Goal: Task Accomplishment & Management: Use online tool/utility

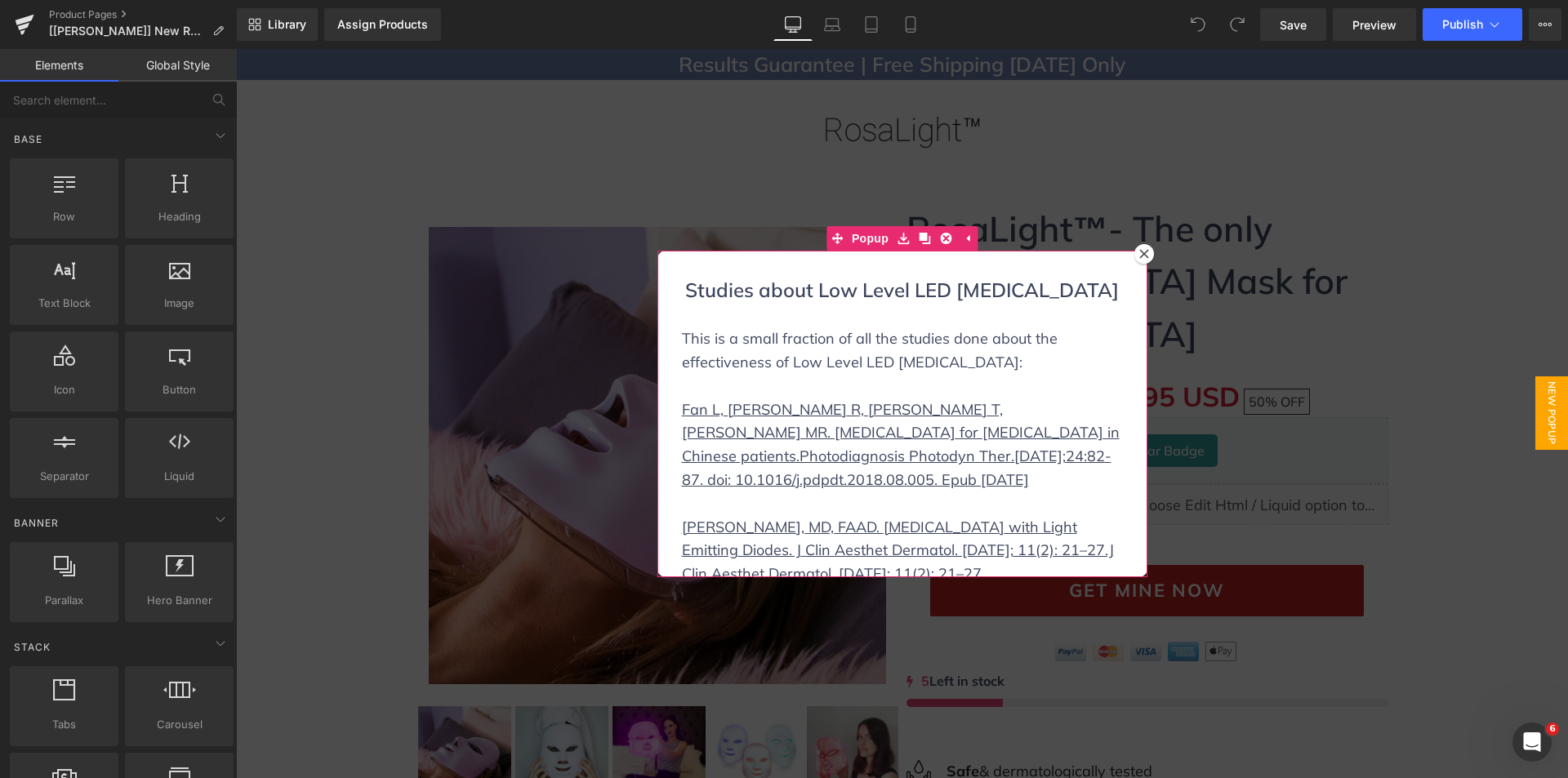
click at [1141, 256] on icon at bounding box center [1144, 254] width 10 height 10
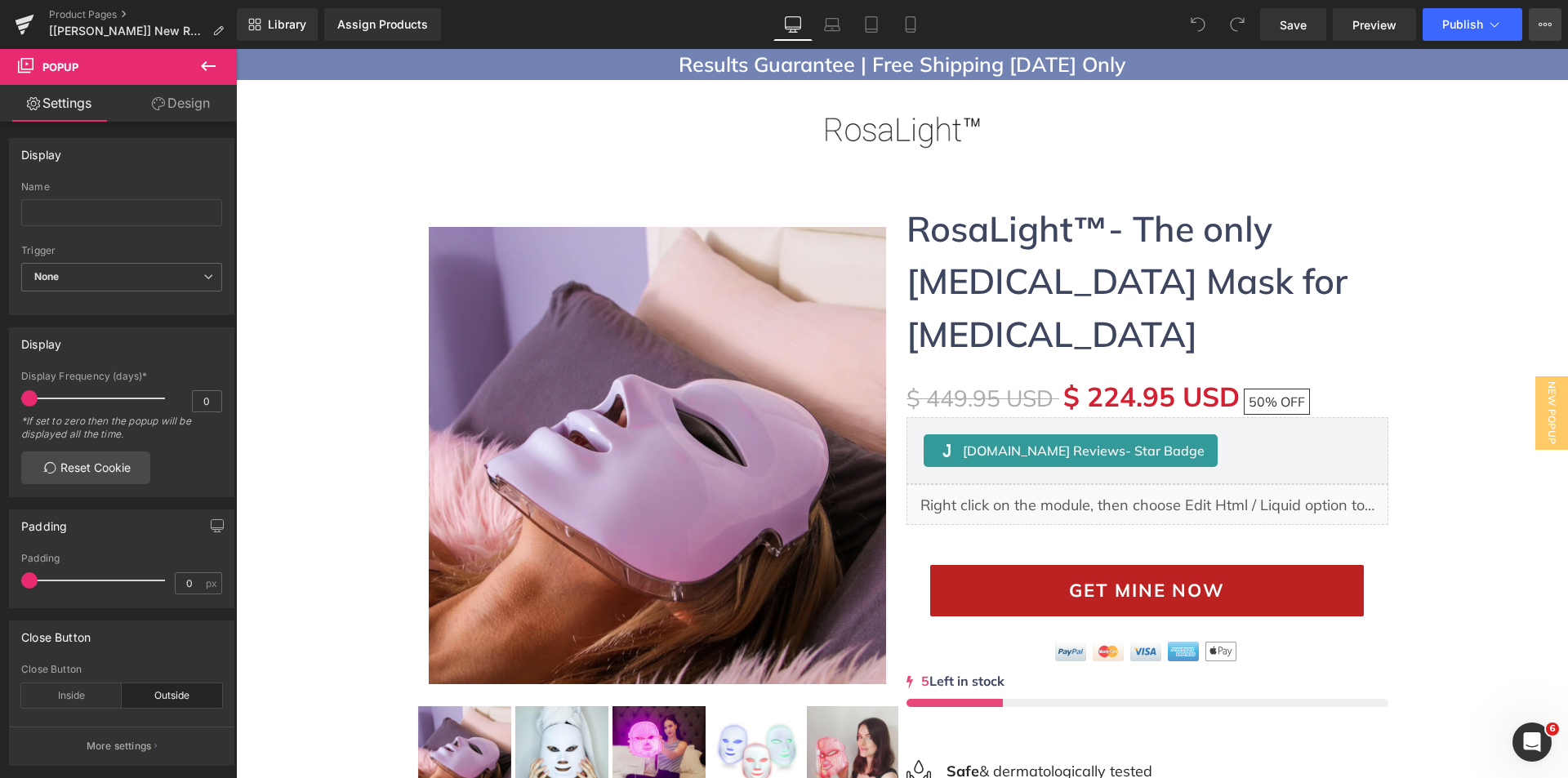
click at [1543, 18] on icon at bounding box center [1544, 24] width 13 height 13
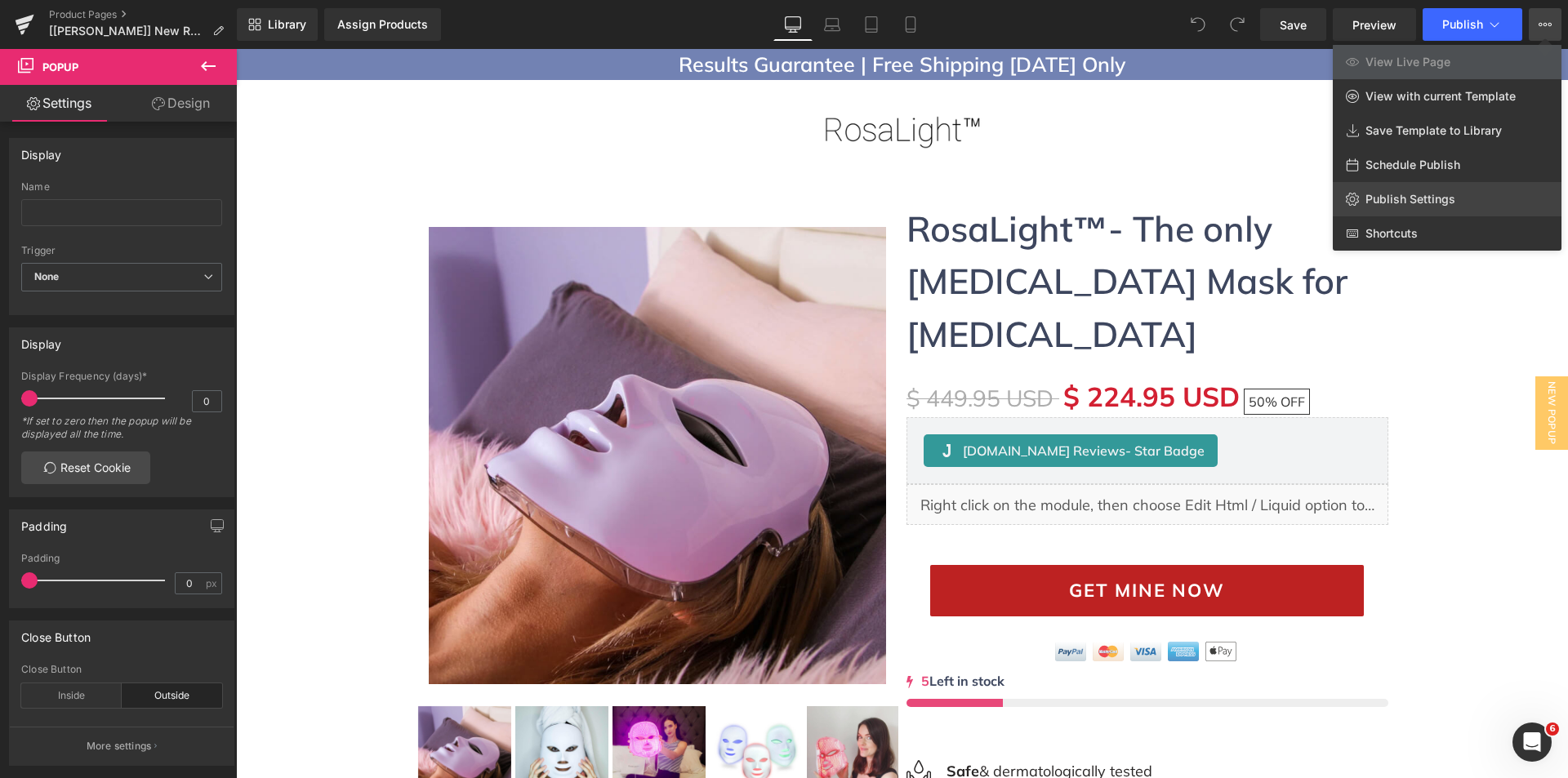
click at [1398, 198] on span "Publish Settings" at bounding box center [1410, 199] width 90 height 14
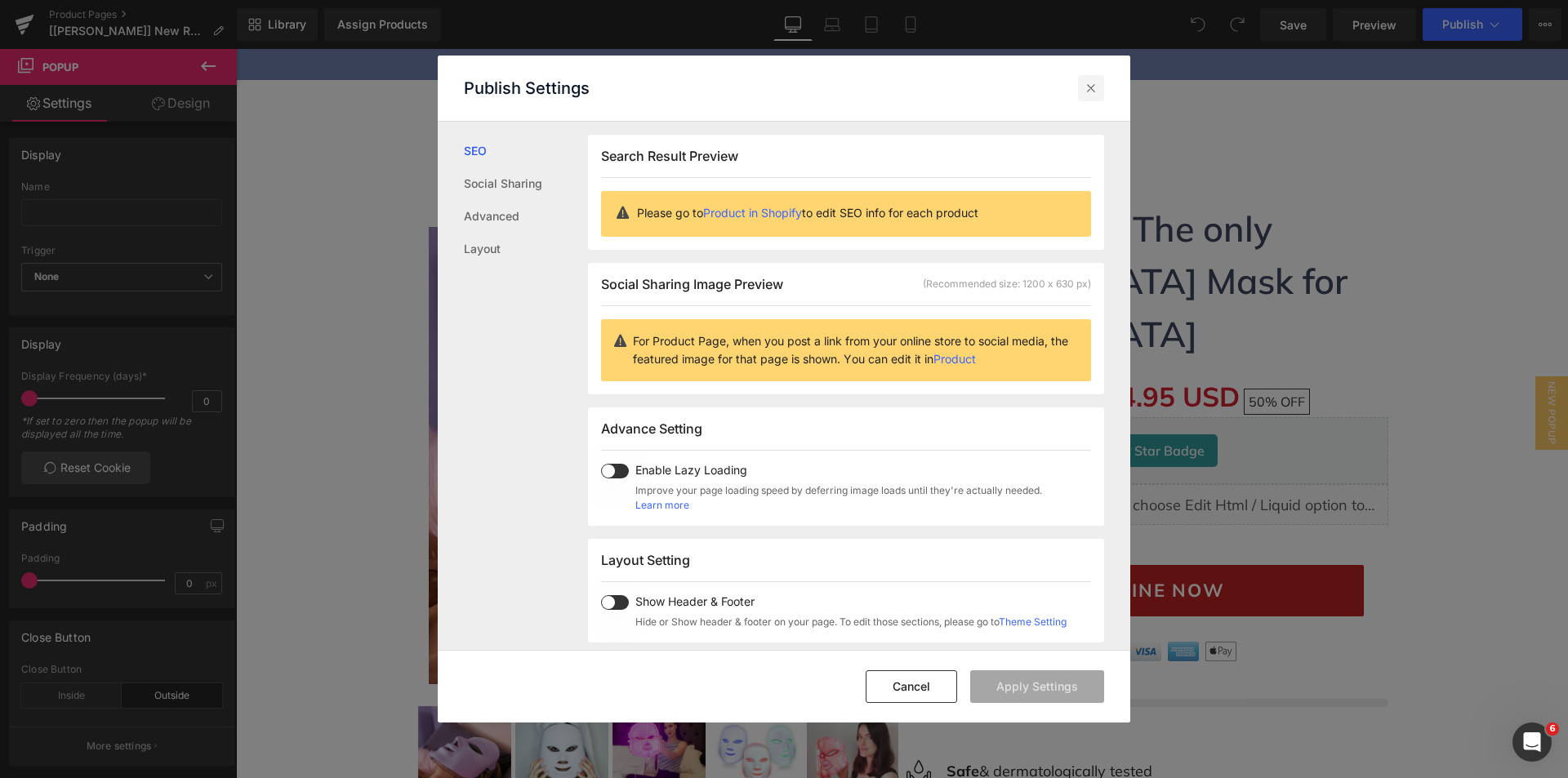
click at [1091, 87] on icon at bounding box center [1091, 88] width 16 height 16
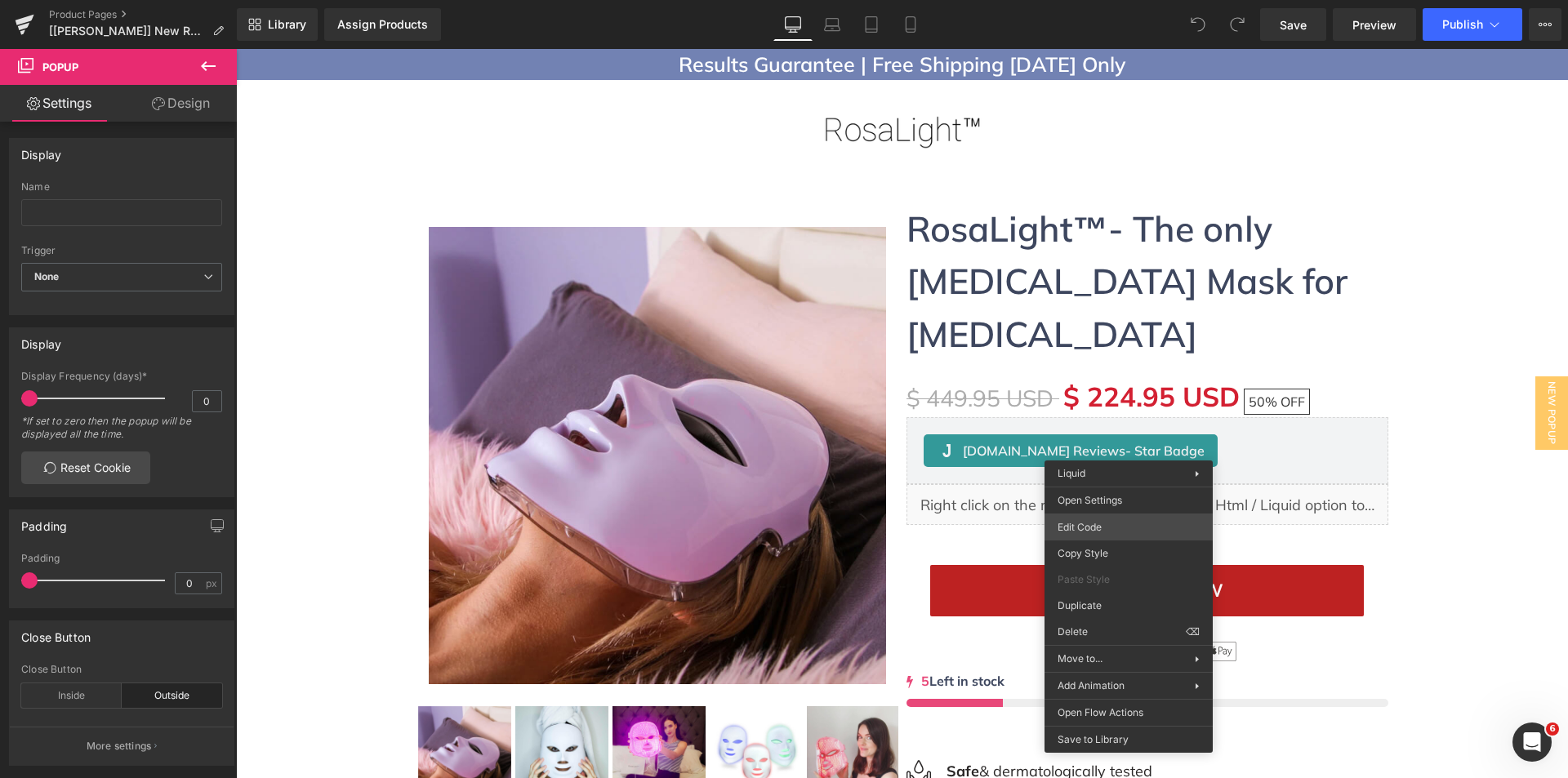
click at [1079, 0] on div "You are previewing how the will restyle your page. You can not edit Elements in…" at bounding box center [784, 0] width 1568 height 0
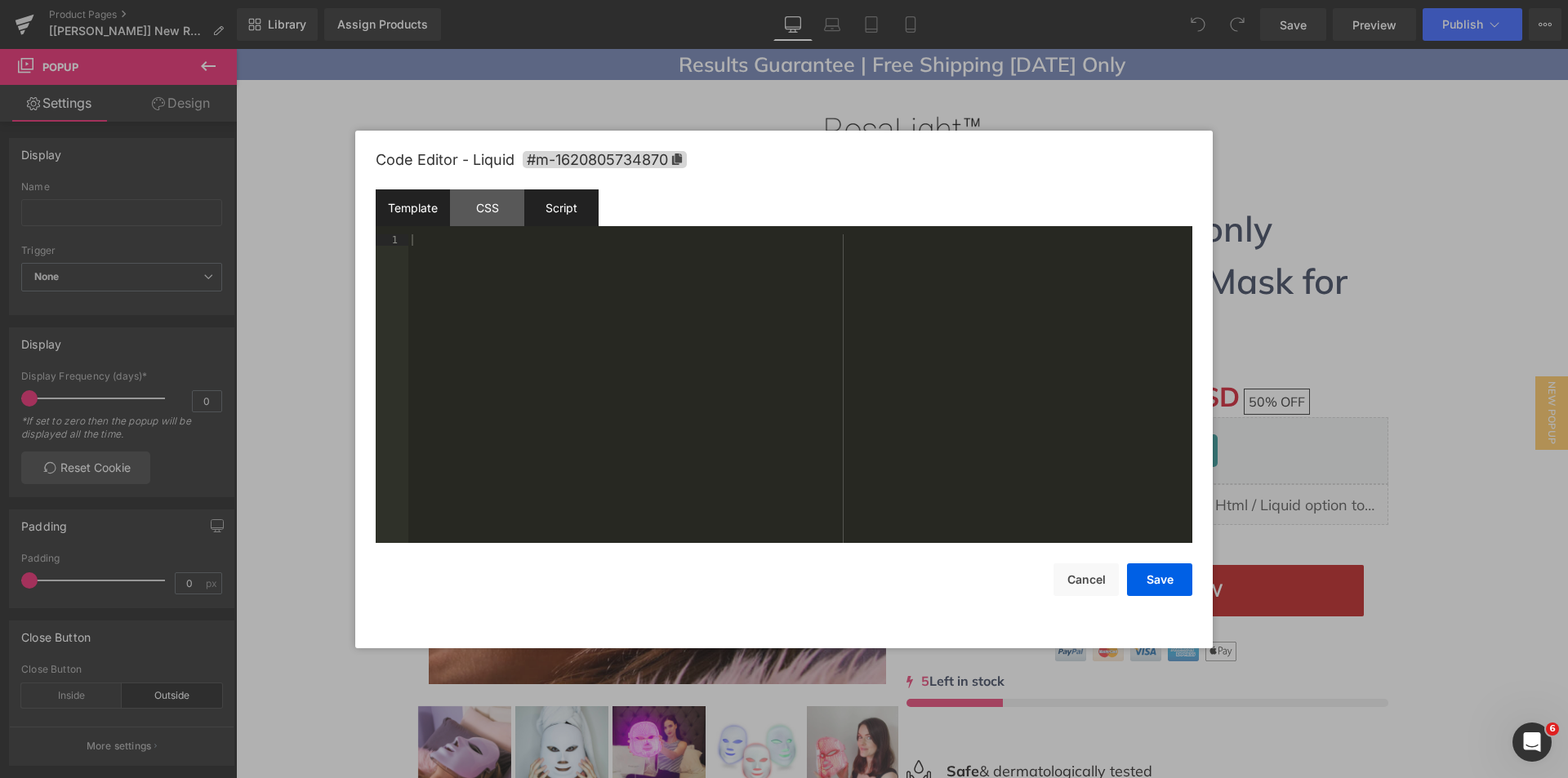
click at [578, 218] on div "Script" at bounding box center [561, 207] width 74 height 36
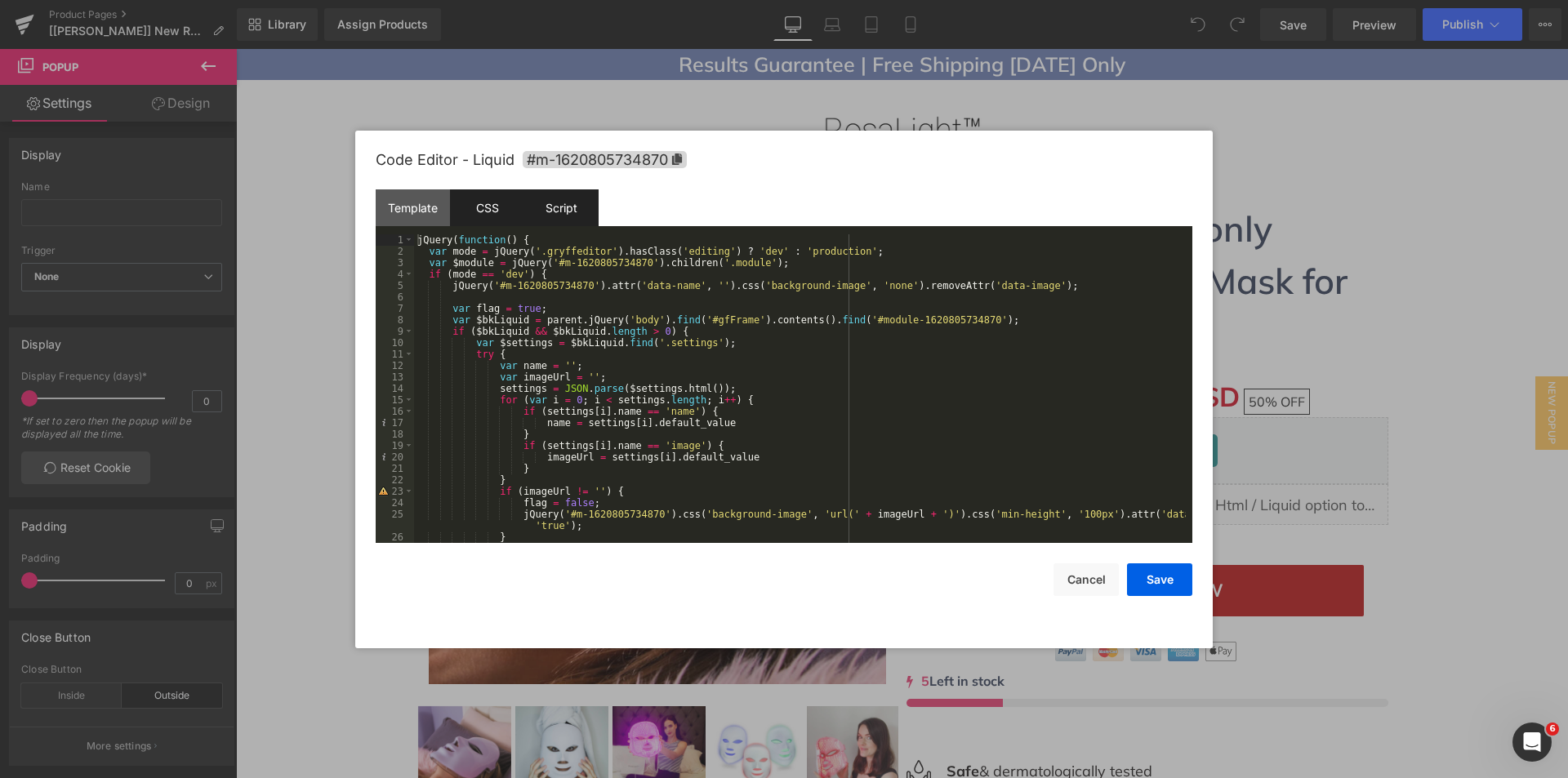
click at [497, 216] on div "CSS" at bounding box center [487, 207] width 74 height 36
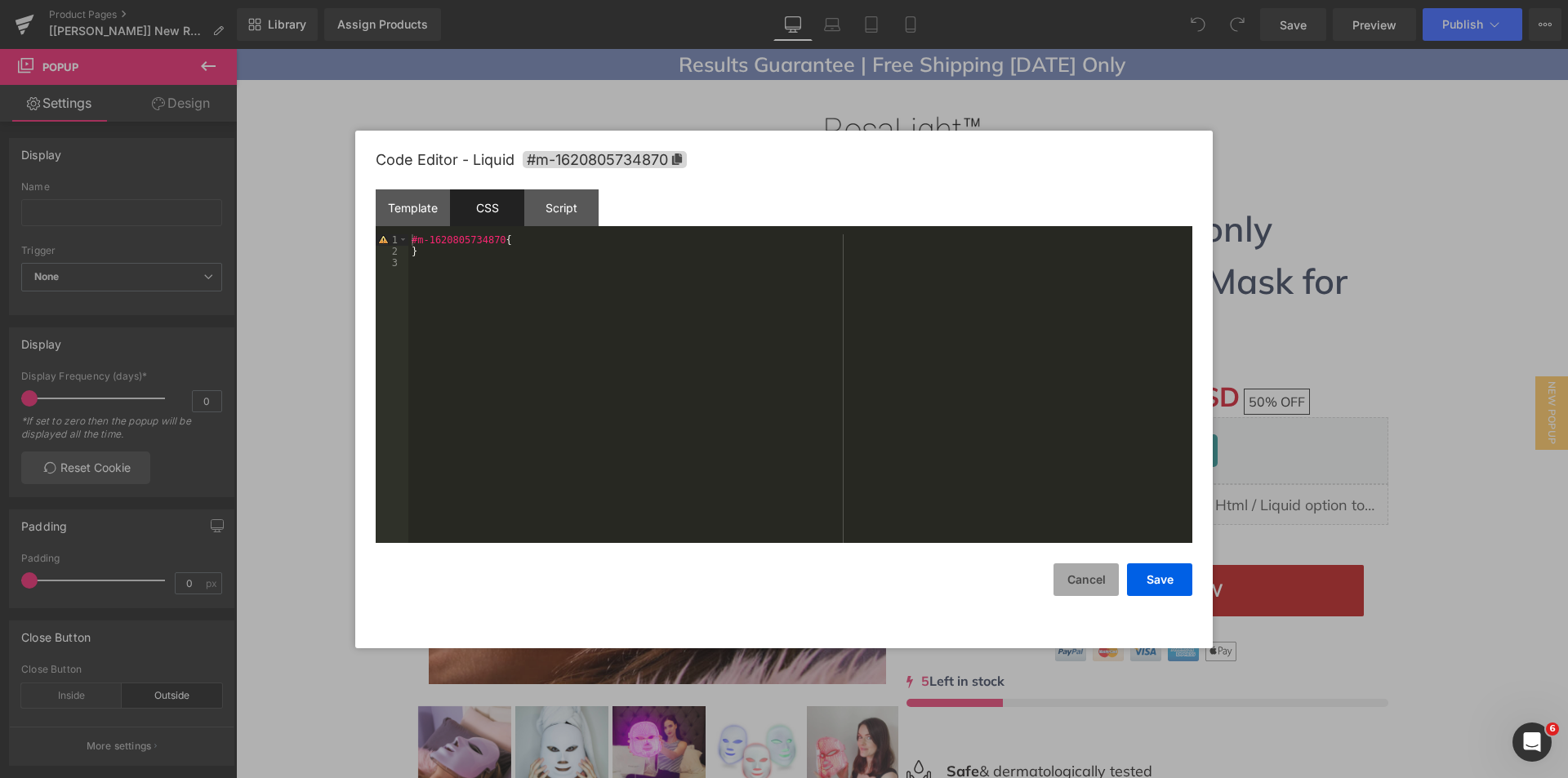
click at [1092, 585] on button "Cancel" at bounding box center [1086, 579] width 65 height 33
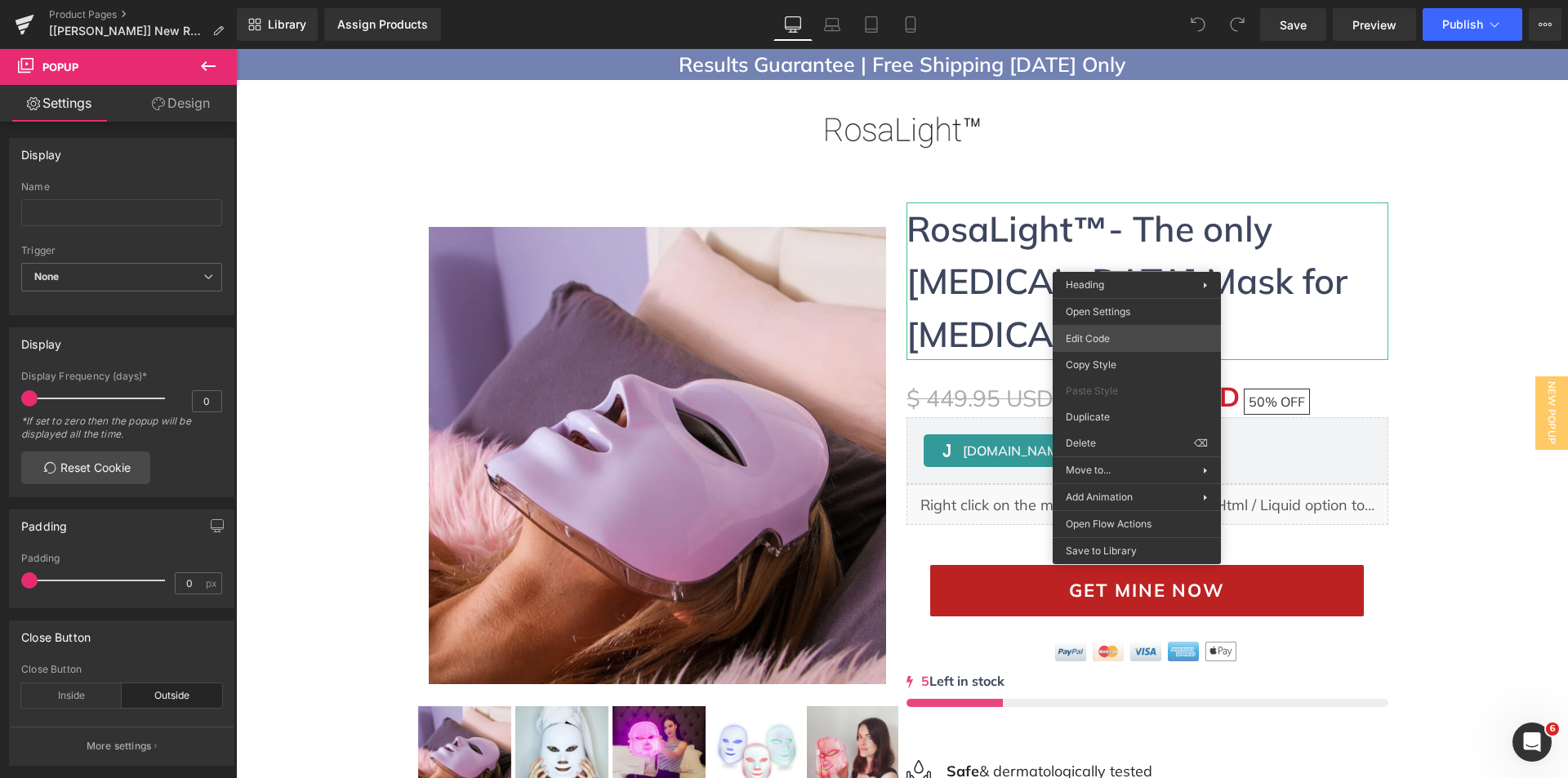
click at [1096, 0] on div "You are previewing how the will restyle your page. You can not edit Elements in…" at bounding box center [784, 0] width 1568 height 0
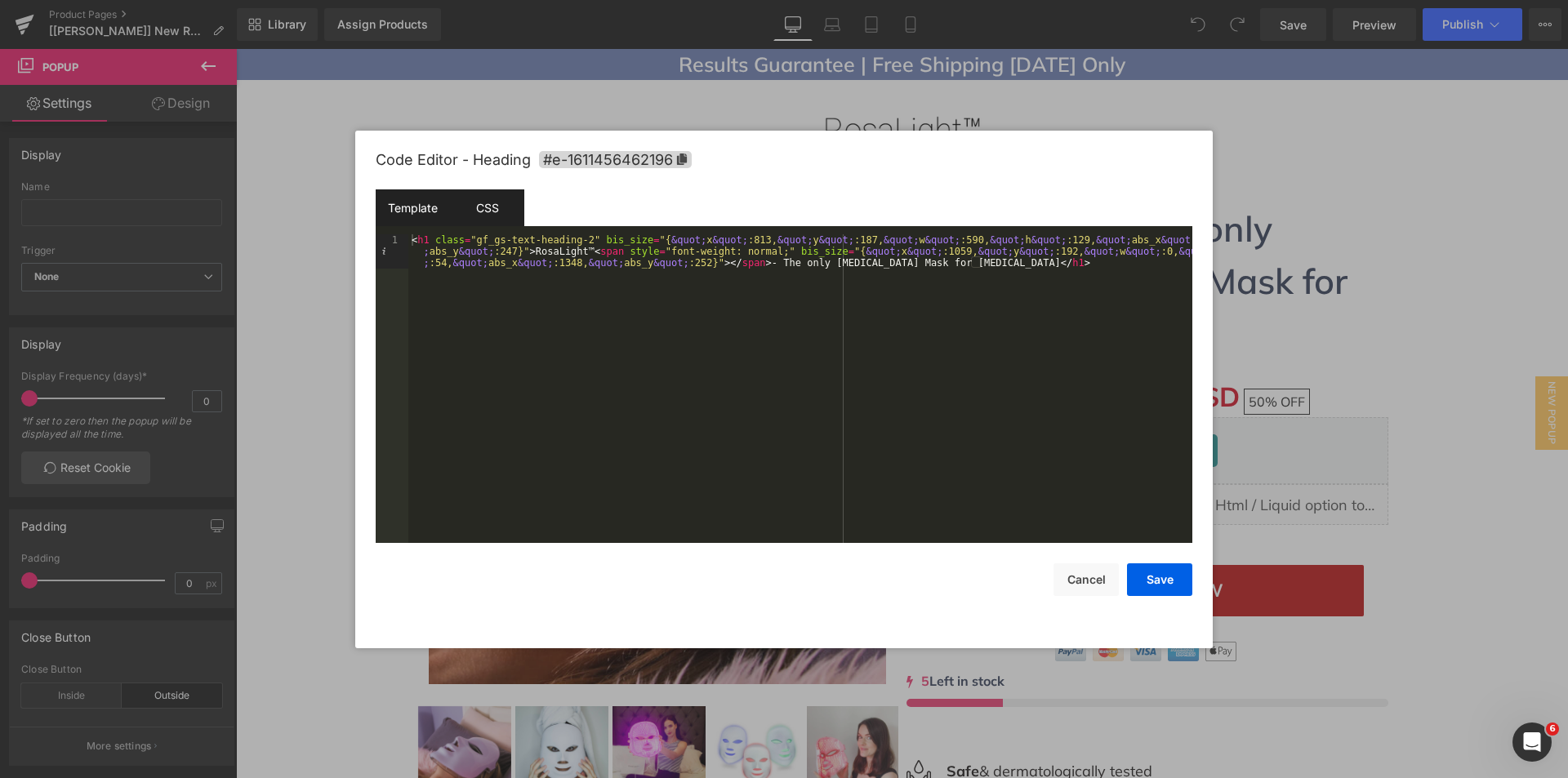
click at [494, 204] on div "CSS" at bounding box center [487, 207] width 74 height 36
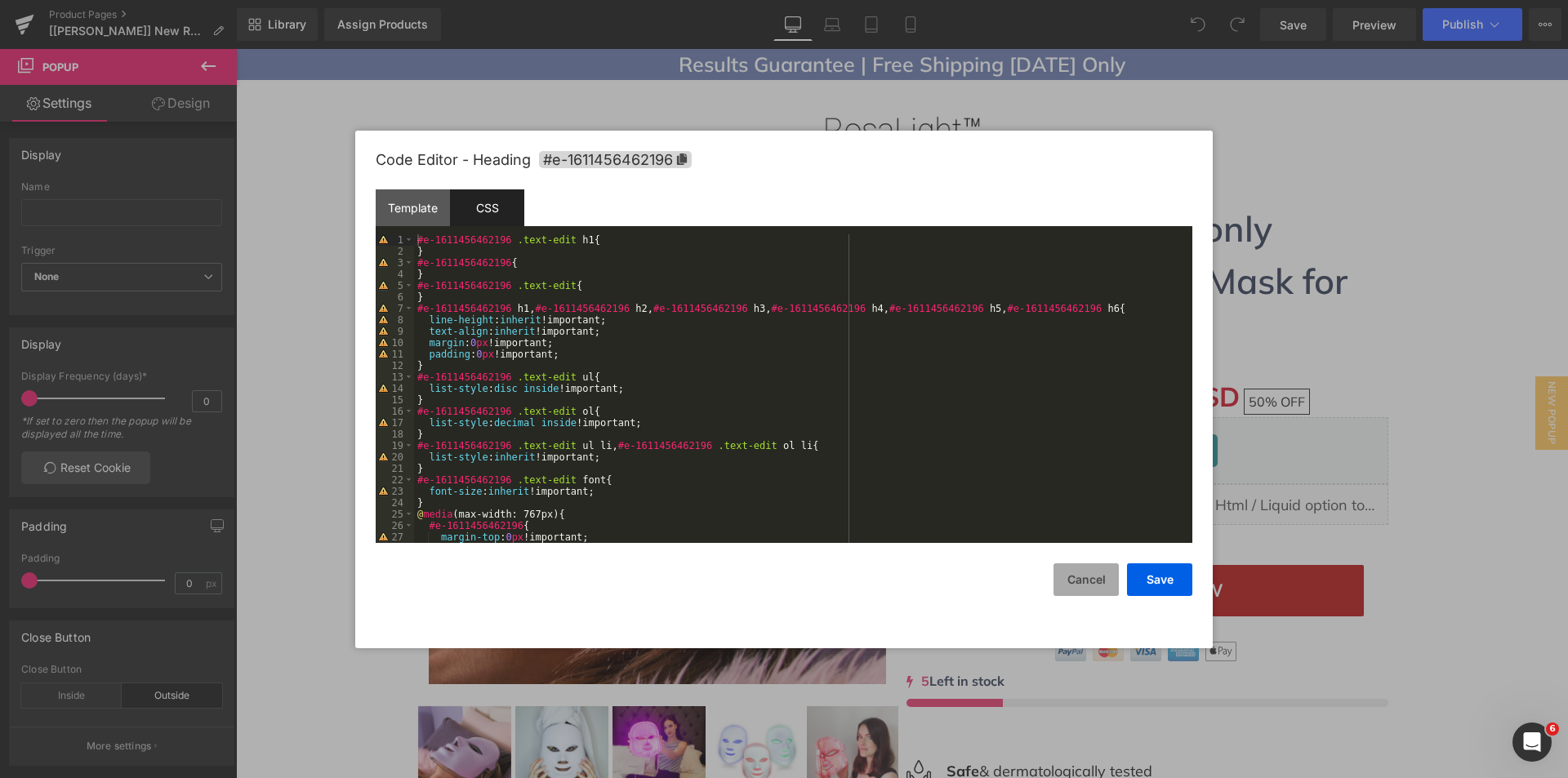
drag, startPoint x: 1095, startPoint y: 570, endPoint x: 776, endPoint y: 454, distance: 339.4
click at [1095, 570] on button "Cancel" at bounding box center [1086, 579] width 65 height 33
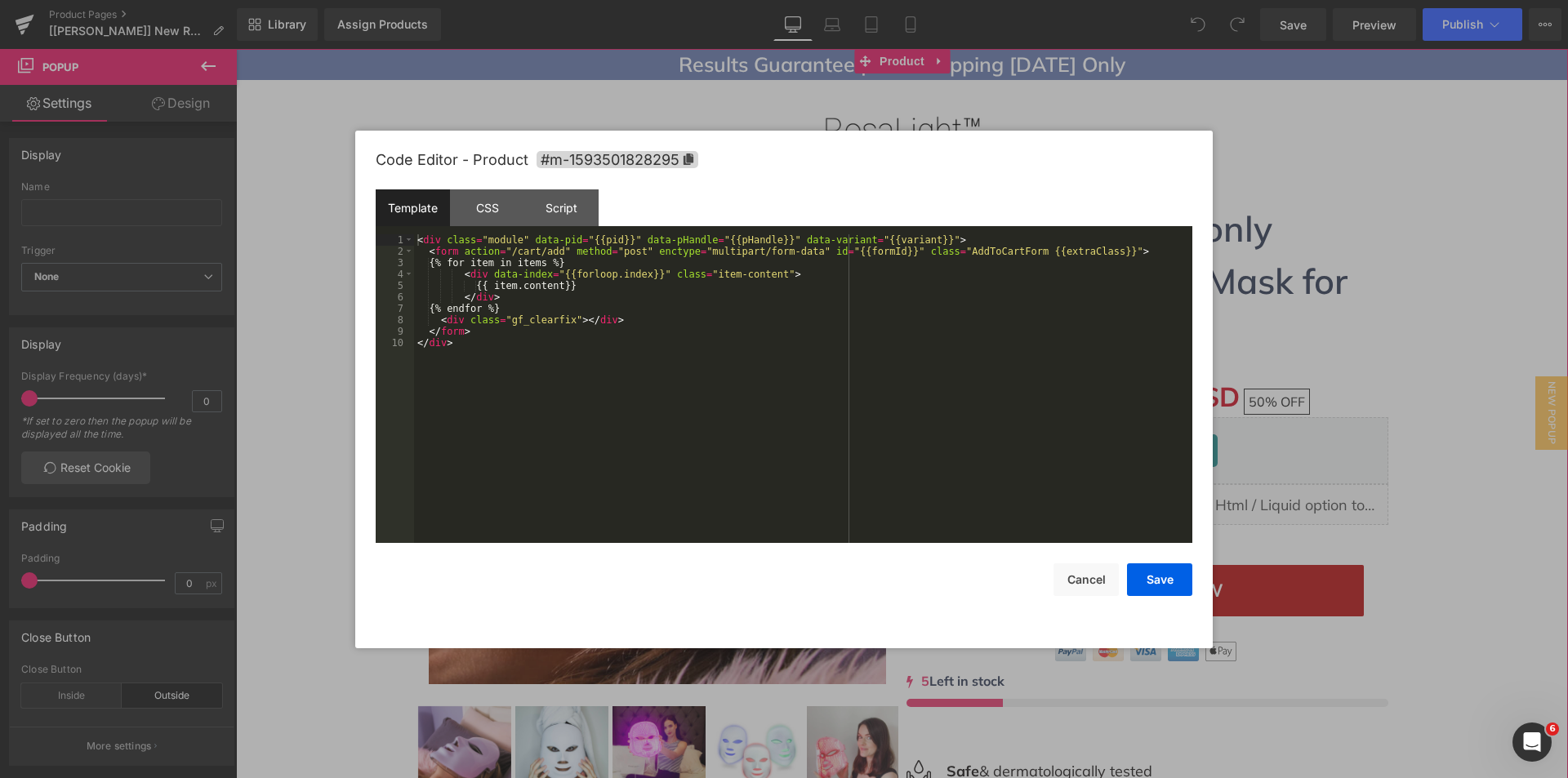
click at [827, 0] on div "You are previewing how the will restyle your page. You can not edit Elements in…" at bounding box center [784, 0] width 1568 height 0
click at [590, 207] on div "Script" at bounding box center [561, 207] width 74 height 36
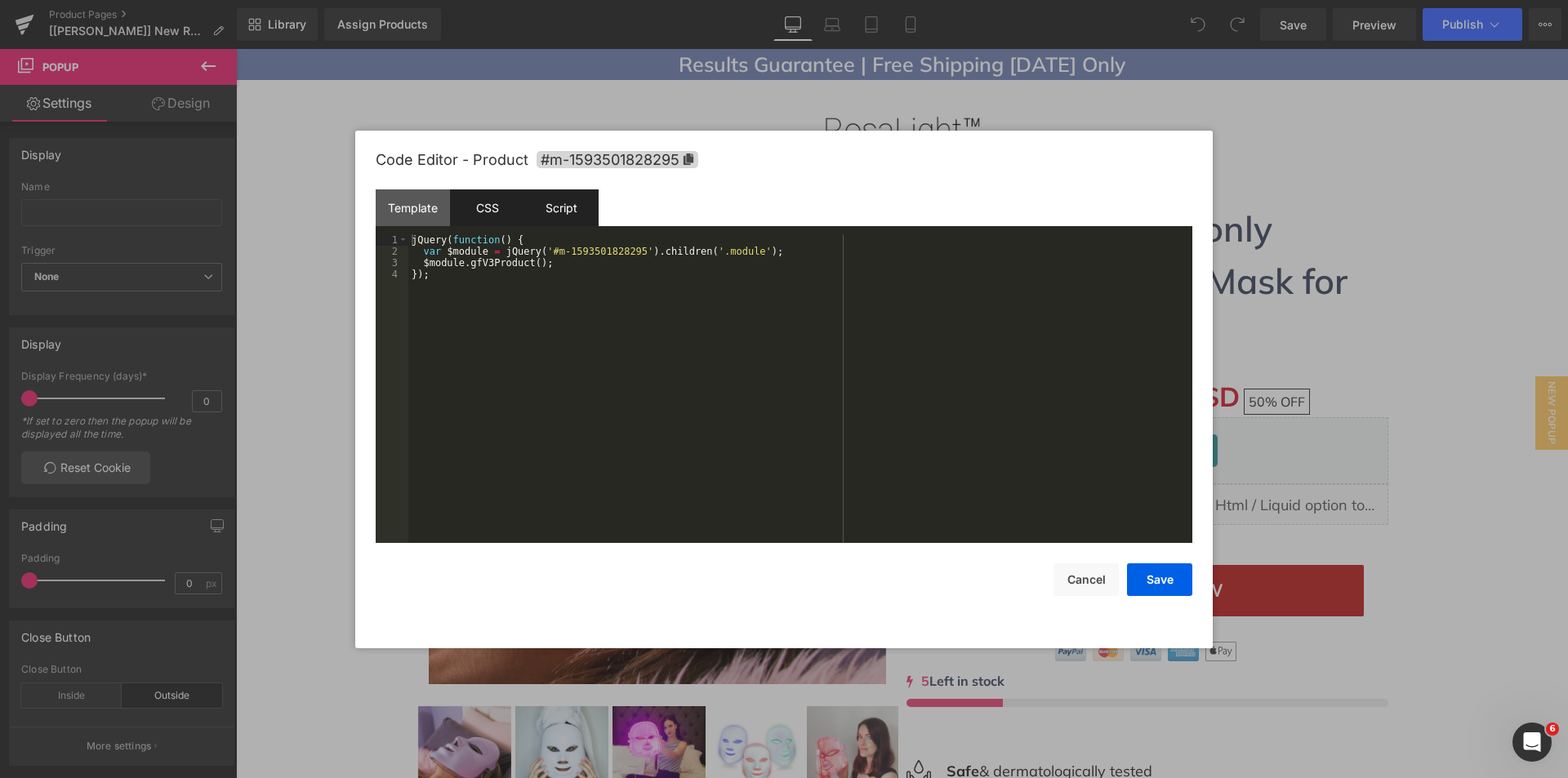
click at [505, 208] on div "CSS" at bounding box center [487, 207] width 74 height 36
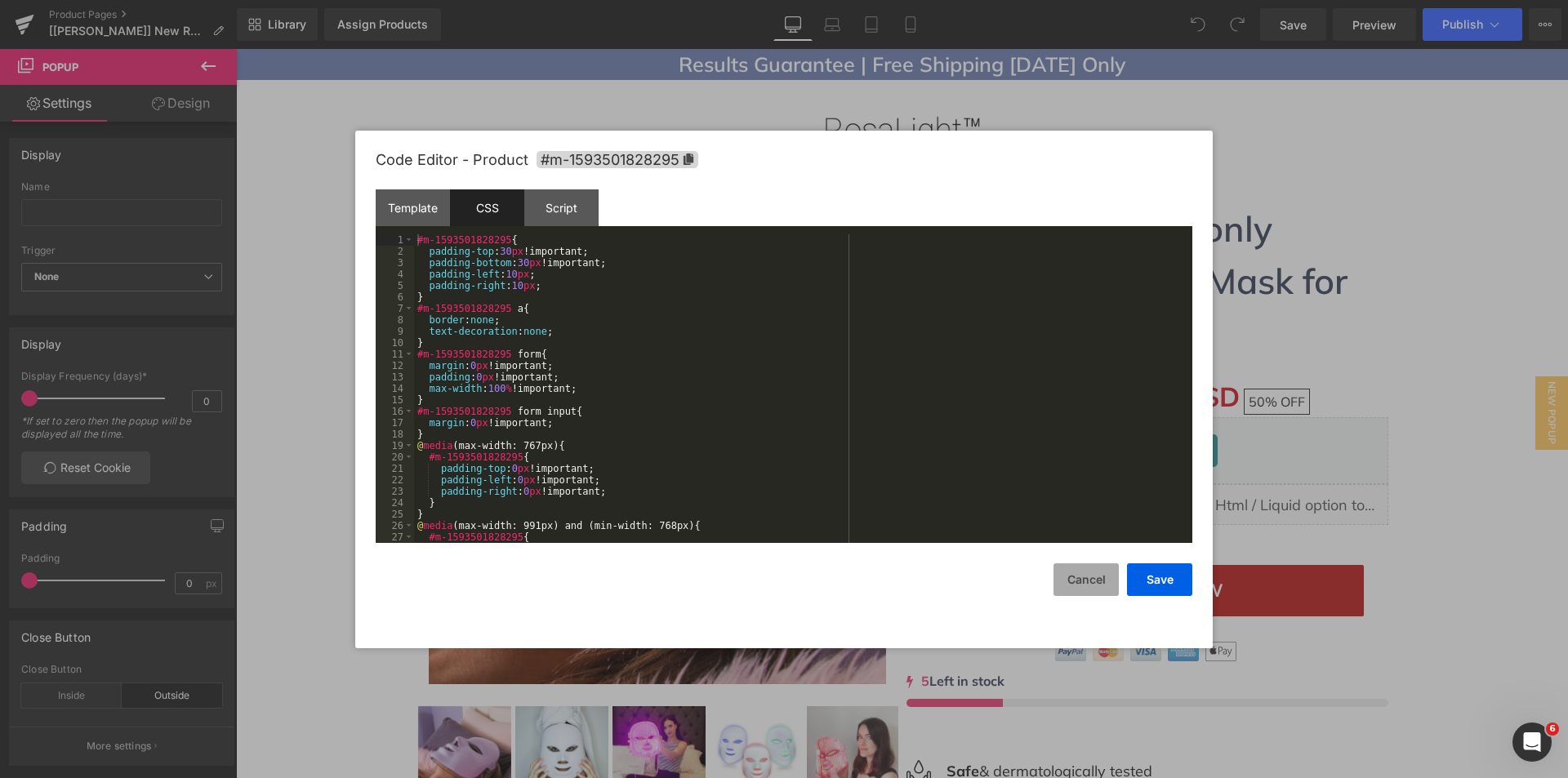
click at [1088, 575] on button "Cancel" at bounding box center [1086, 579] width 65 height 33
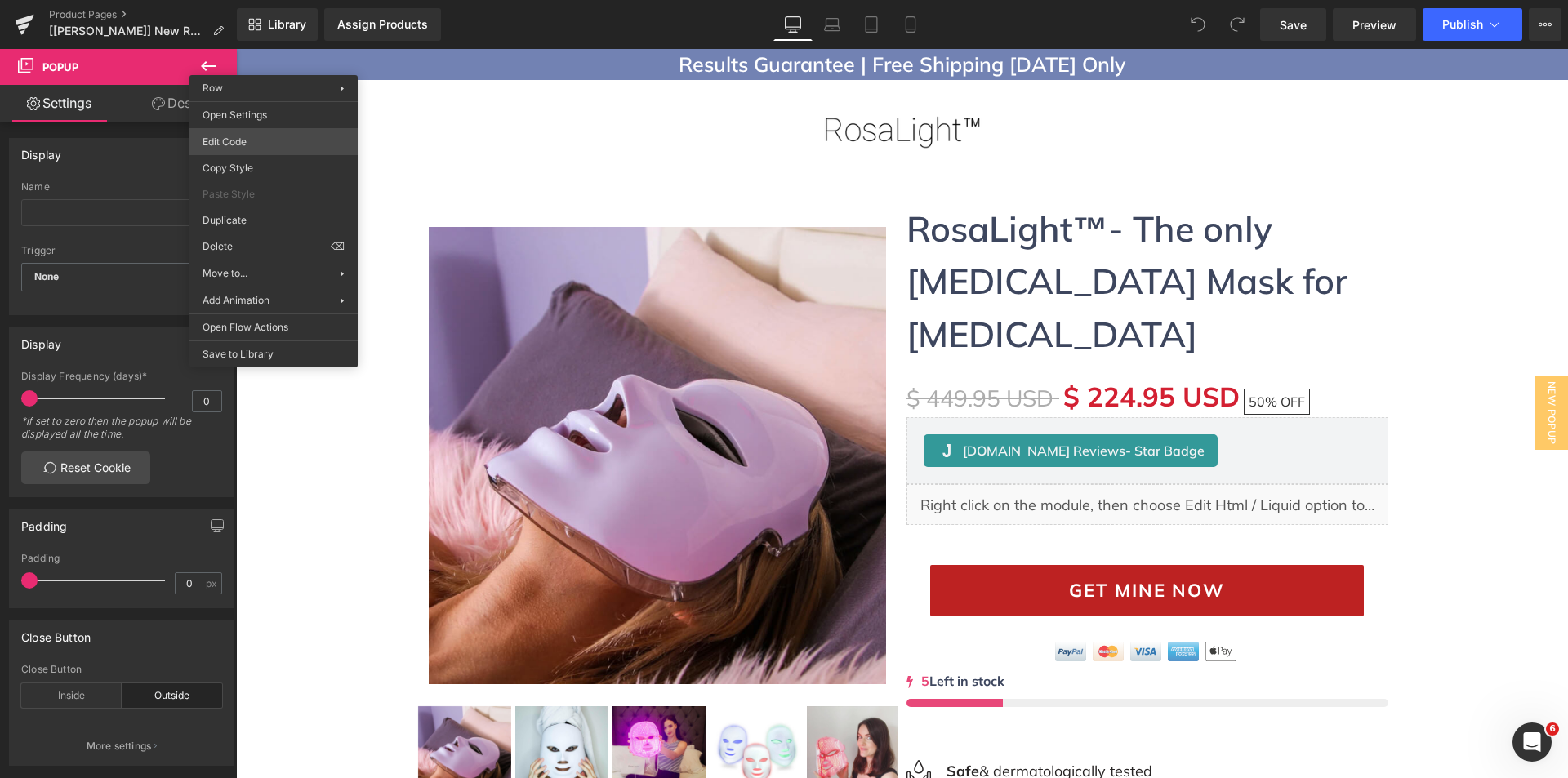
click at [262, 139] on body "You are previewing how the will restyle your page. You can not edit Elements in…" at bounding box center [784, 389] width 1568 height 778
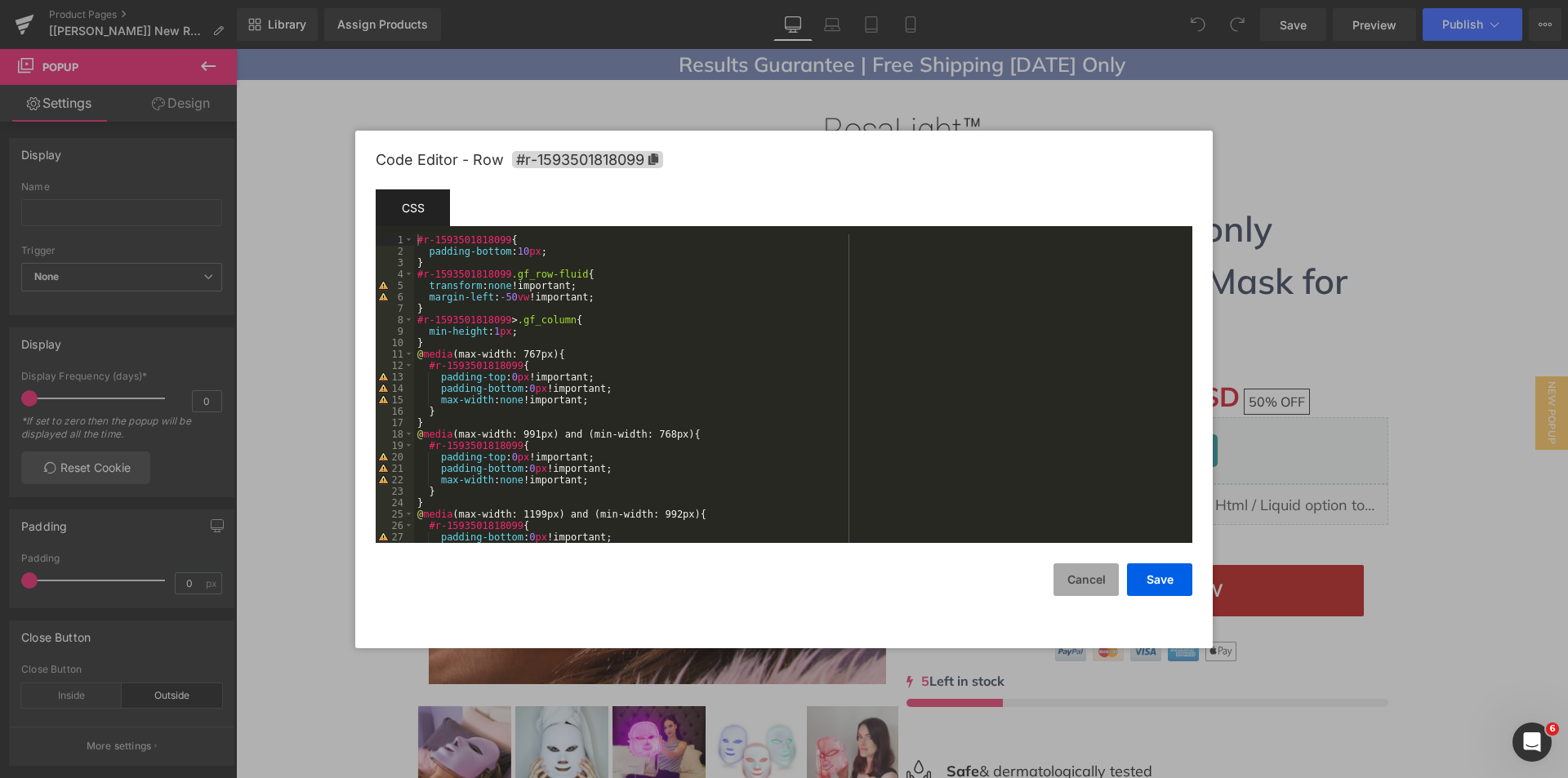
click at [1082, 578] on button "Cancel" at bounding box center [1086, 579] width 65 height 33
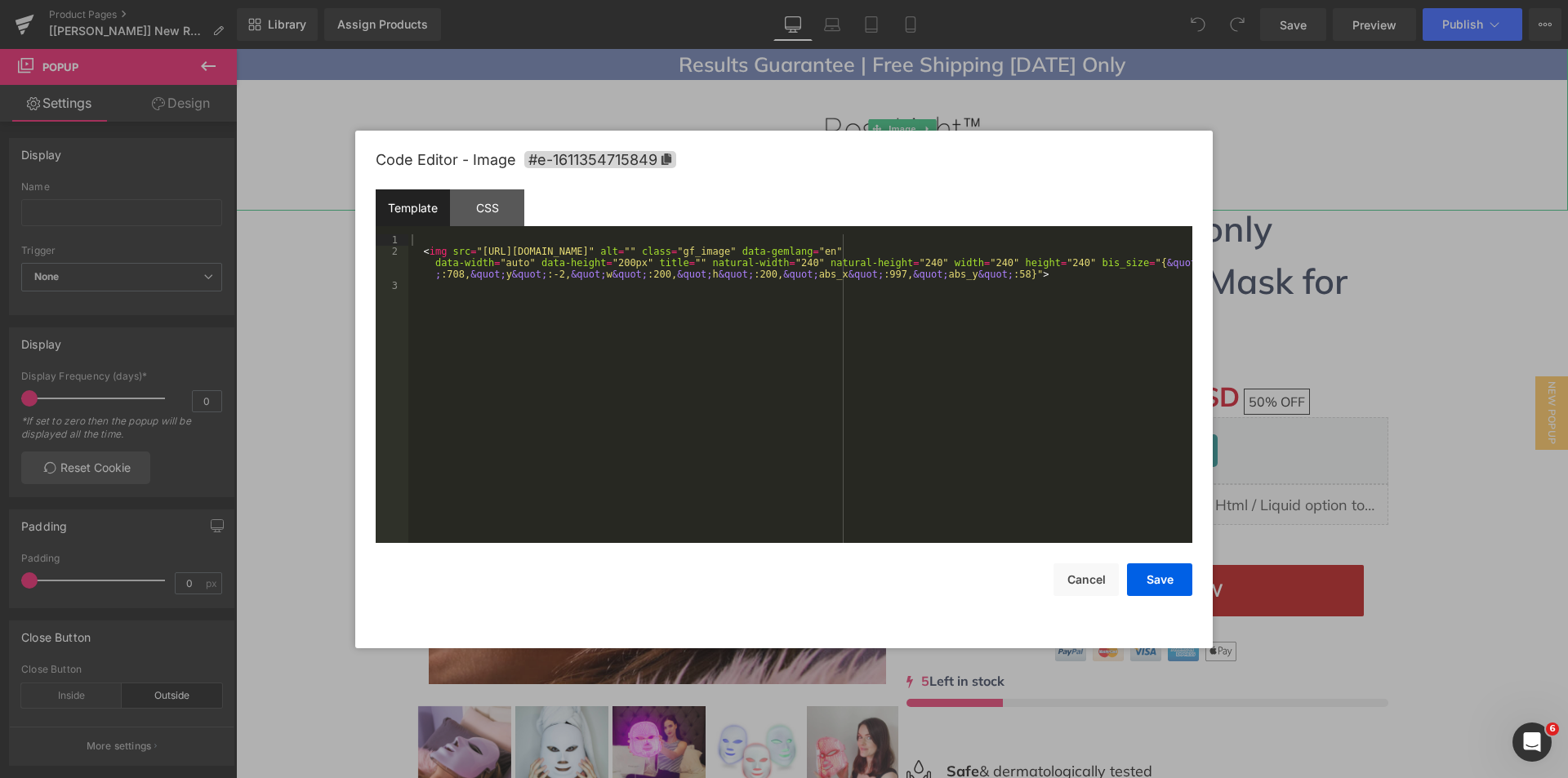
click at [847, 0] on div "You are previewing how the will restyle your page. You can not edit Elements in…" at bounding box center [784, 0] width 1568 height 0
click at [497, 217] on div "CSS" at bounding box center [487, 207] width 74 height 36
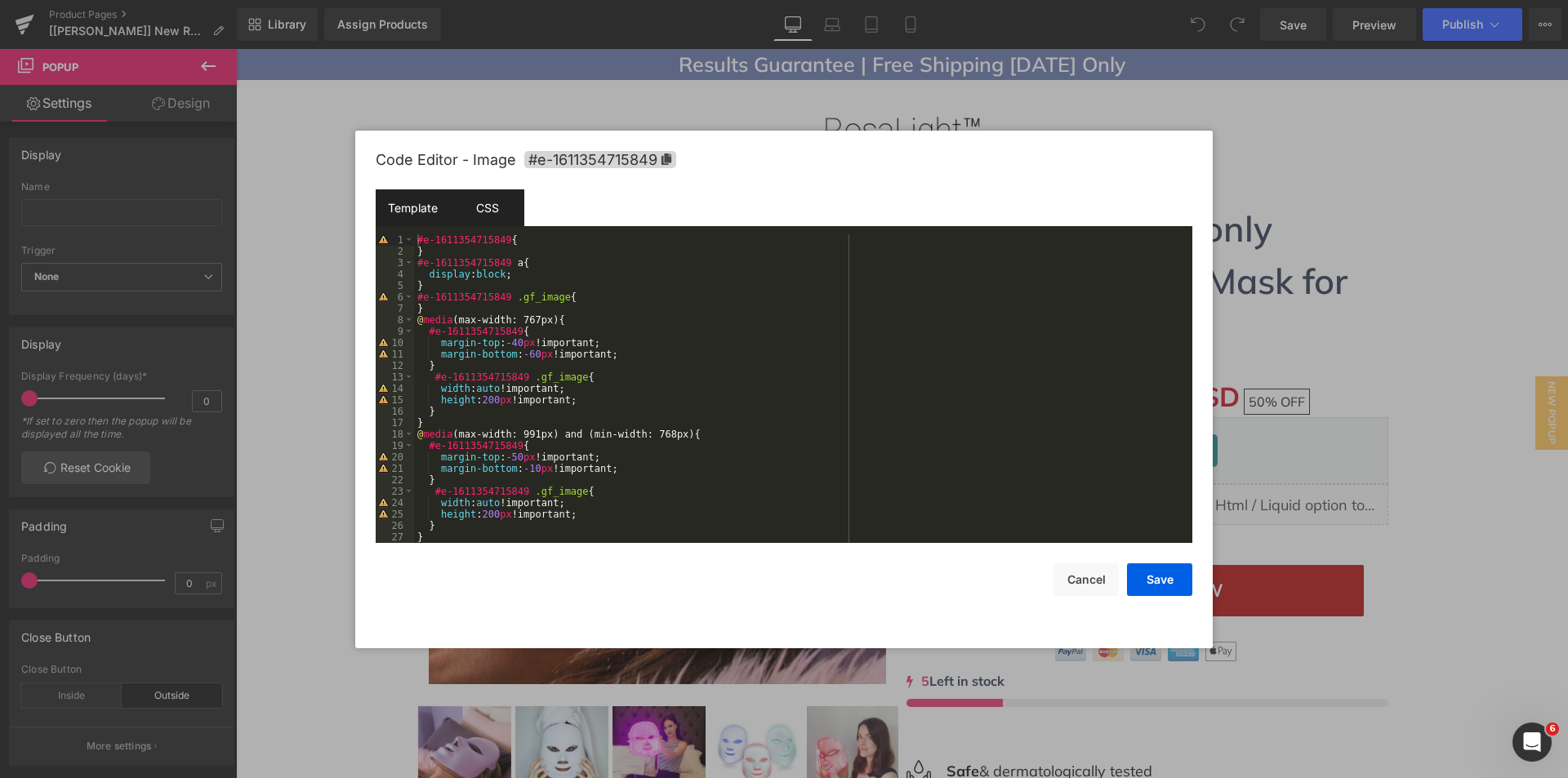
click at [422, 196] on div "Template" at bounding box center [413, 207] width 74 height 36
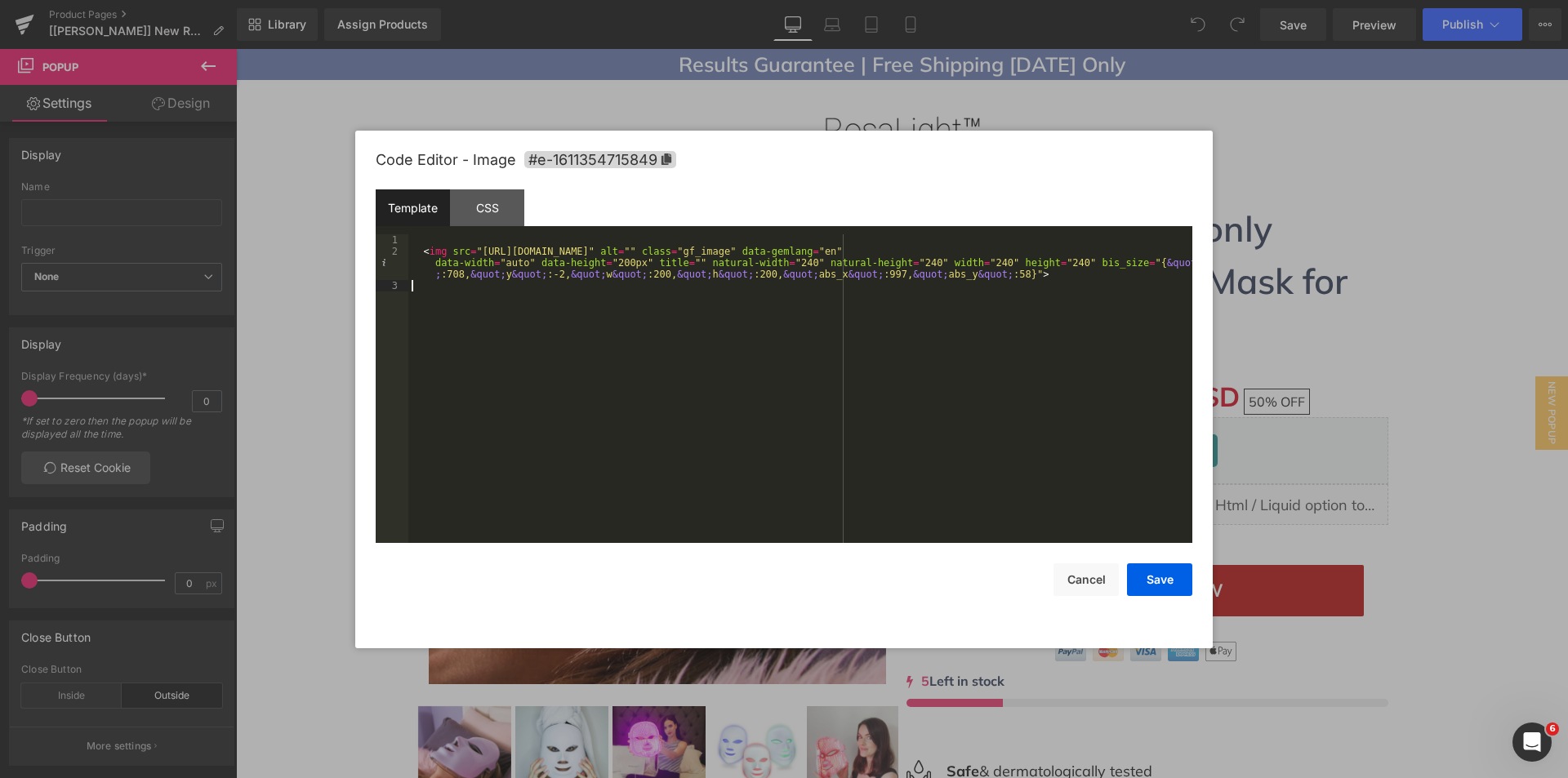
drag, startPoint x: 671, startPoint y: 338, endPoint x: 514, endPoint y: 298, distance: 162.0
click at [667, 338] on div "< img src = "[URL][DOMAIN_NAME]" alt = "" class = "gf_image" data-gemlang = "en…" at bounding box center [800, 400] width 784 height 331
click at [422, 249] on div "< img src = "[URL][DOMAIN_NAME]" alt = "" class = "gf_image" data-gemlang = "en…" at bounding box center [800, 400] width 784 height 331
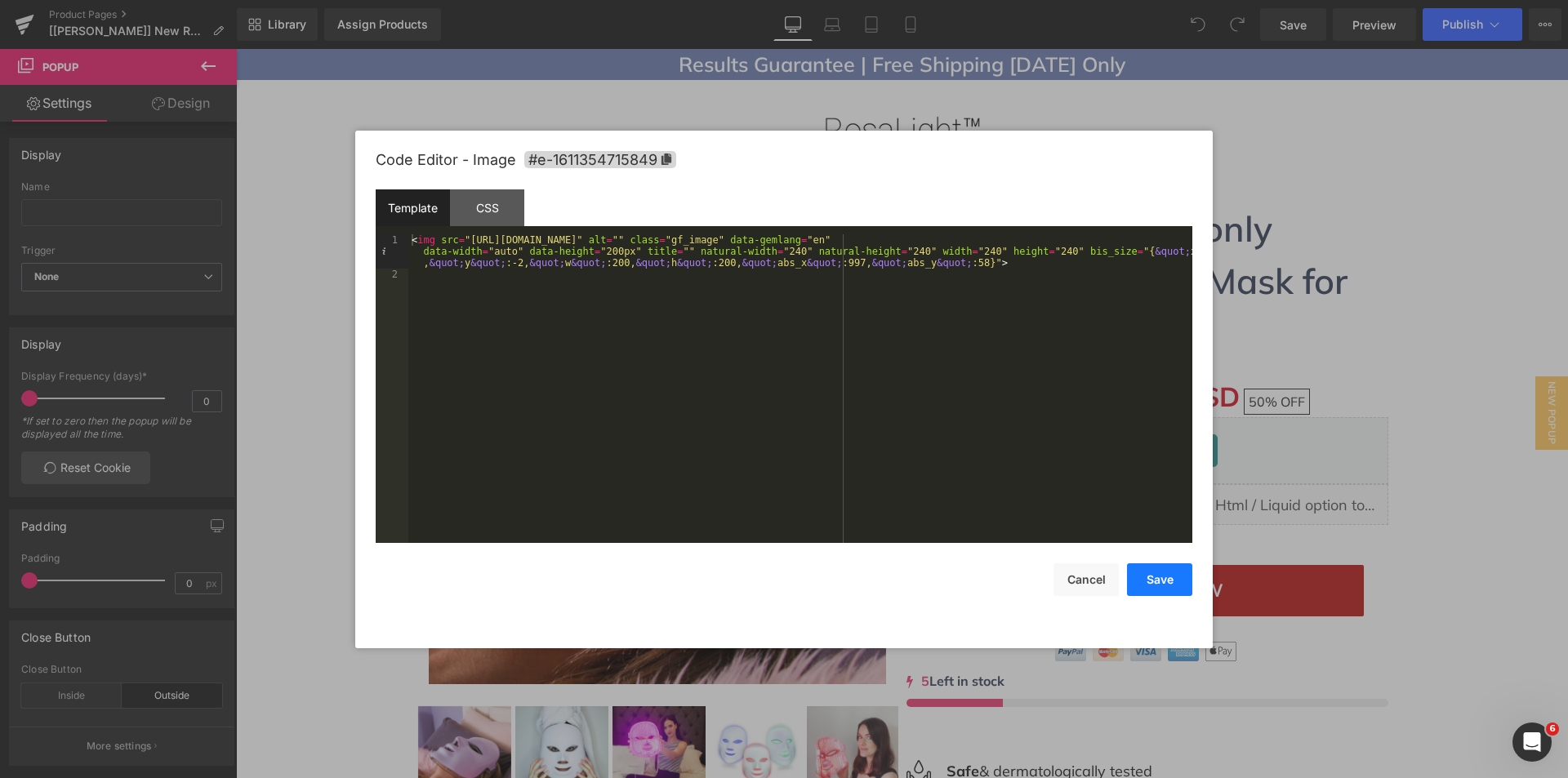
click at [1148, 586] on button "Save" at bounding box center [1159, 579] width 65 height 33
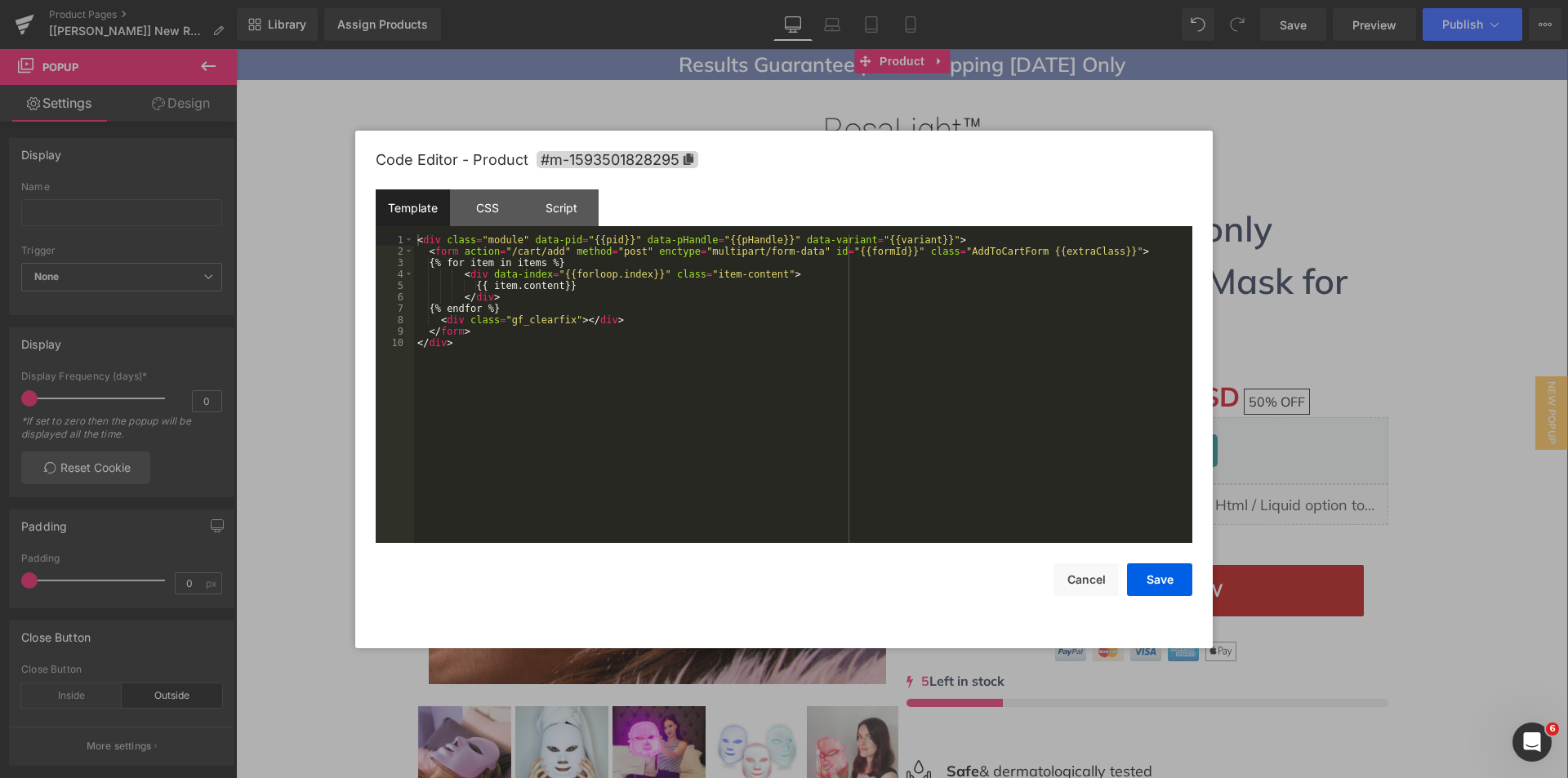
click at [851, 0] on div "You are previewing how the will restyle your page. You can not edit Elements in…" at bounding box center [784, 0] width 1568 height 0
click at [694, 277] on div "< div class = "module" data-pid = "{{pid}}" data-pHandle = "{{pHandle}}" data-v…" at bounding box center [803, 400] width 778 height 331
click at [580, 213] on div "Script" at bounding box center [561, 207] width 74 height 36
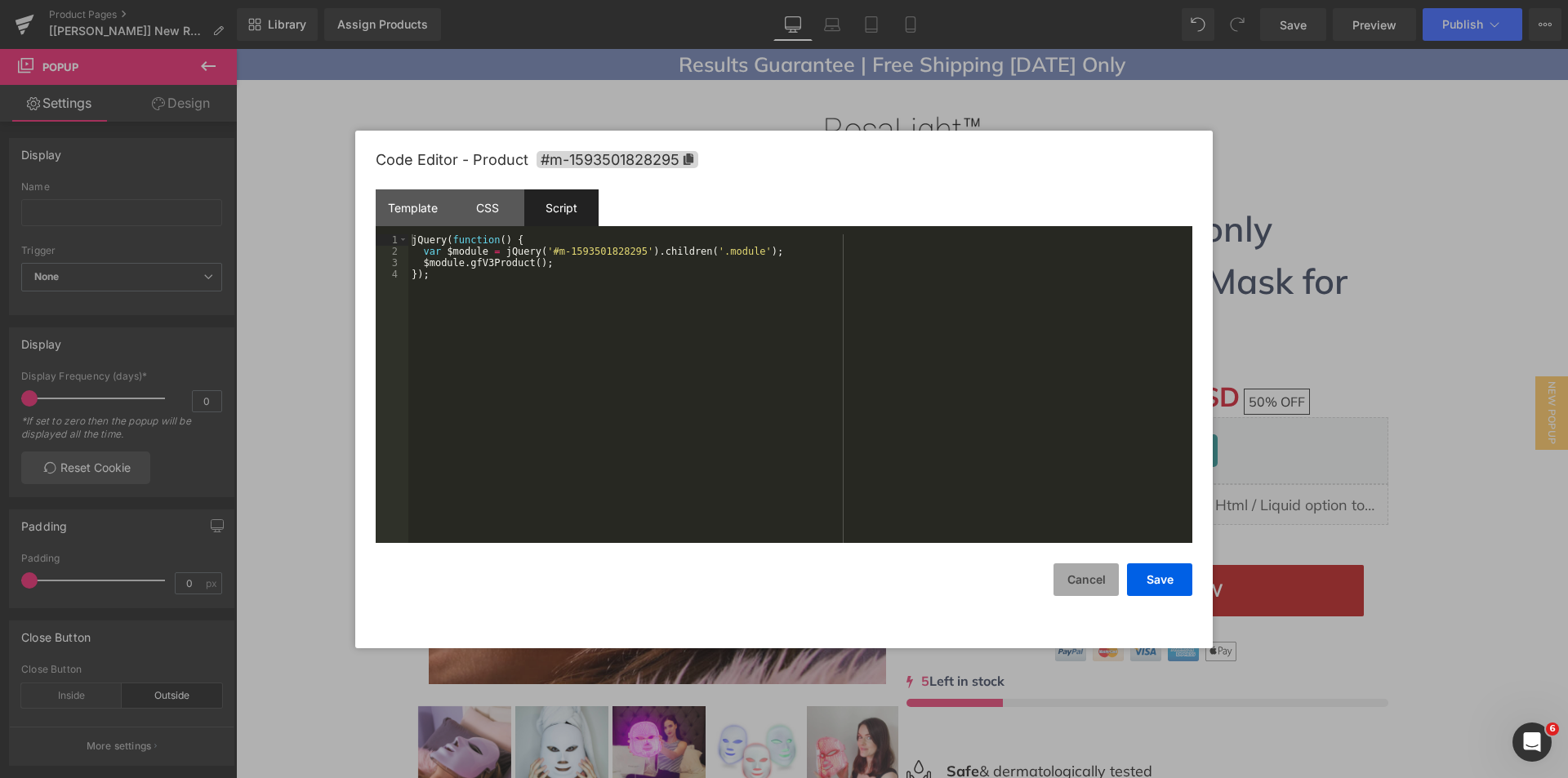
click at [1086, 563] on button "Cancel" at bounding box center [1086, 579] width 65 height 33
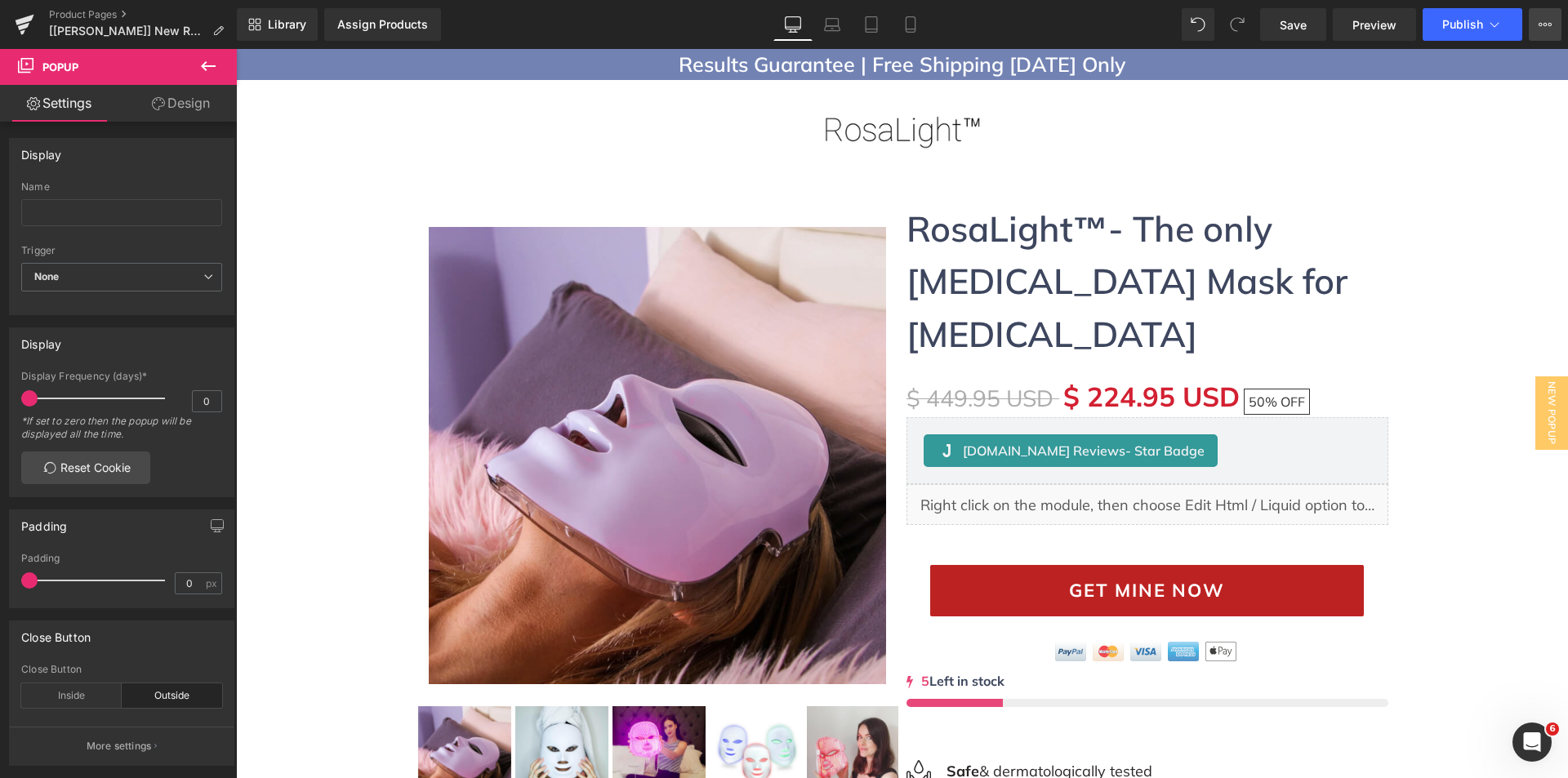
click at [1537, 24] on button "View Live Page View with current Template Save Template to Library Schedule Pub…" at bounding box center [1544, 24] width 33 height 33
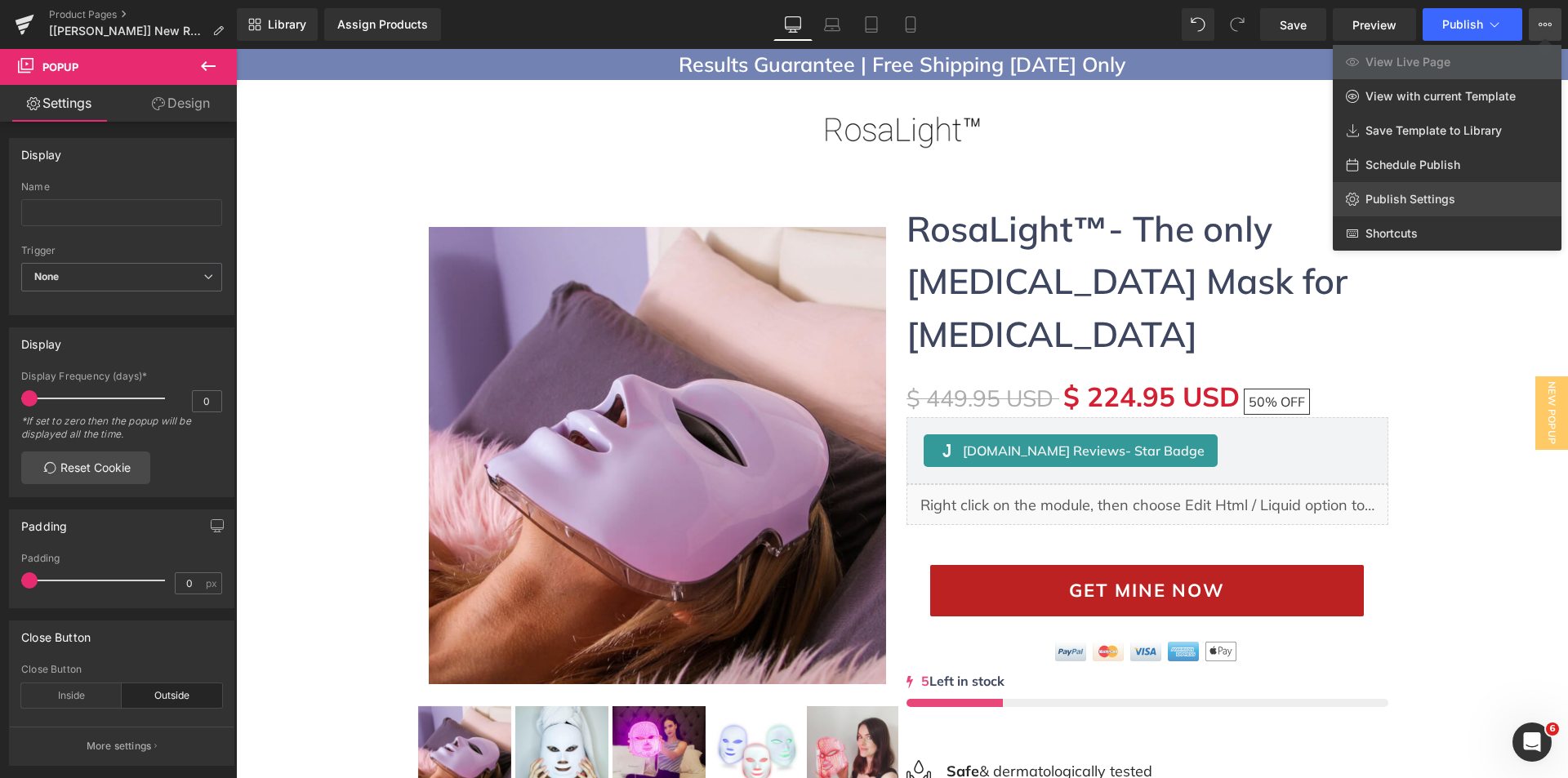
click at [1409, 197] on span "Publish Settings" at bounding box center [1410, 199] width 90 height 14
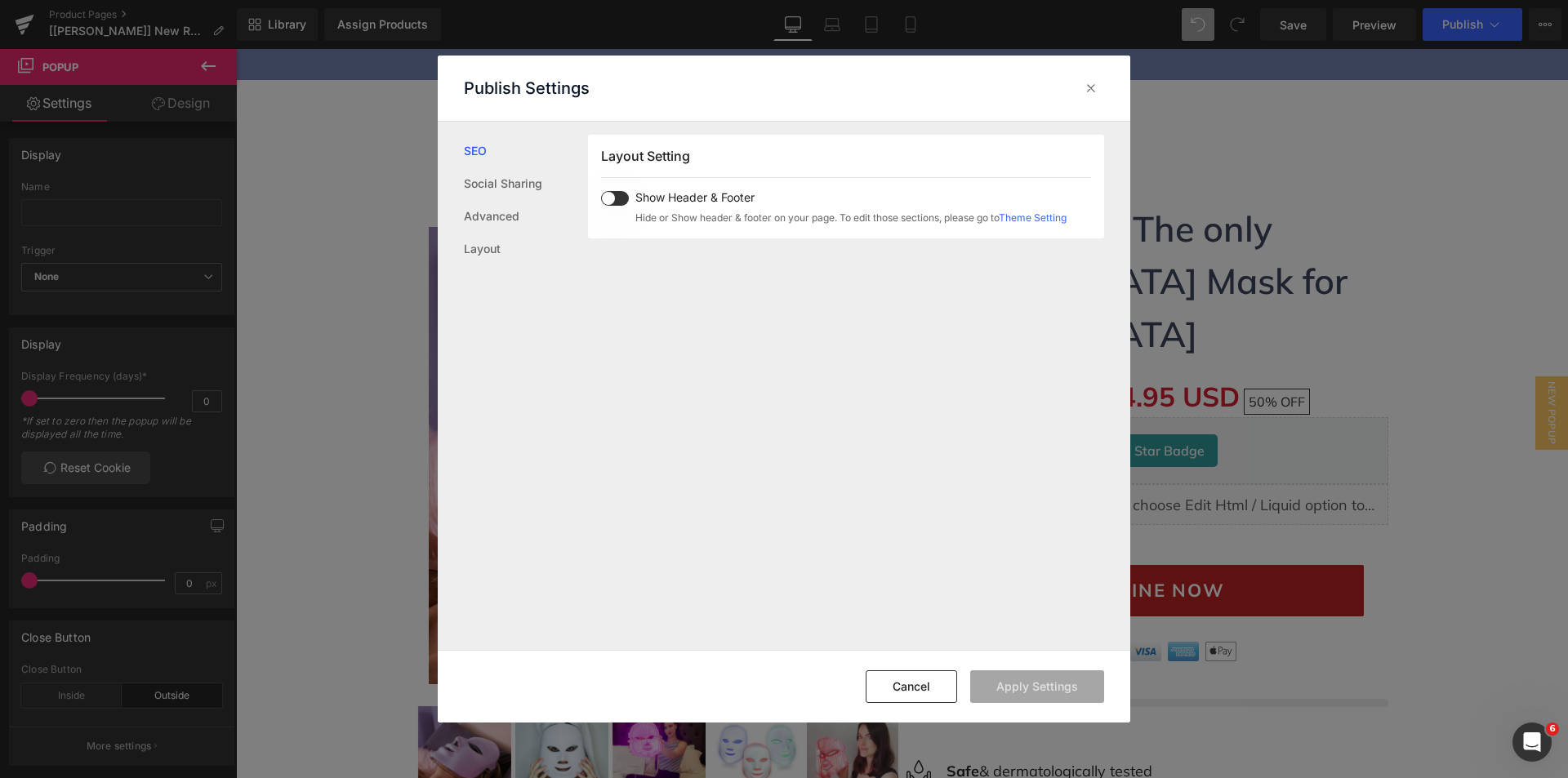
scroll to position [159, 0]
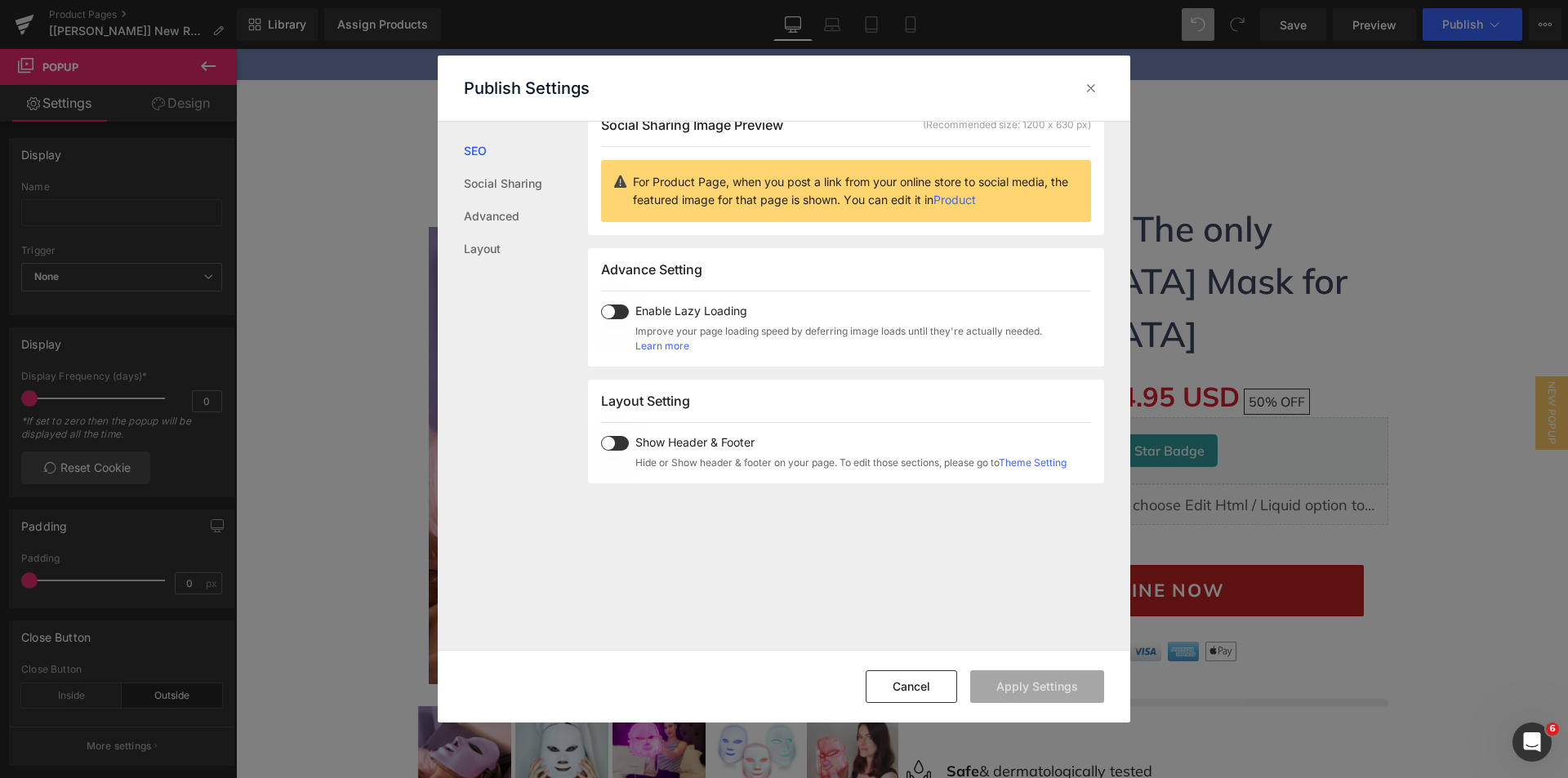
click at [626, 315] on span at bounding box center [614, 312] width 28 height 14
click at [1036, 685] on button "Apply Settings" at bounding box center [1037, 687] width 134 height 33
click at [1089, 89] on icon at bounding box center [1091, 88] width 16 height 16
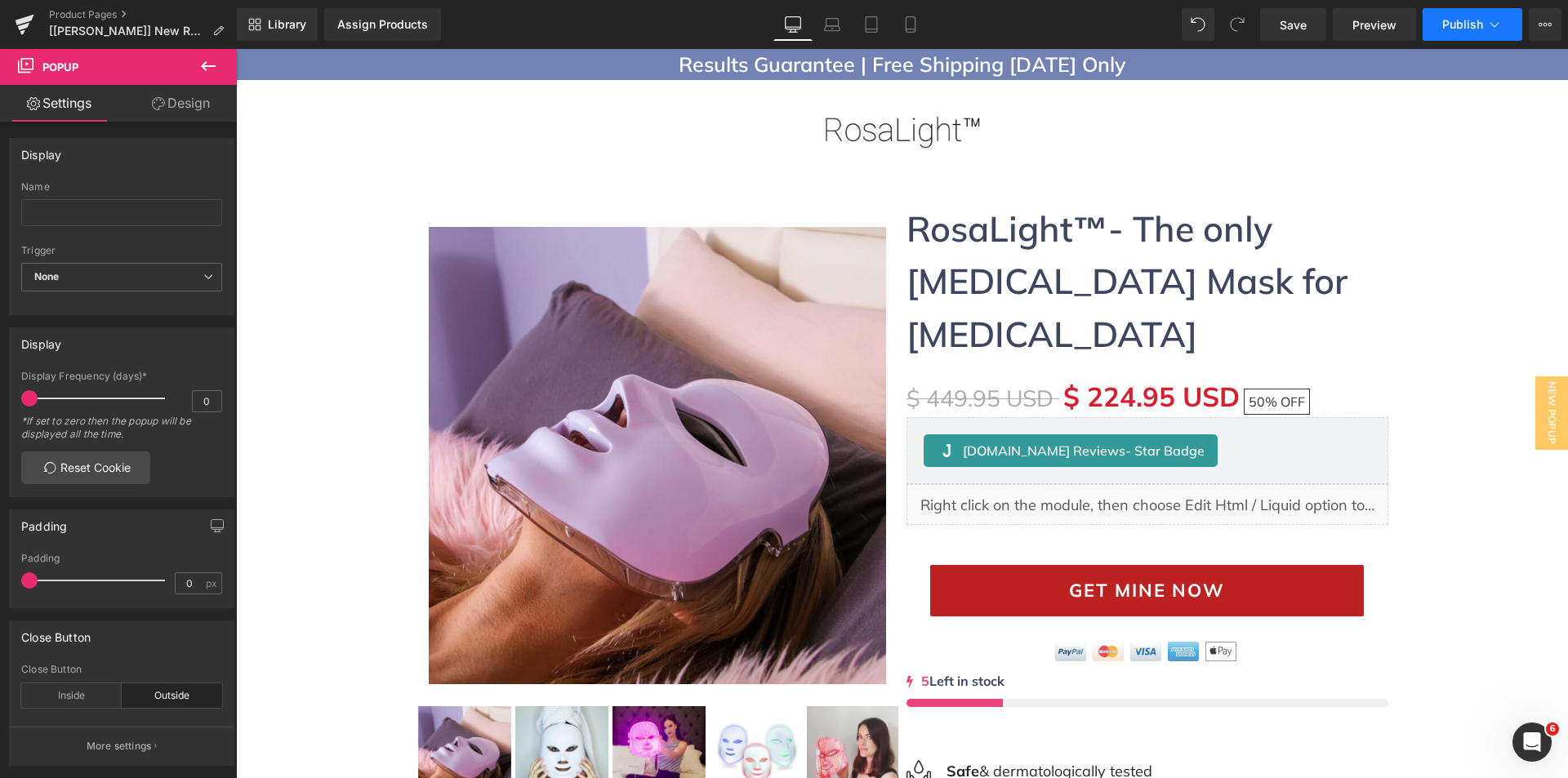
click at [1437, 24] on button "Publish" at bounding box center [1473, 24] width 100 height 33
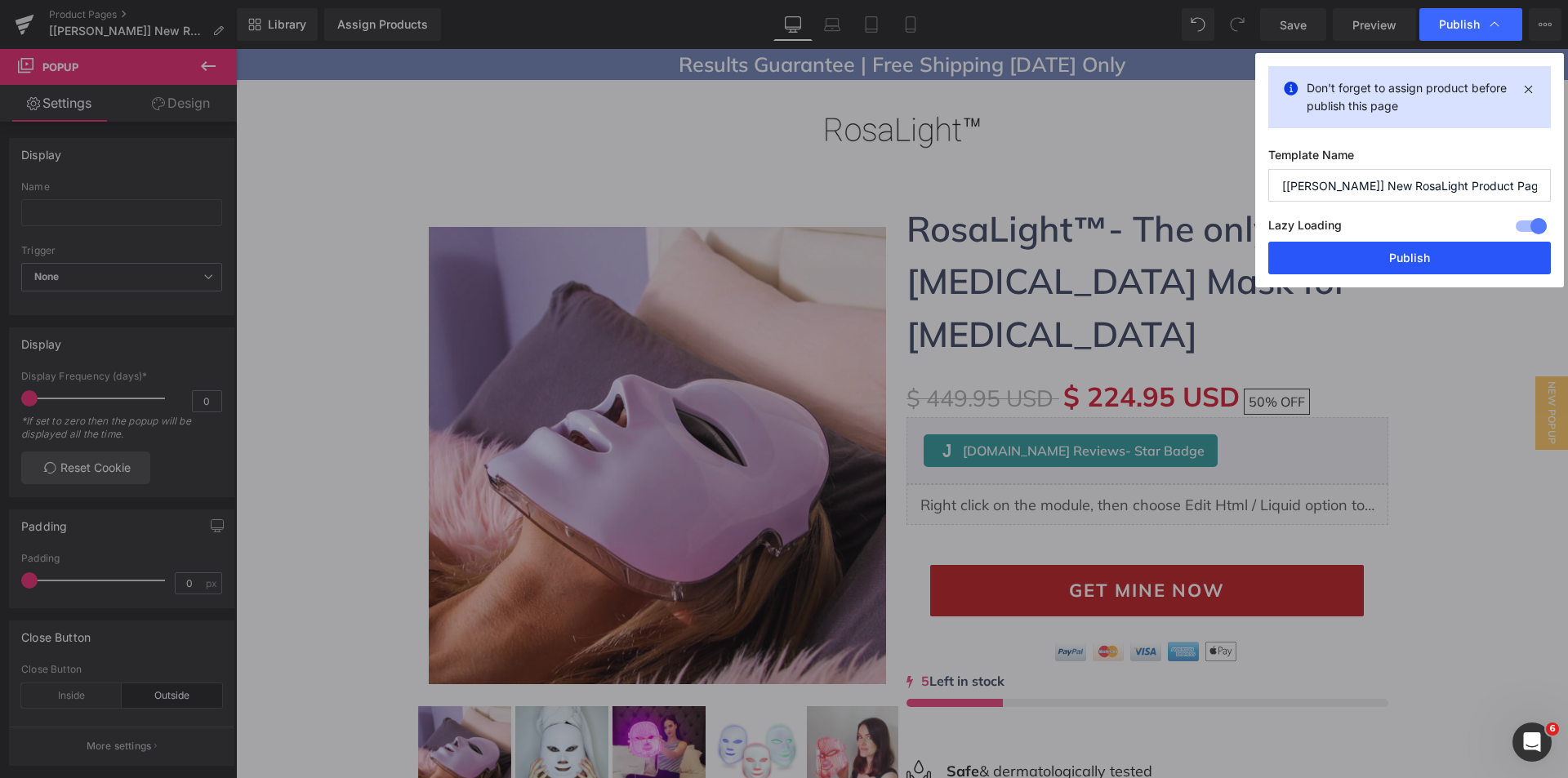
click at [1356, 264] on button "Publish" at bounding box center [1409, 258] width 282 height 33
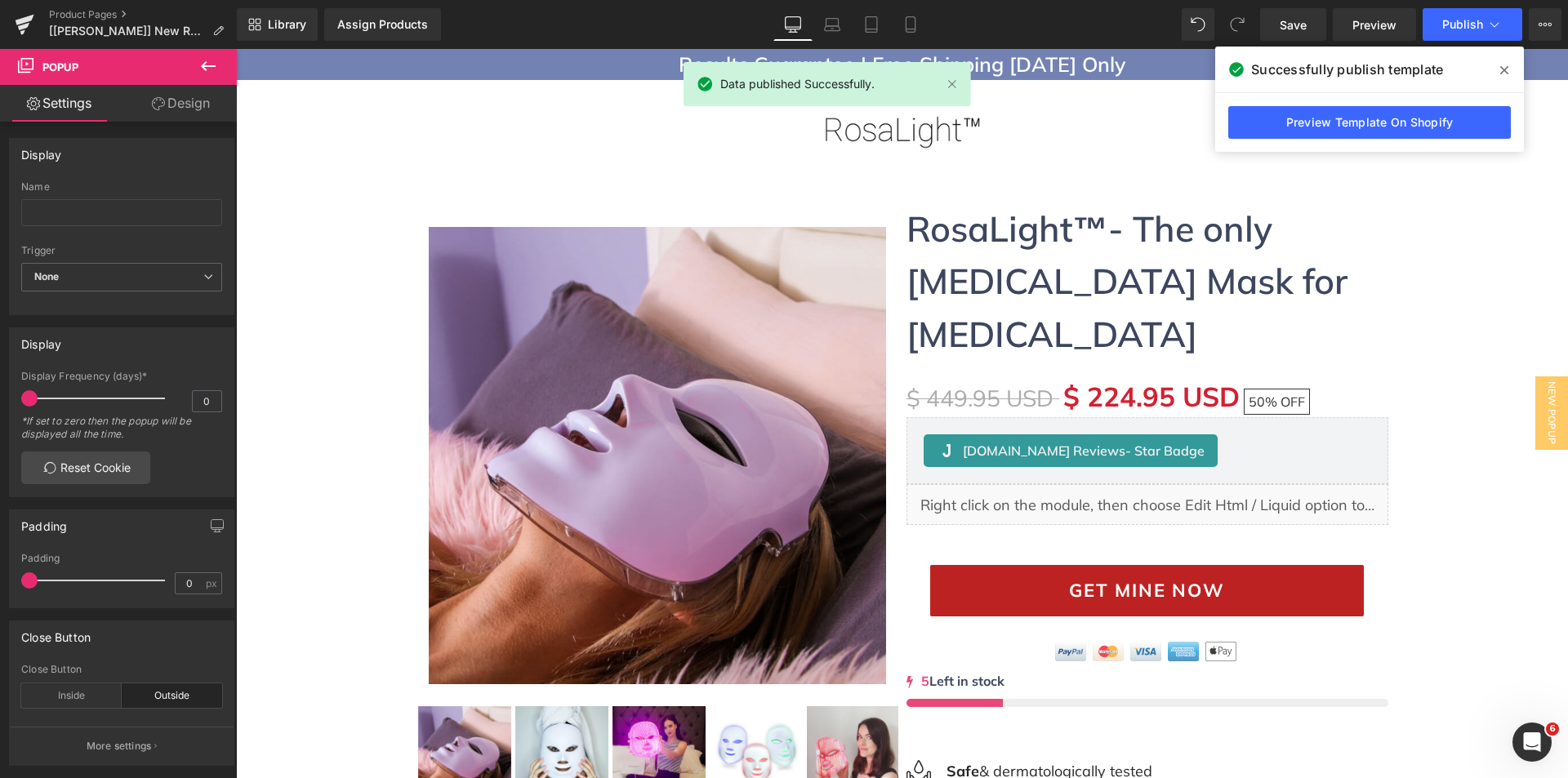
drag, startPoint x: 1500, startPoint y: 64, endPoint x: 1548, endPoint y: 36, distance: 55.6
click at [1502, 64] on icon at bounding box center [1504, 69] width 8 height 13
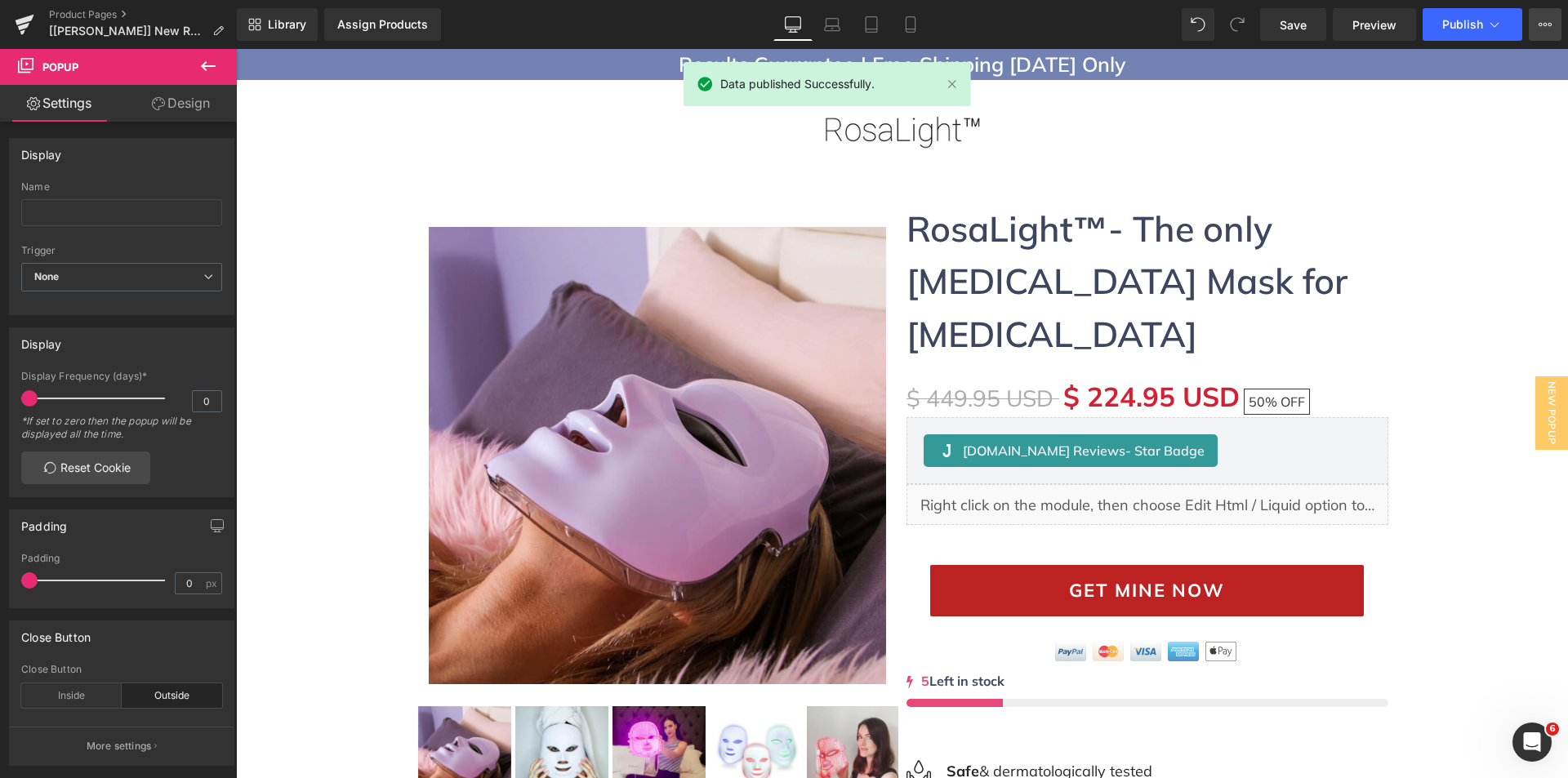
click at [1548, 34] on button "View Live Page View with current Template Save Template to Library Schedule Pub…" at bounding box center [1544, 24] width 33 height 33
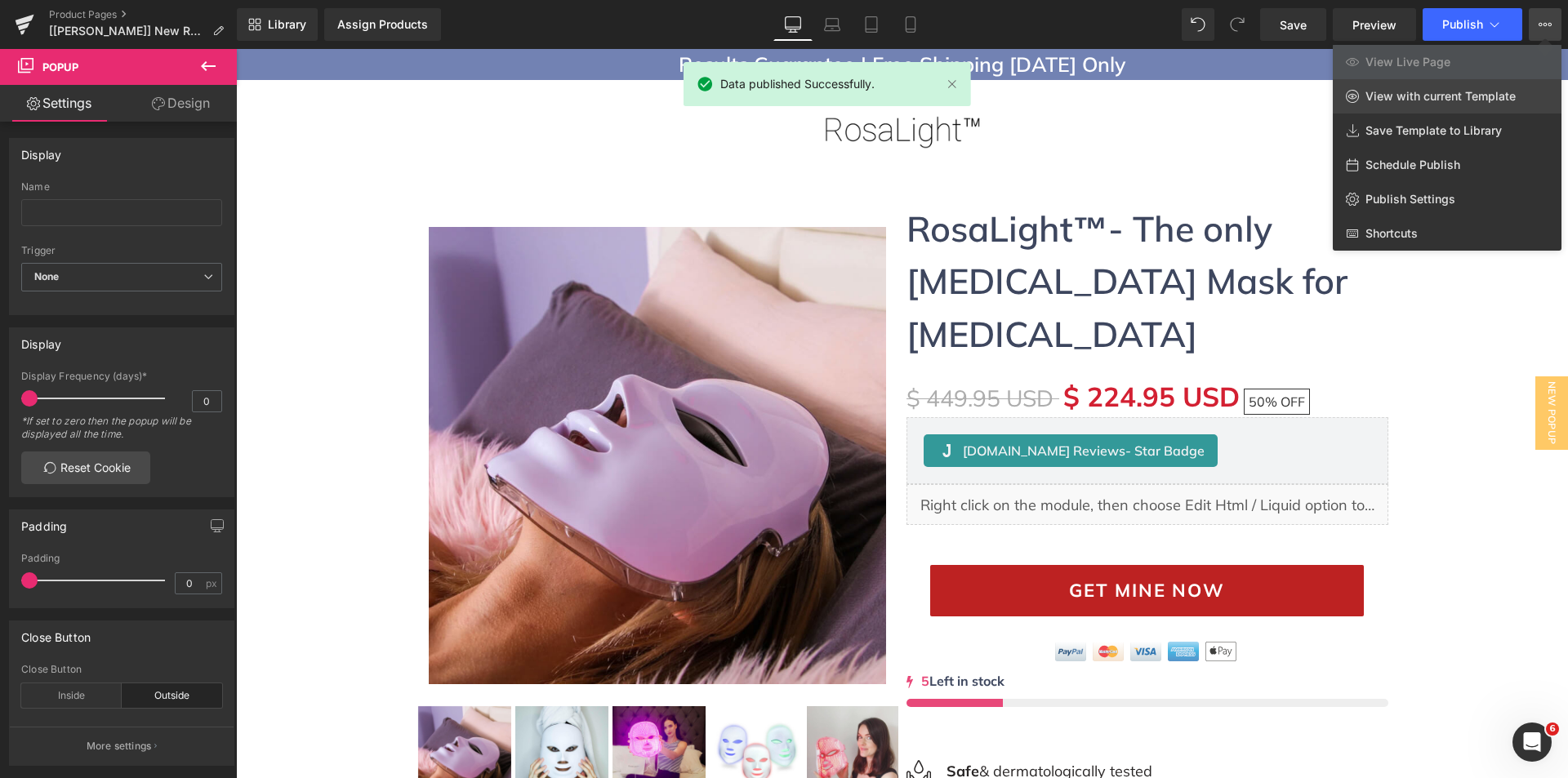
click at [1429, 105] on link "View with current Template" at bounding box center [1446, 96] width 229 height 35
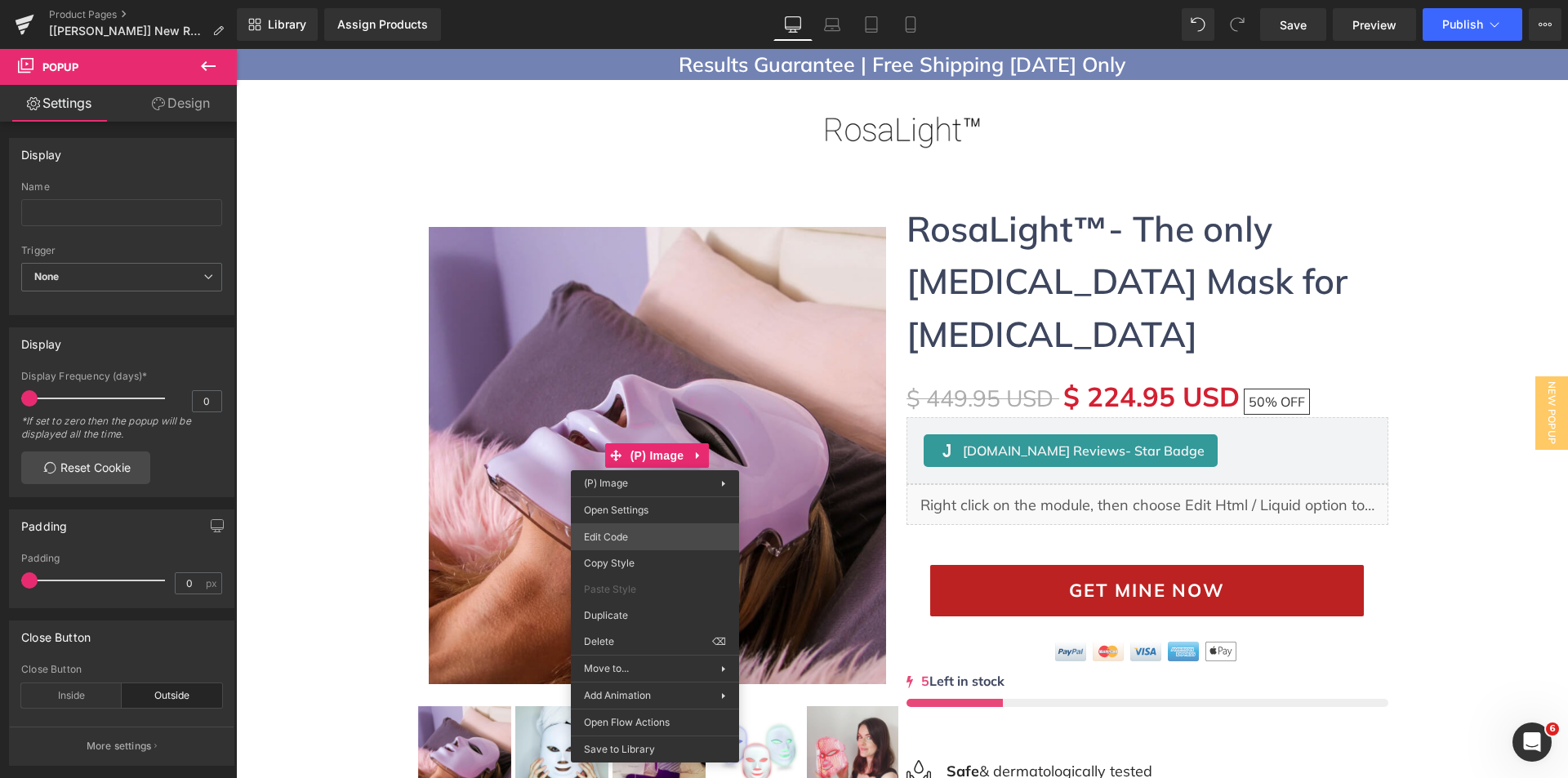
click at [621, 0] on div "You are previewing how the will restyle your page. You can not edit Elements in…" at bounding box center [784, 0] width 1568 height 0
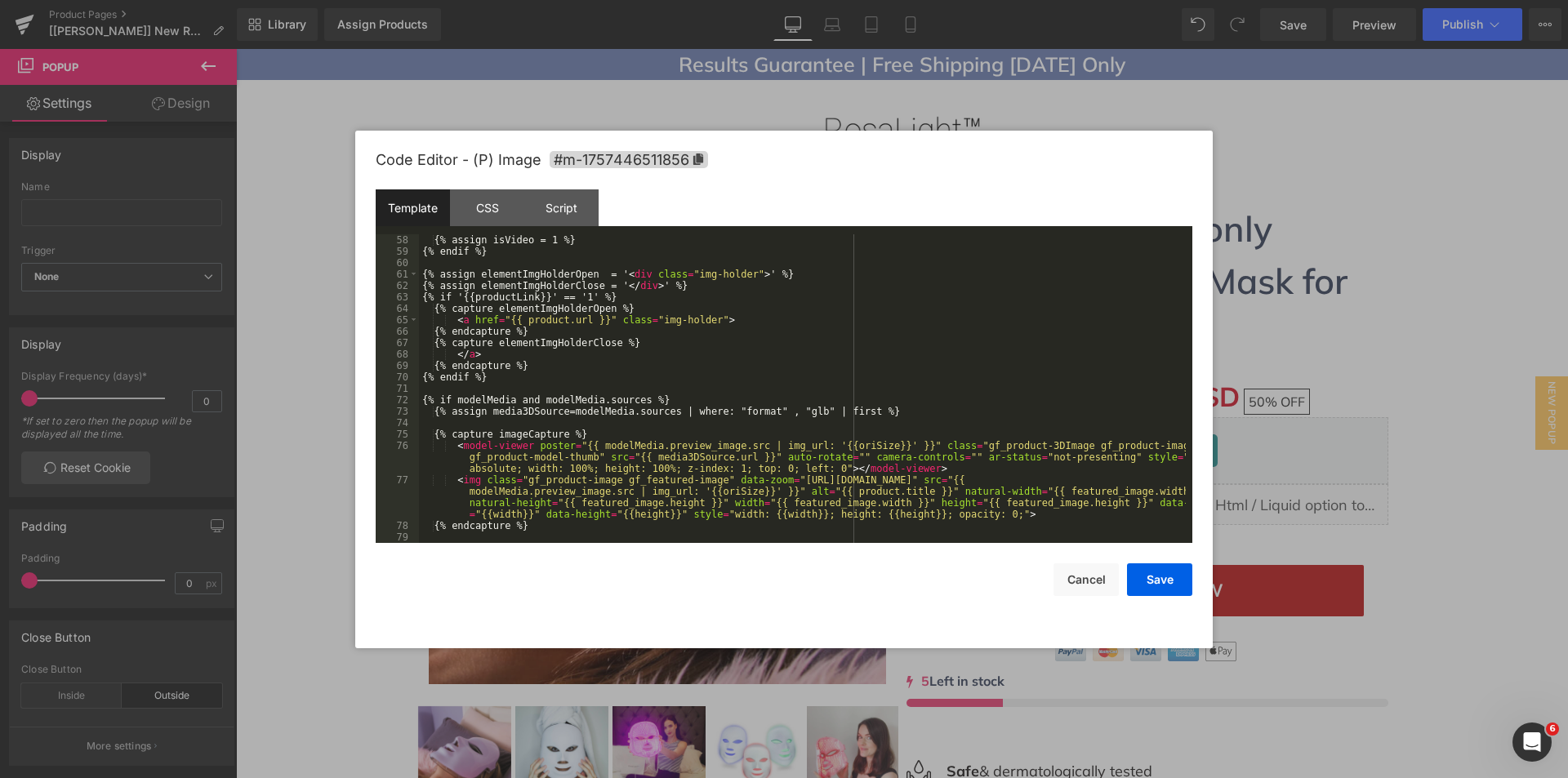
scroll to position [686, 0]
click at [722, 343] on div "{% assign isVideo = 1 %} {% endif %} {% assign elementImgHolderOpen = ' < div c…" at bounding box center [803, 400] width 767 height 331
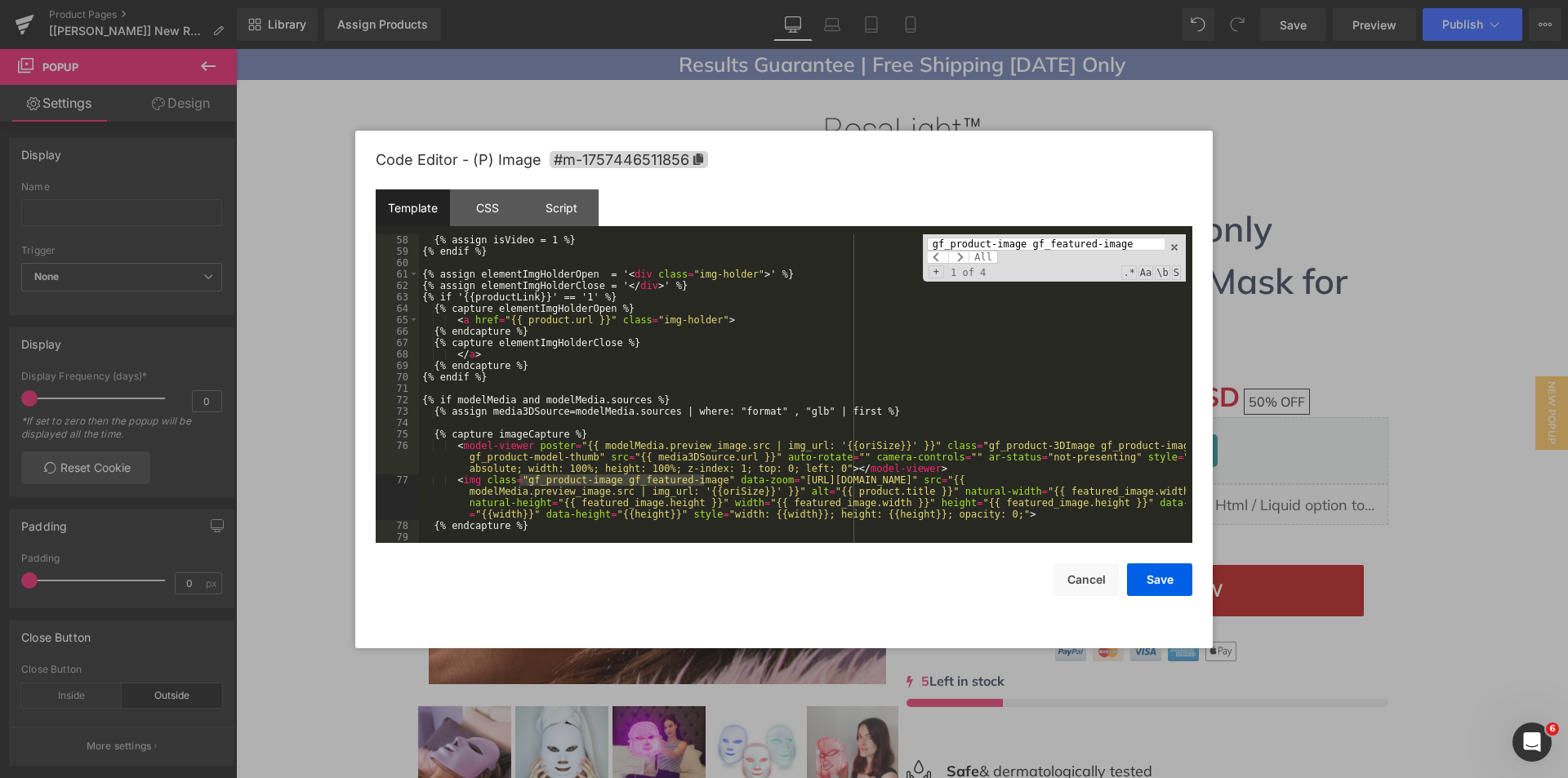
scroll to position [897, 0]
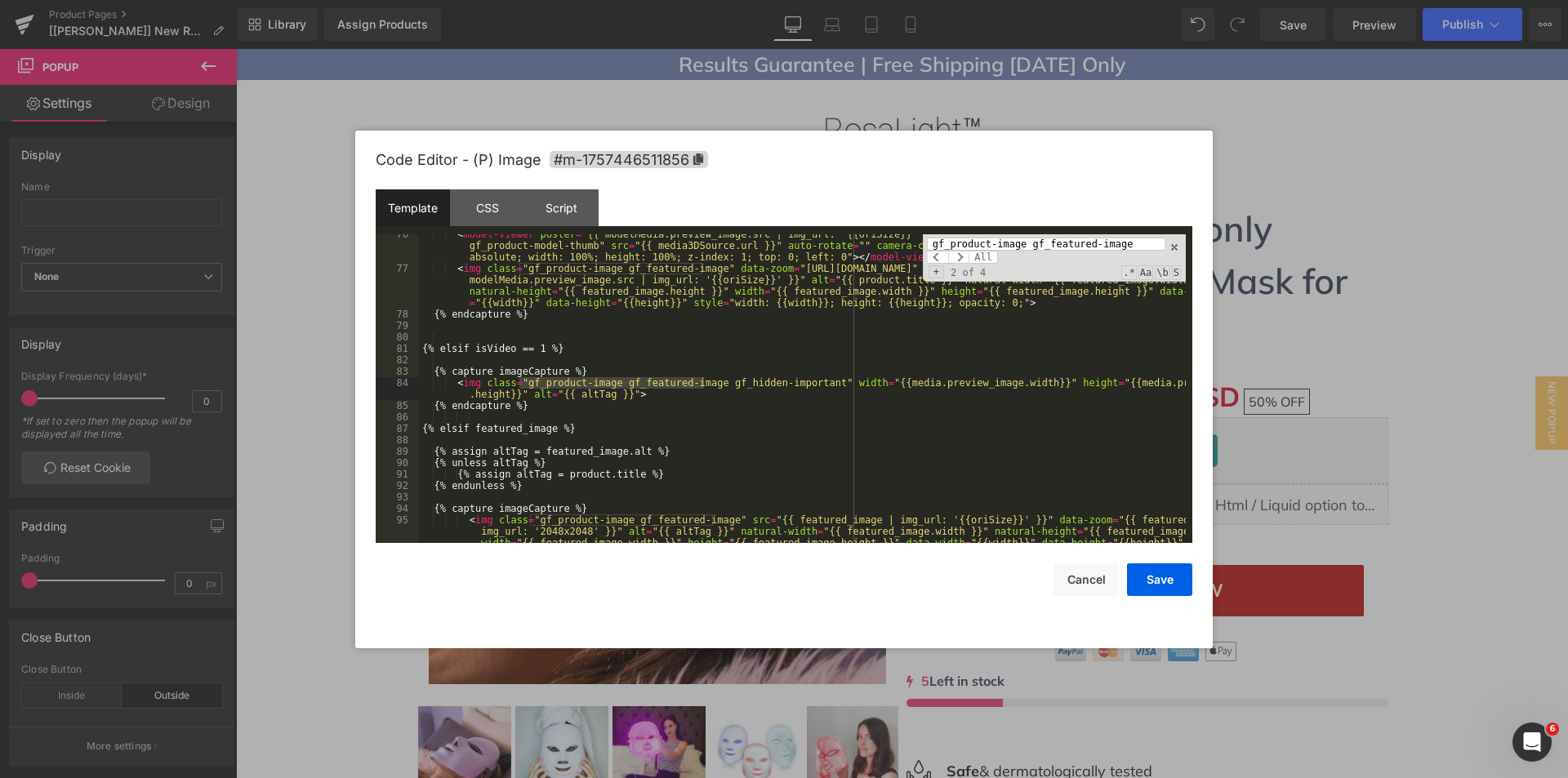
type input "gf_product-image gf_featured-image"
click at [732, 371] on div "< model-viewer poster = "{{ modelMedia.preview_image.src | img_url: '{{oriSize}…" at bounding box center [803, 423] width 767 height 389
click at [1148, 238] on input "gf_product-image gf_featured-image" at bounding box center [1045, 243] width 237 height 13
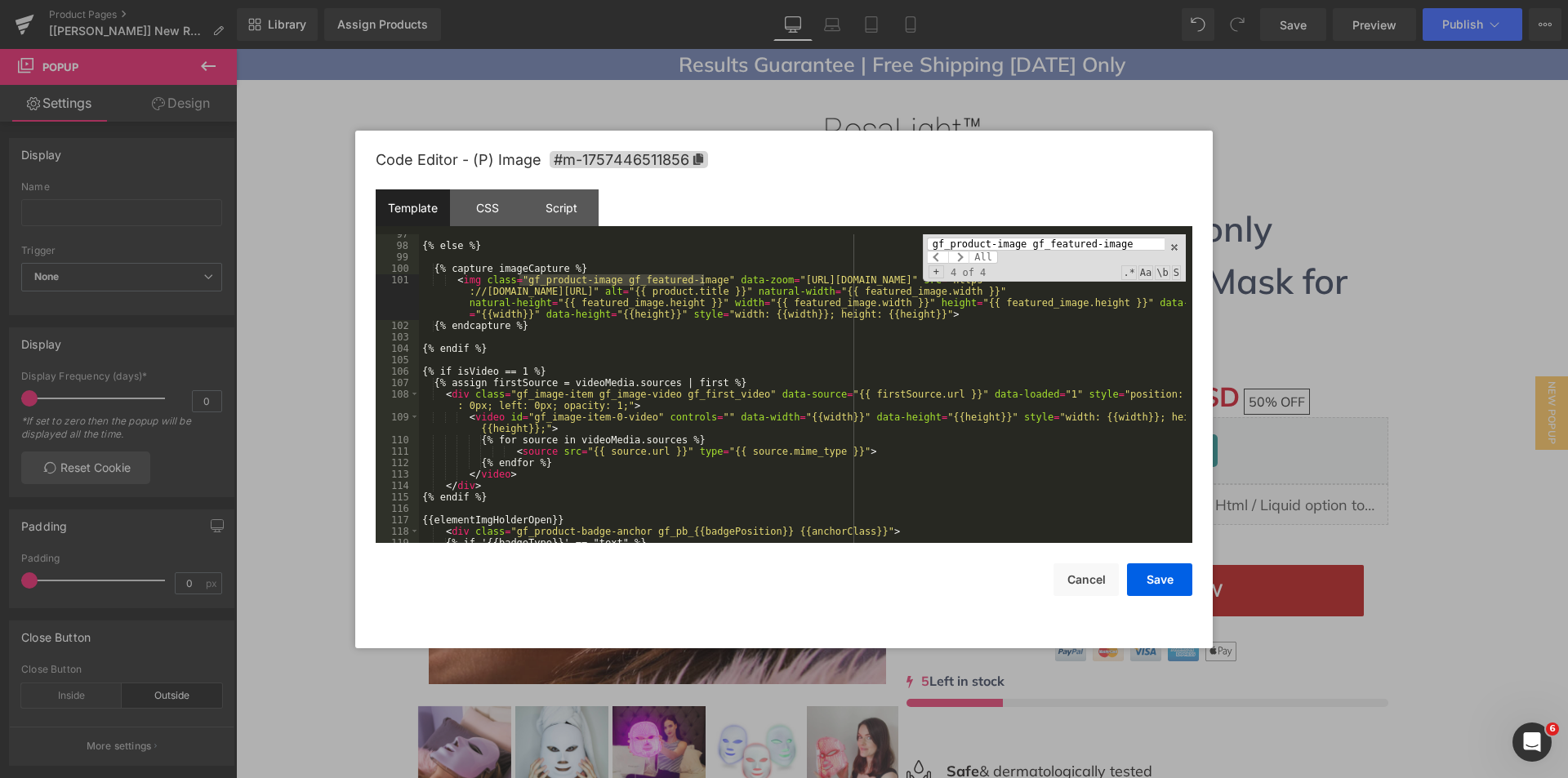
scroll to position [771, 0]
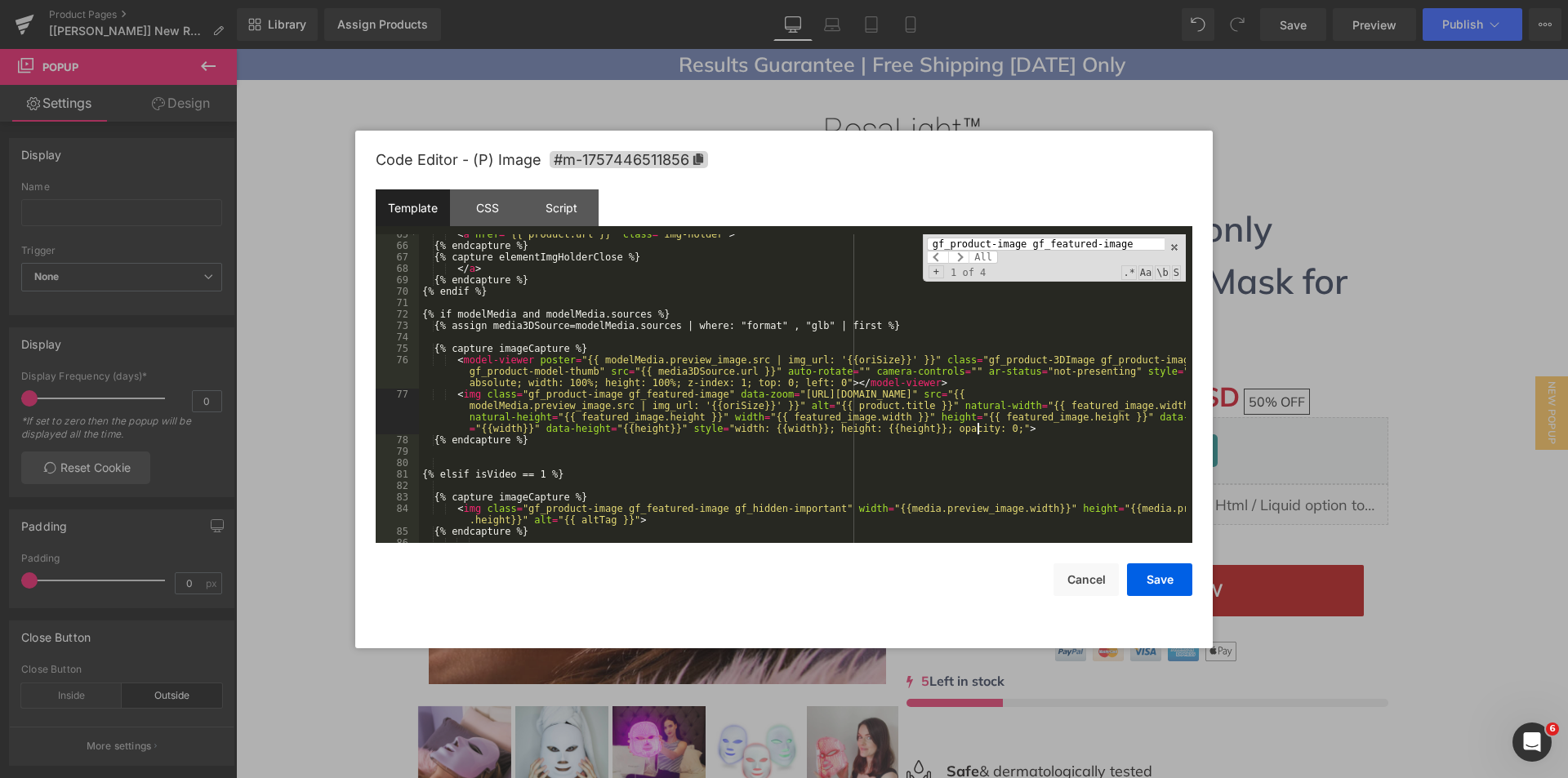
click at [977, 428] on div "< a href = "{{ product.url }}" class = "img-holder" > {% endcapture %} {% captu…" at bounding box center [803, 394] width 767 height 331
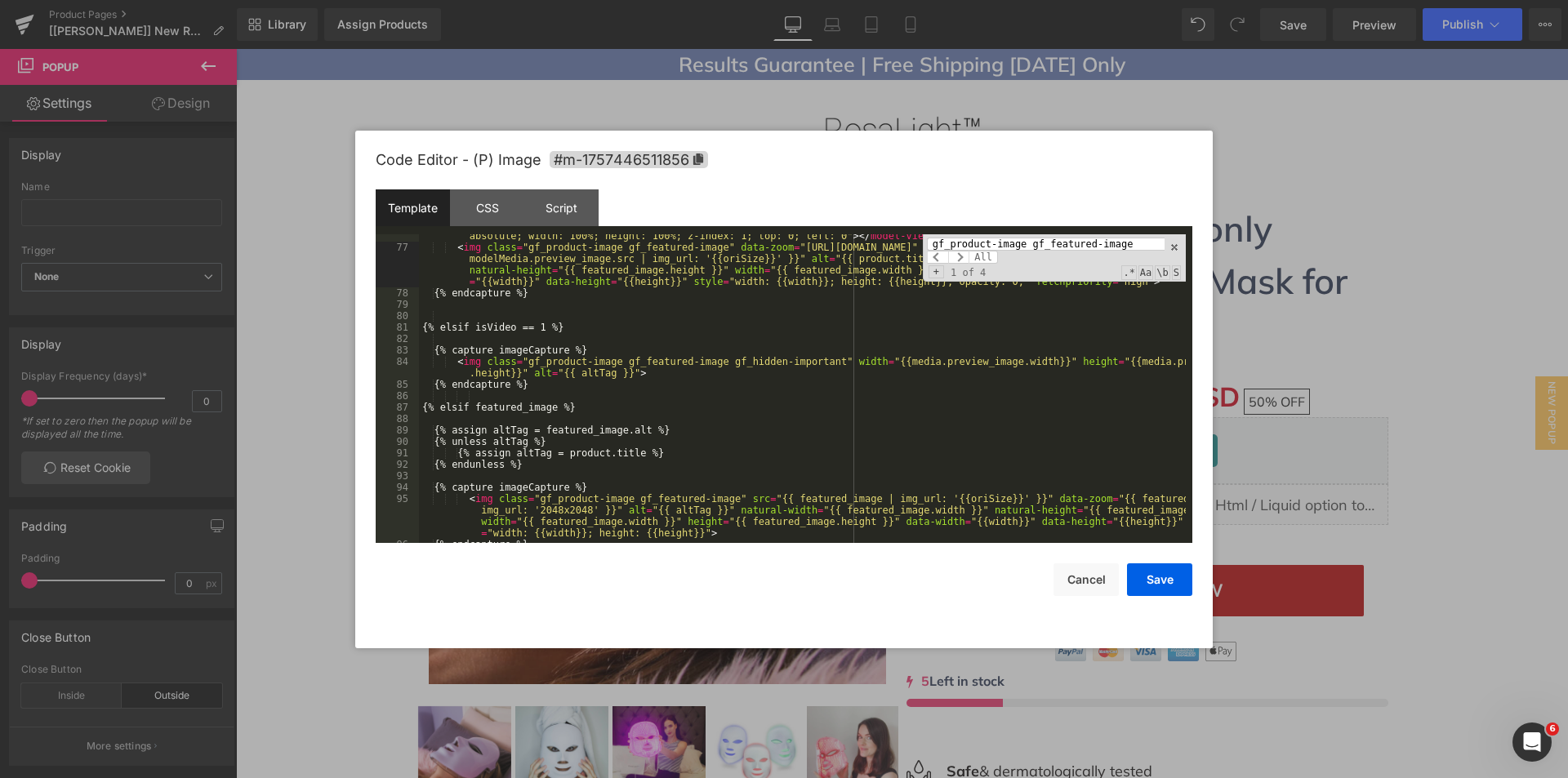
scroll to position [820, 0]
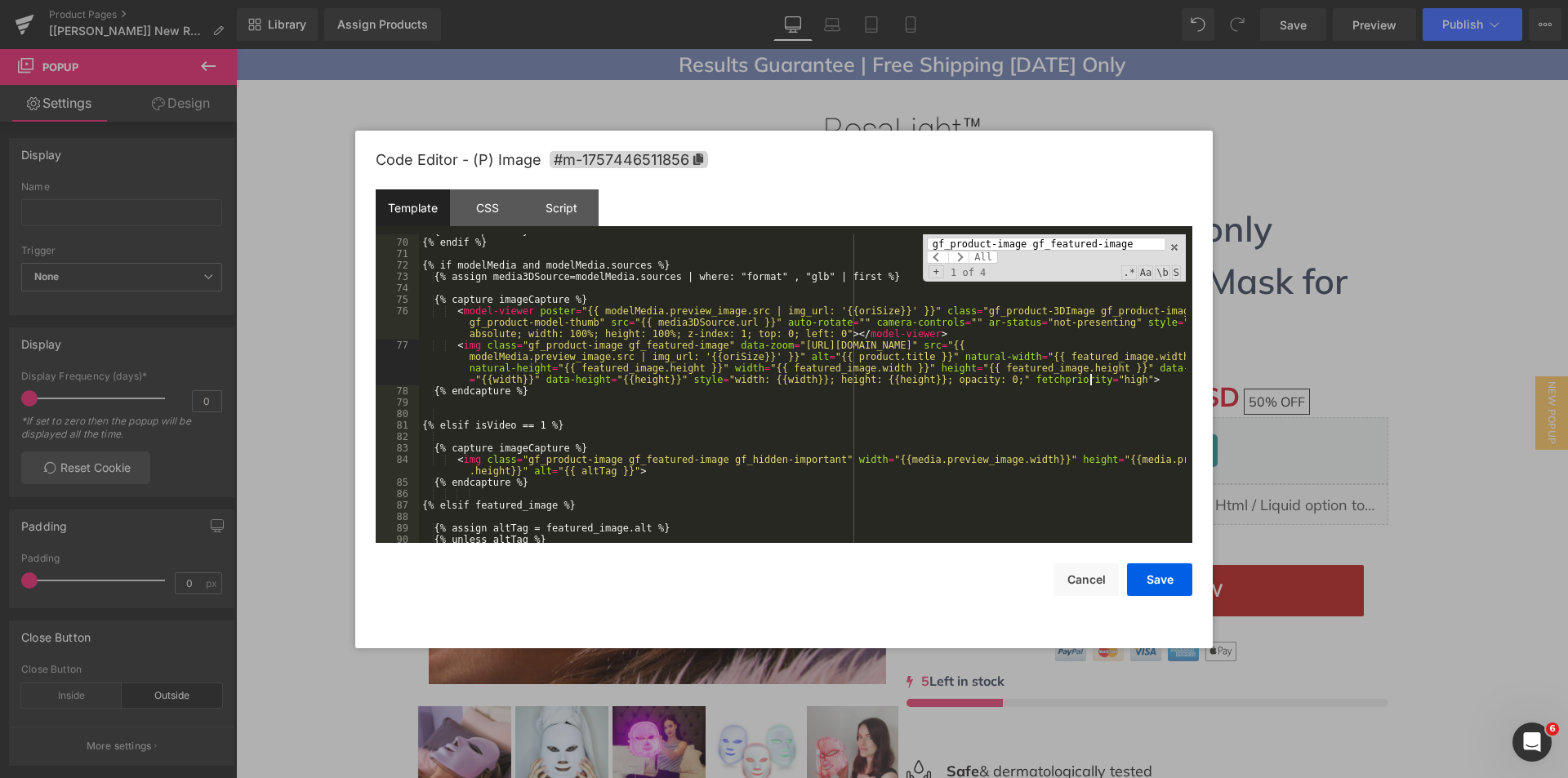
click at [1119, 238] on input "gf_product-image gf_featured-image" at bounding box center [1045, 243] width 237 height 13
click at [623, 471] on div "{% endcapture %} {% endif %} {% if modelMedia and modelMedia.sources %} {% assi…" at bounding box center [803, 391] width 767 height 331
click at [1112, 247] on input "gf_product-image gf_featured-image" at bounding box center [1045, 243] width 237 height 13
click at [1120, 244] on input "gf_product-image gf_featured-image" at bounding box center [1045, 243] width 237 height 13
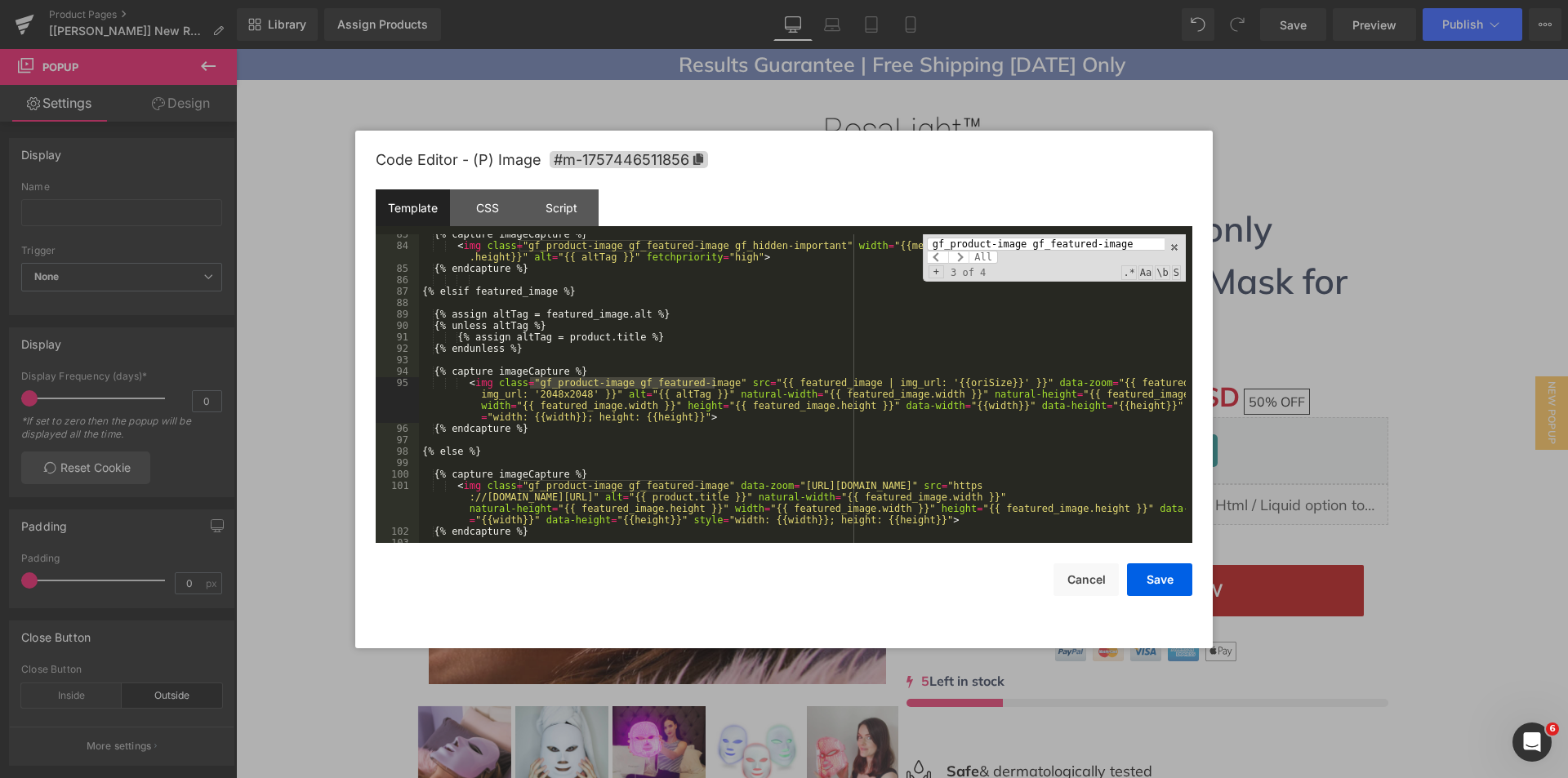
click at [687, 422] on div "{% capture imageCapture %} < img class = "gf_product-image gf_featured-image gf…" at bounding box center [803, 394] width 767 height 331
paste textarea
click at [909, 519] on div "{% capture imageCapture %} < img class = "gf_product-image gf_featured-image gf…" at bounding box center [803, 394] width 767 height 331
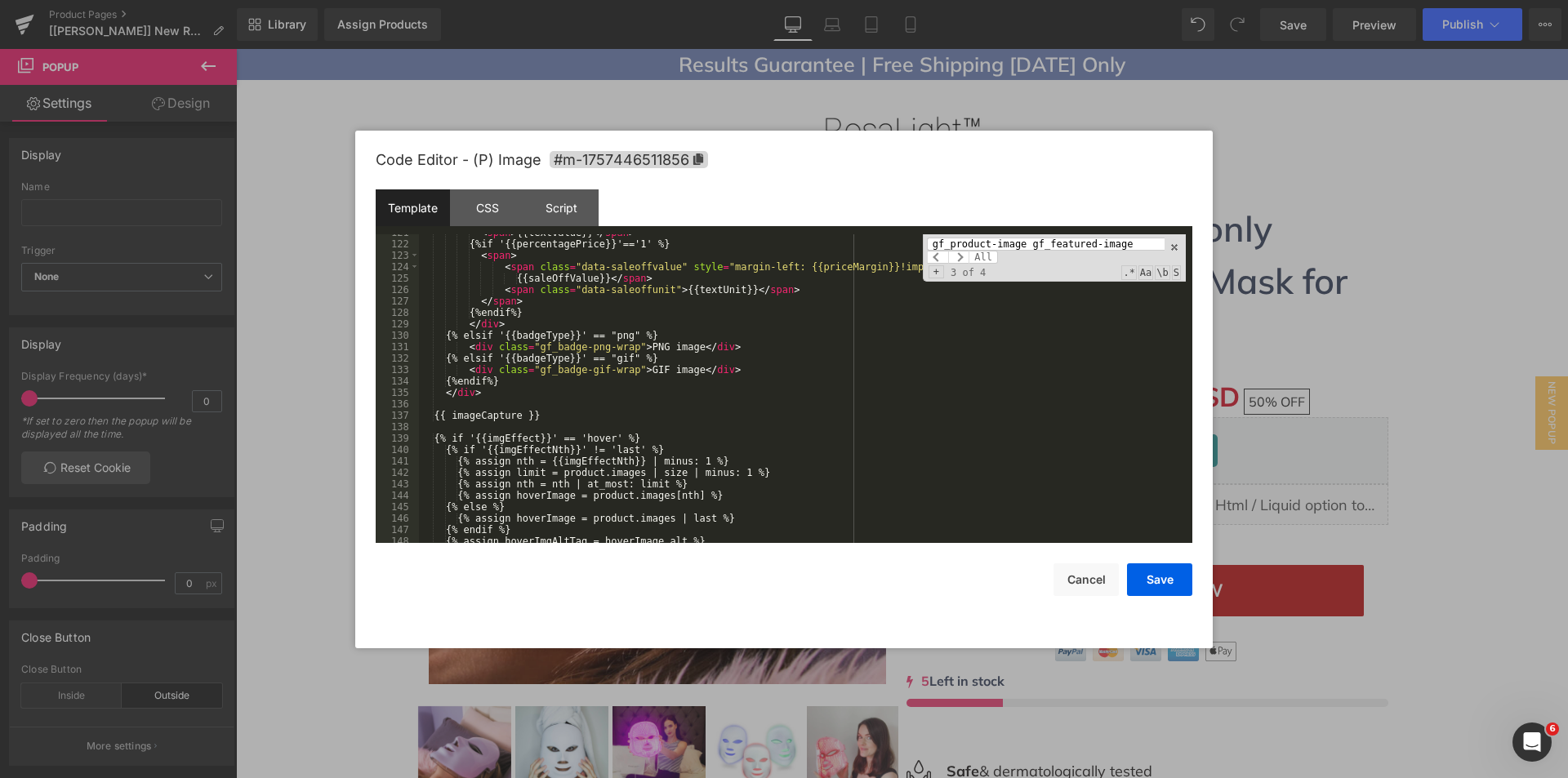
scroll to position [1703, 0]
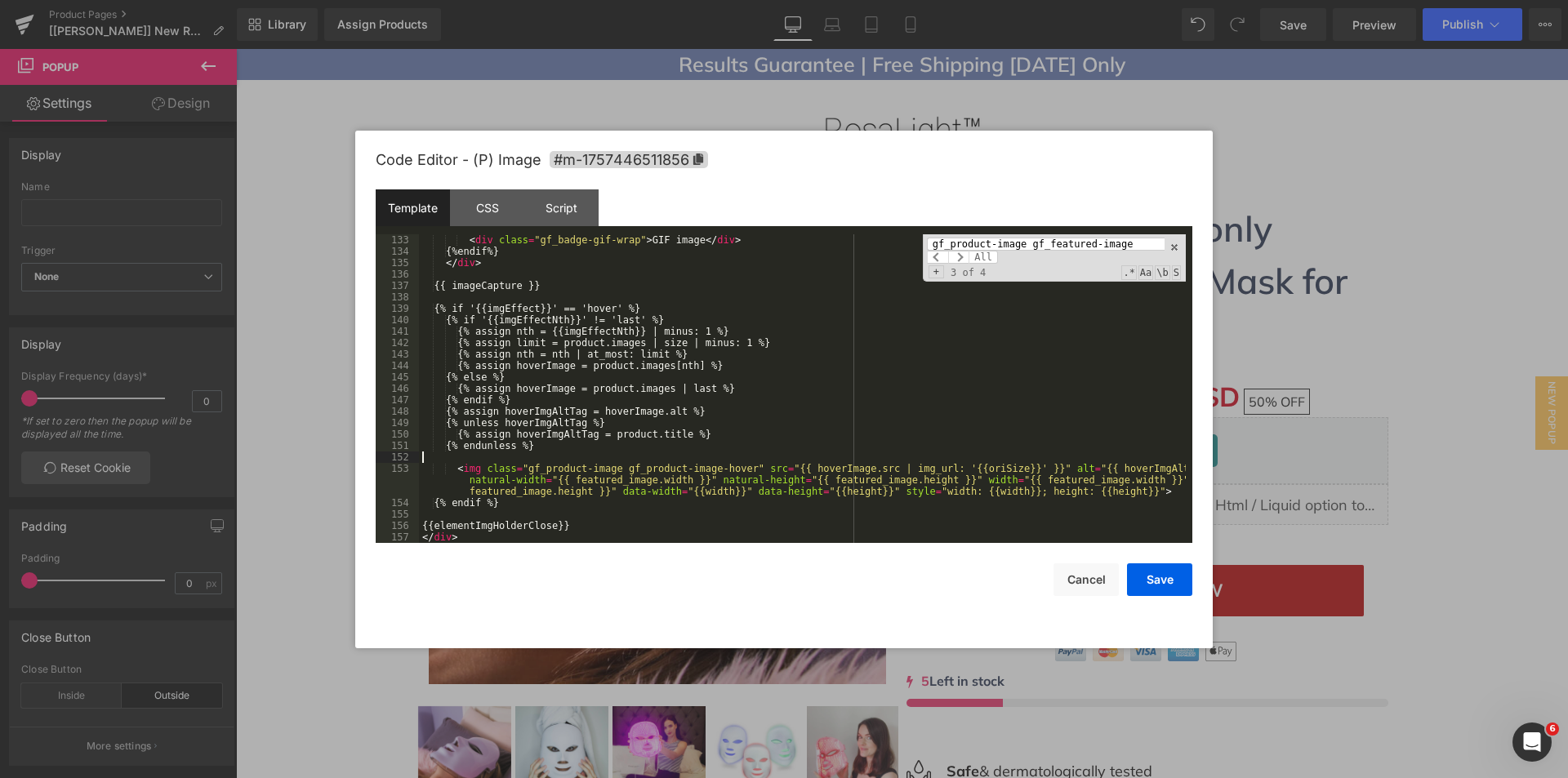
click at [892, 453] on div "< div class = "gf_badge-gif-wrap" > GIF image </ div > {%endif%} </ div > {{ im…" at bounding box center [803, 400] width 767 height 331
click at [1130, 245] on input "gf_product-image gf_featured-image" at bounding box center [1045, 243] width 237 height 13
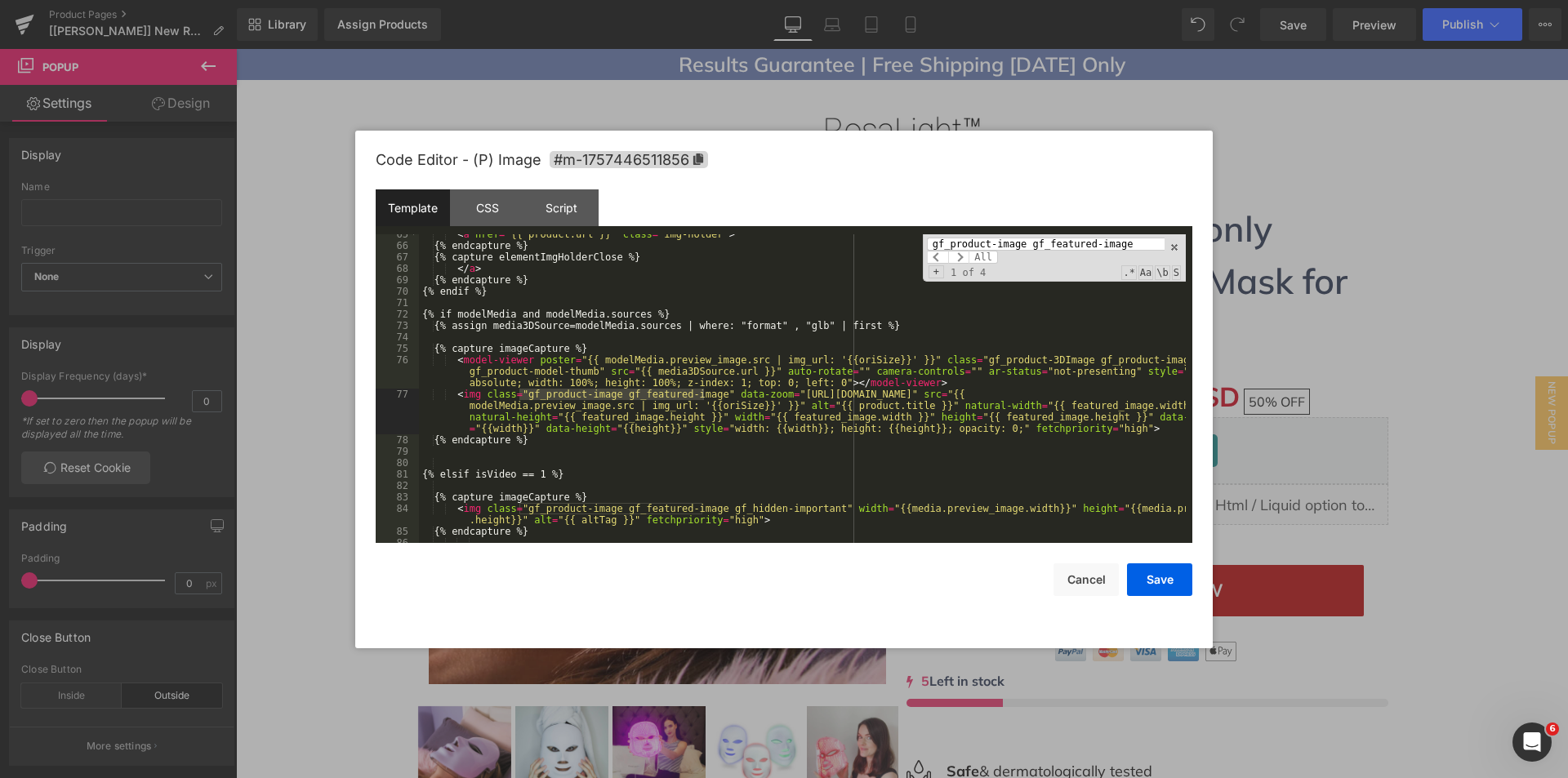
scroll to position [771, 0]
click at [1173, 244] on span at bounding box center [1174, 248] width 12 height 12
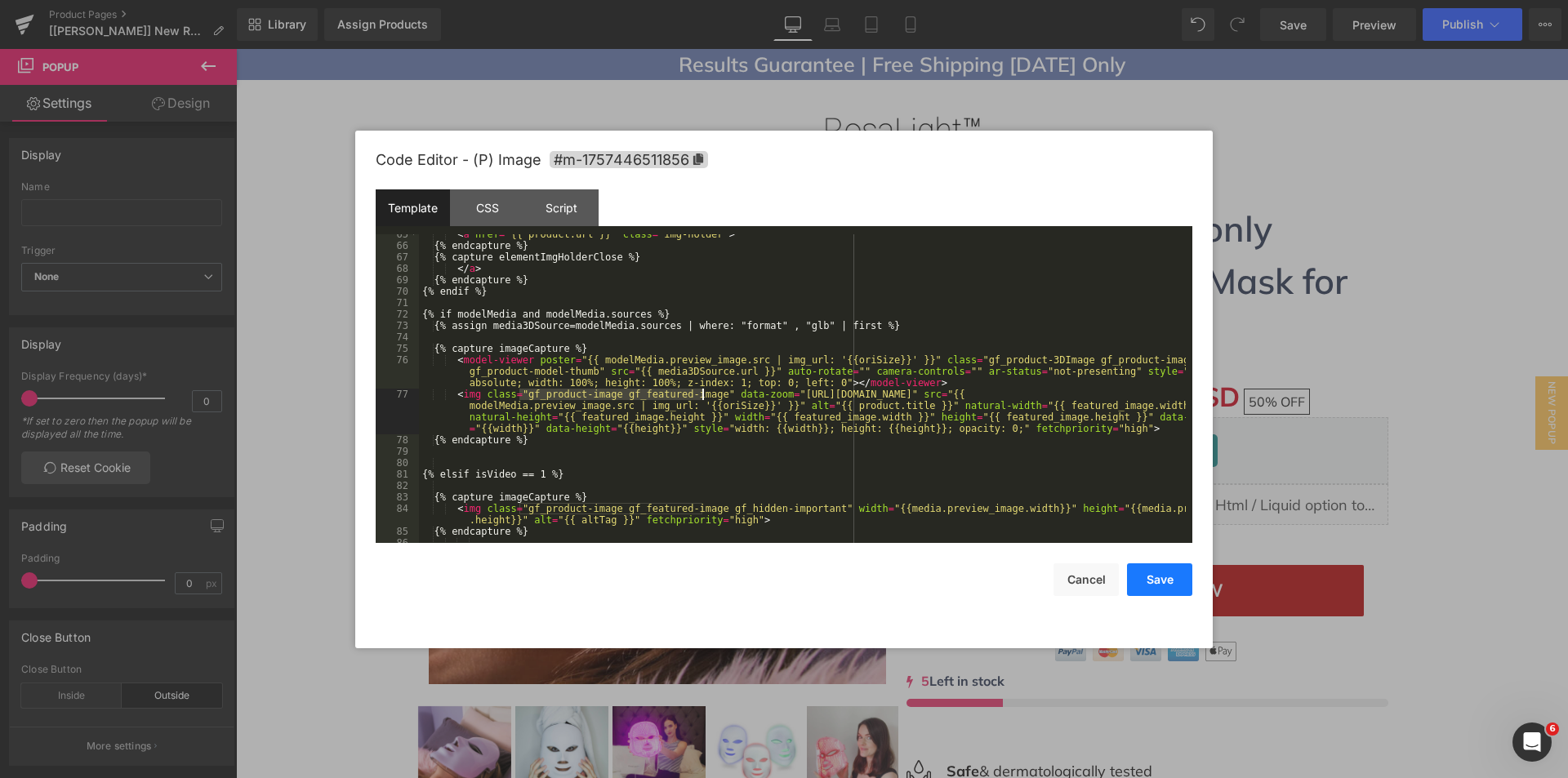
click at [1152, 579] on button "Save" at bounding box center [1159, 579] width 65 height 33
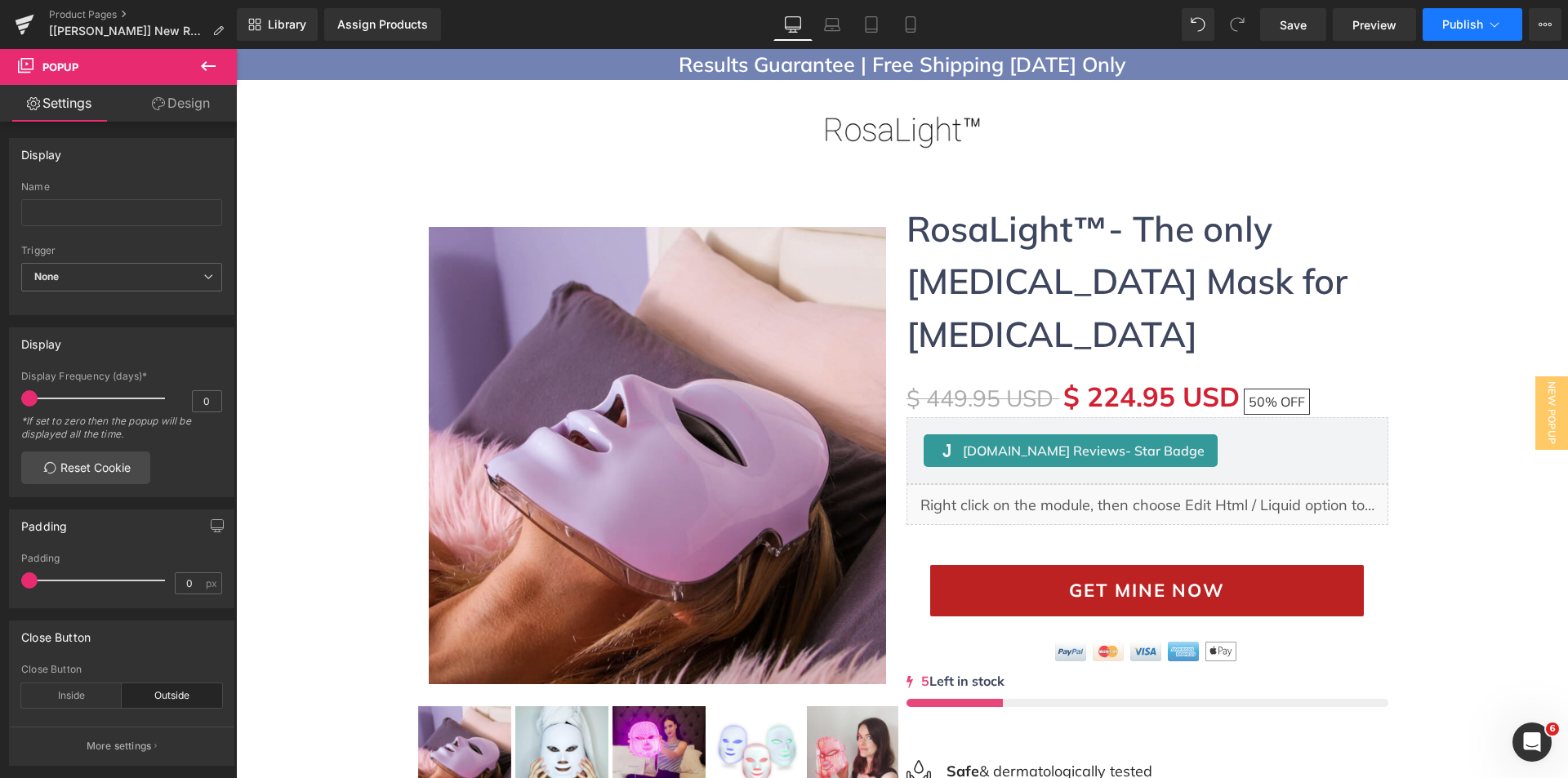
click at [1458, 18] on span "Publish" at bounding box center [1462, 24] width 41 height 13
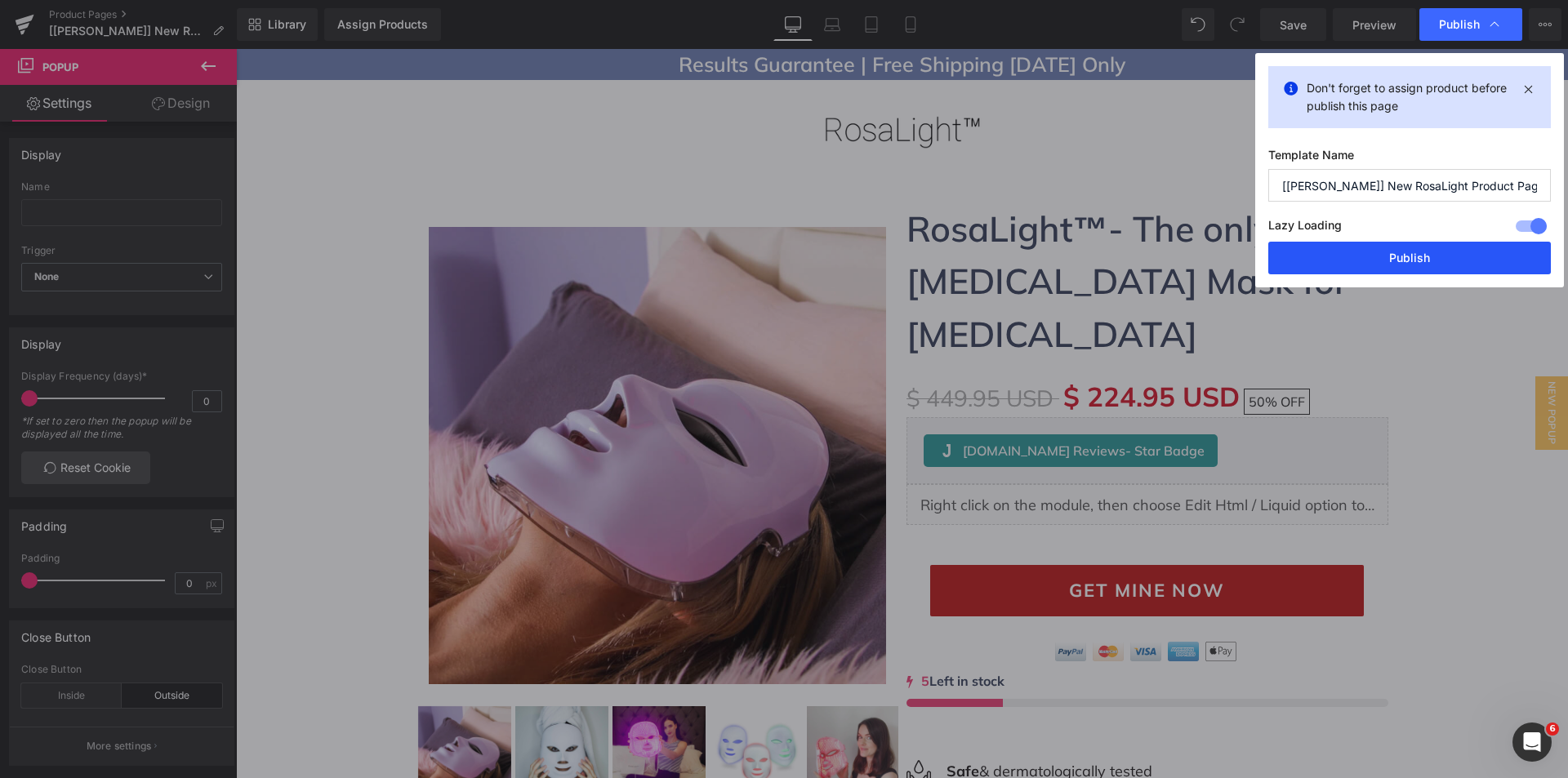
click at [1321, 248] on button "Publish" at bounding box center [1409, 258] width 282 height 33
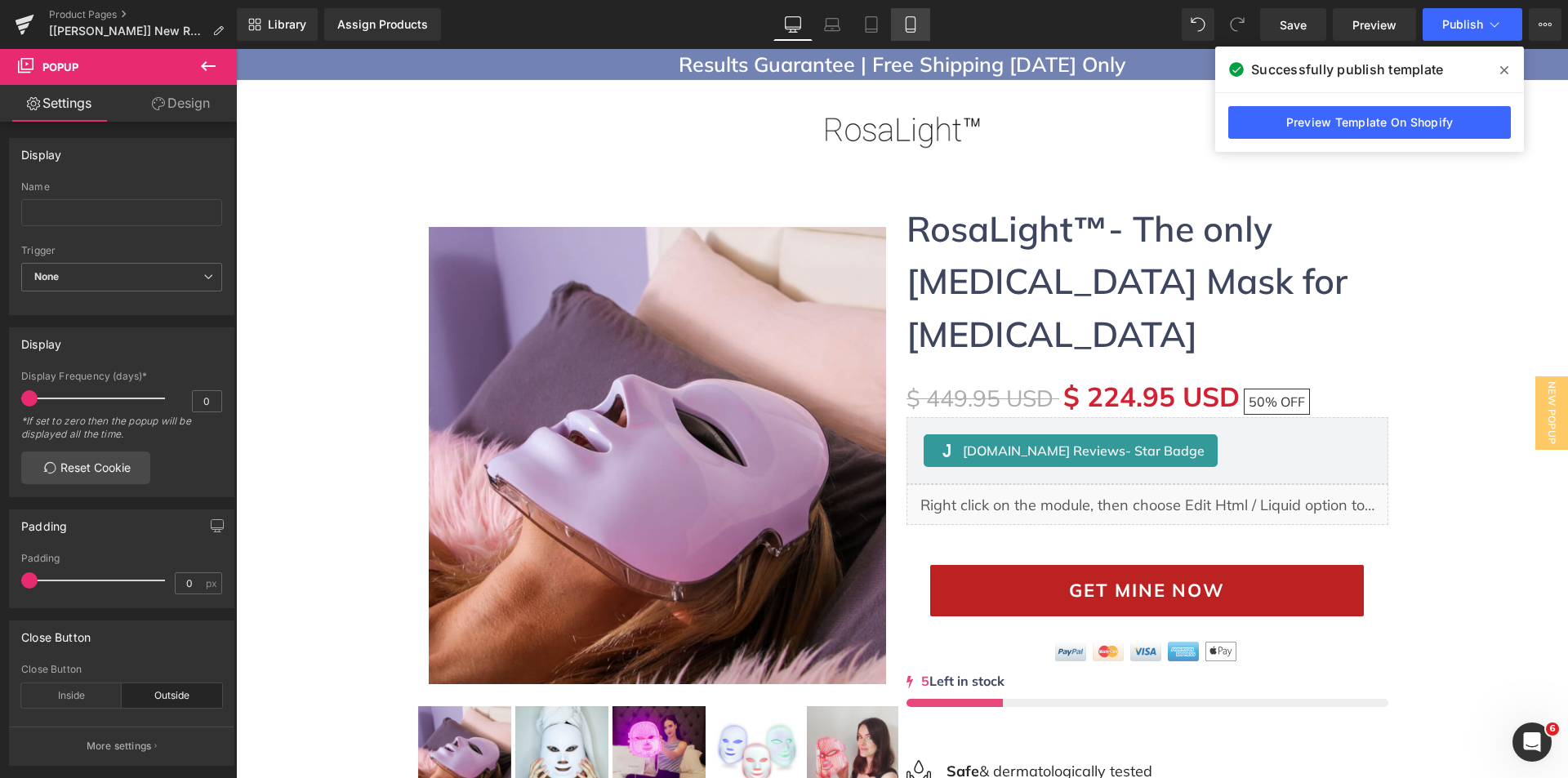
click at [918, 30] on icon at bounding box center [910, 24] width 16 height 16
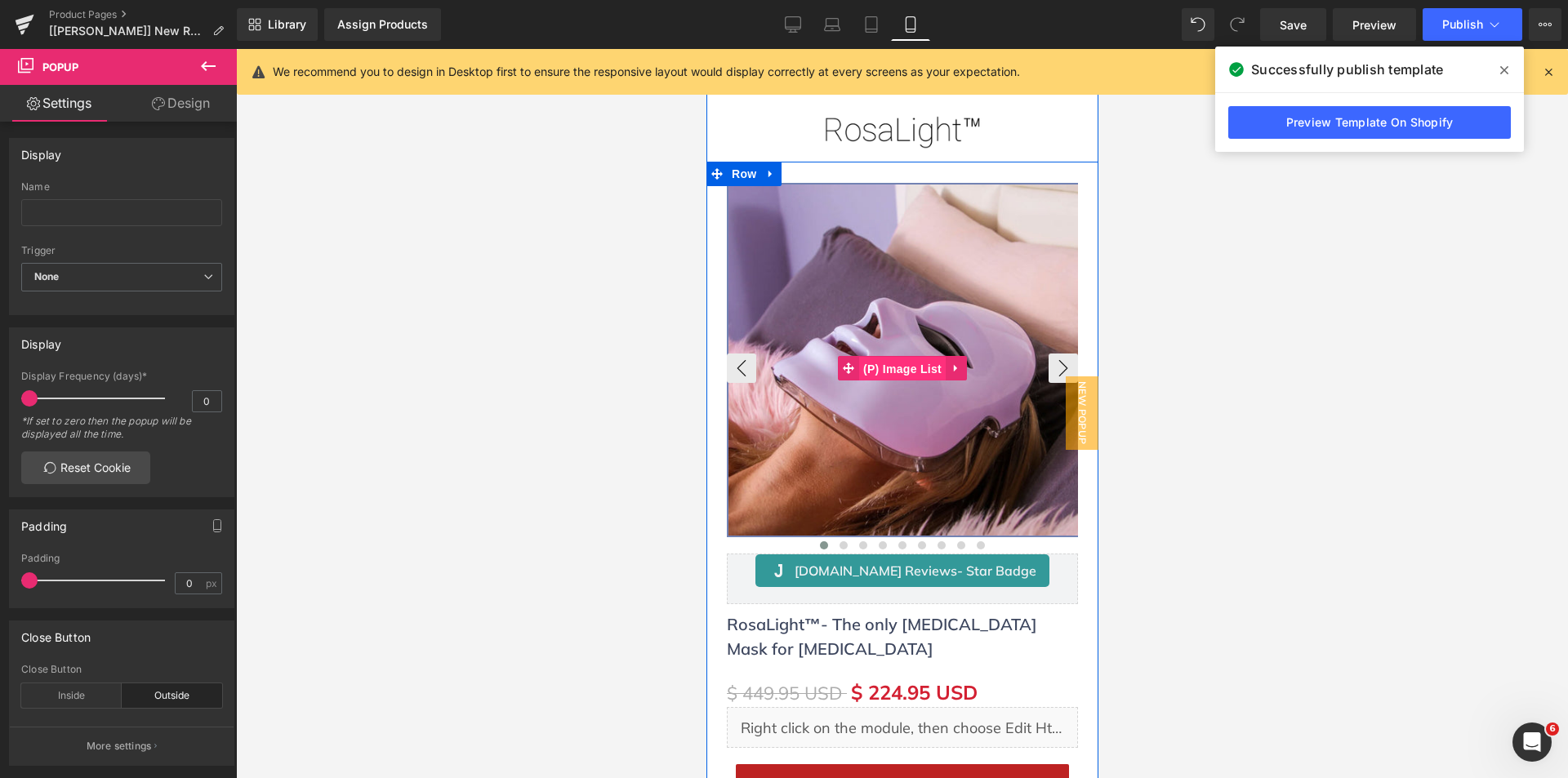
click at [880, 364] on span "(P) Image List" at bounding box center [901, 368] width 86 height 24
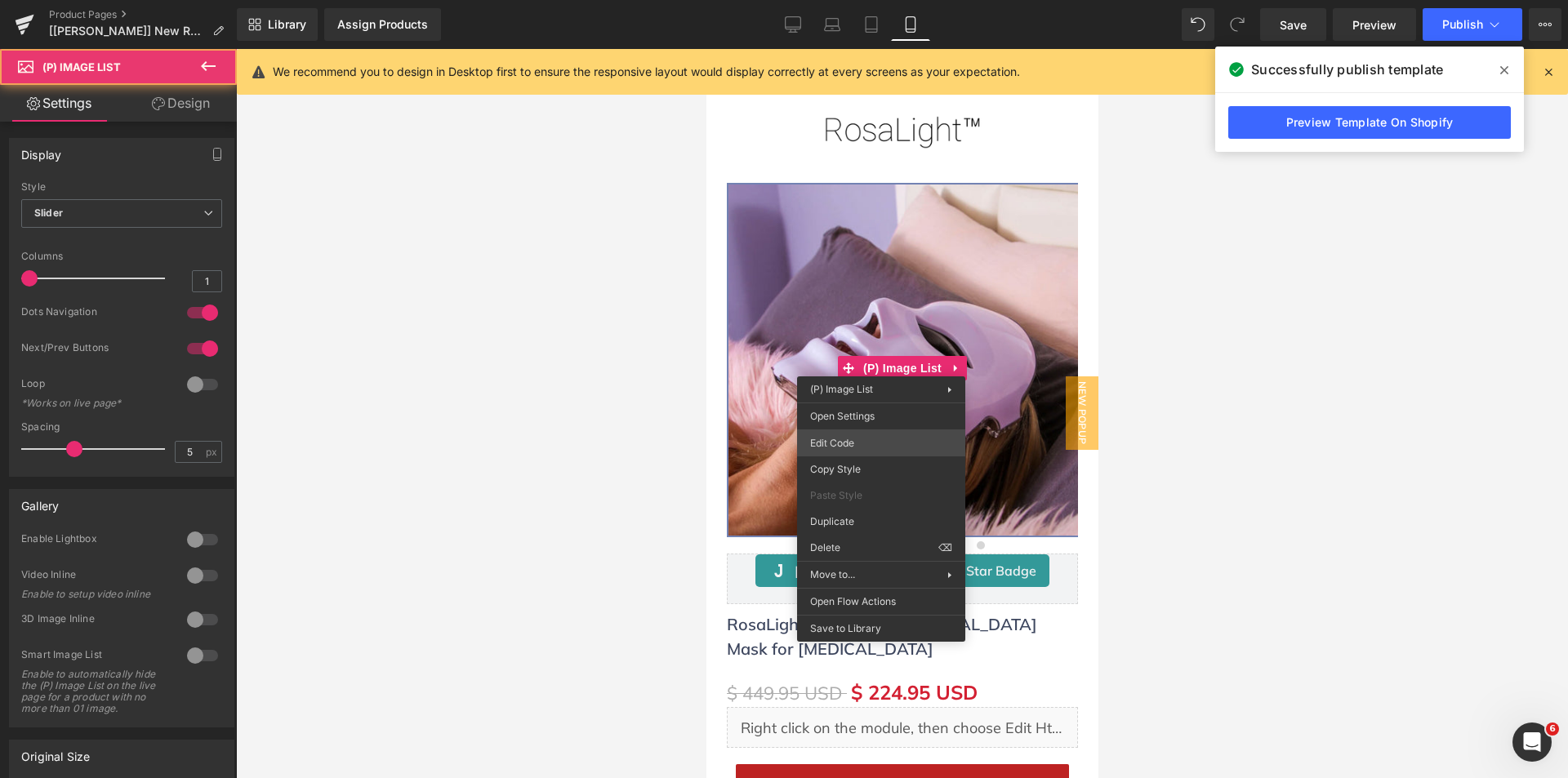
click at [842, 0] on div "(P) Image List You are previewing how the will restyle your page. You can not e…" at bounding box center [784, 0] width 1568 height 0
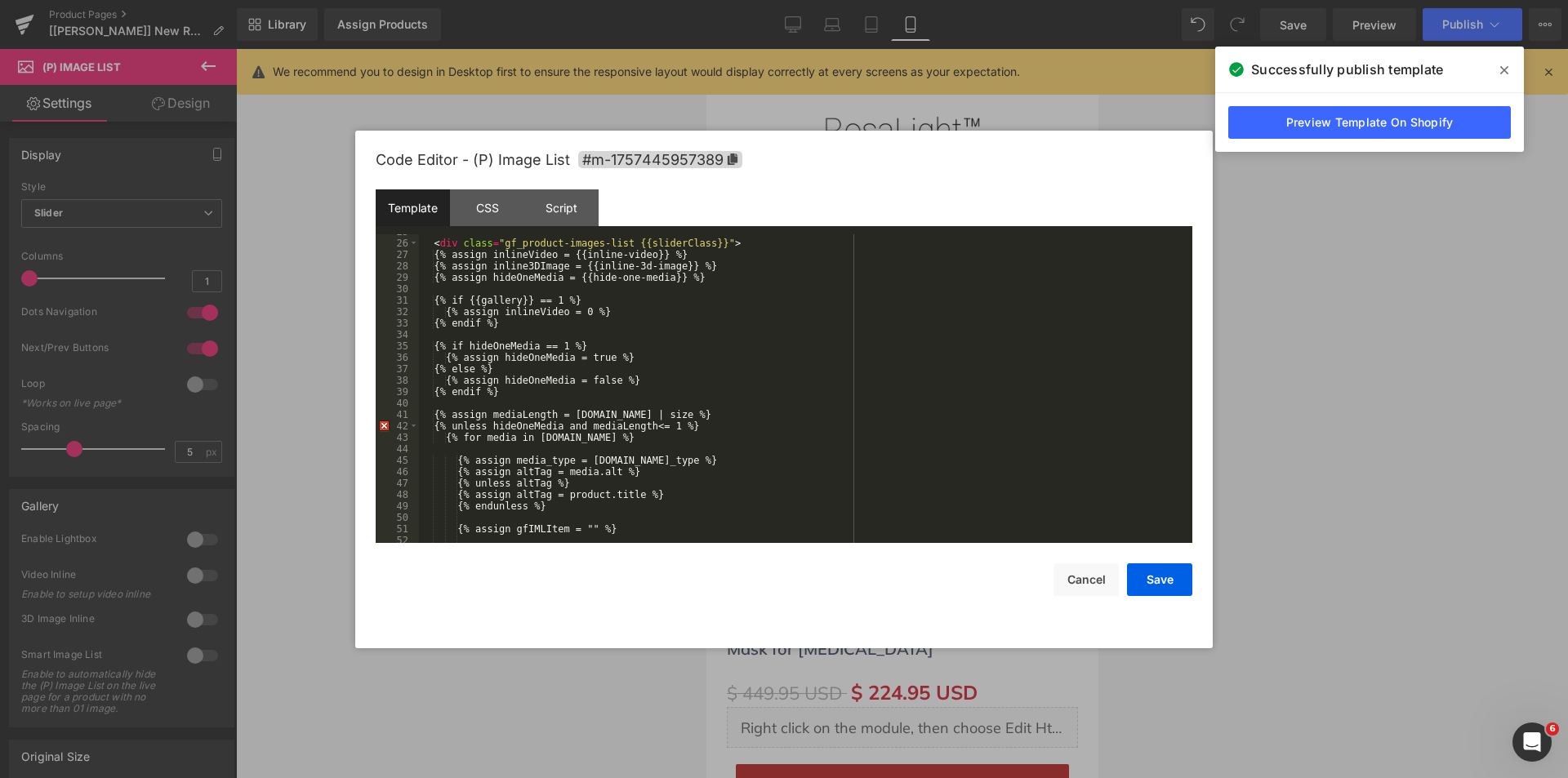
scroll to position [637, 0]
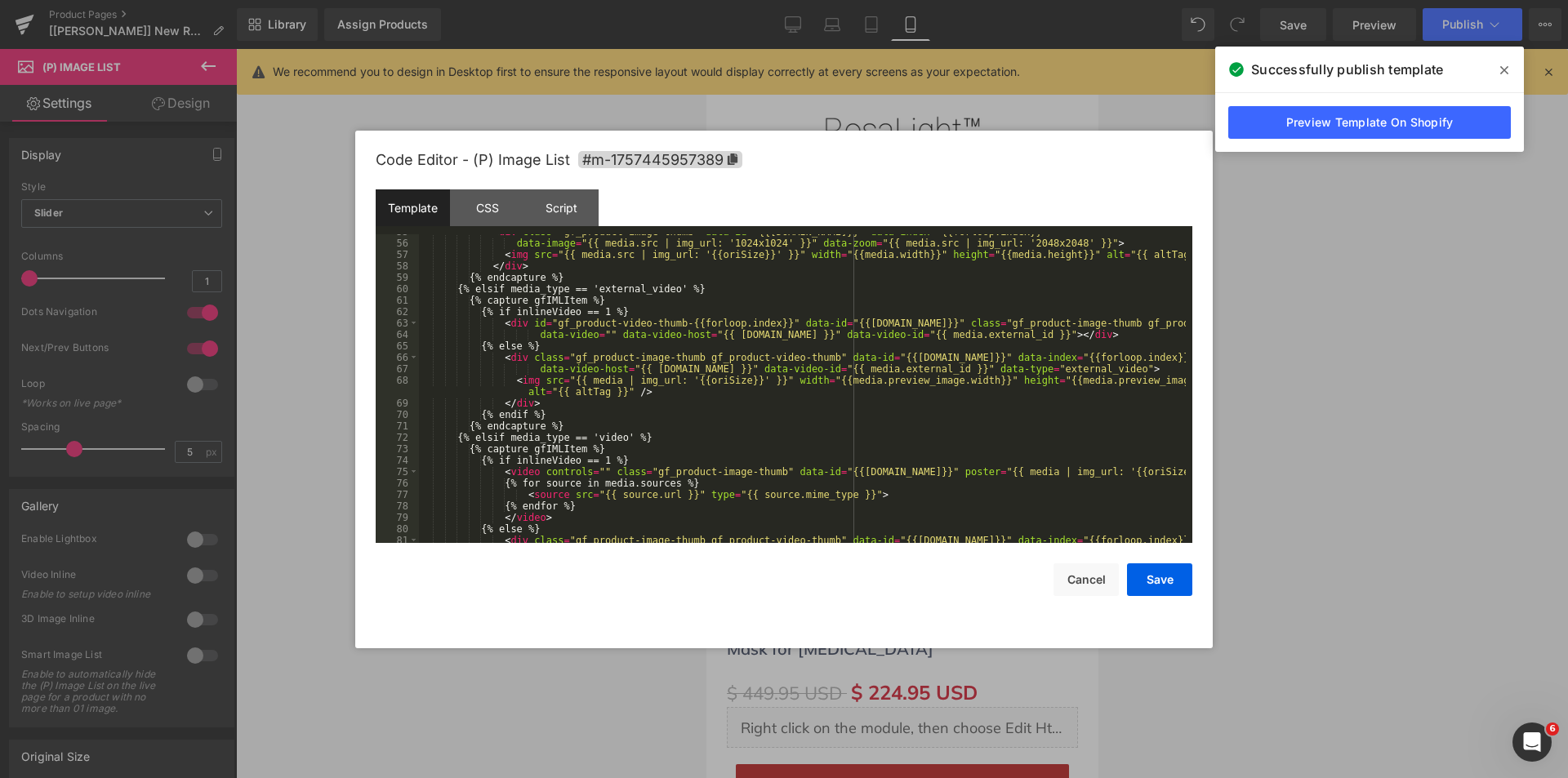
click at [1495, 72] on span at bounding box center [1504, 70] width 26 height 26
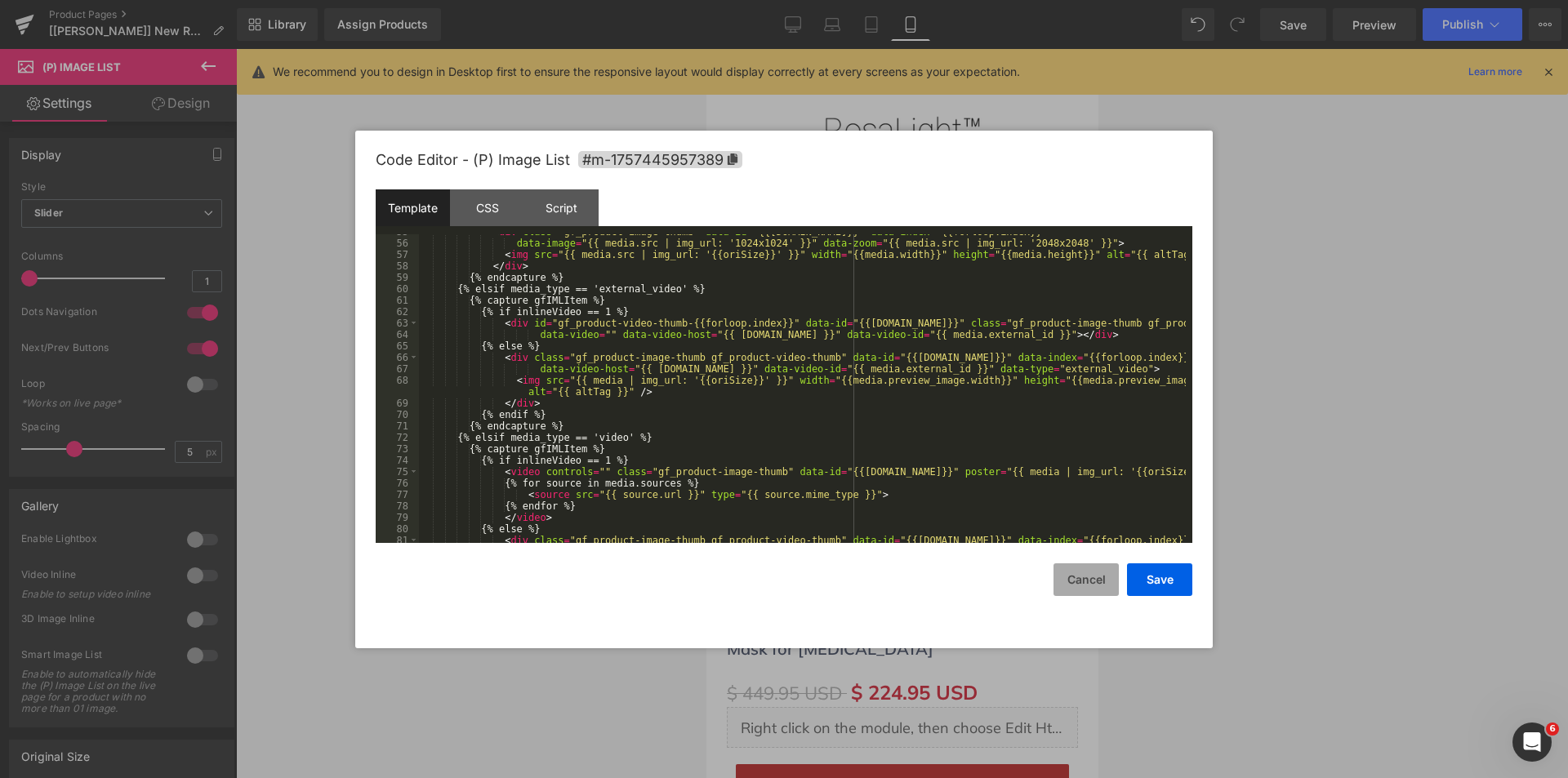
click at [1092, 581] on button "Cancel" at bounding box center [1086, 579] width 65 height 33
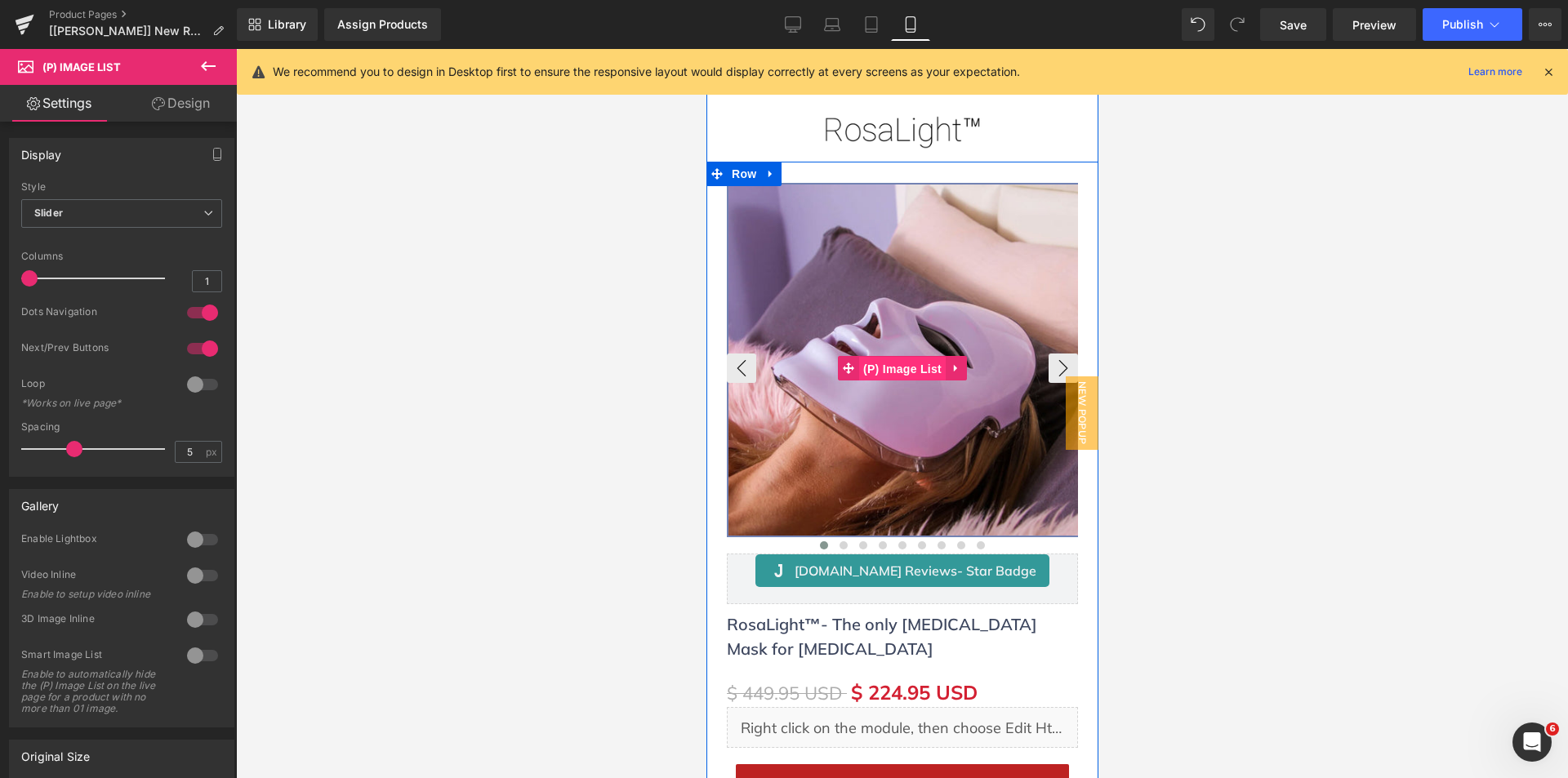
click at [888, 369] on span "(P) Image List" at bounding box center [901, 368] width 86 height 24
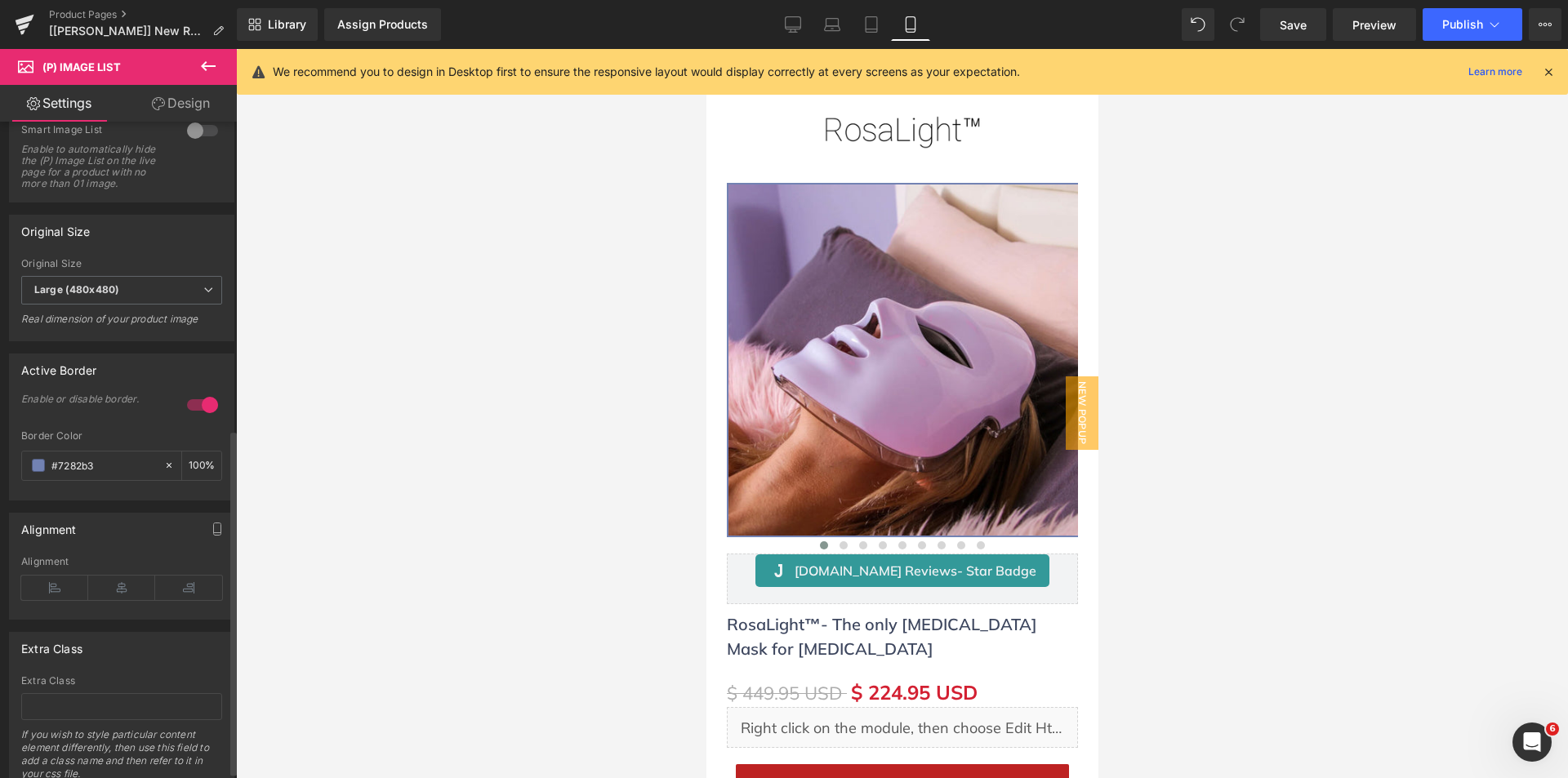
scroll to position [596, 0]
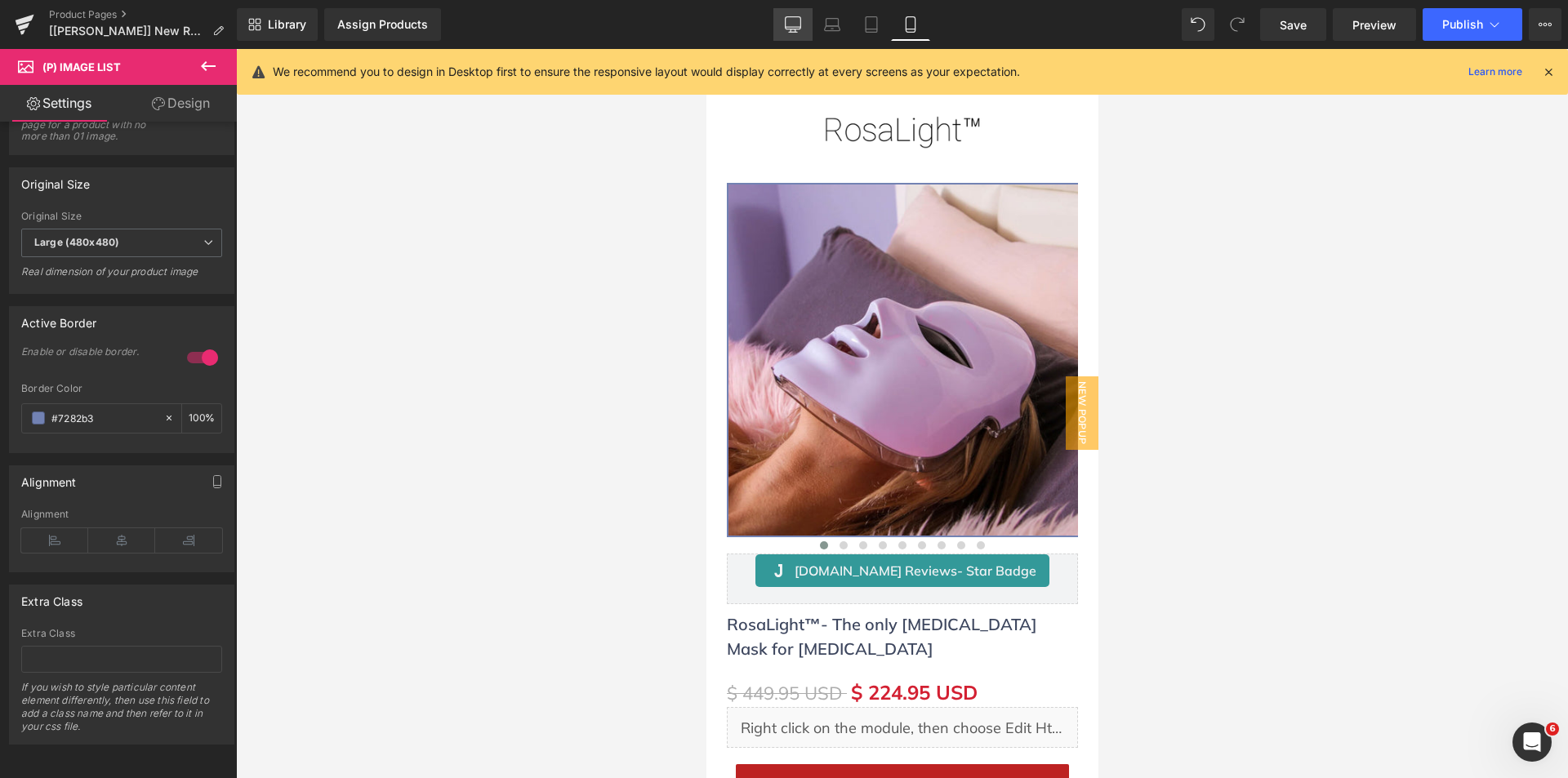
click at [791, 26] on icon at bounding box center [792, 24] width 16 height 16
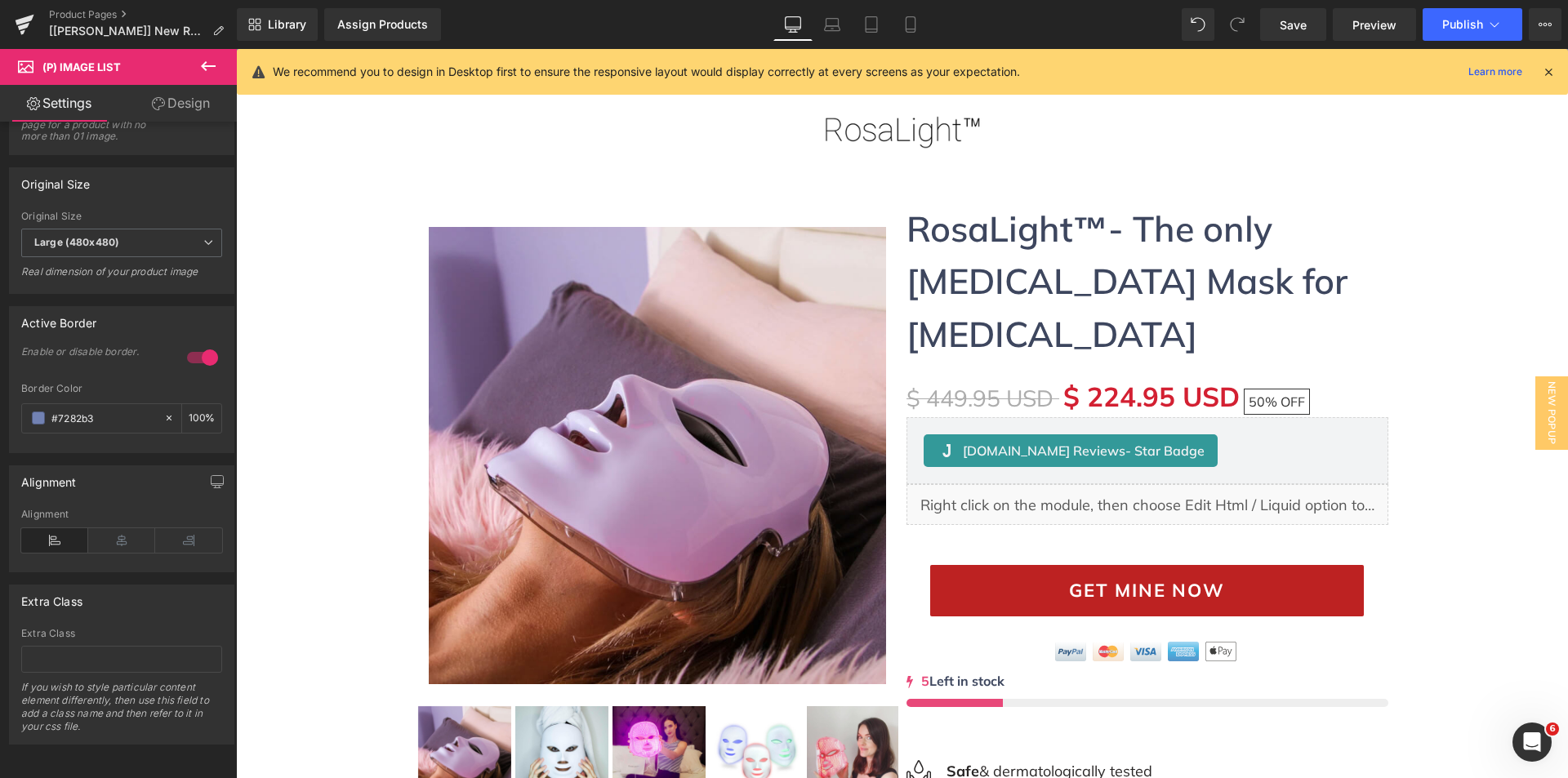
click at [1551, 72] on icon at bounding box center [1548, 71] width 14 height 14
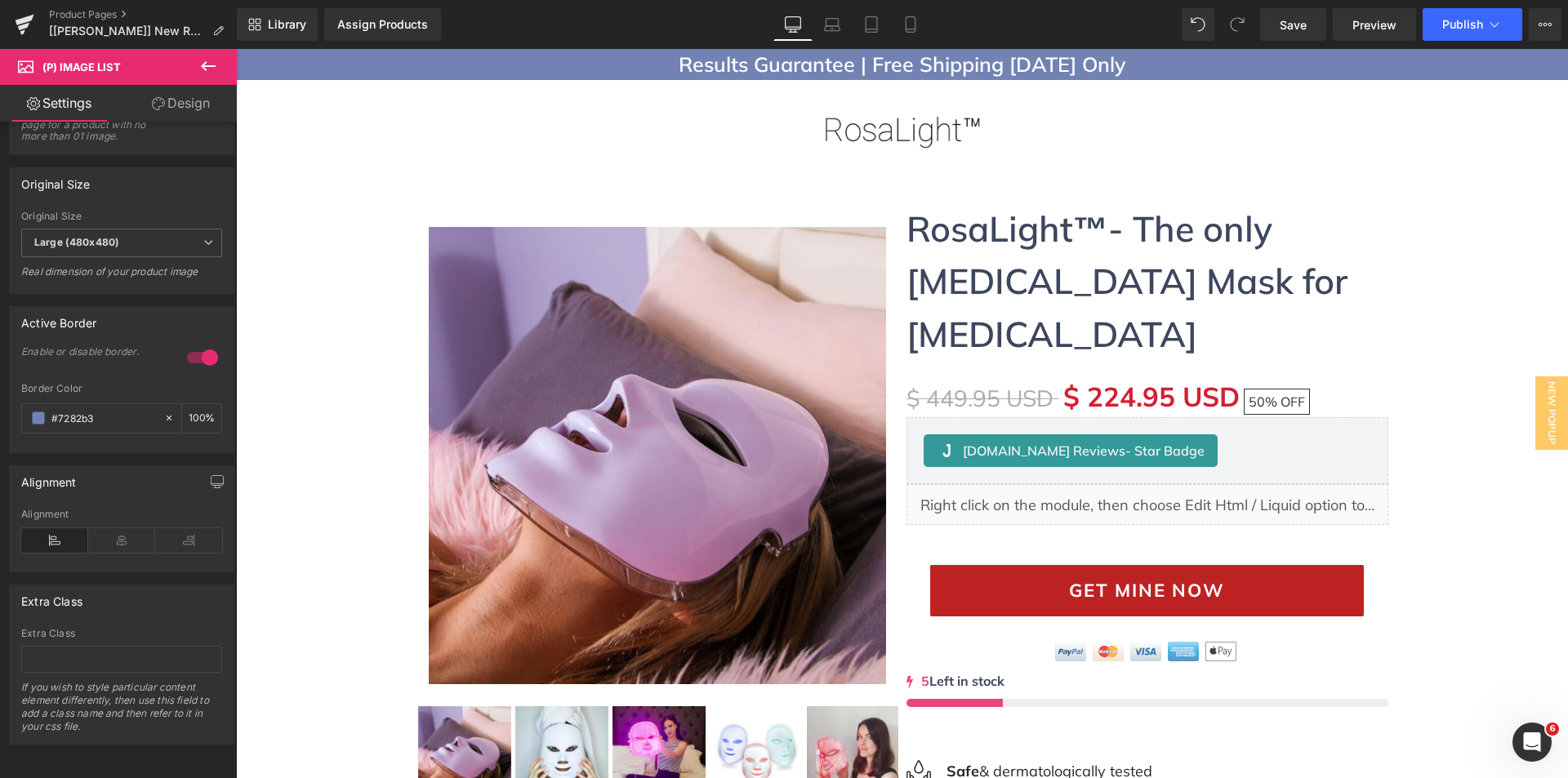
click at [220, 66] on button at bounding box center [209, 67] width 57 height 36
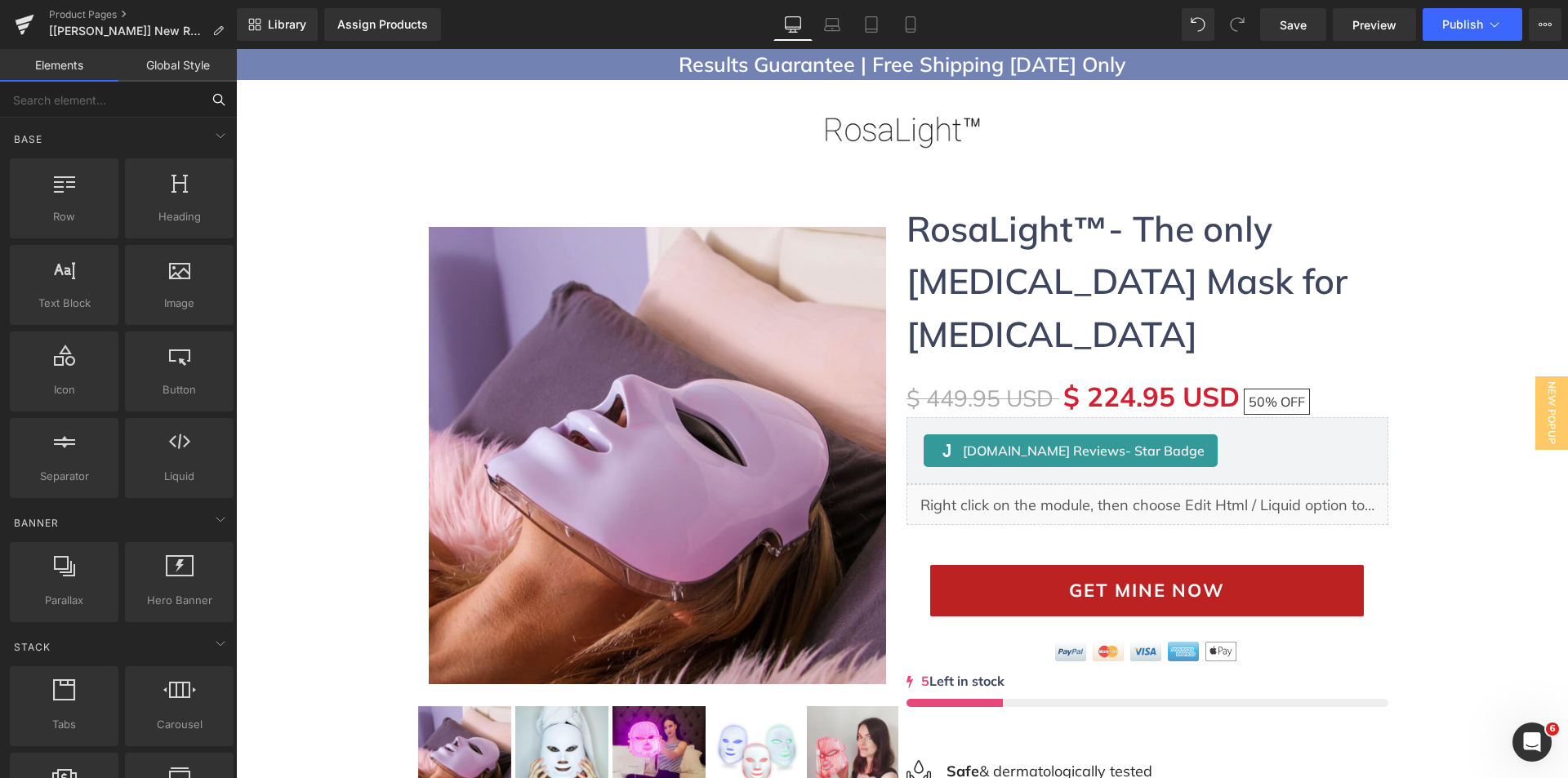
click at [109, 109] on input "text" at bounding box center [101, 100] width 201 height 36
type input "liq"
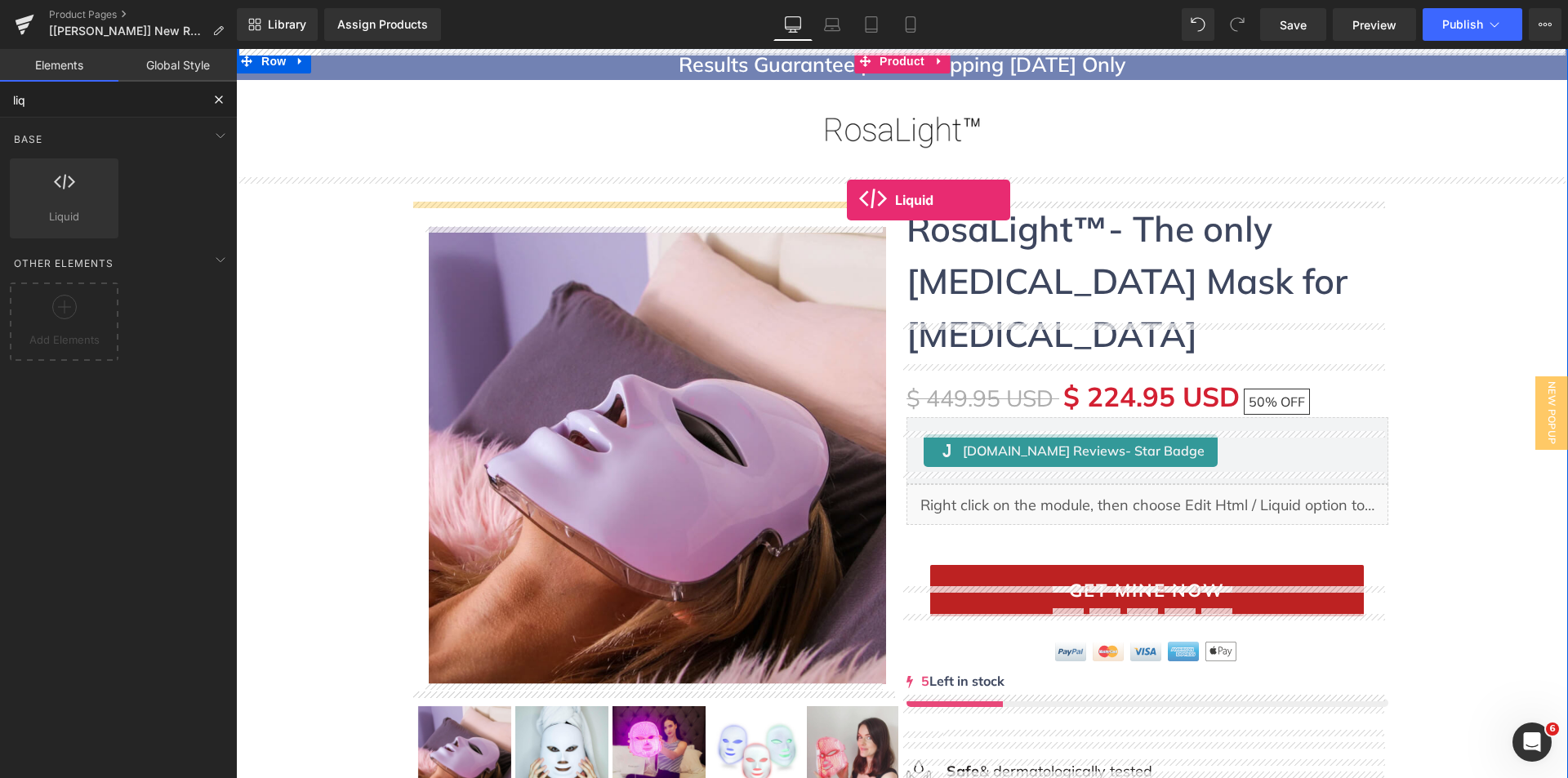
drag, startPoint x: 339, startPoint y: 248, endPoint x: 847, endPoint y: 200, distance: 510.3
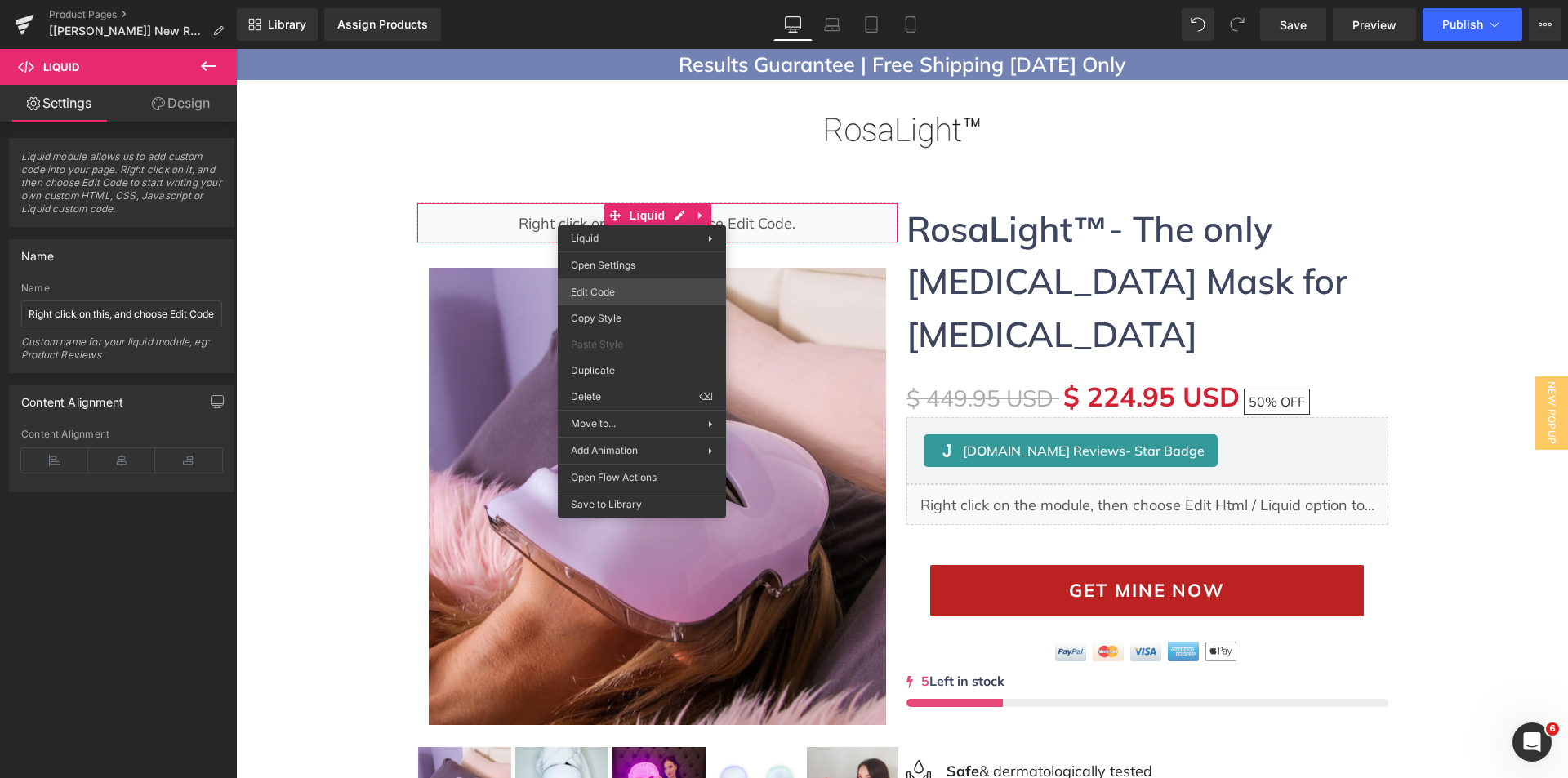
click at [612, 0] on div "Liquid You are previewing how the will restyle your page. You can not edit Elem…" at bounding box center [784, 0] width 1568 height 0
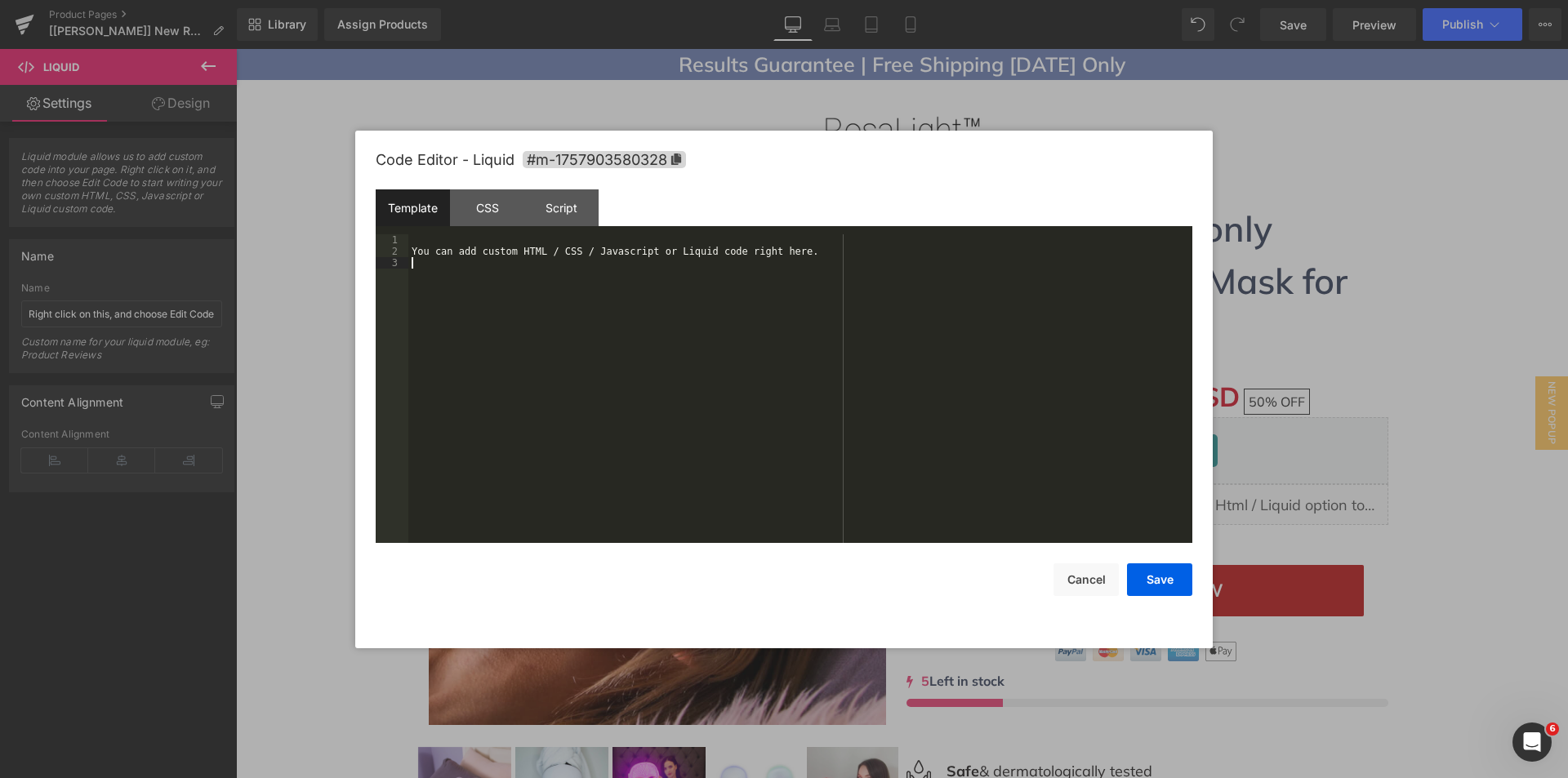
click at [597, 284] on div "You can add custom HTML / CSS / Javascript or Liquid code right here." at bounding box center [800, 400] width 784 height 331
click at [1152, 578] on button "Save" at bounding box center [1159, 579] width 65 height 33
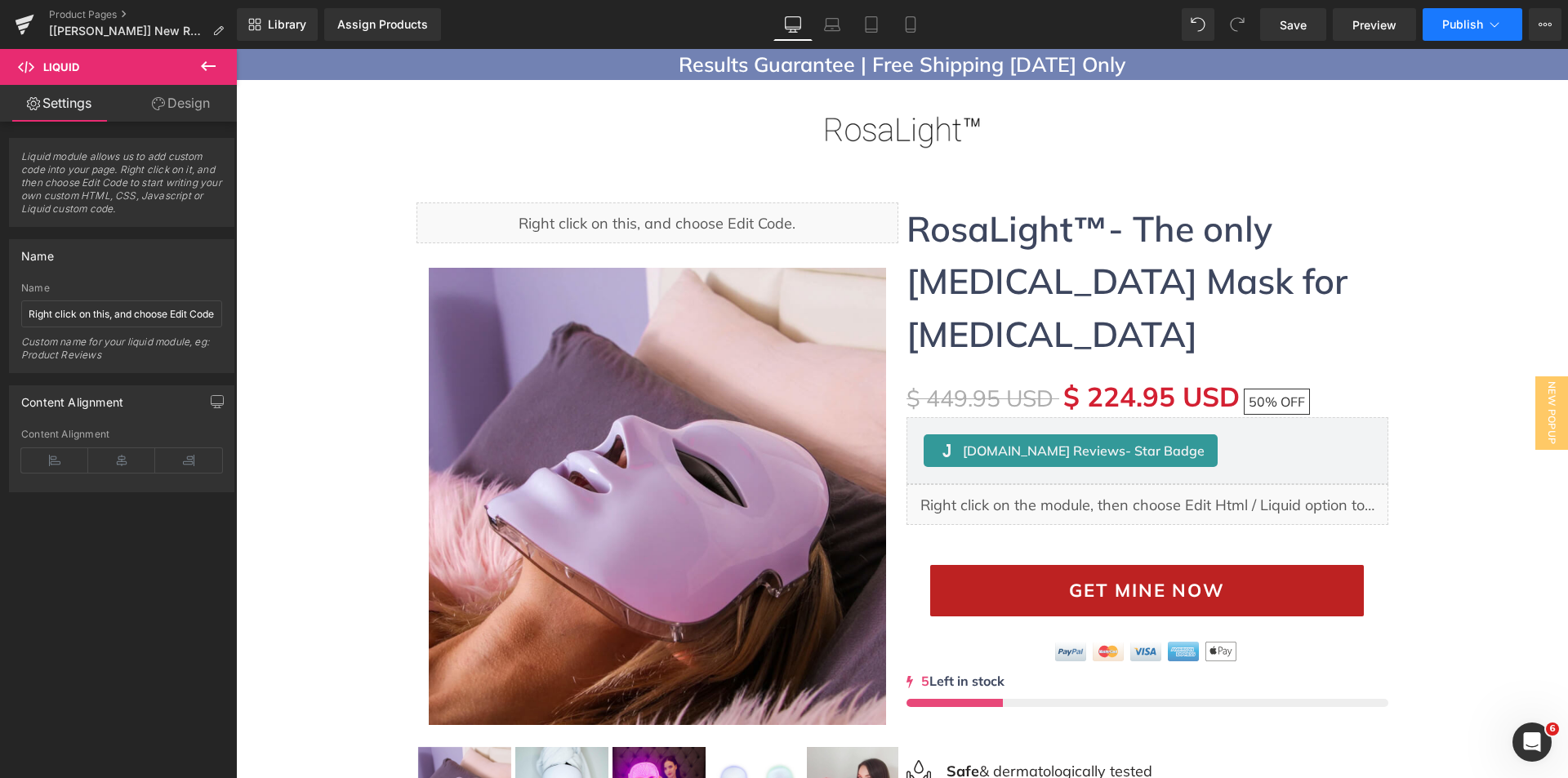
click at [1451, 18] on span "Publish" at bounding box center [1462, 24] width 41 height 13
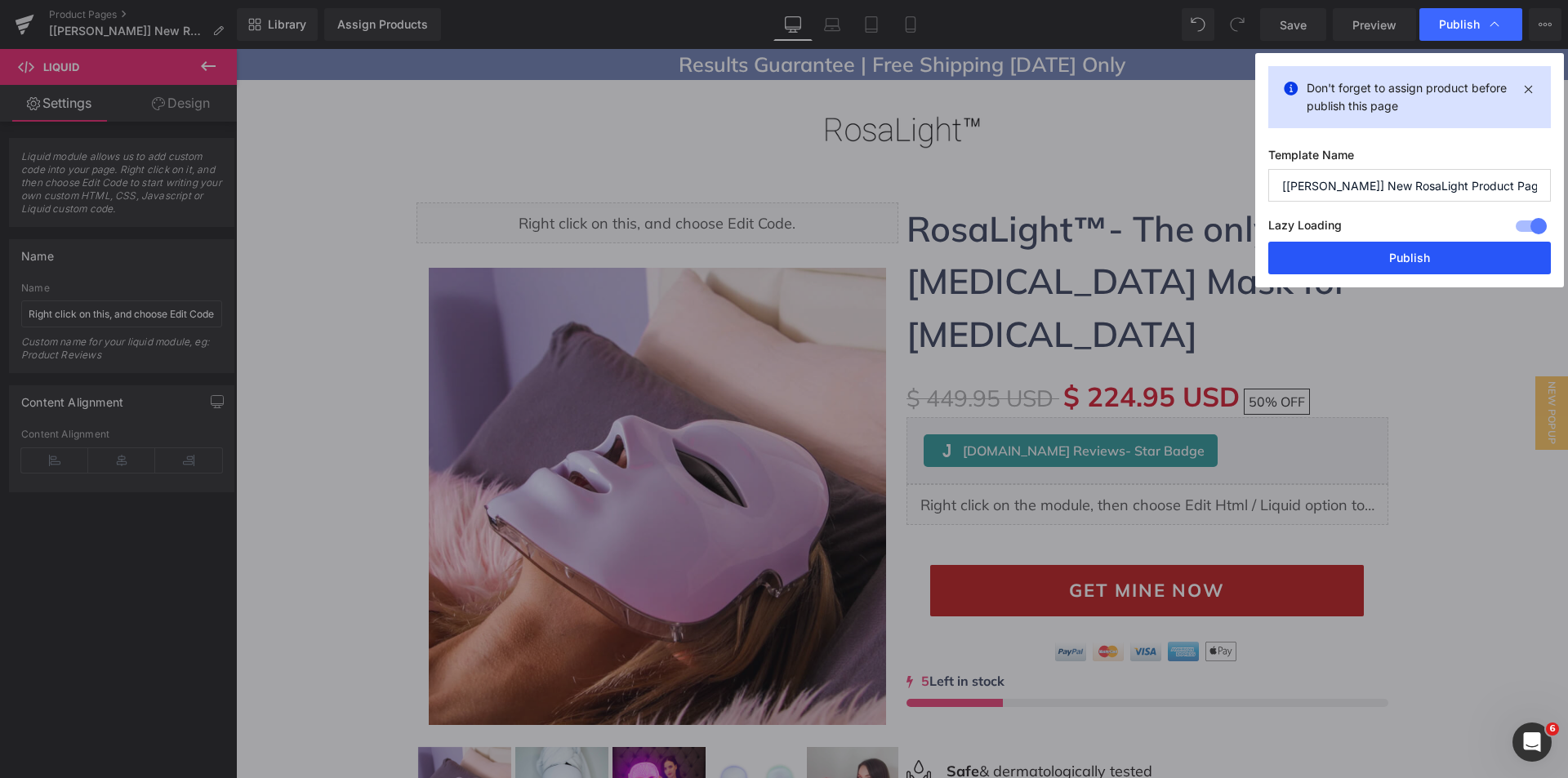
drag, startPoint x: 1353, startPoint y: 256, endPoint x: 719, endPoint y: 190, distance: 637.4
click at [1353, 256] on button "Publish" at bounding box center [1409, 258] width 282 height 33
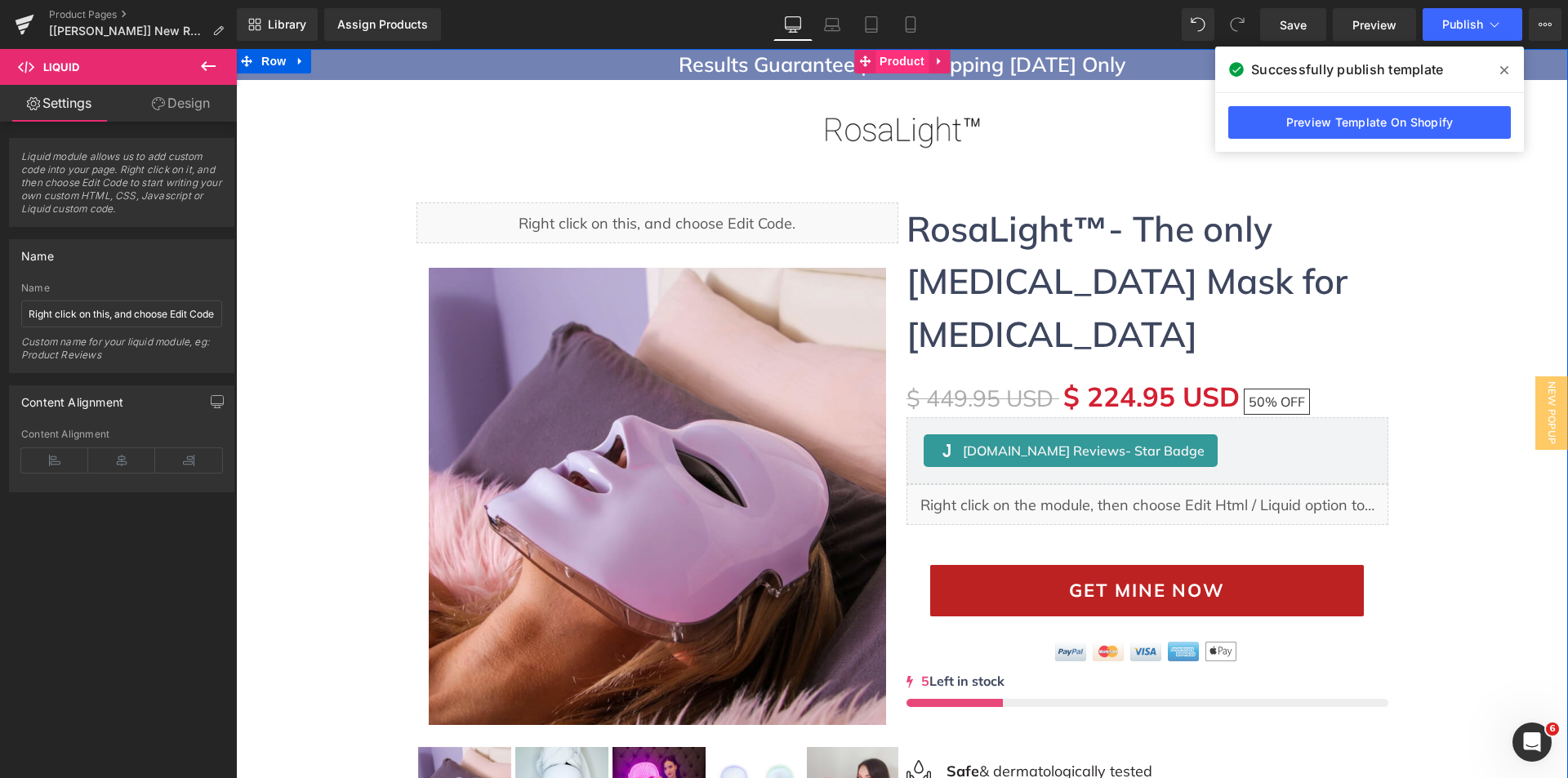
click at [883, 61] on span "Product" at bounding box center [901, 61] width 53 height 24
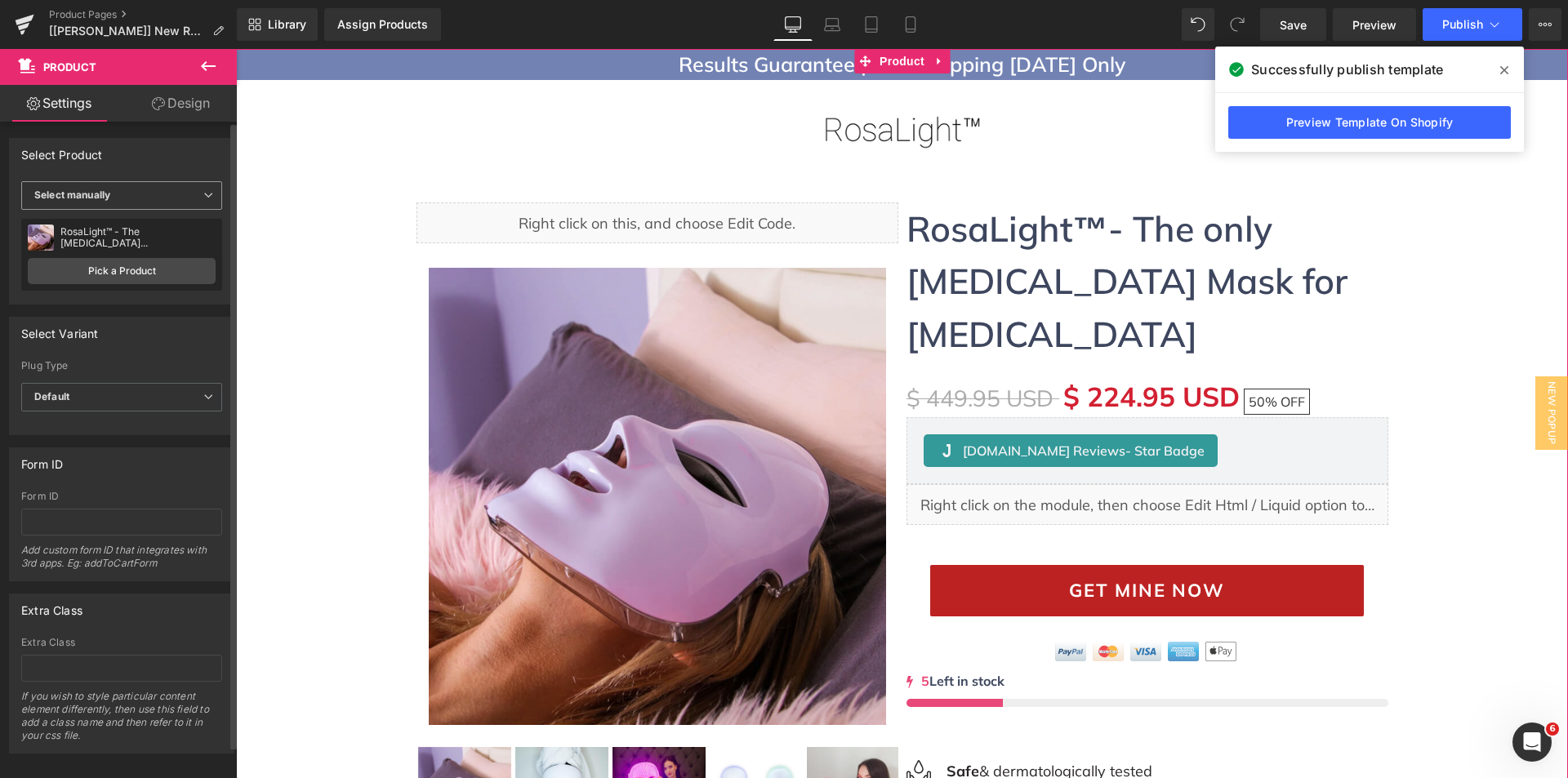
click at [74, 187] on span "Select manually" at bounding box center [122, 196] width 201 height 29
click at [90, 221] on div "Display by assigned product" at bounding box center [112, 221] width 133 height 12
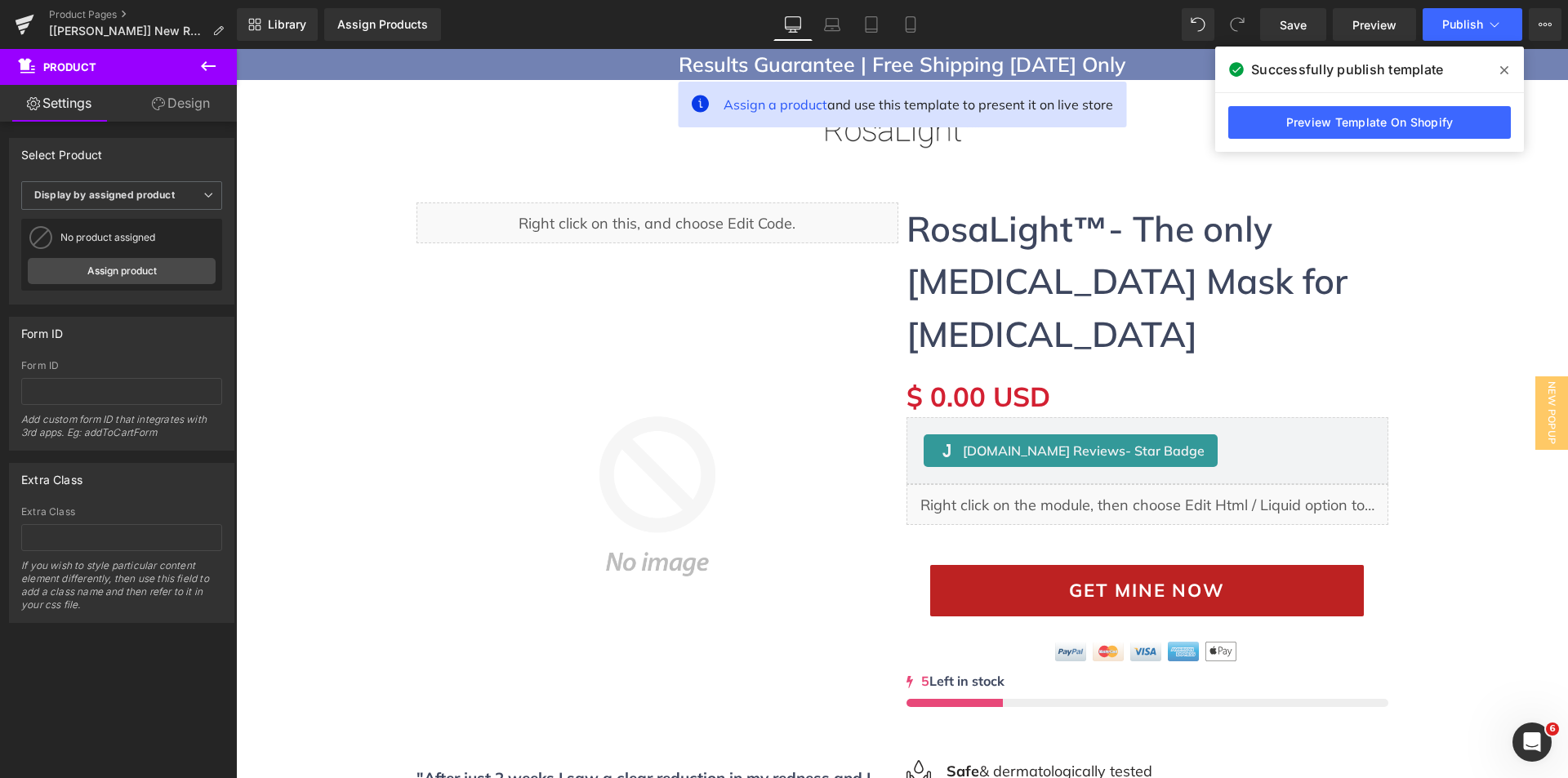
click at [1498, 68] on span at bounding box center [1504, 70] width 26 height 26
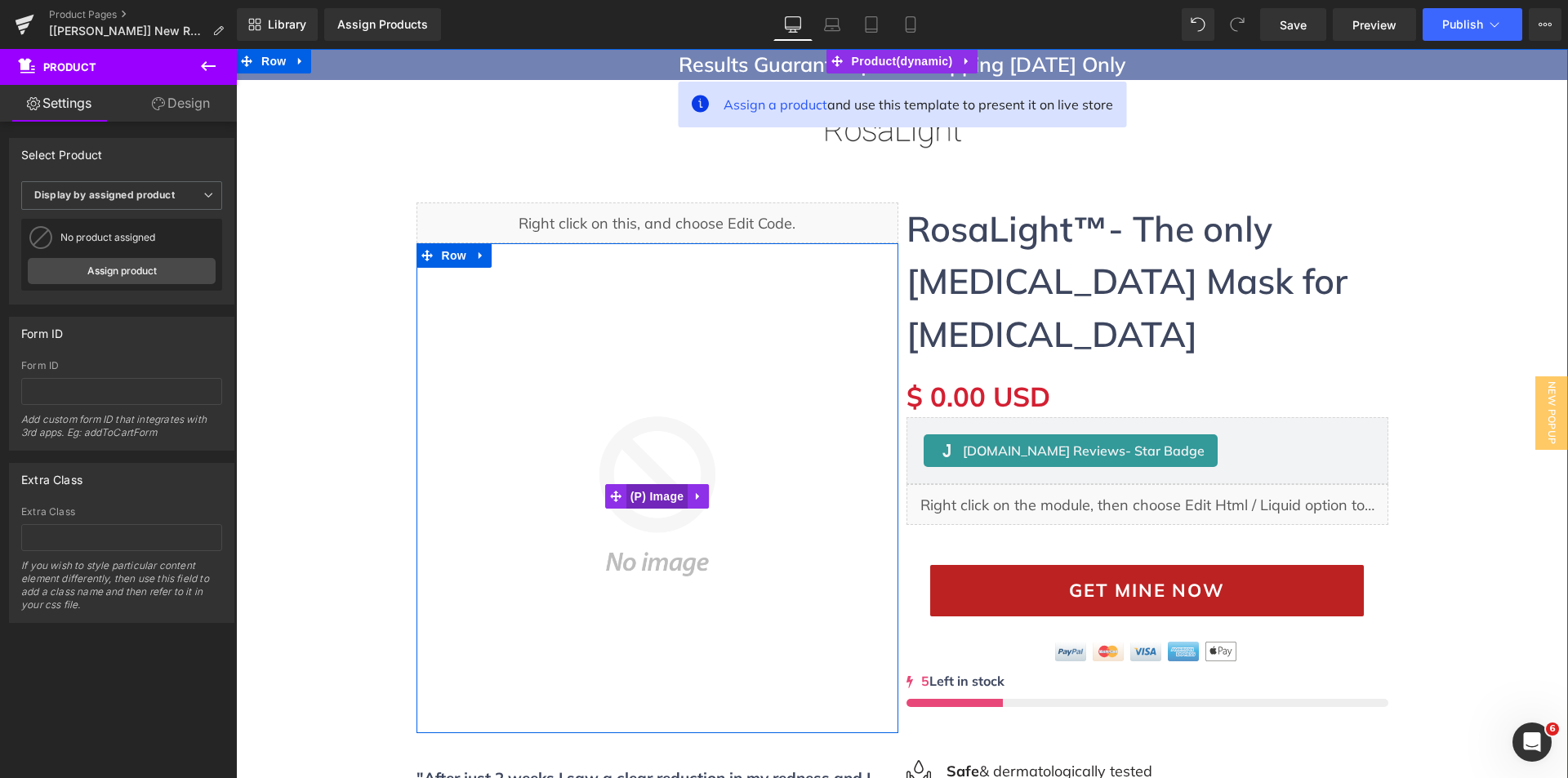
click at [639, 495] on span "(P) Image" at bounding box center [656, 496] width 62 height 24
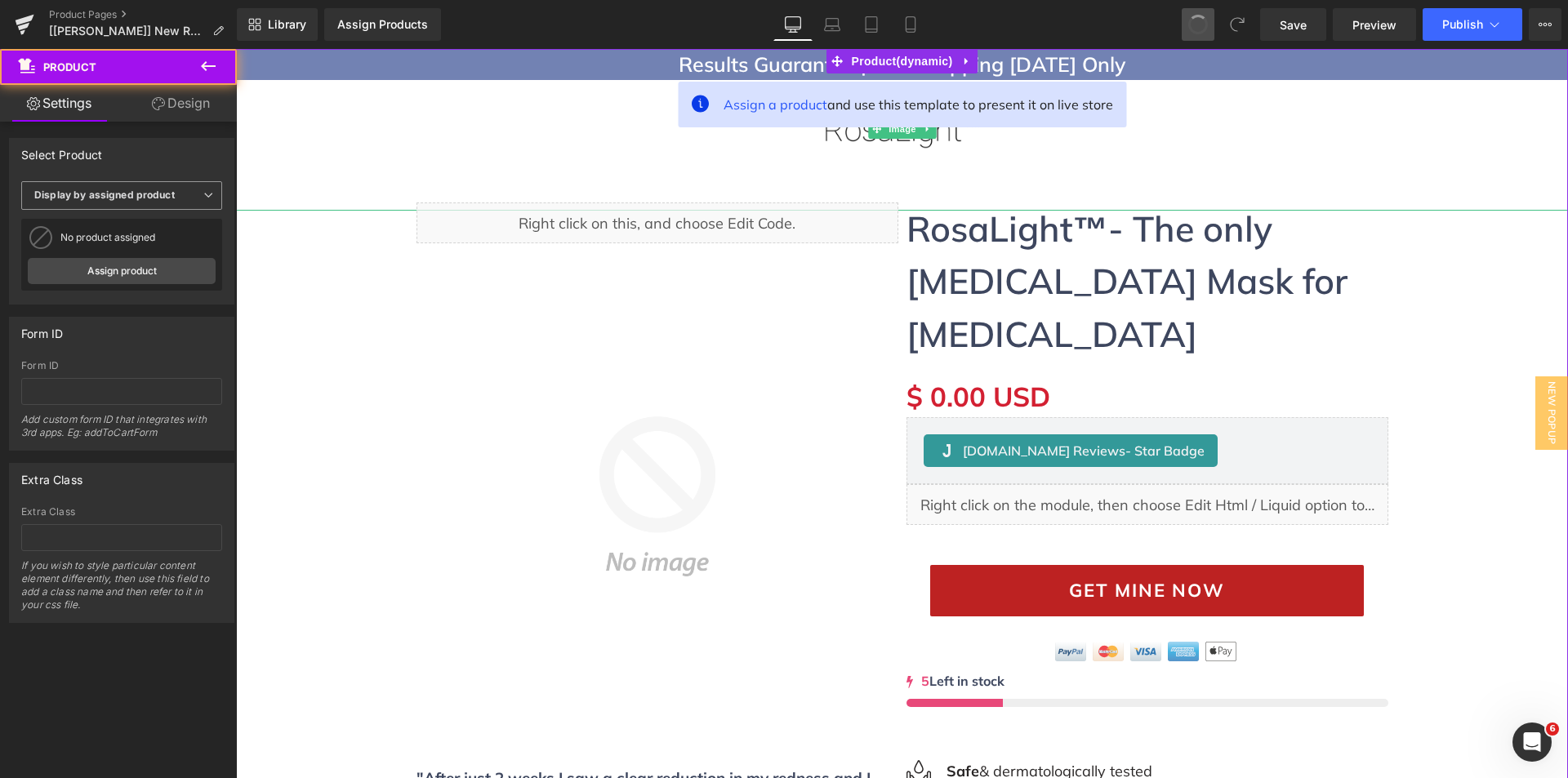
click at [145, 192] on span "Display by assigned product" at bounding box center [122, 196] width 201 height 29
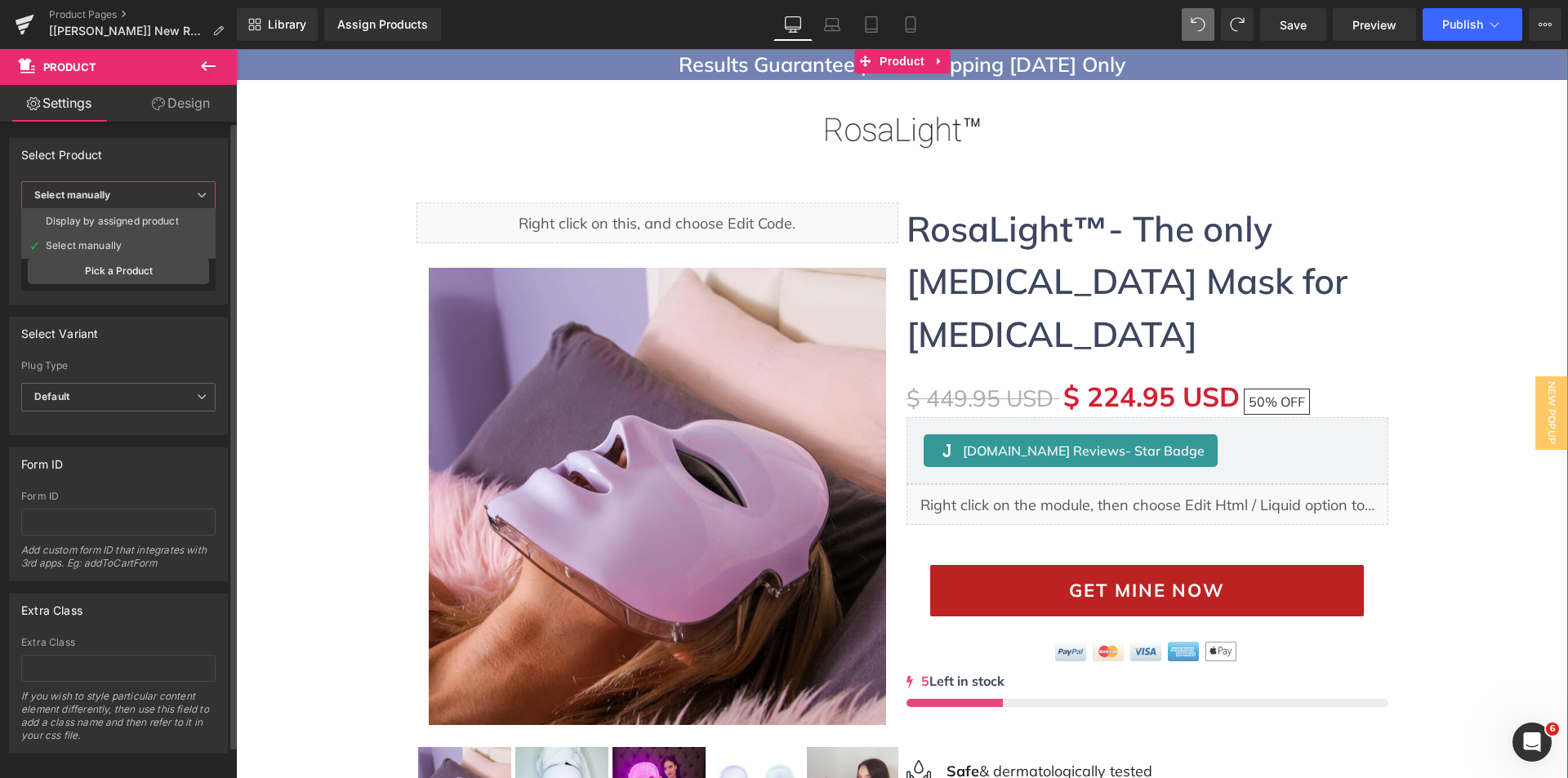
click at [128, 167] on div "Select Product" at bounding box center [118, 154] width 217 height 31
drag, startPoint x: 61, startPoint y: 229, endPoint x: 161, endPoint y: 246, distance: 101.4
click at [161, 246] on div "RosaLight™ - The [MEDICAL_DATA] [MEDICAL_DATA] Mask" at bounding box center [139, 237] width 155 height 23
copy div "RosaLight™ - The [MEDICAL_DATA] [MEDICAL_DATA] Mask"
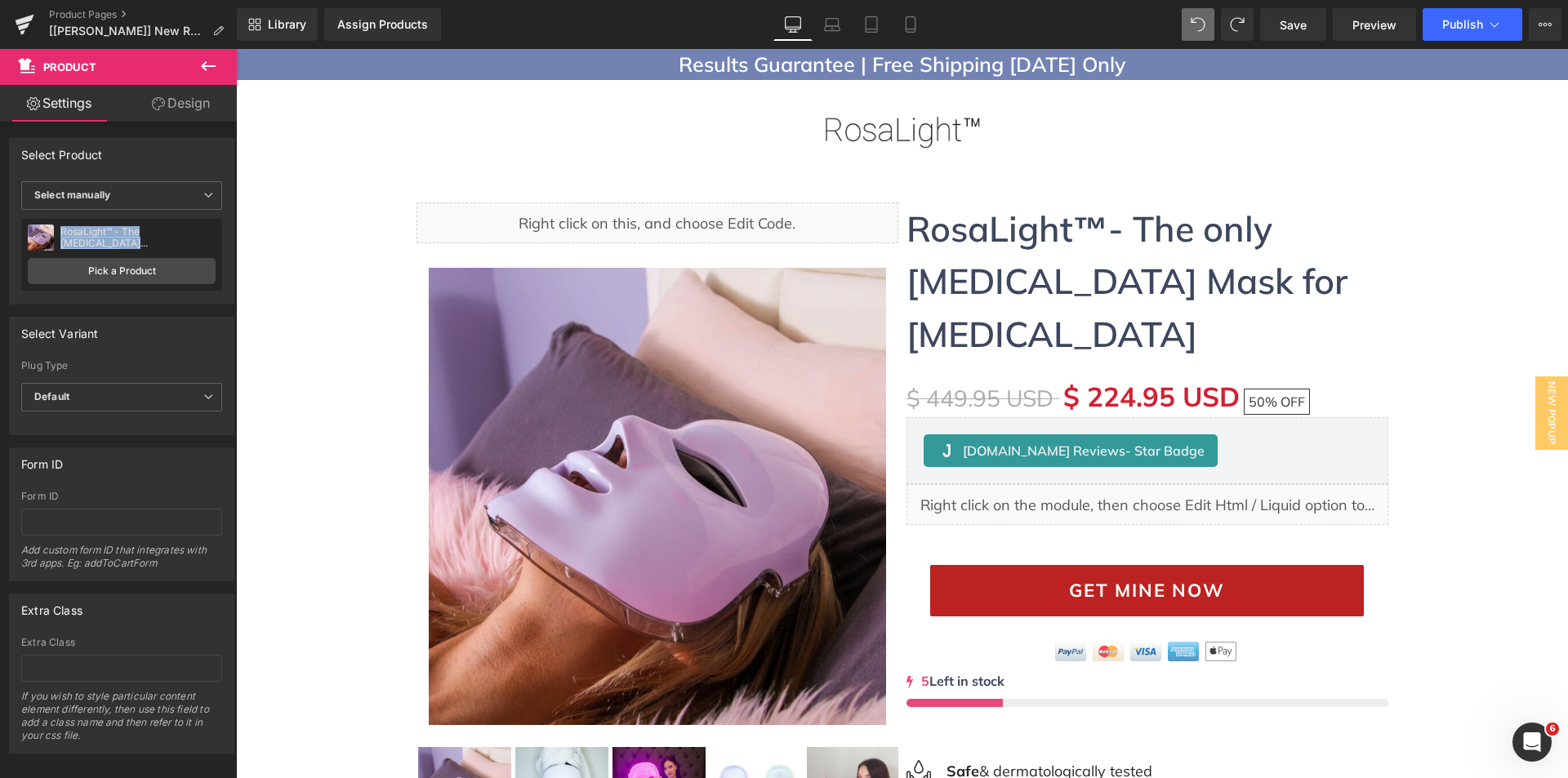
click at [112, 42] on div at bounding box center [110, 42] width 220 height 0
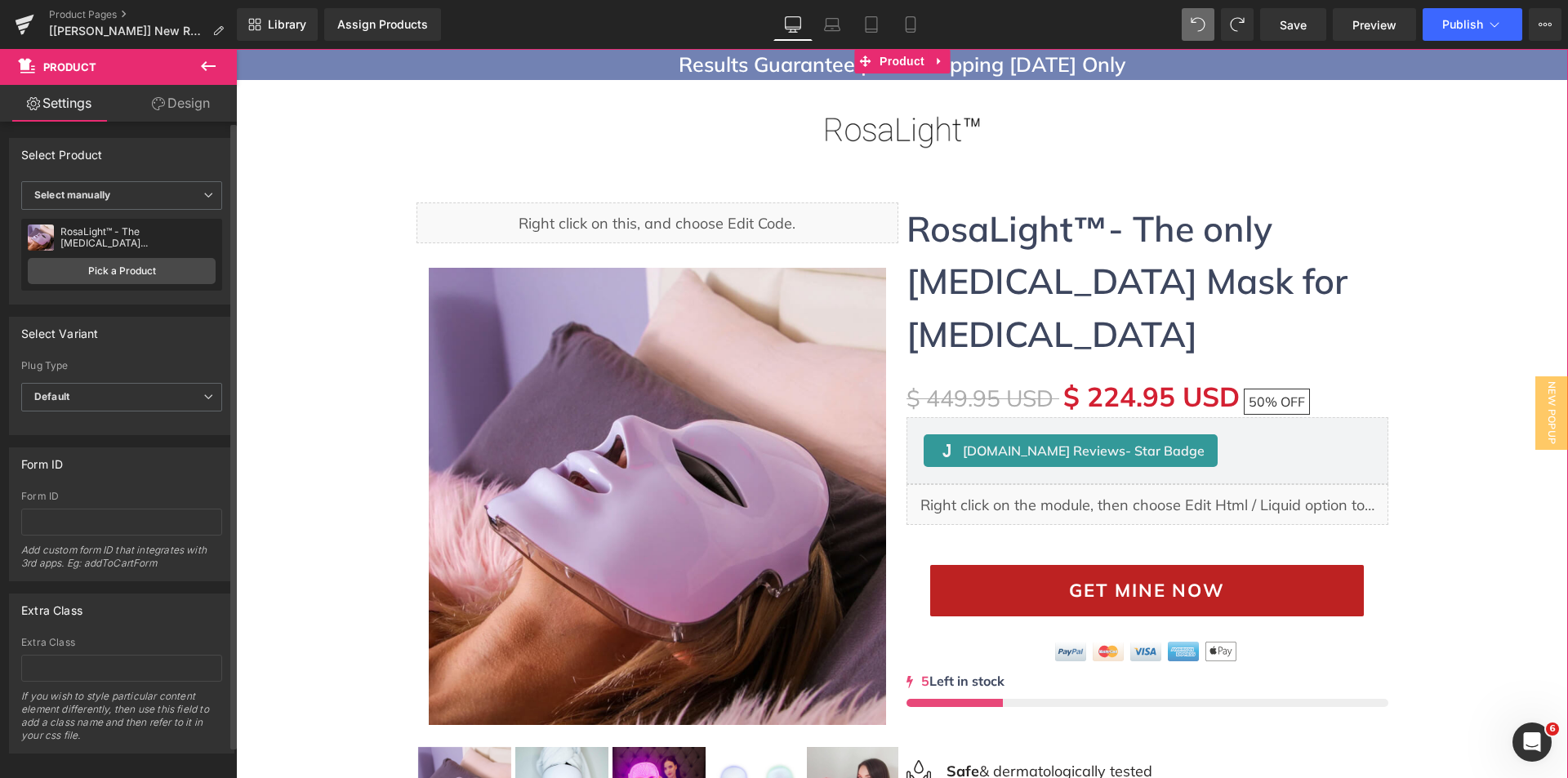
click at [0, 271] on div "Select Product Display by assigned product Select manually Select manually Disp…" at bounding box center [122, 215] width 244 height 179
click at [66, 274] on link "Pick a Product" at bounding box center [122, 270] width 188 height 26
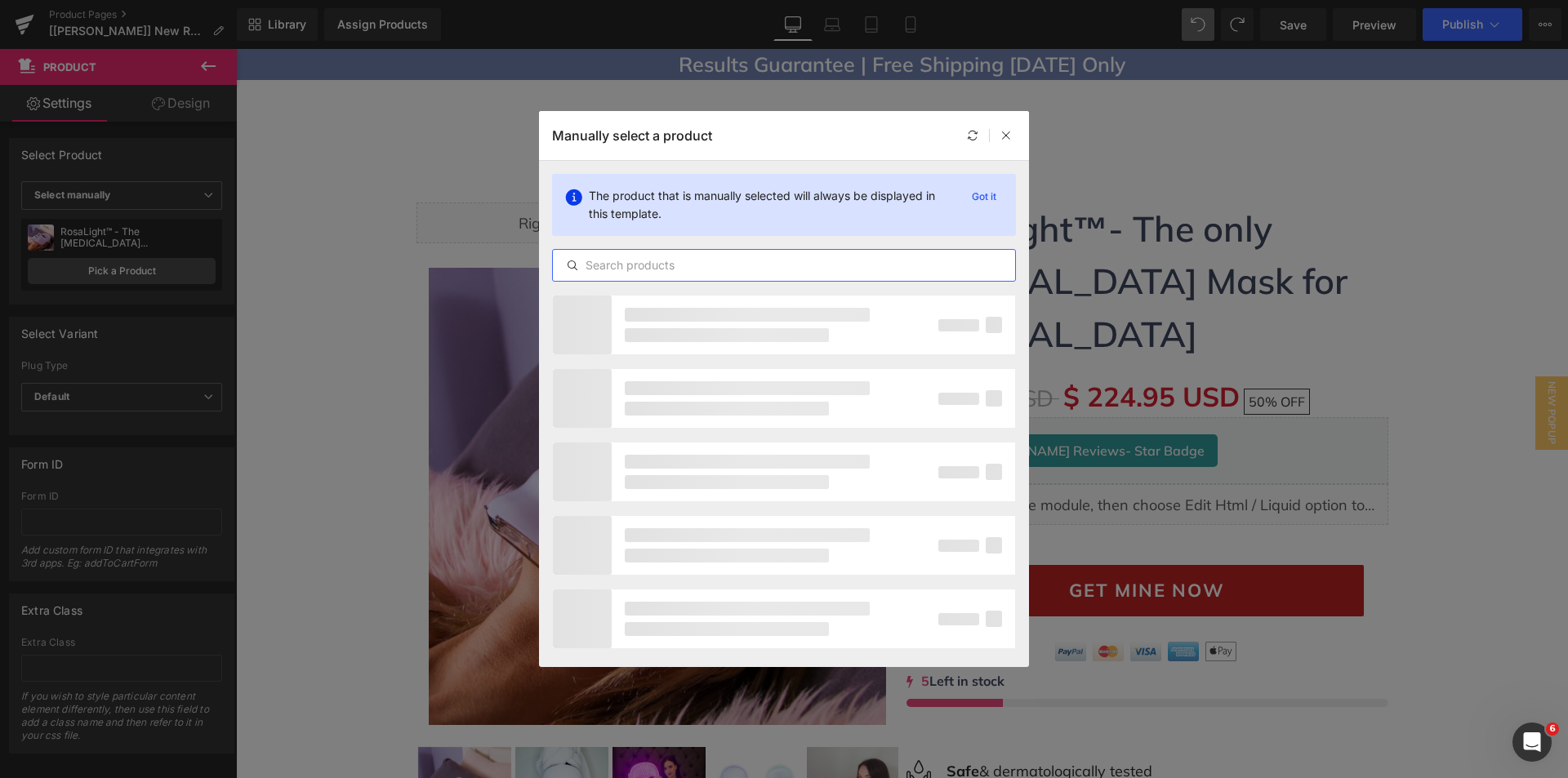
click at [658, 261] on input "text" at bounding box center [783, 265] width 462 height 19
paste input "RosaLight™ - The [MEDICAL_DATA] [MEDICAL_DATA] Mask"
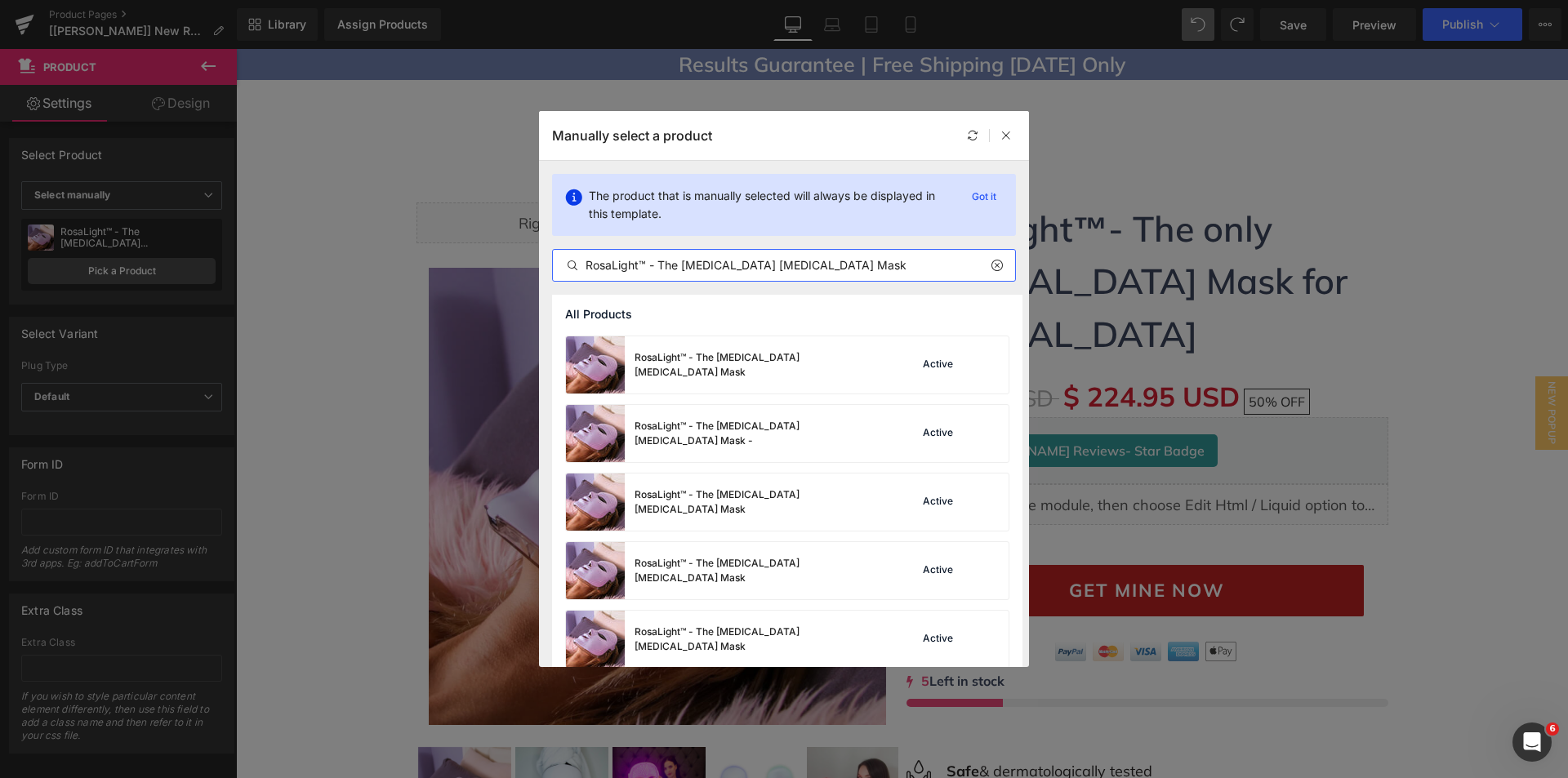
scroll to position [327, 0]
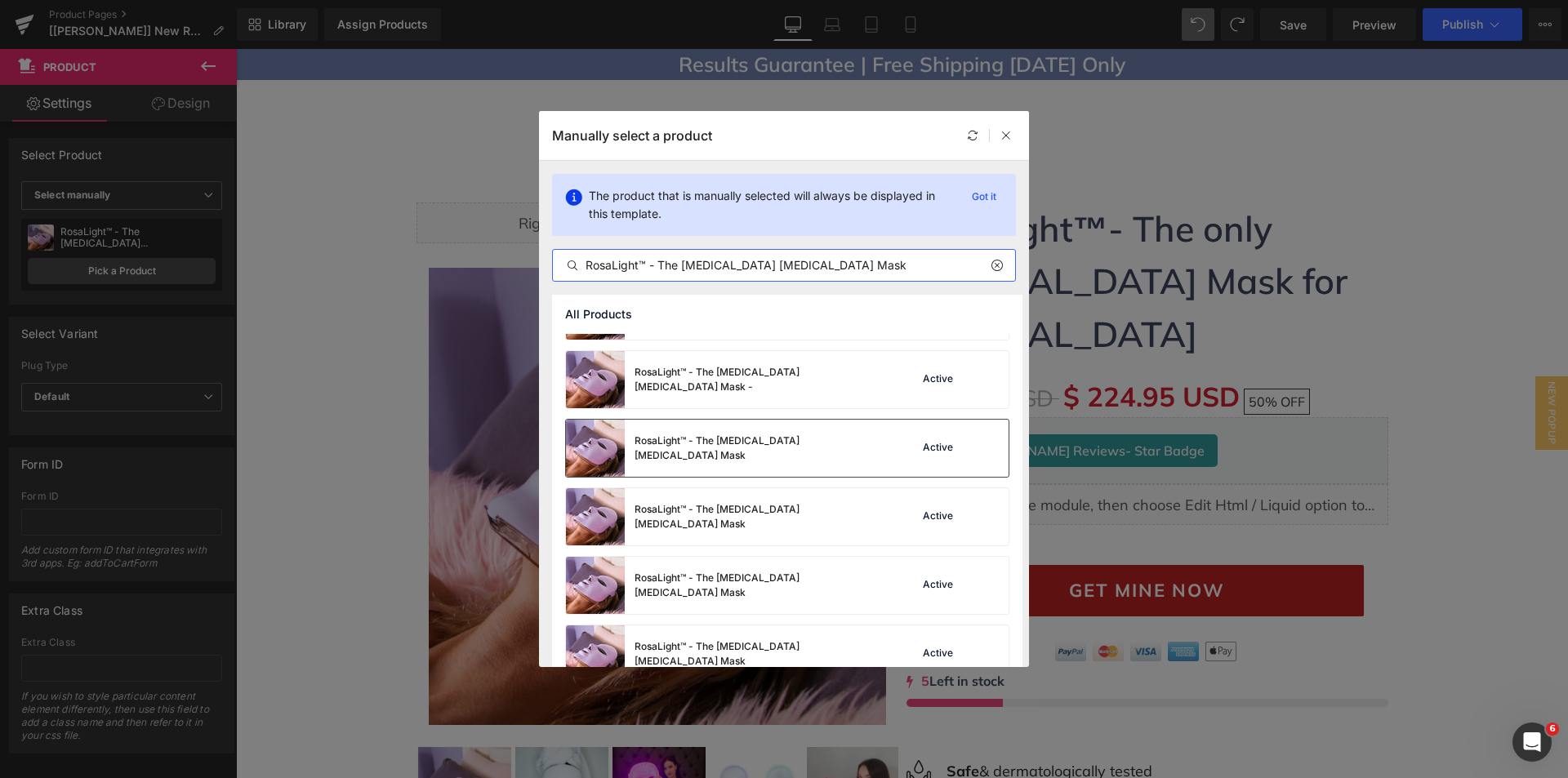
type input "RosaLight™ - The [MEDICAL_DATA] [MEDICAL_DATA] Mask"
click at [758, 462] on div "RosaLight™ - The [MEDICAL_DATA] [MEDICAL_DATA] Mask" at bounding box center [722, 449] width 313 height 57
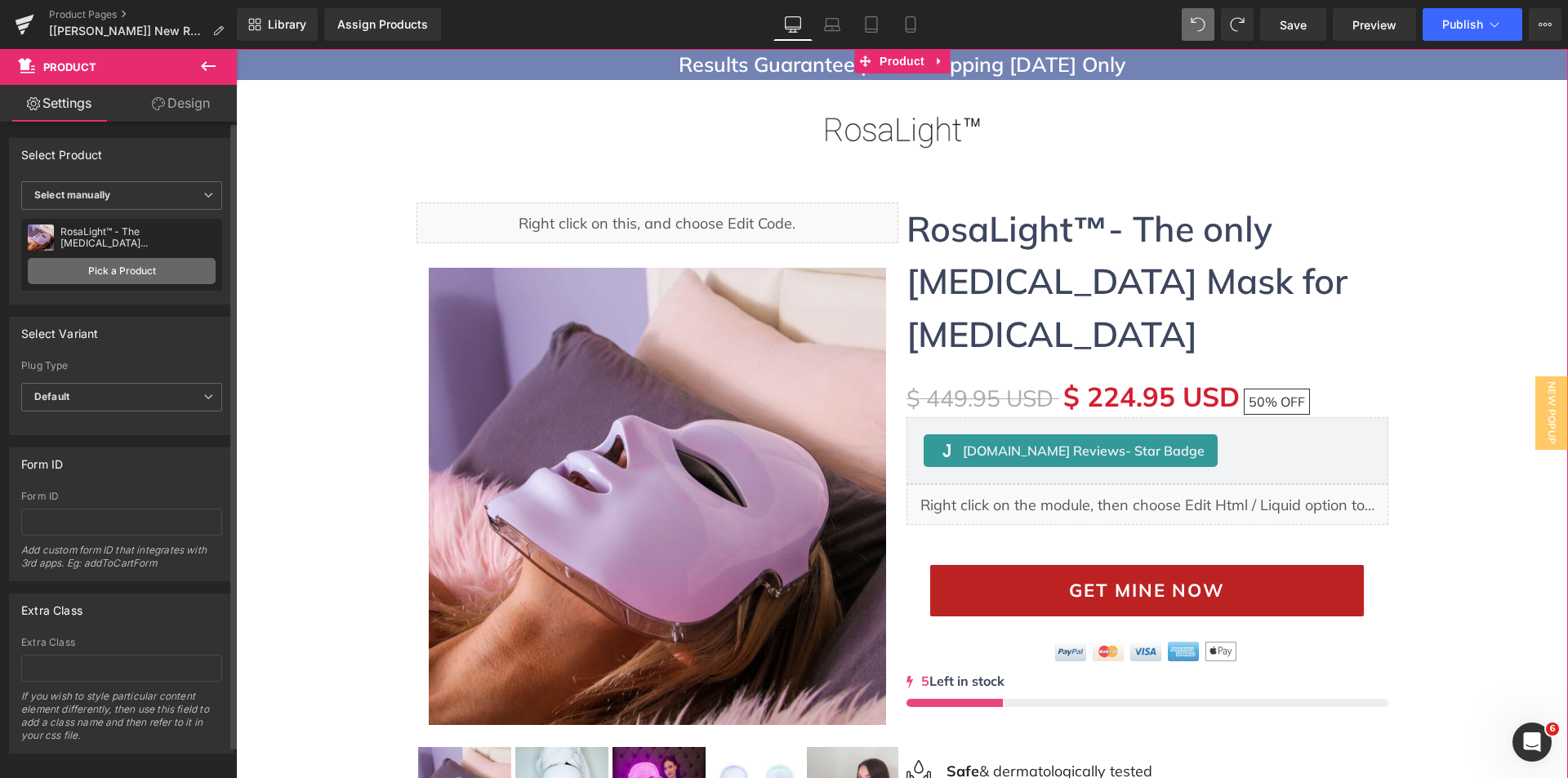
click at [84, 272] on link "Pick a Product" at bounding box center [122, 270] width 188 height 26
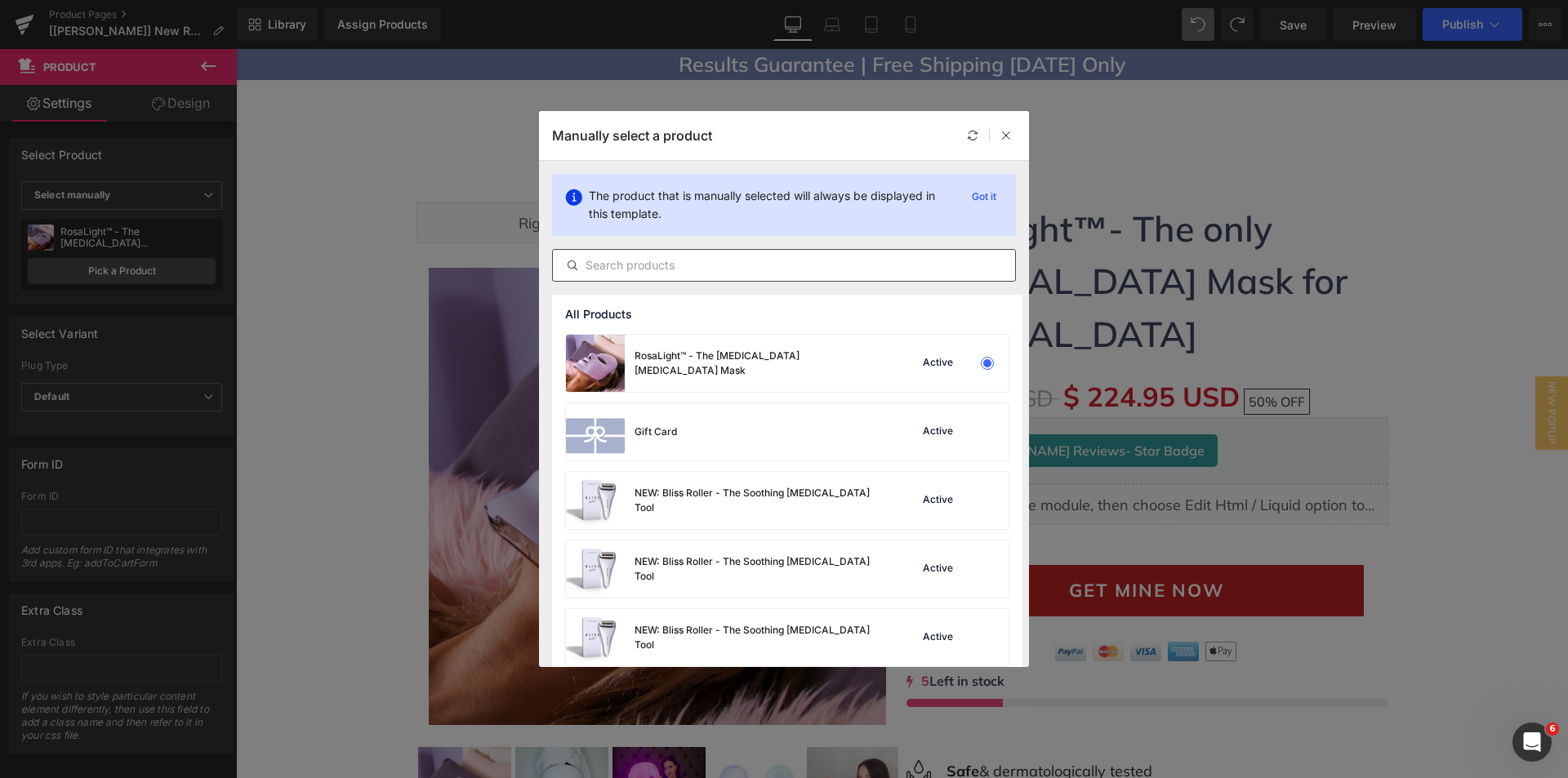
click at [689, 272] on input "text" at bounding box center [783, 265] width 462 height 19
paste input "RosaLight™ - The [MEDICAL_DATA] [MEDICAL_DATA] Mask"
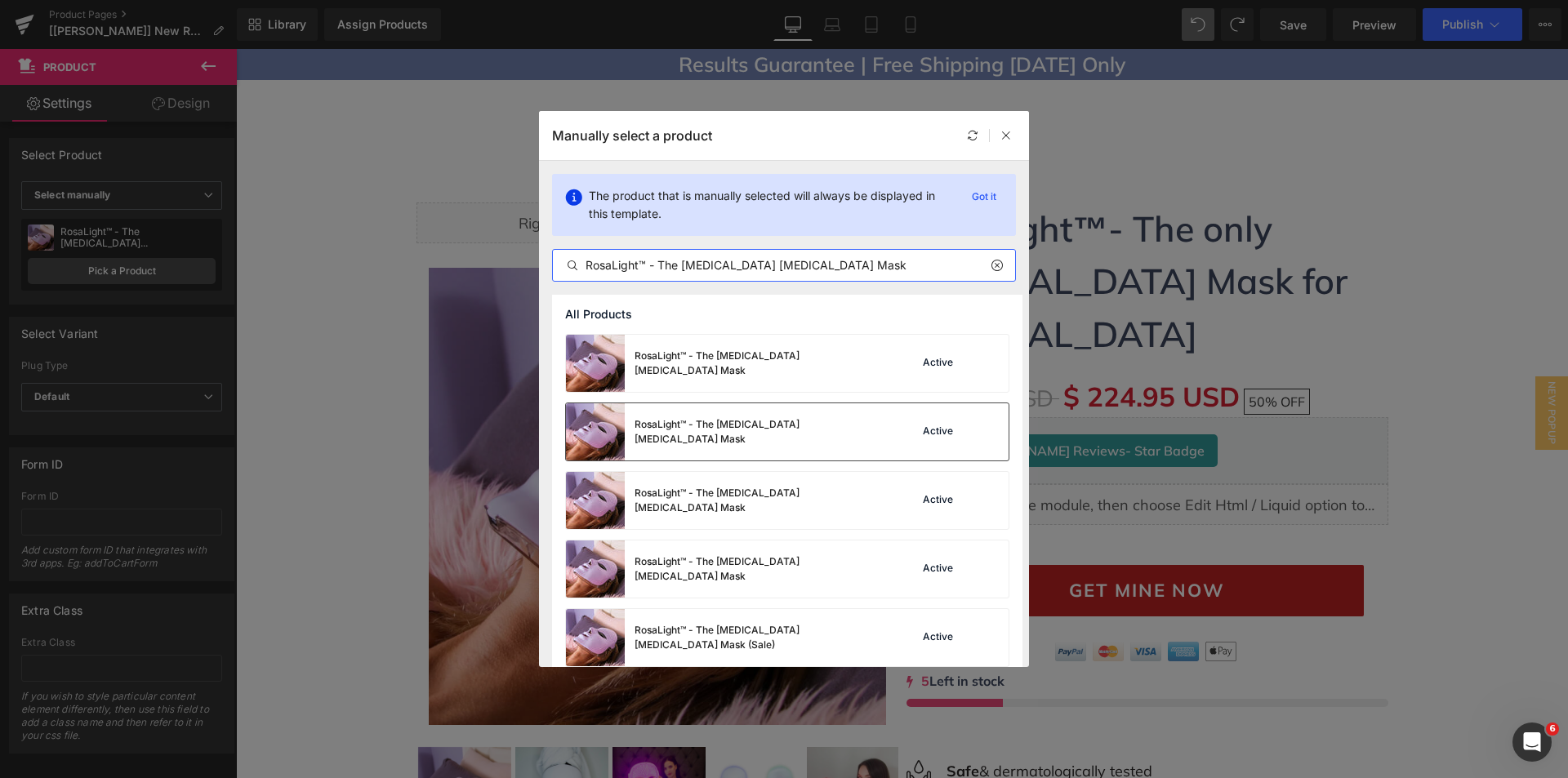
type input "RosaLight™ - The [MEDICAL_DATA] [MEDICAL_DATA] Mask"
click at [707, 420] on div "RosaLight™ - The [MEDICAL_DATA] [MEDICAL_DATA] Mask" at bounding box center [722, 432] width 313 height 57
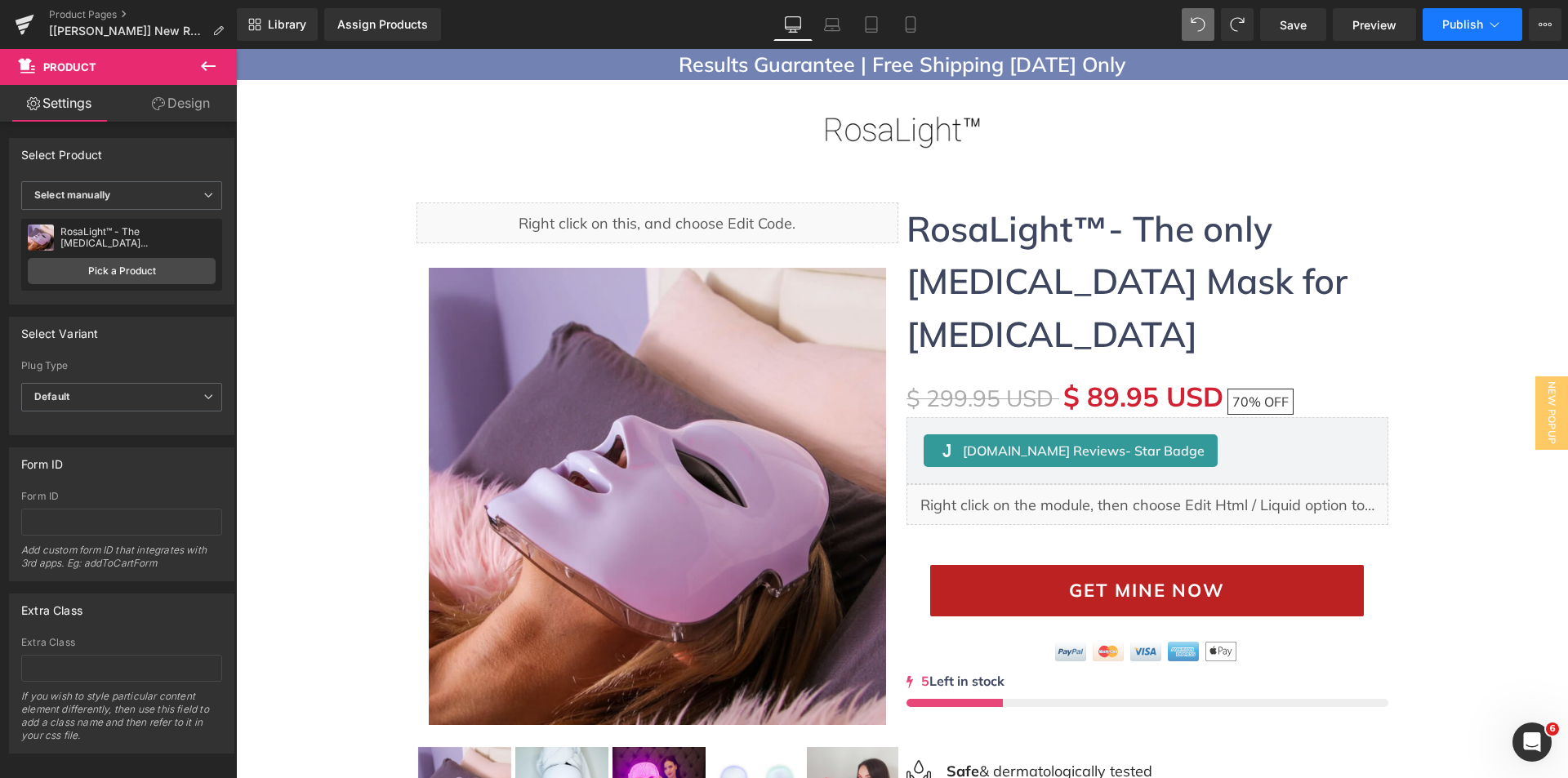
click at [1454, 13] on button "Publish" at bounding box center [1473, 24] width 100 height 33
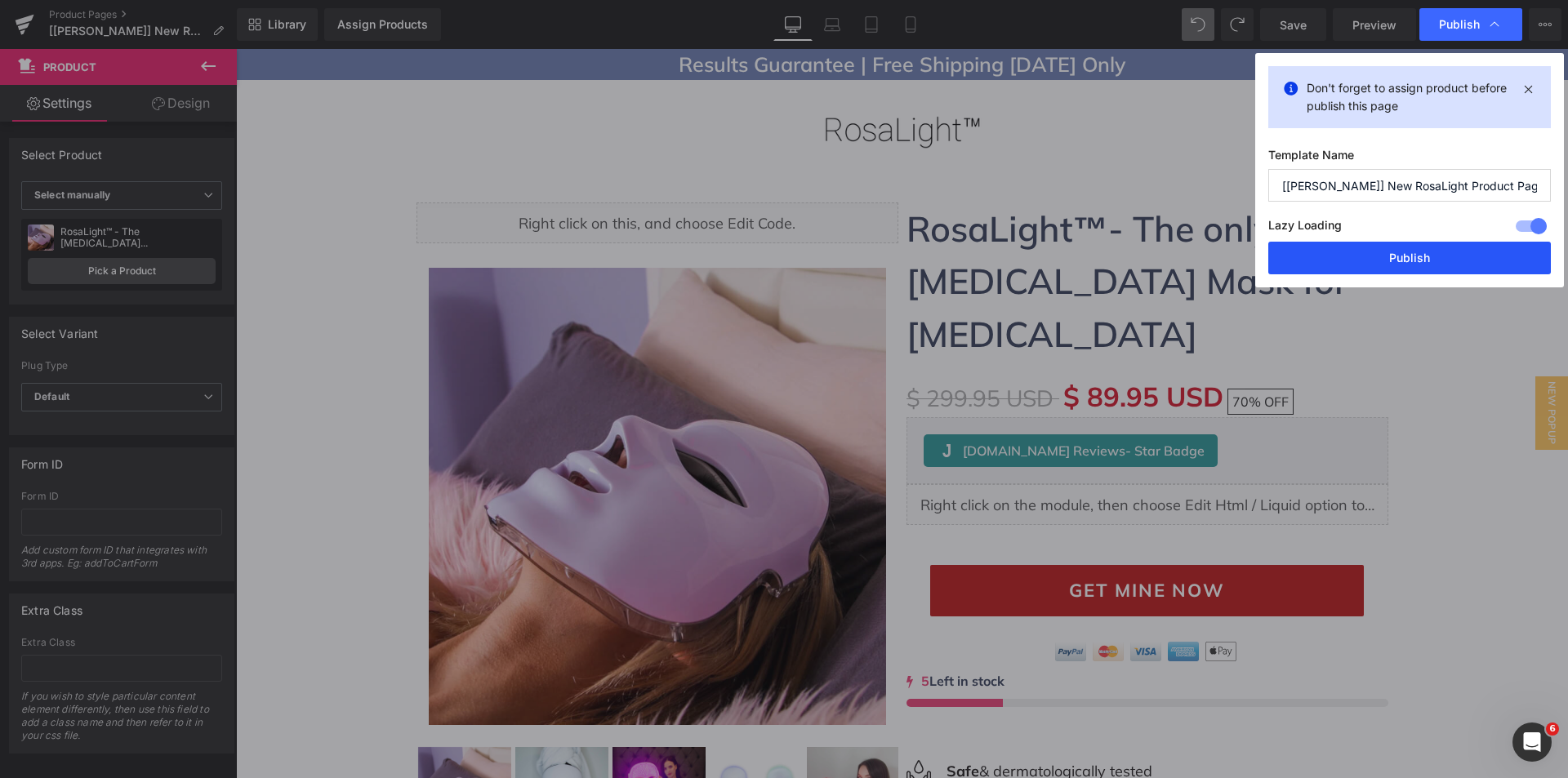
click at [1309, 249] on button "Publish" at bounding box center [1409, 258] width 282 height 33
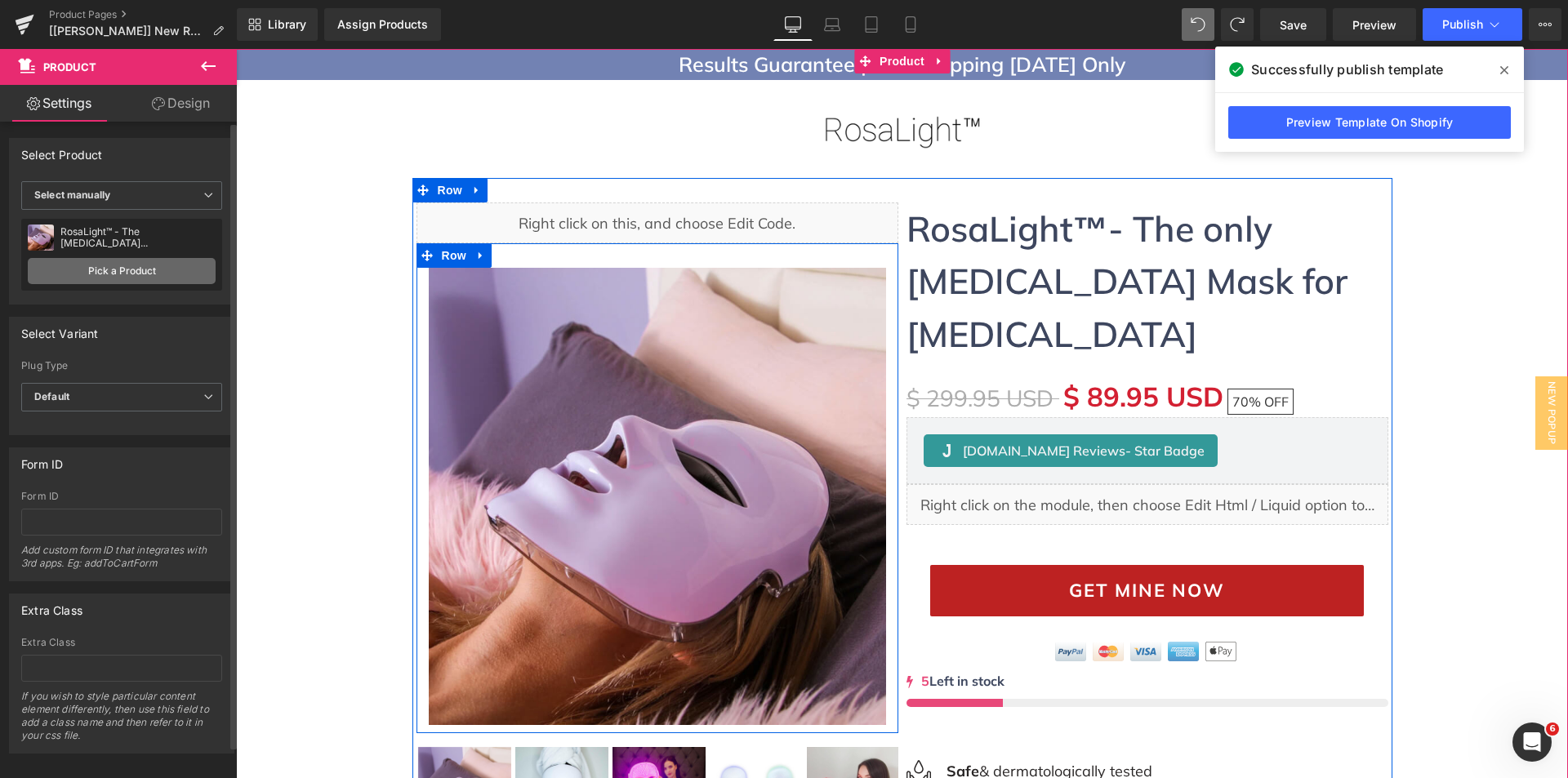
click at [95, 264] on link "Pick a Product" at bounding box center [122, 270] width 188 height 26
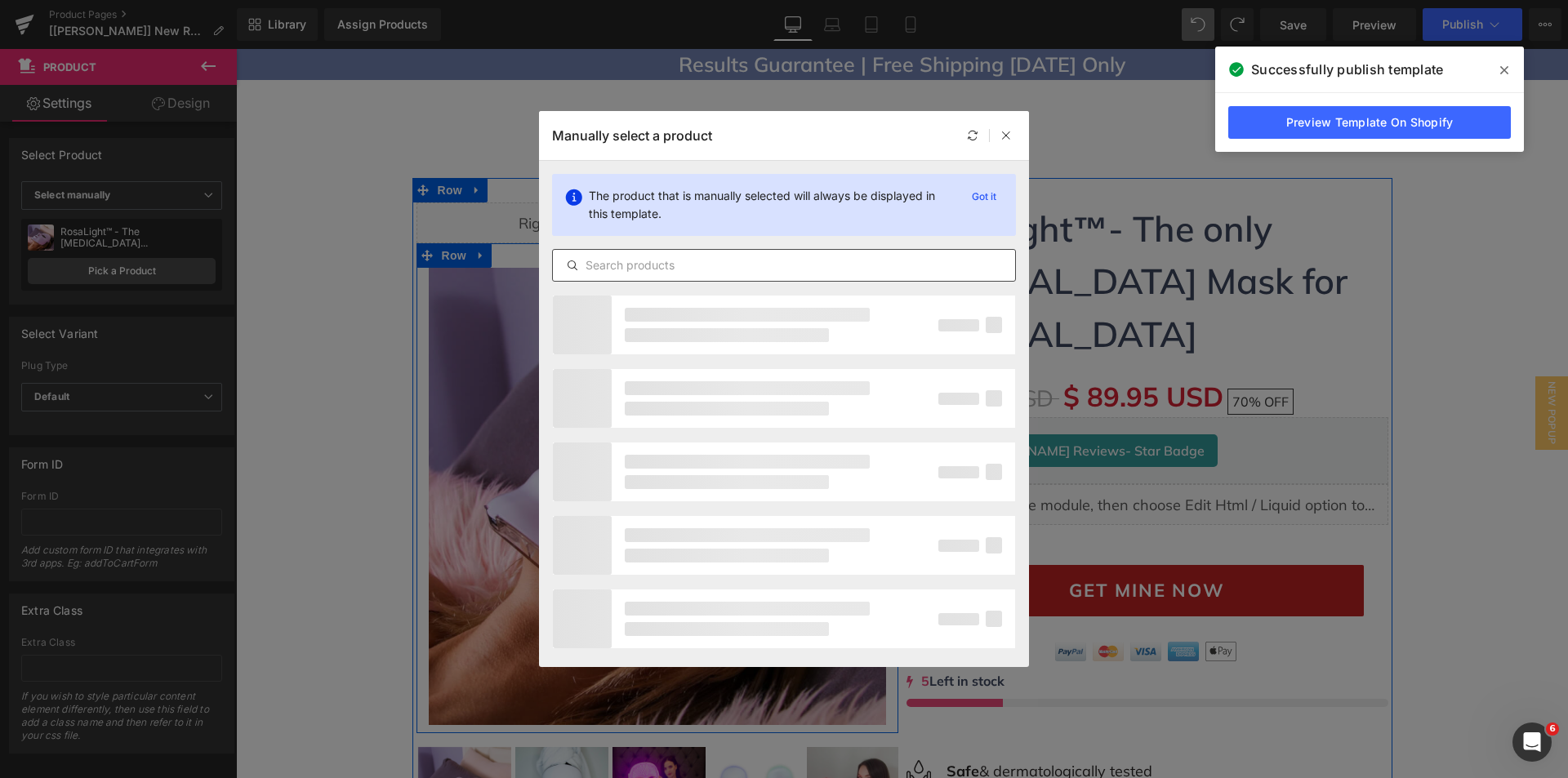
click at [670, 276] on div at bounding box center [783, 265] width 464 height 33
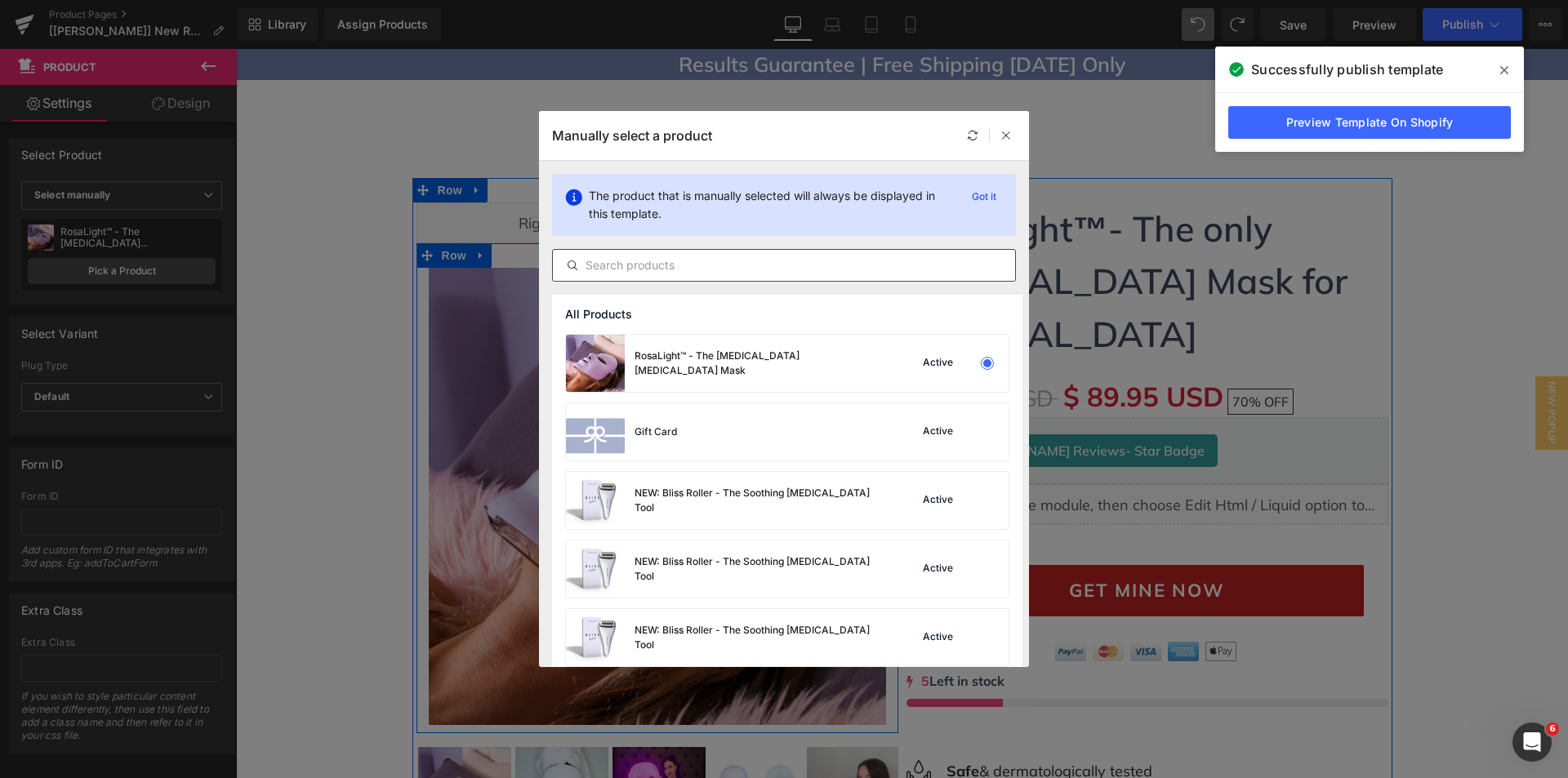
click at [670, 273] on input "text" at bounding box center [783, 265] width 462 height 19
paste input "RosaLight™ - The [MEDICAL_DATA] [MEDICAL_DATA] Mask"
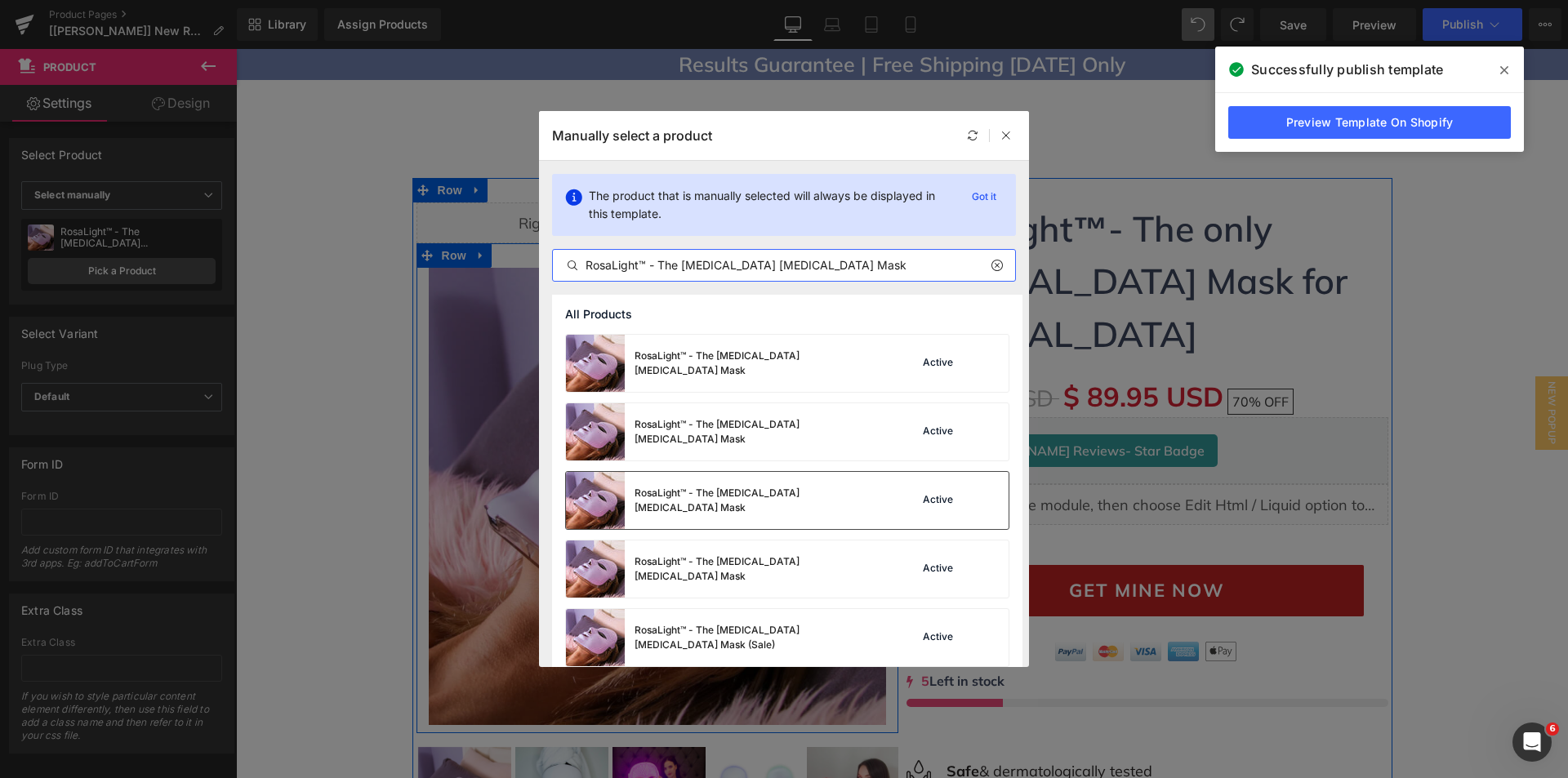
type input "RosaLight™ - The [MEDICAL_DATA] [MEDICAL_DATA] Mask"
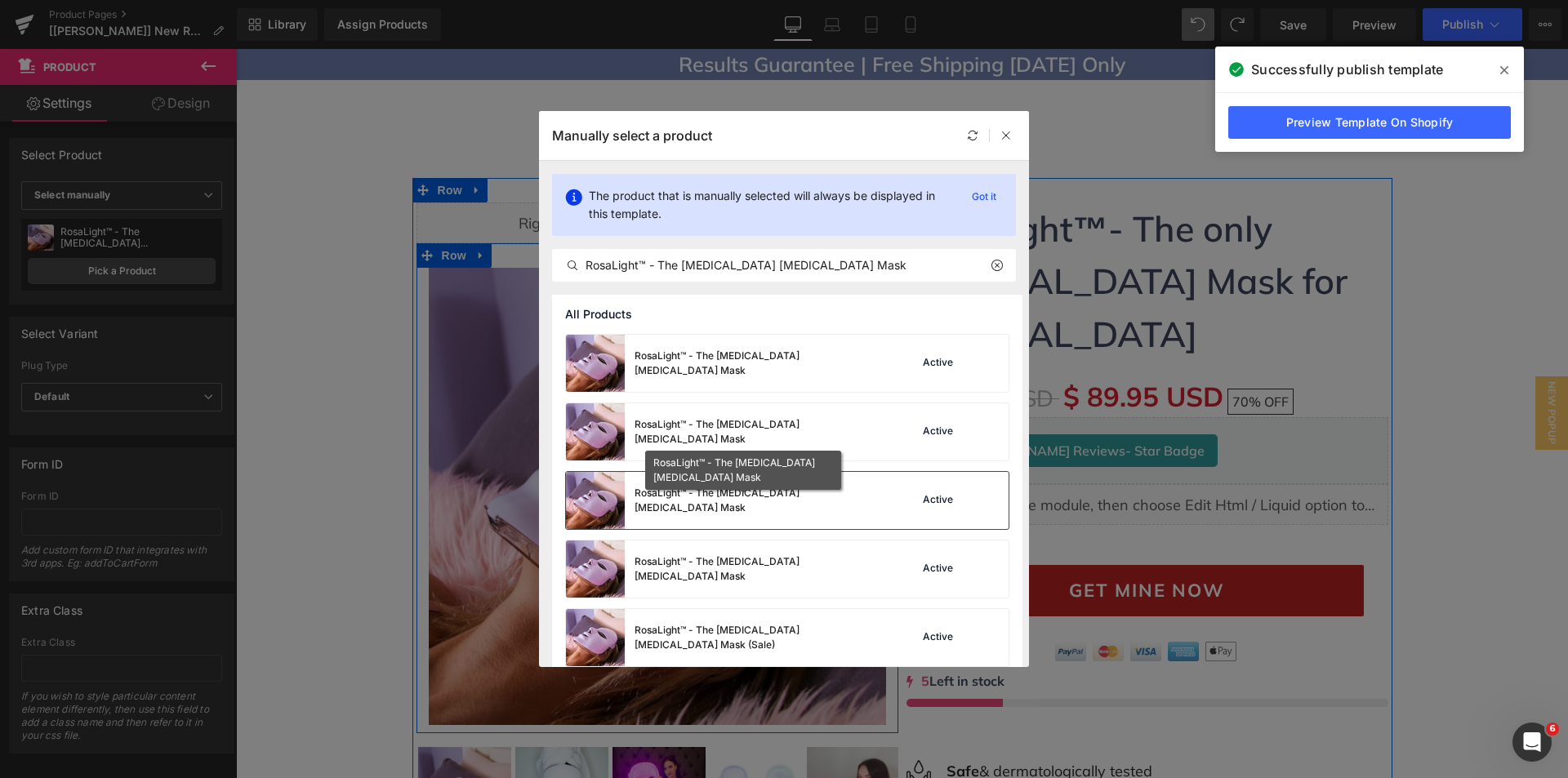
drag, startPoint x: 736, startPoint y: 505, endPoint x: 500, endPoint y: 456, distance: 241.0
click at [736, 505] on div "RosaLight™ - The [MEDICAL_DATA] [MEDICAL_DATA] Mask" at bounding box center [757, 500] width 245 height 30
click at [1471, 14] on button "Publish" at bounding box center [1473, 24] width 100 height 33
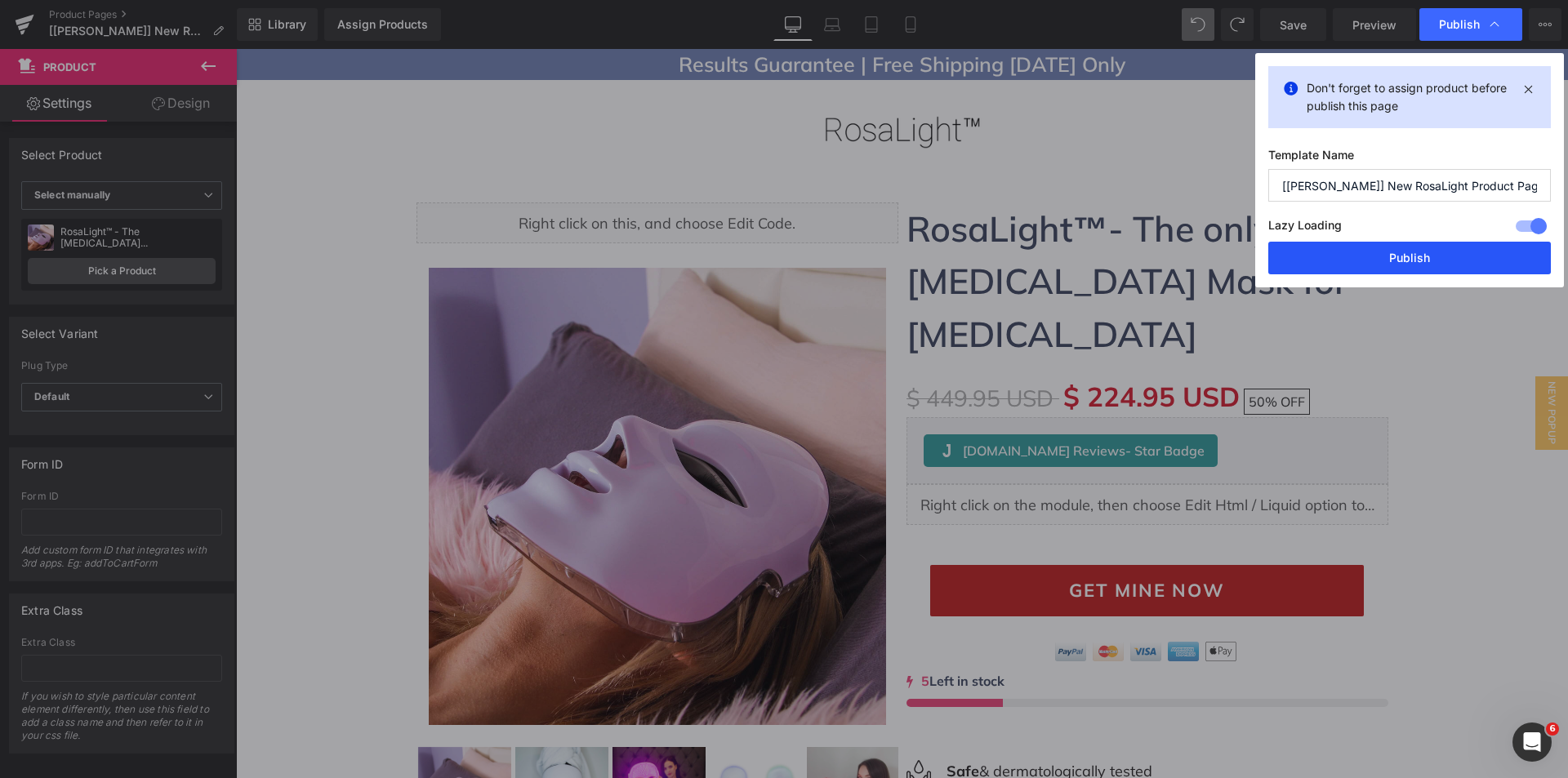
click at [1375, 256] on button "Publish" at bounding box center [1409, 258] width 282 height 33
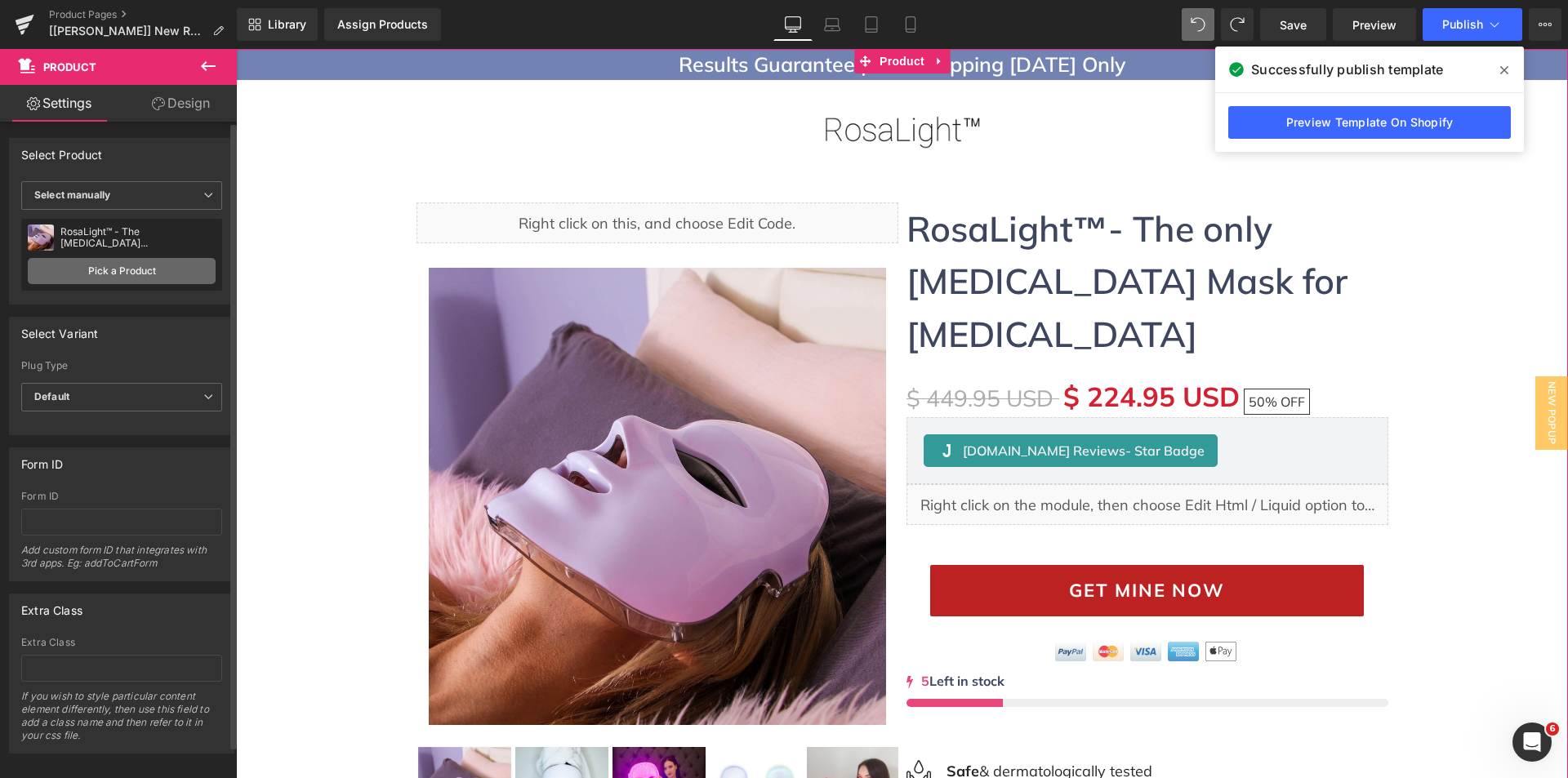
click at [95, 260] on link "Pick a Product" at bounding box center [122, 270] width 188 height 26
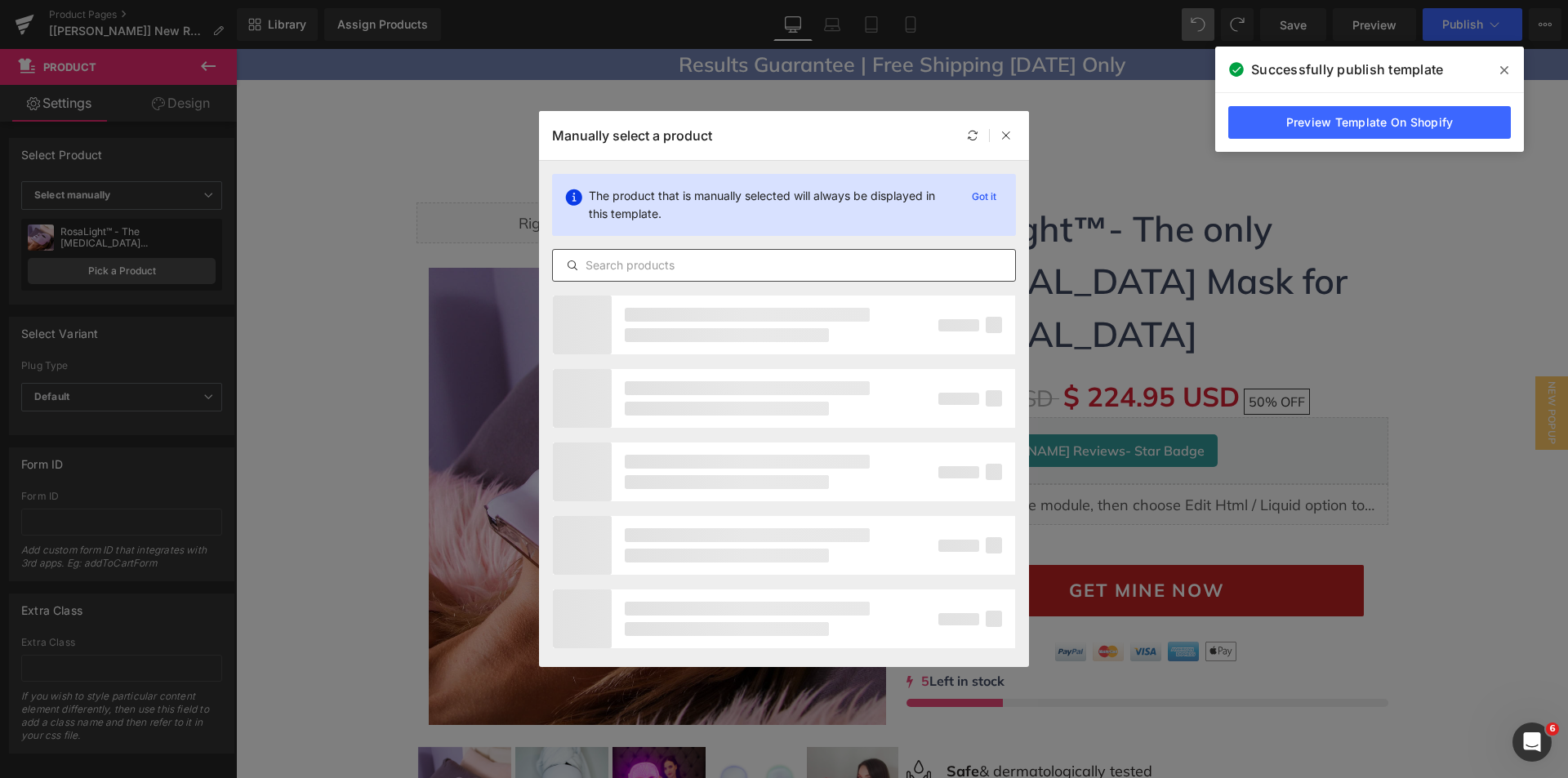
click at [646, 257] on input "text" at bounding box center [783, 265] width 462 height 19
paste input "RosaLight™ - The [MEDICAL_DATA] [MEDICAL_DATA] Mask"
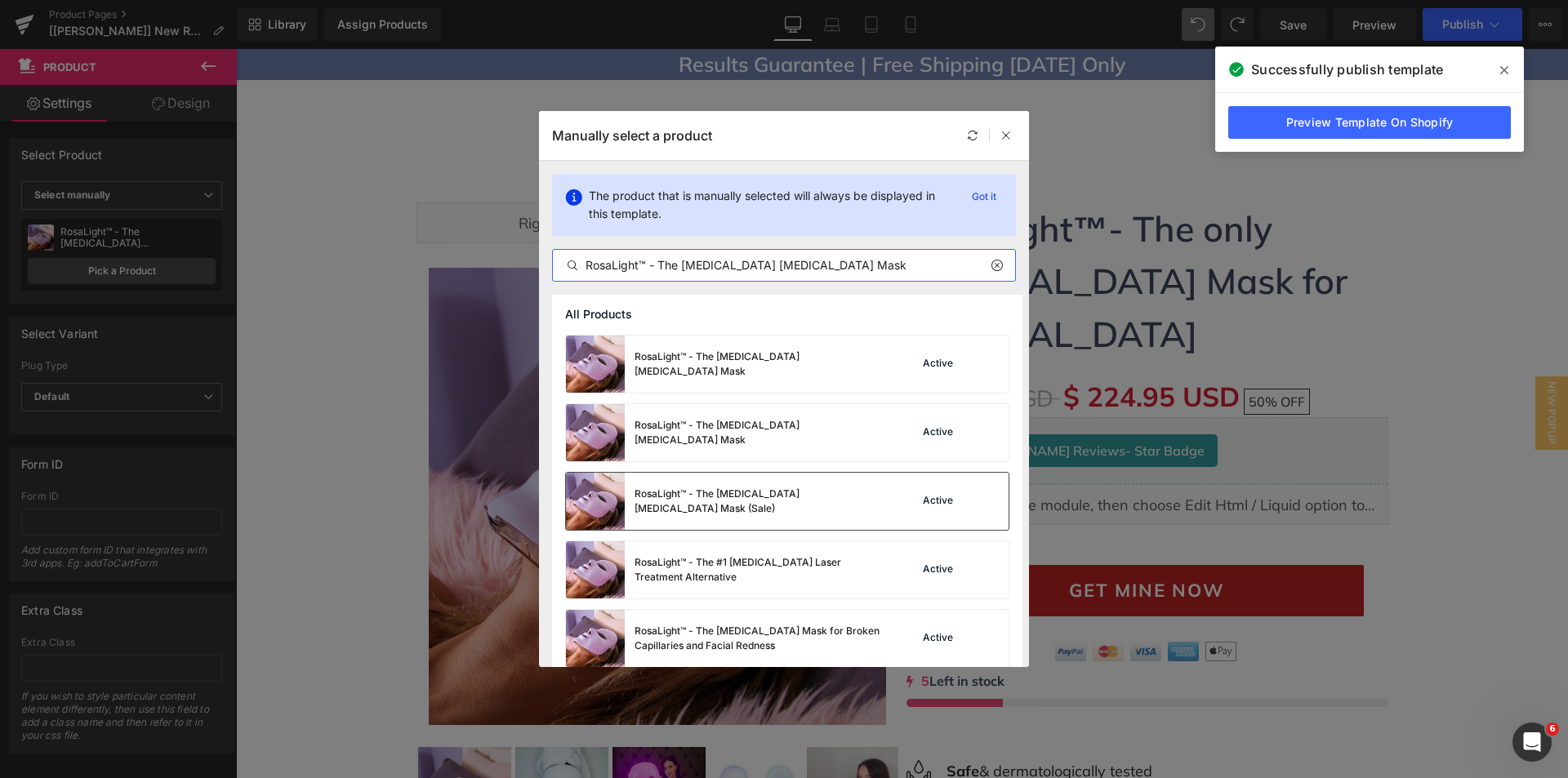
scroll to position [165, 0]
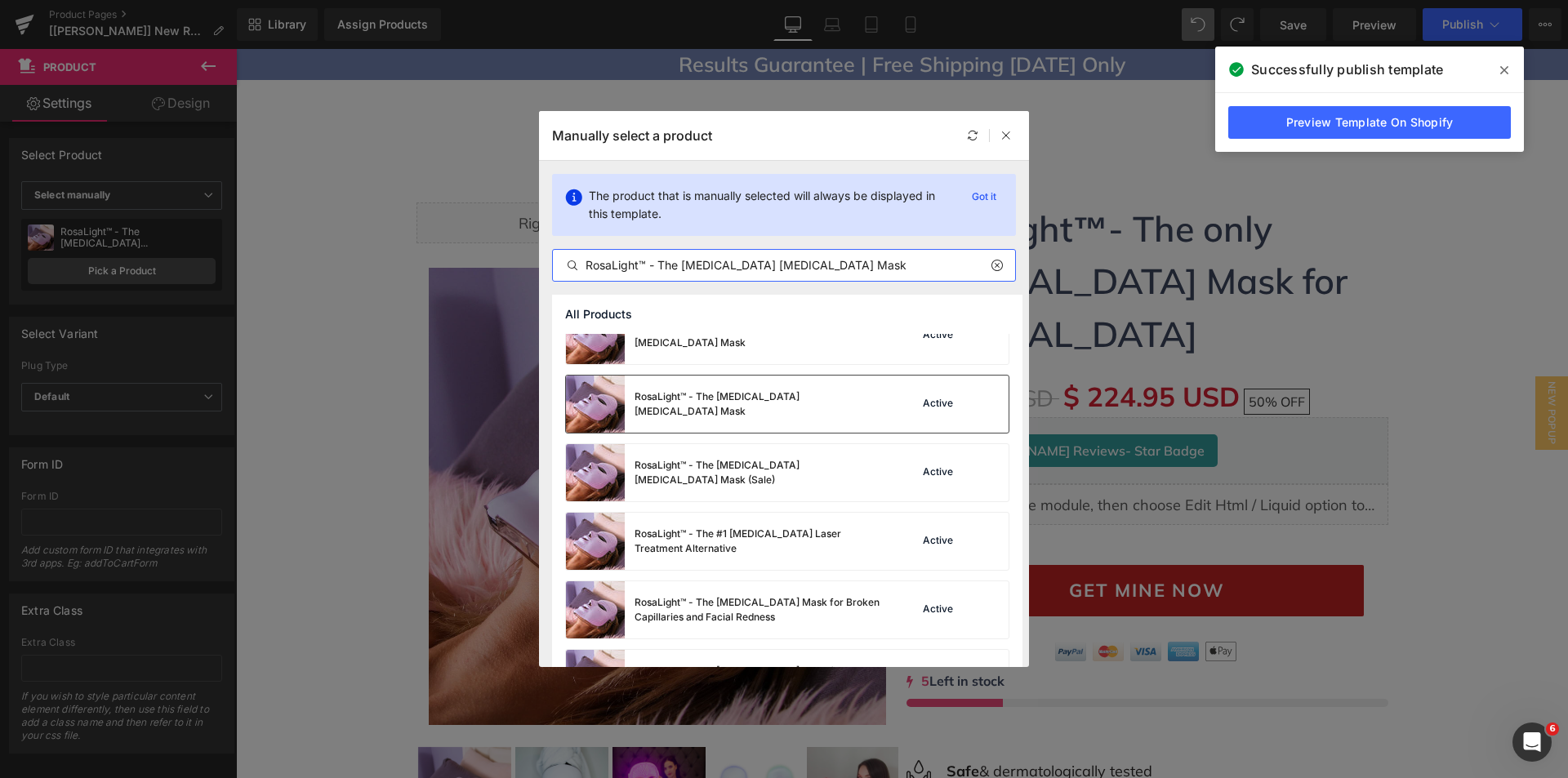
type input "RosaLight™ - The [MEDICAL_DATA] [MEDICAL_DATA] Mask"
click at [722, 405] on div "RosaLight™ - The [MEDICAL_DATA] [MEDICAL_DATA] Mask" at bounding box center [757, 404] width 245 height 30
click at [1459, 26] on span "Publish" at bounding box center [1462, 24] width 41 height 13
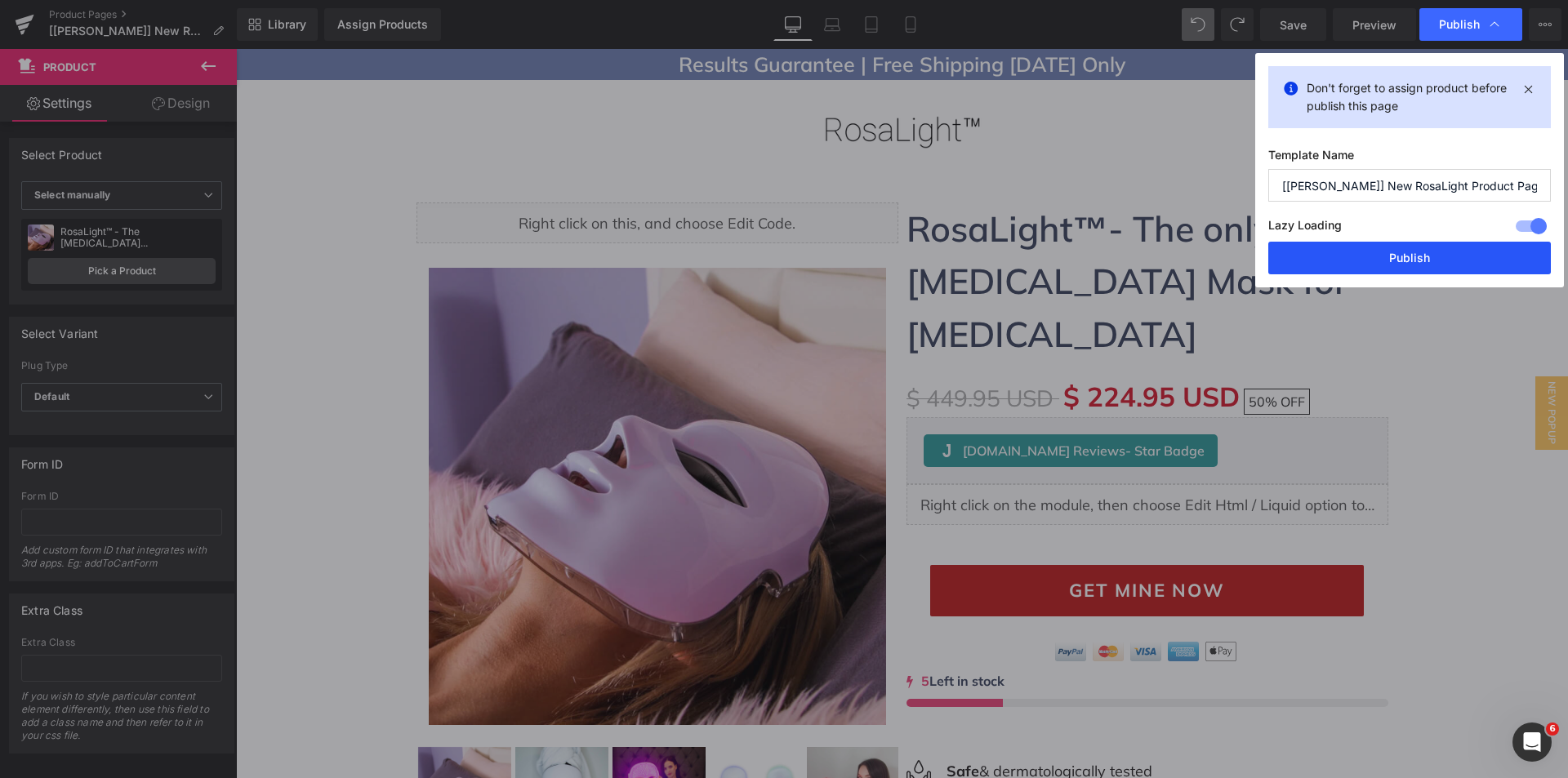
click at [1391, 255] on button "Publish" at bounding box center [1409, 258] width 282 height 33
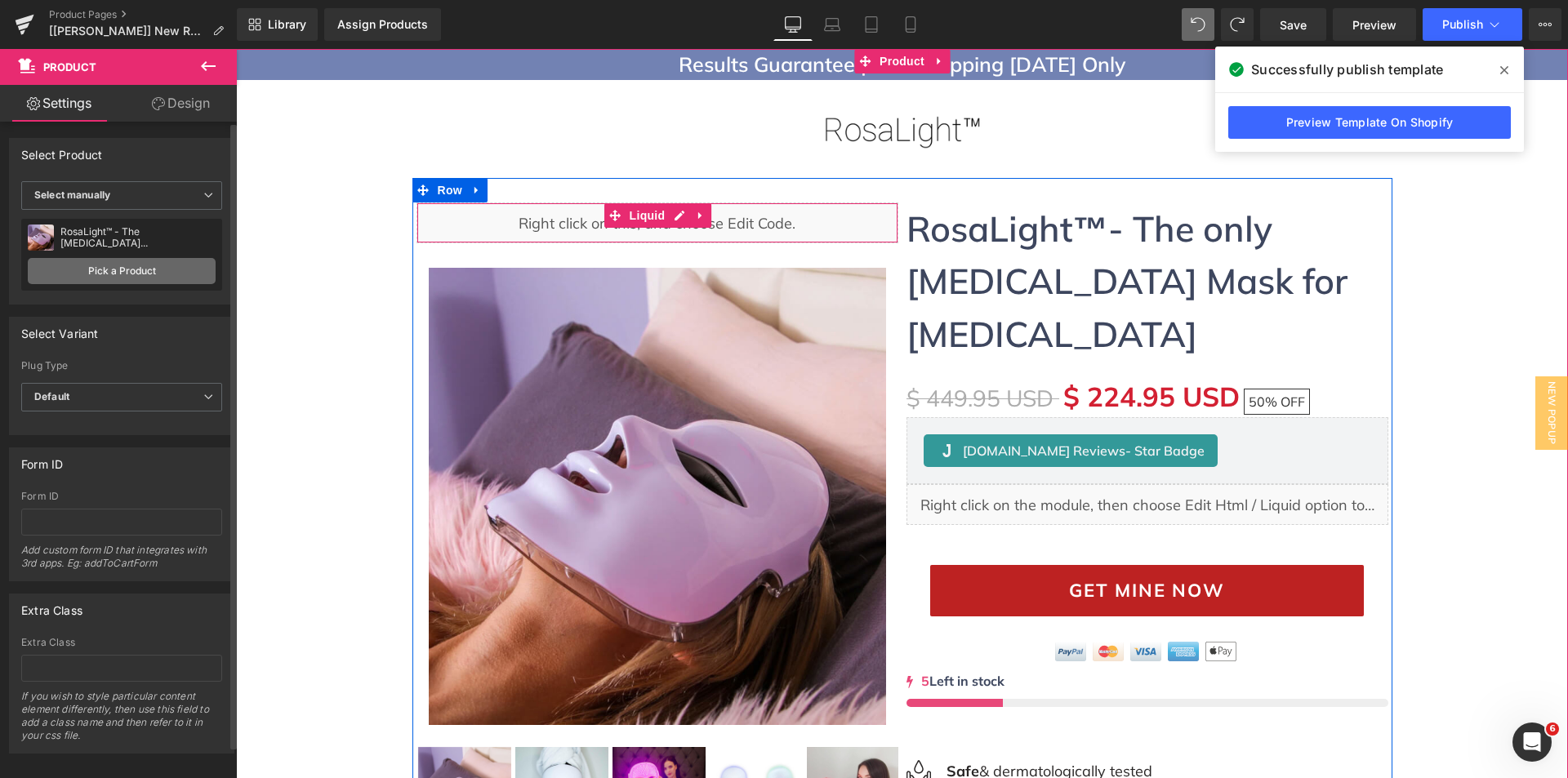
click at [112, 264] on link "Pick a Product" at bounding box center [122, 270] width 188 height 26
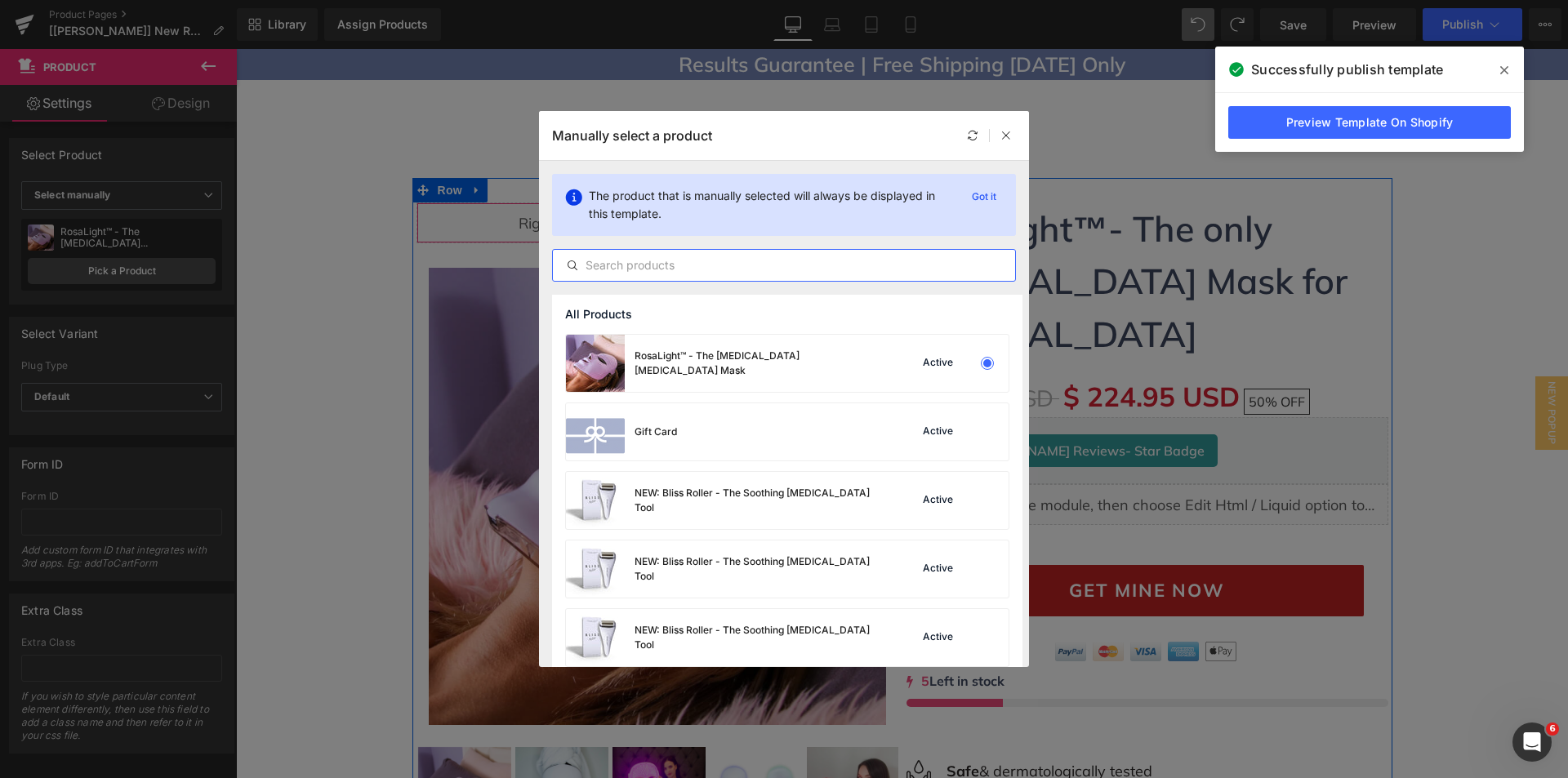
click at [652, 256] on input "text" at bounding box center [783, 265] width 462 height 19
paste input "RosaLight™ - The [MEDICAL_DATA] [MEDICAL_DATA] Mask"
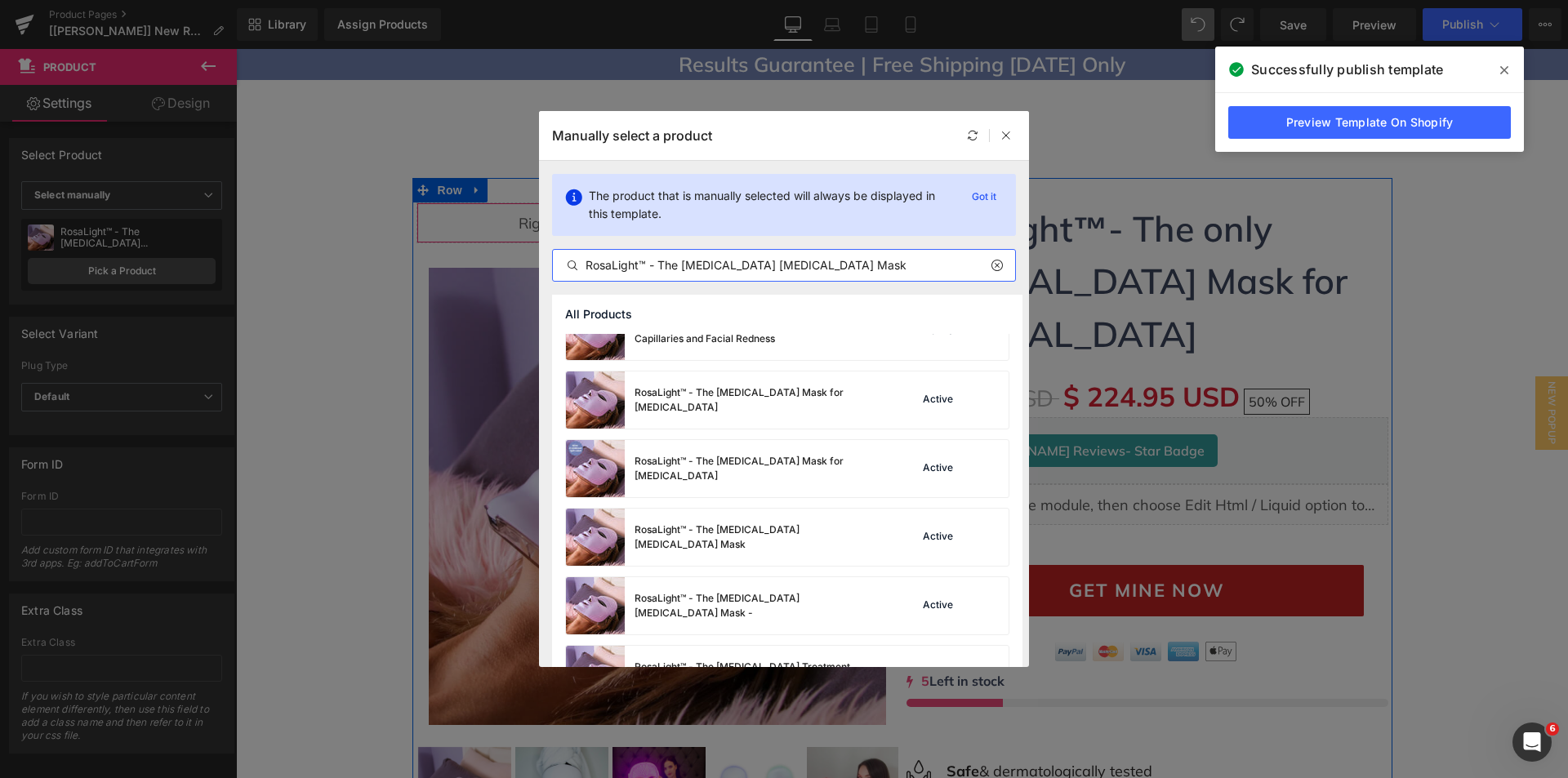
scroll to position [493, 0]
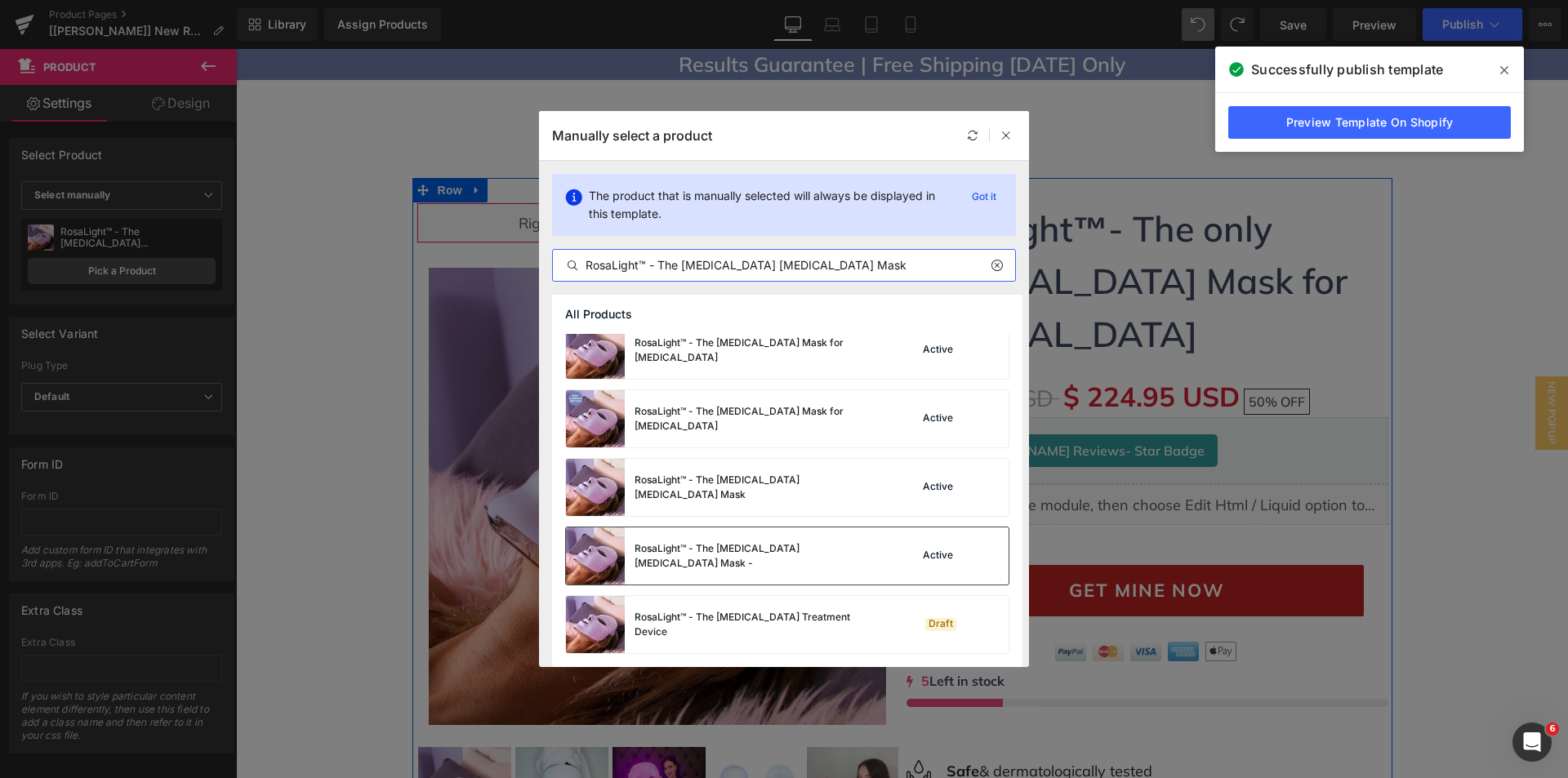
type input "RosaLight™ - The [MEDICAL_DATA] [MEDICAL_DATA] Mask"
click at [727, 558] on div "RosaLight™ - The [MEDICAL_DATA] [MEDICAL_DATA] Mask -" at bounding box center [757, 556] width 245 height 30
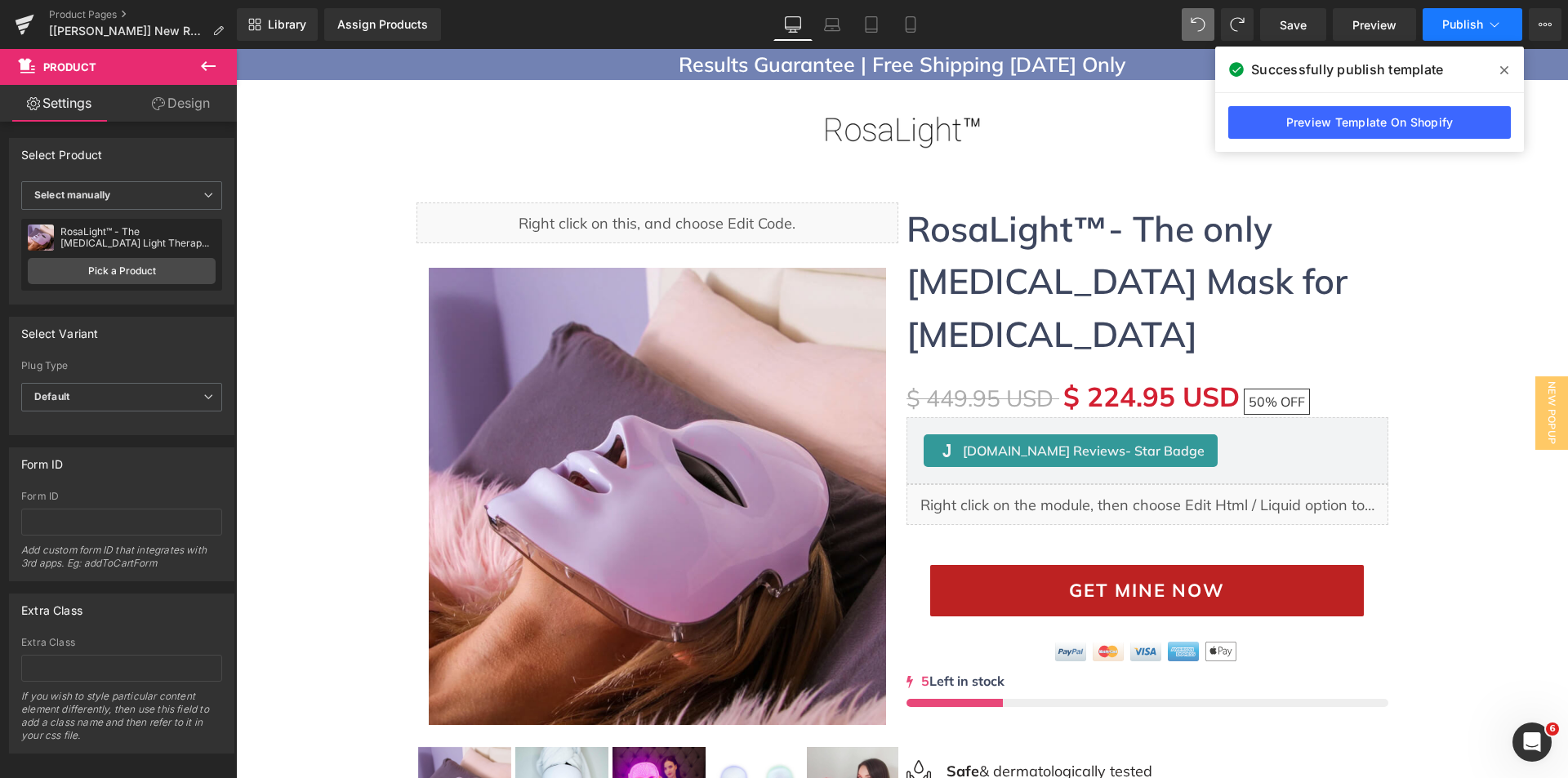
click at [1457, 26] on span "Publish" at bounding box center [1462, 24] width 41 height 13
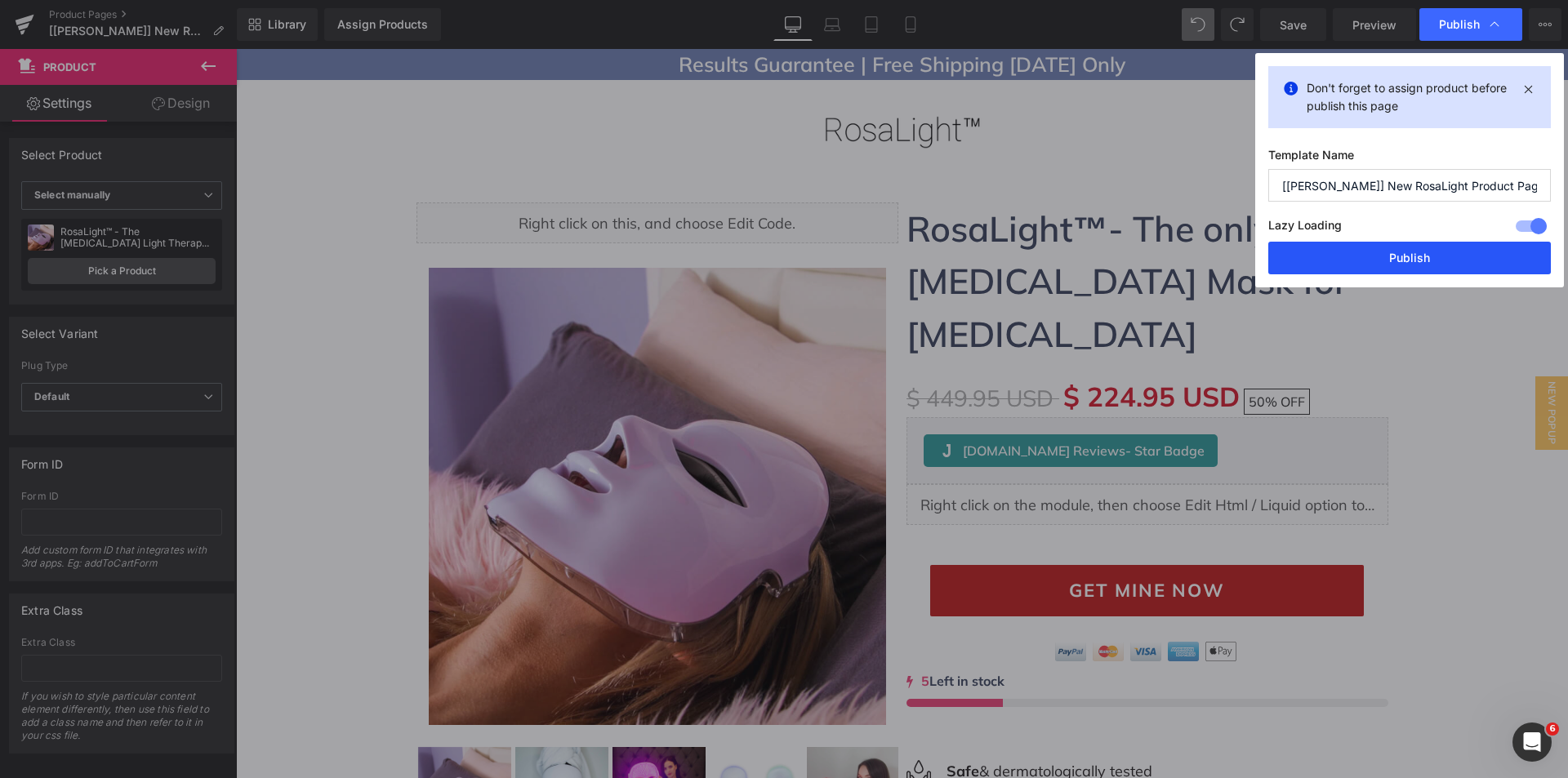
click at [1384, 269] on button "Publish" at bounding box center [1409, 258] width 282 height 33
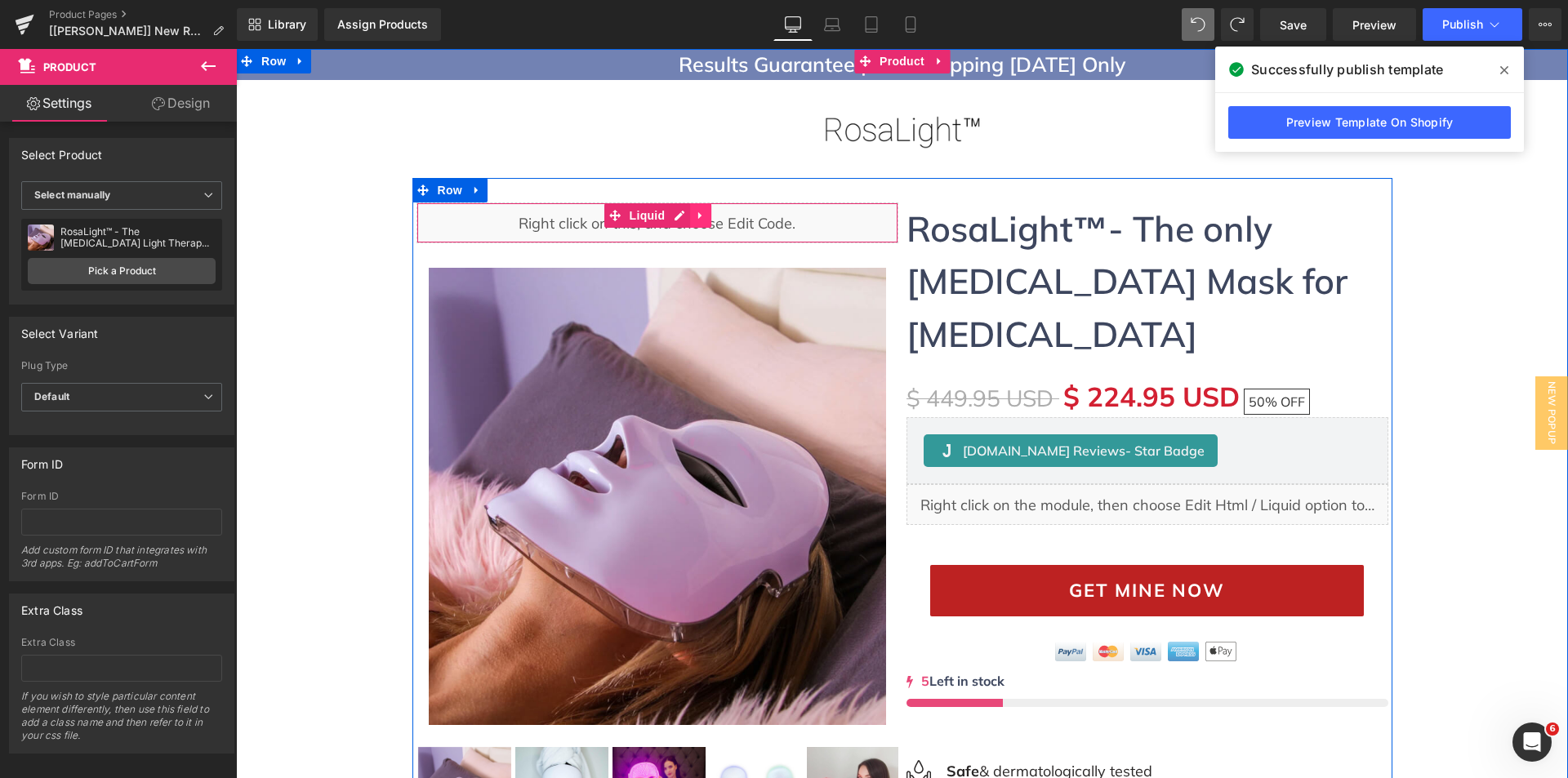
click at [699, 213] on icon at bounding box center [700, 215] width 12 height 12
click at [706, 215] on icon at bounding box center [711, 215] width 12 height 12
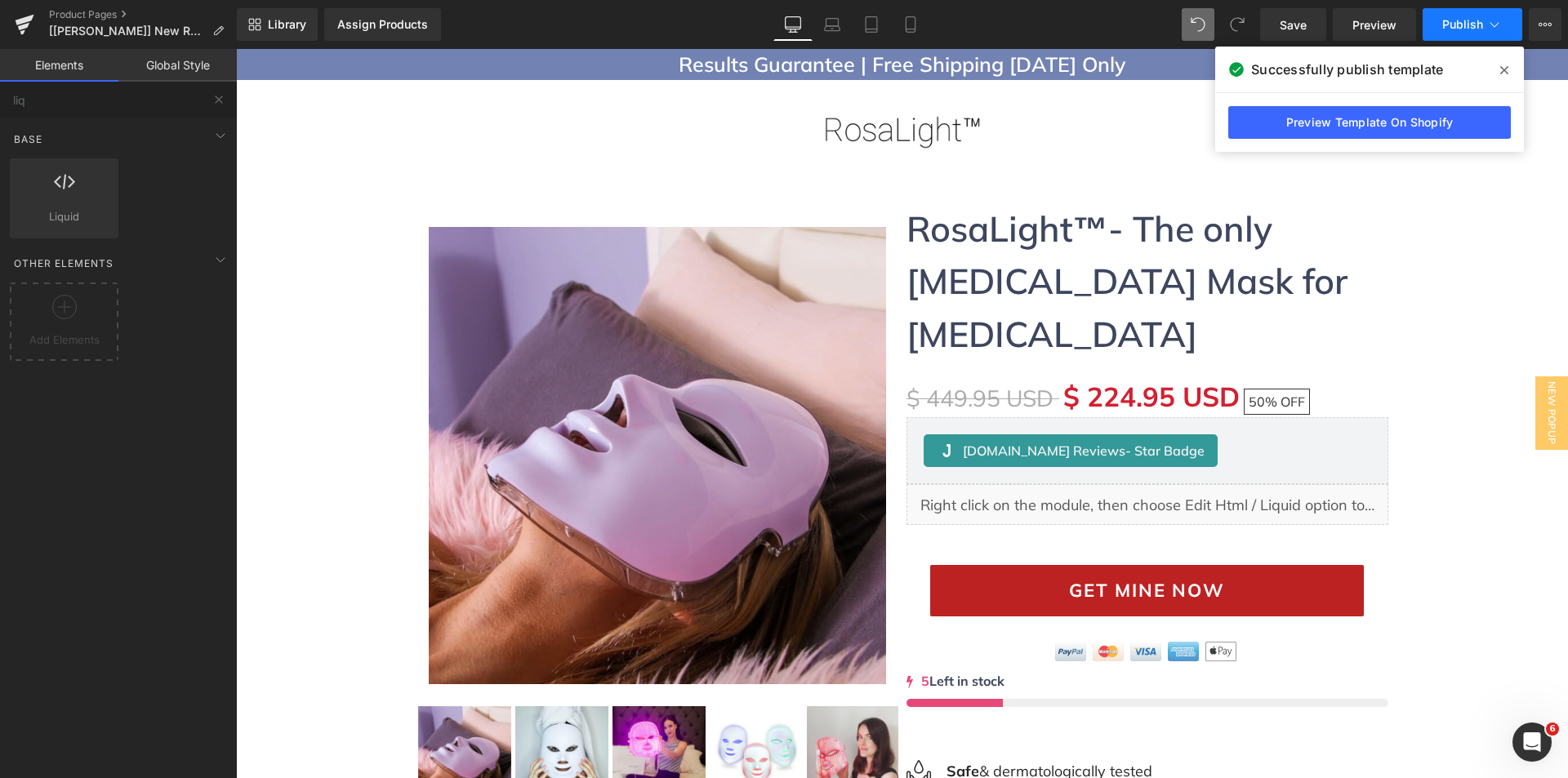
click at [1456, 28] on span "Publish" at bounding box center [1462, 24] width 41 height 13
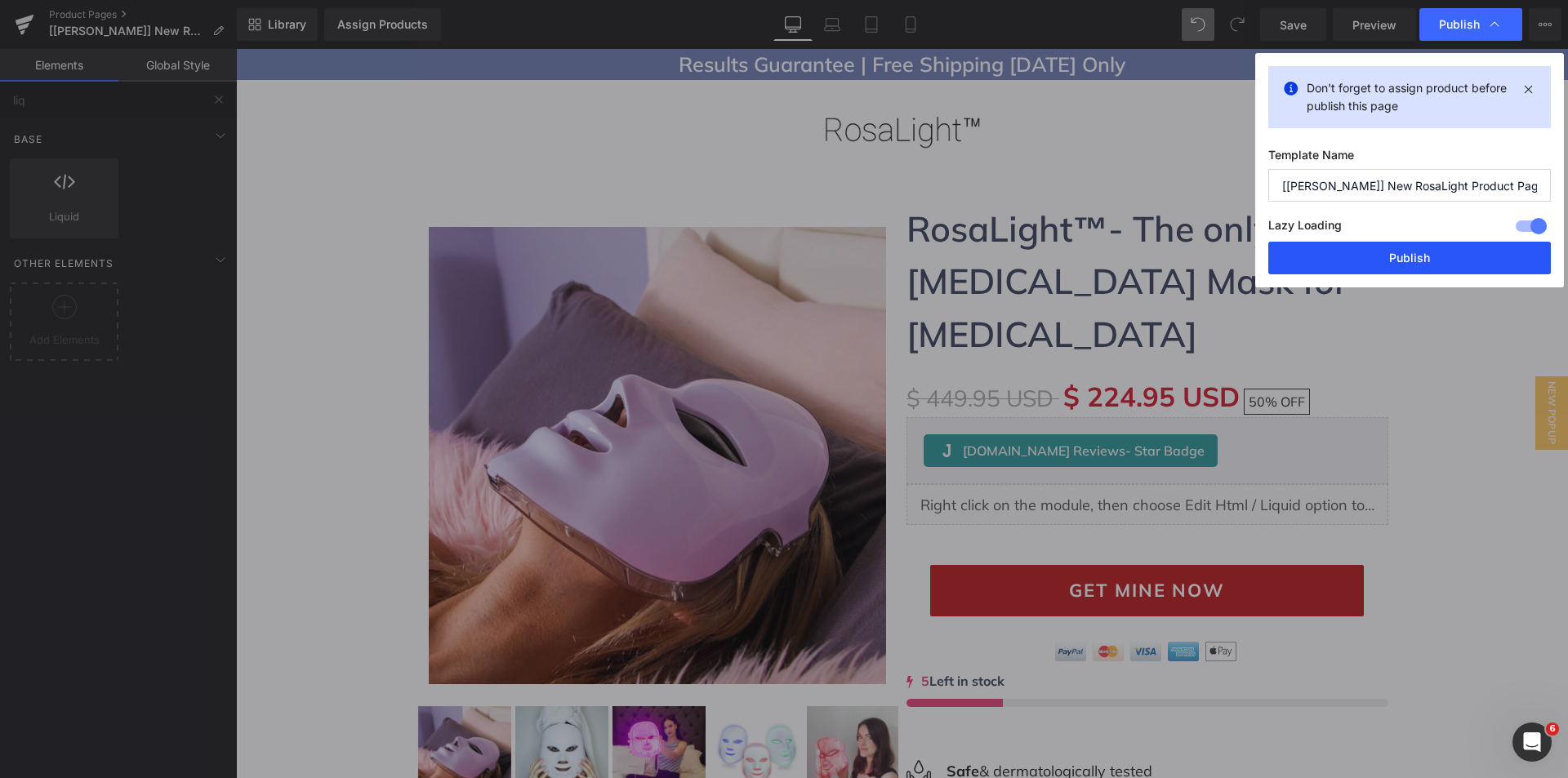
click at [1390, 251] on button "Publish" at bounding box center [1409, 258] width 282 height 33
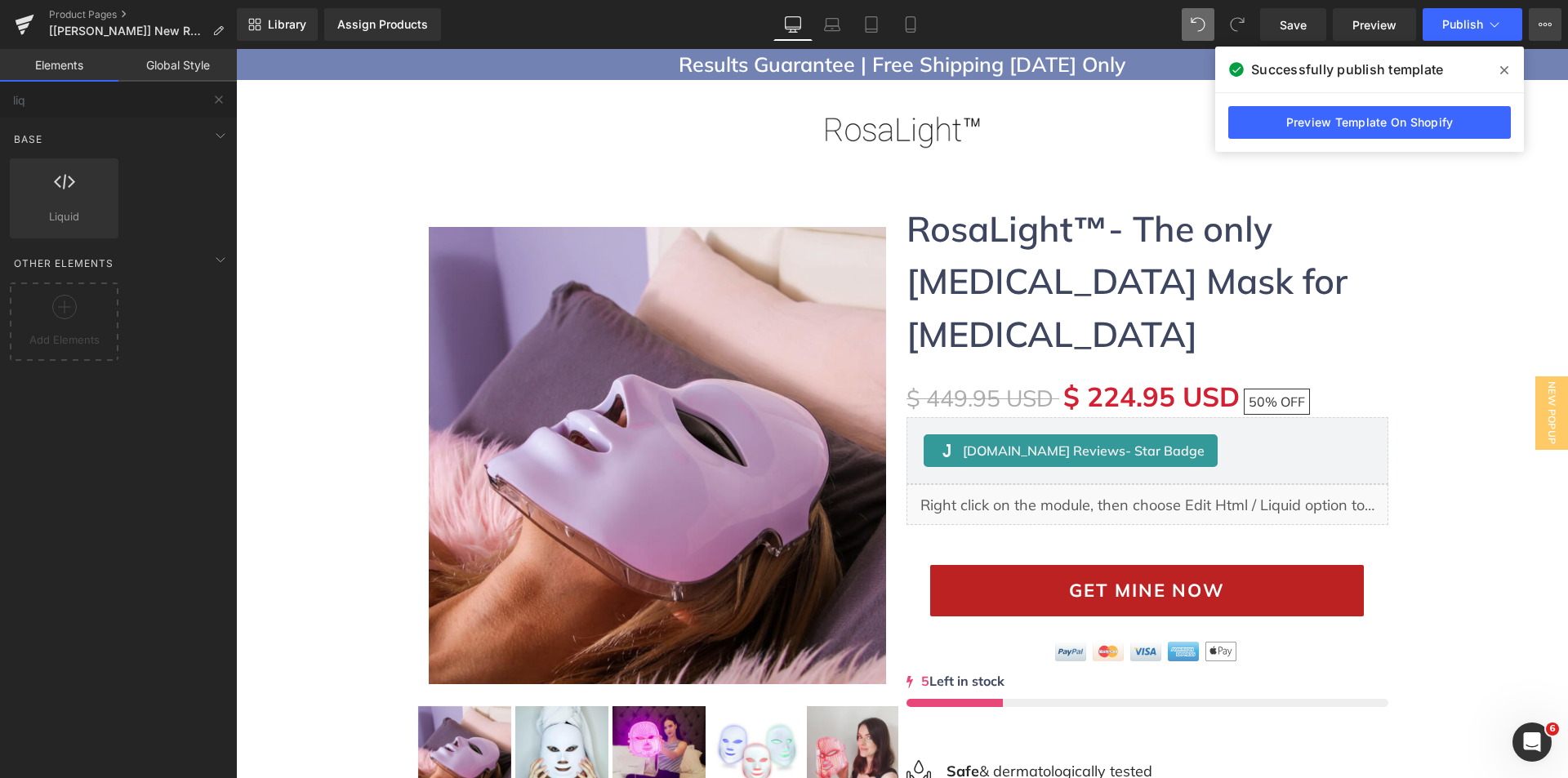
click at [1541, 19] on icon at bounding box center [1544, 24] width 13 height 13
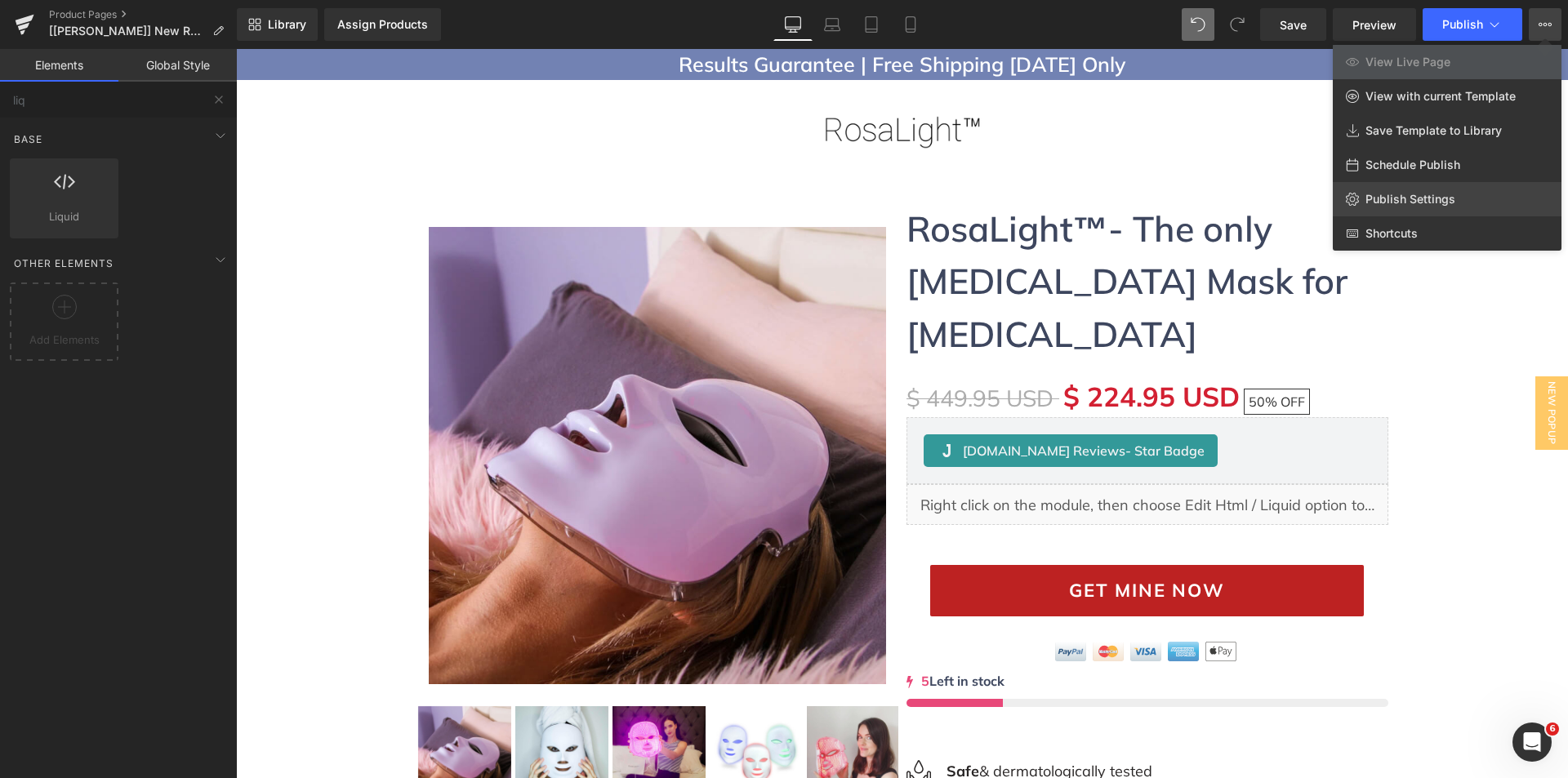
click at [1397, 193] on span "Publish Settings" at bounding box center [1410, 199] width 90 height 14
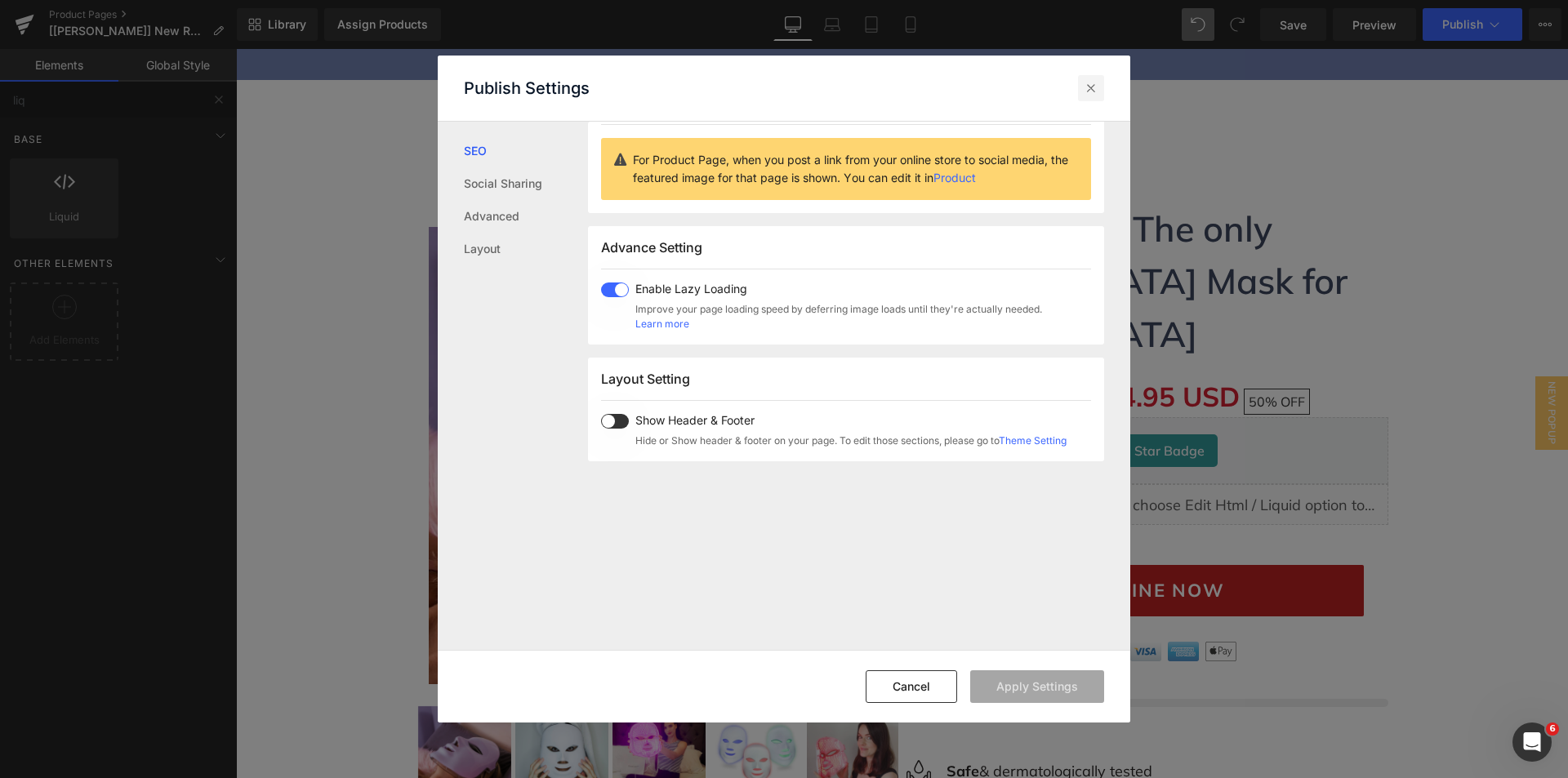
scroll to position [159, 0]
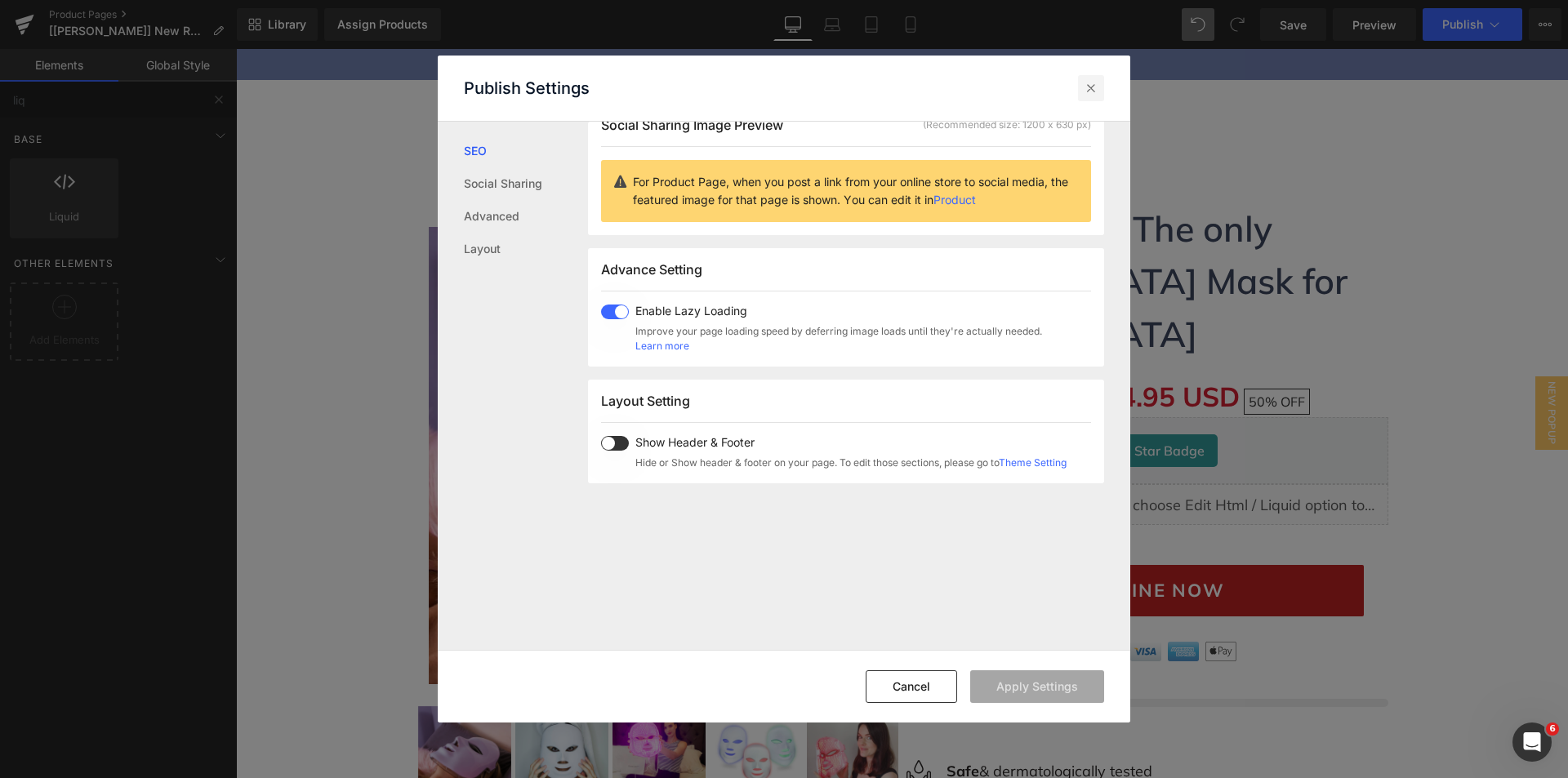
click at [1101, 87] on div at bounding box center [1091, 88] width 26 height 26
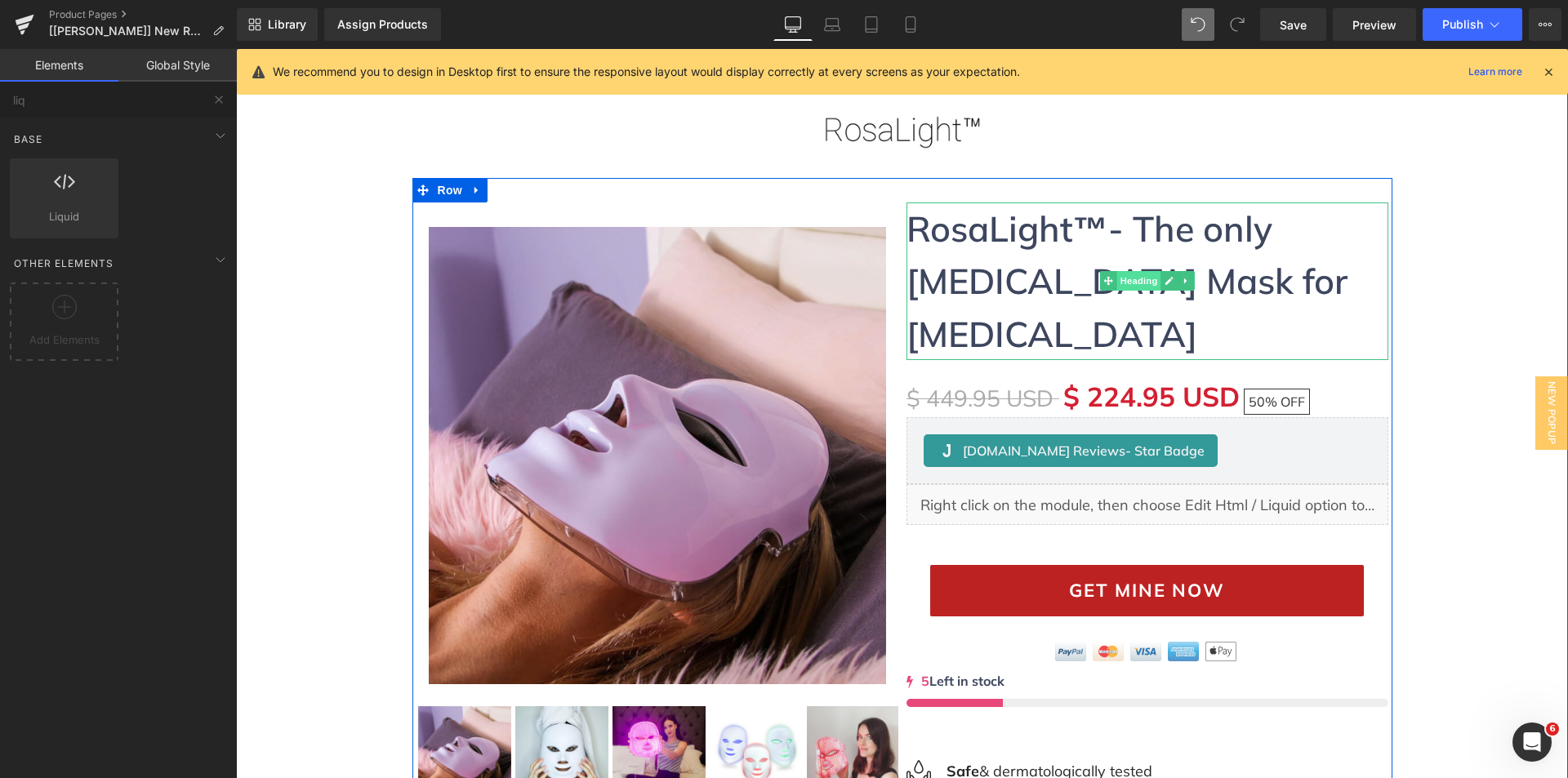
click at [1124, 271] on span "Heading" at bounding box center [1138, 280] width 44 height 19
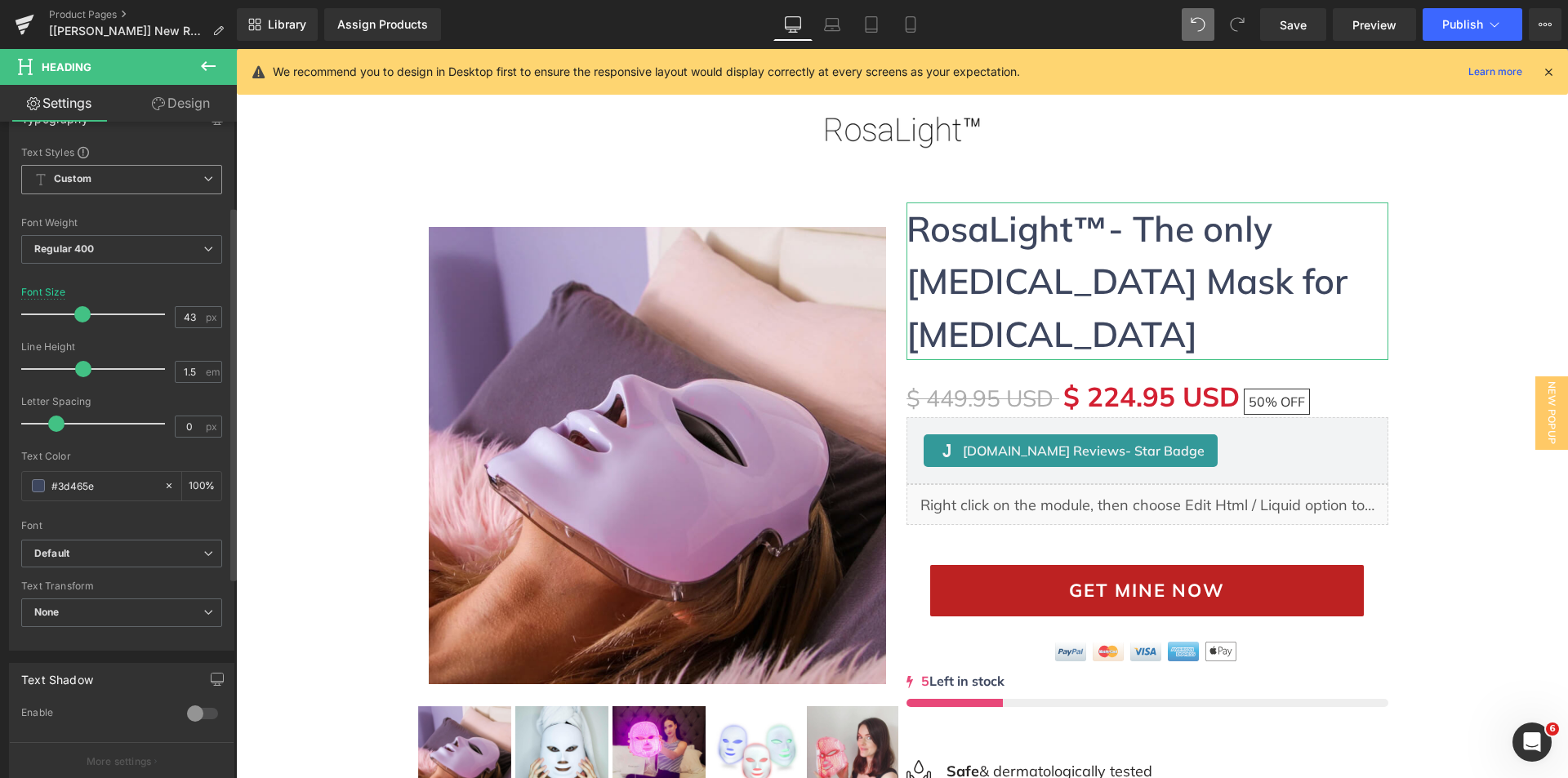
scroll to position [163, 0]
click at [74, 555] on b "Default" at bounding box center [119, 552] width 169 height 14
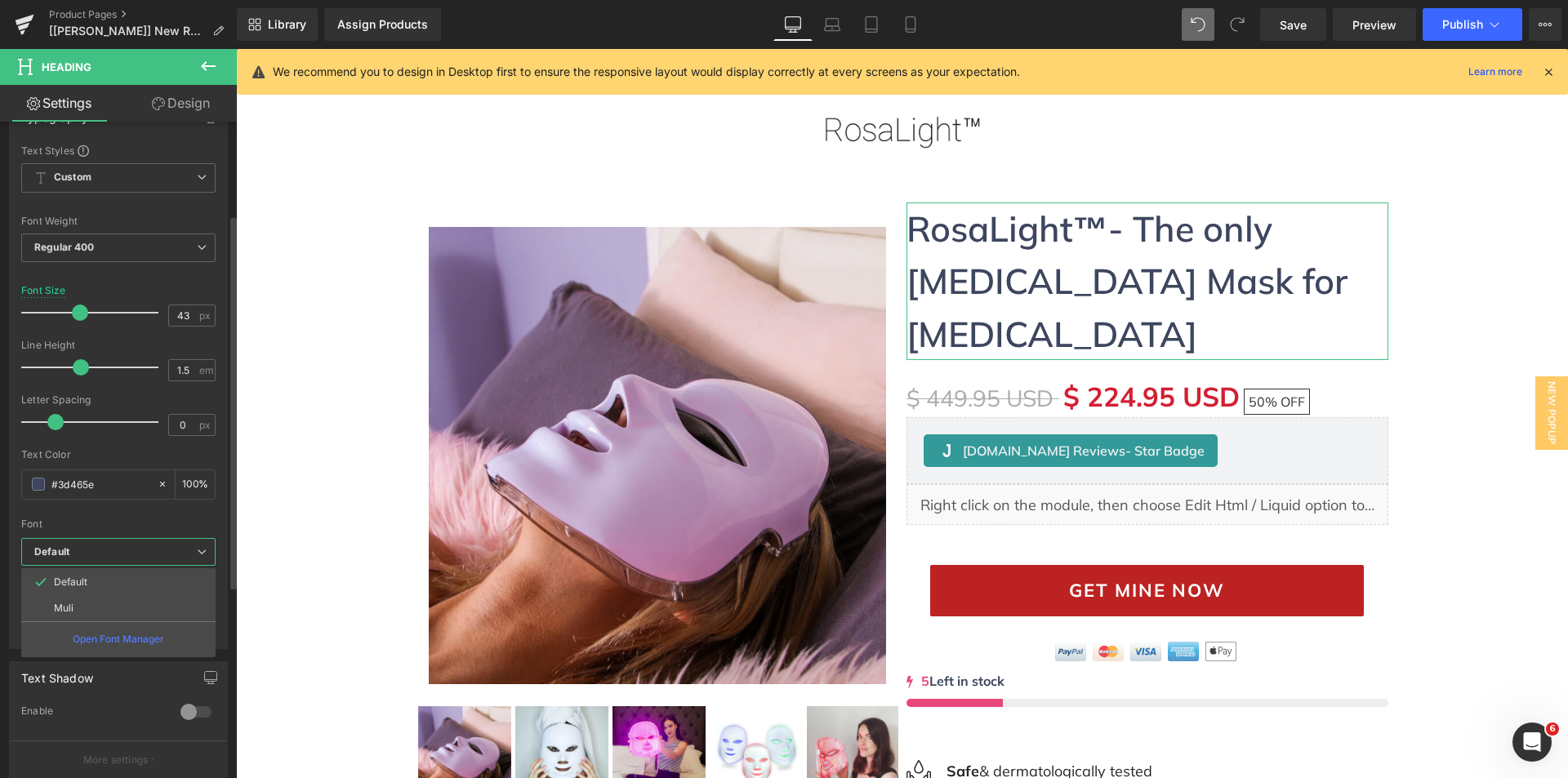
click at [86, 523] on div "Font" at bounding box center [118, 525] width 194 height 12
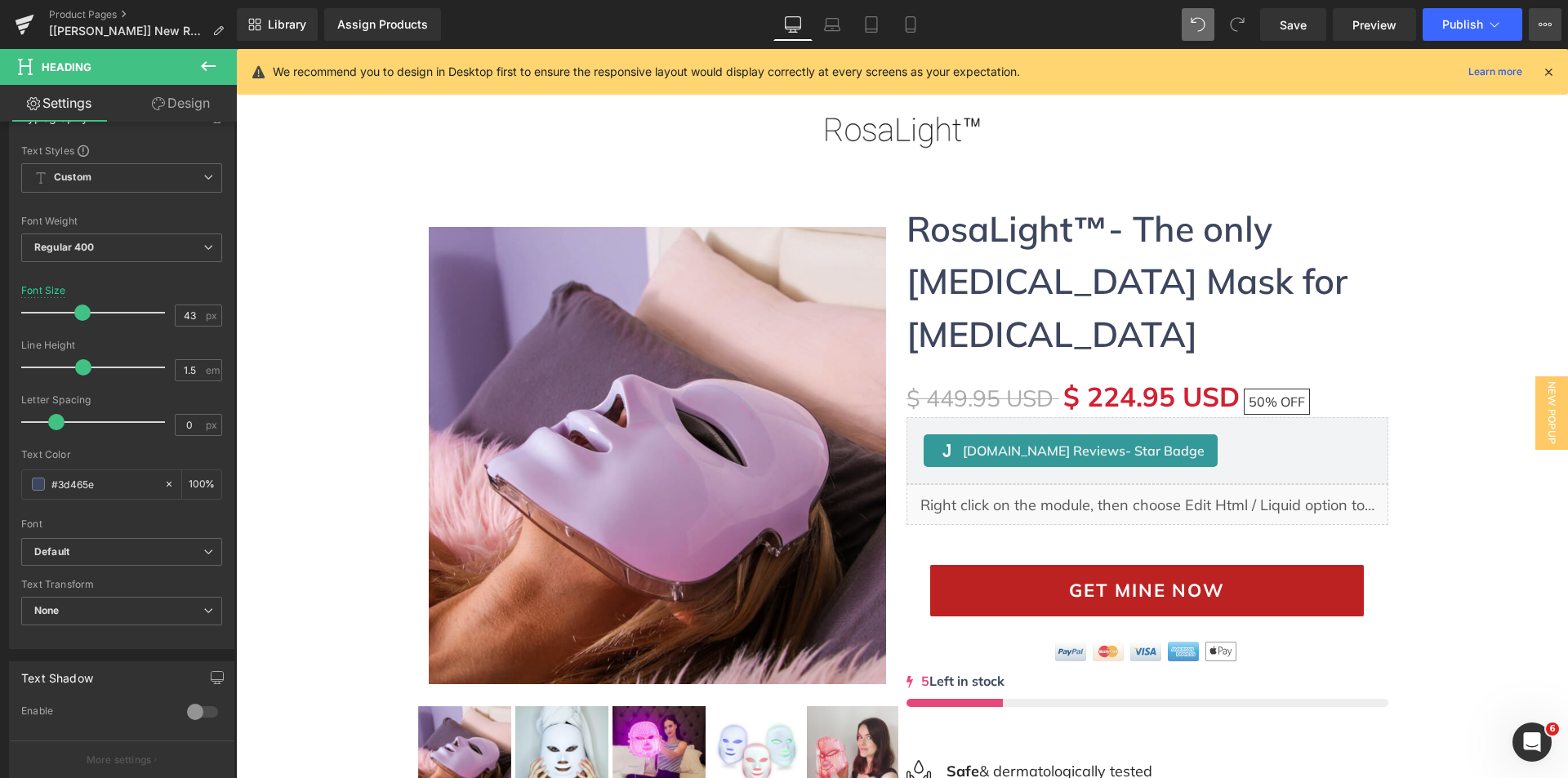
click at [1535, 32] on button "View Live Page View with current Template Save Template to Library Schedule Pub…" at bounding box center [1544, 24] width 33 height 33
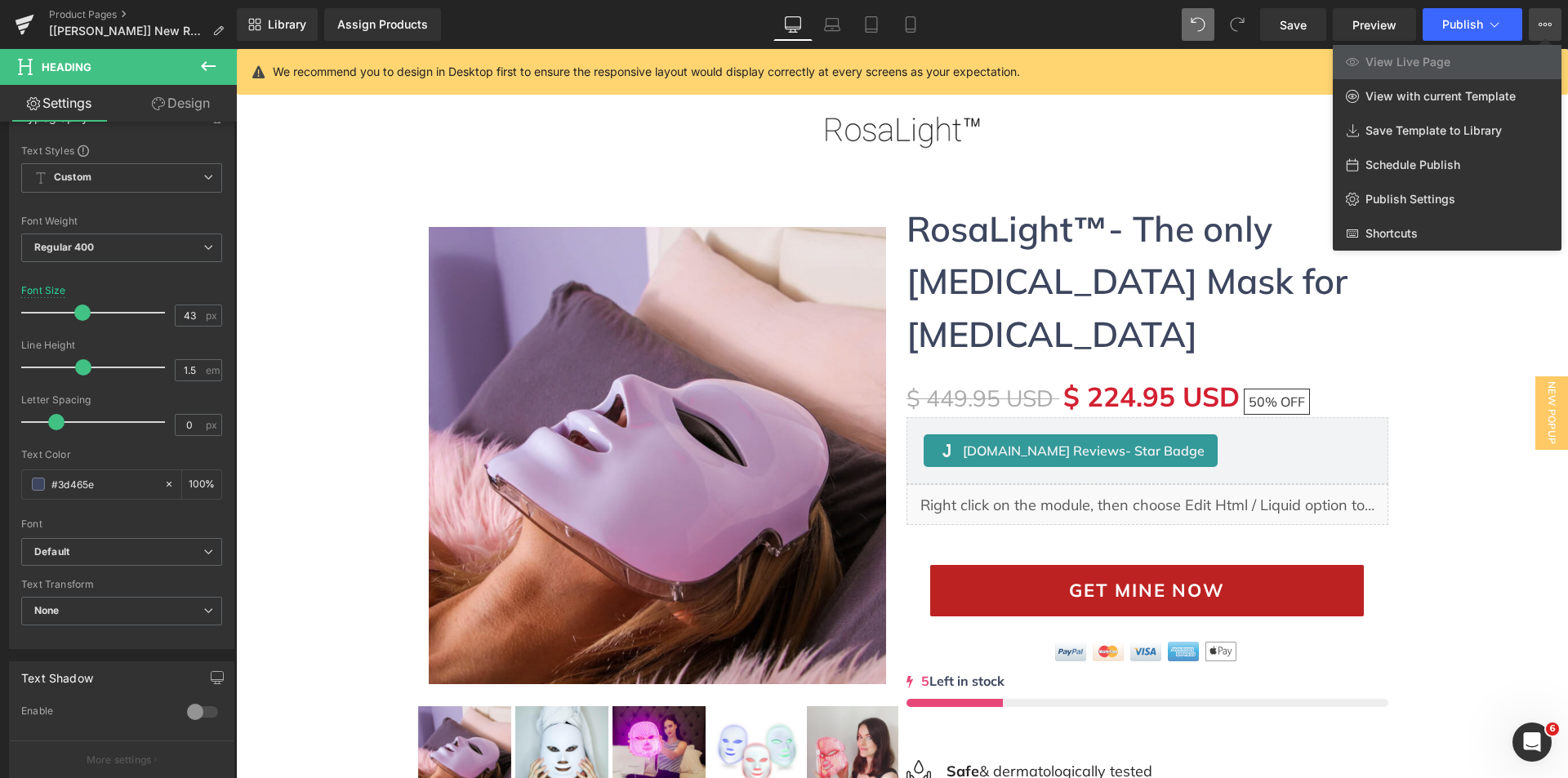
click at [1541, 20] on icon at bounding box center [1544, 24] width 13 height 13
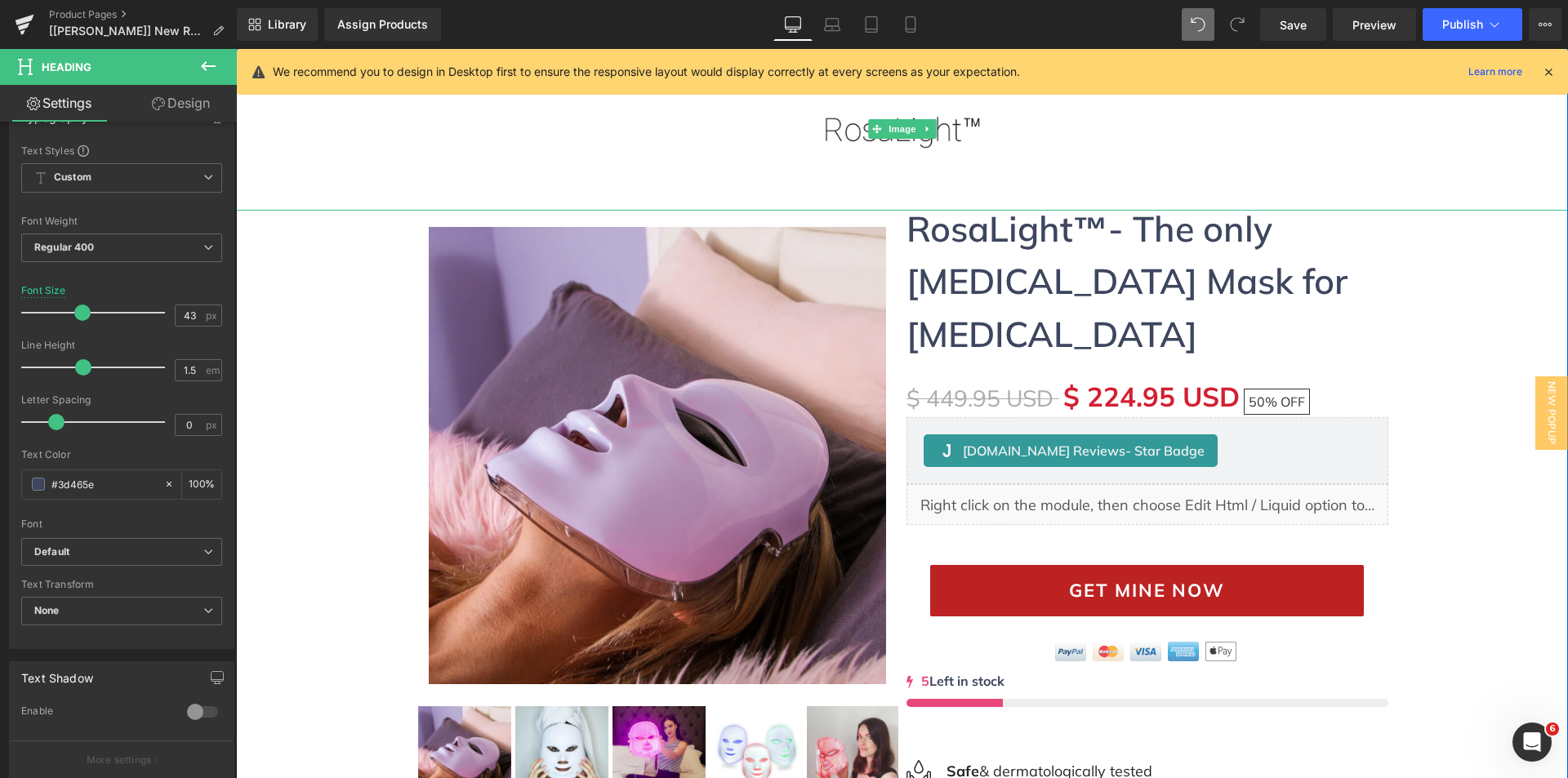
click at [365, 131] on div at bounding box center [901, 128] width 1331 height 163
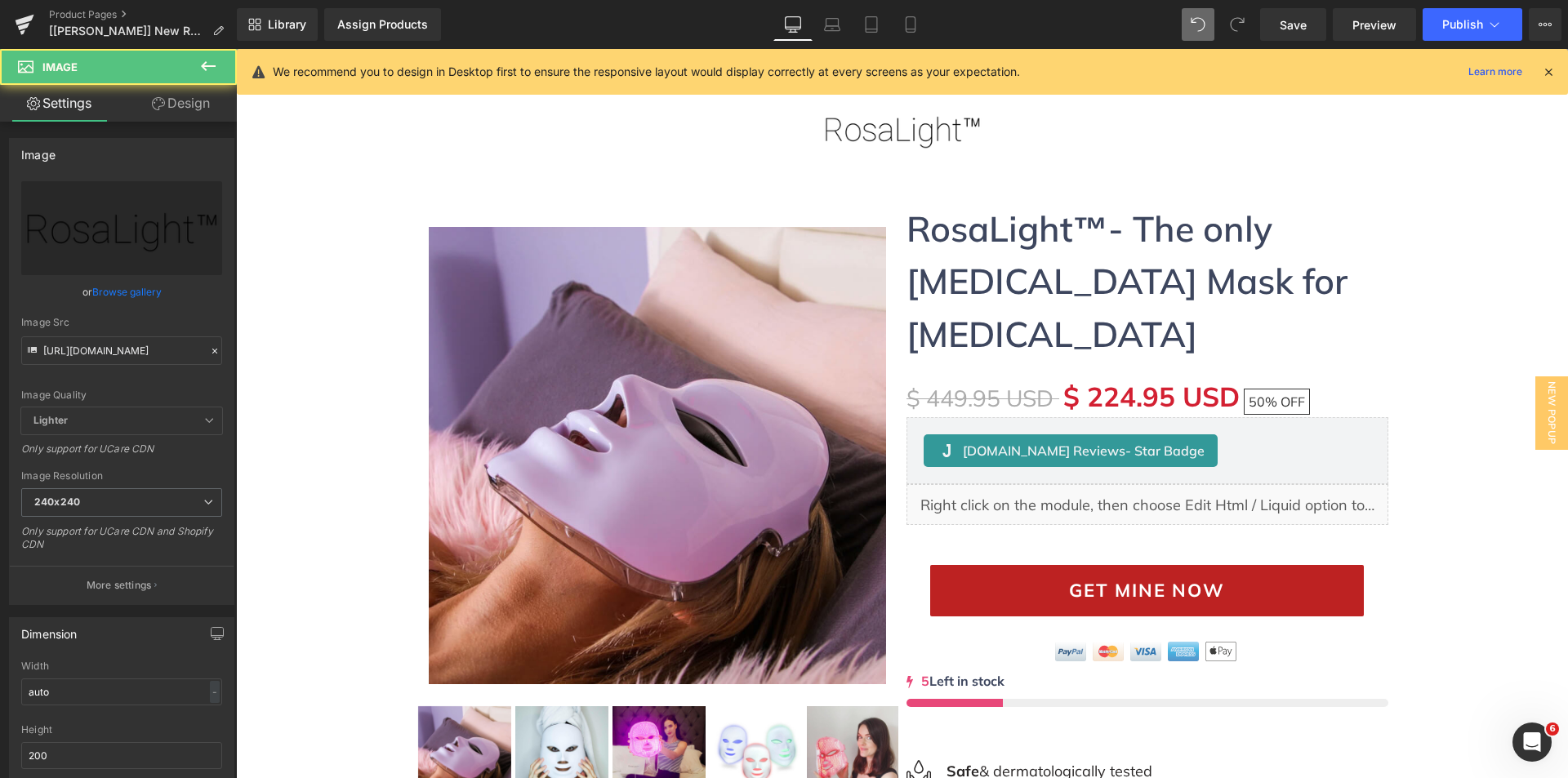
click at [549, 16] on div "Library Assign Products Product Preview No product match your search. Please tr…" at bounding box center [901, 24] width 1331 height 33
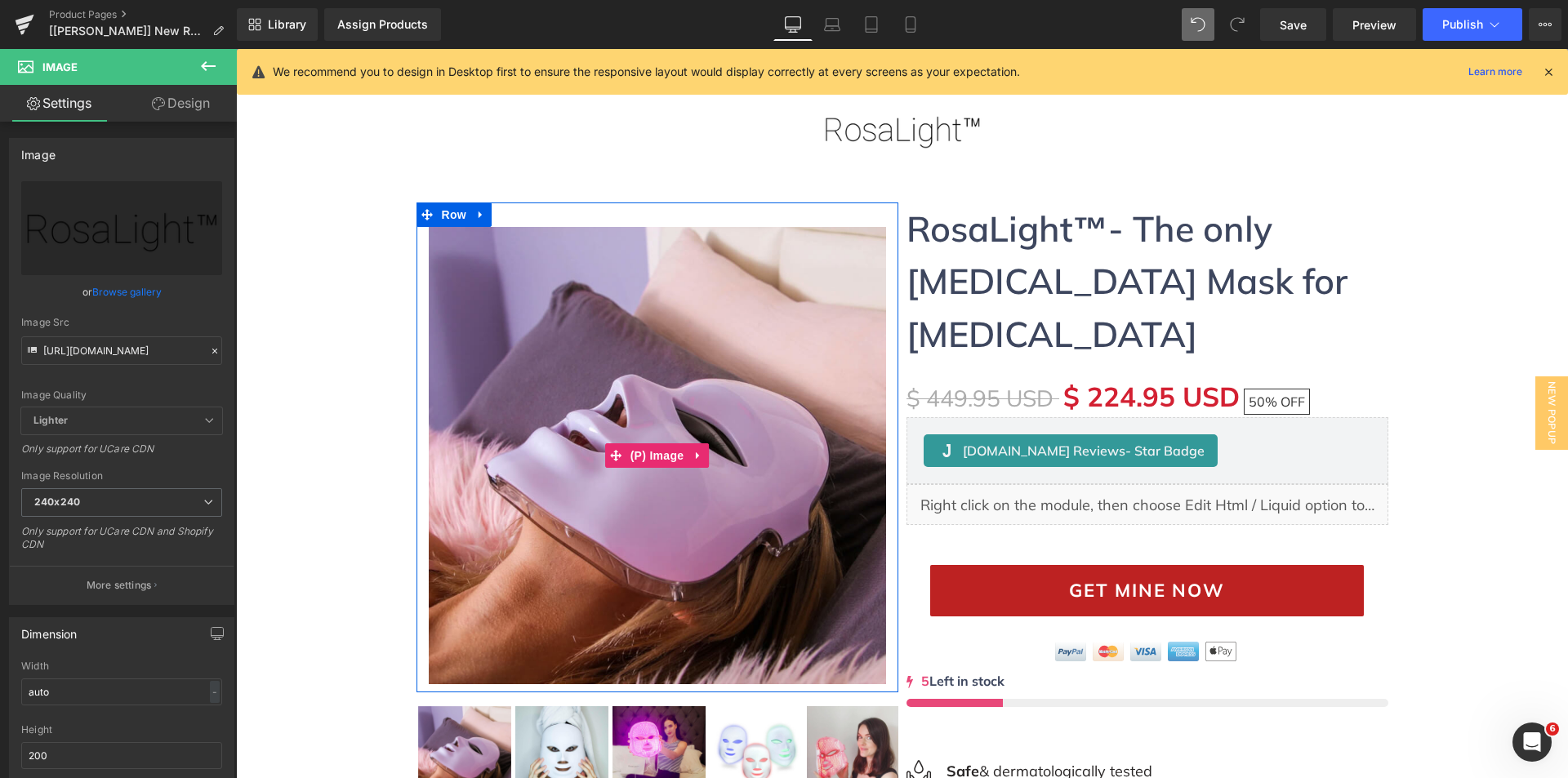
click at [200, 63] on icon at bounding box center [208, 66] width 19 height 19
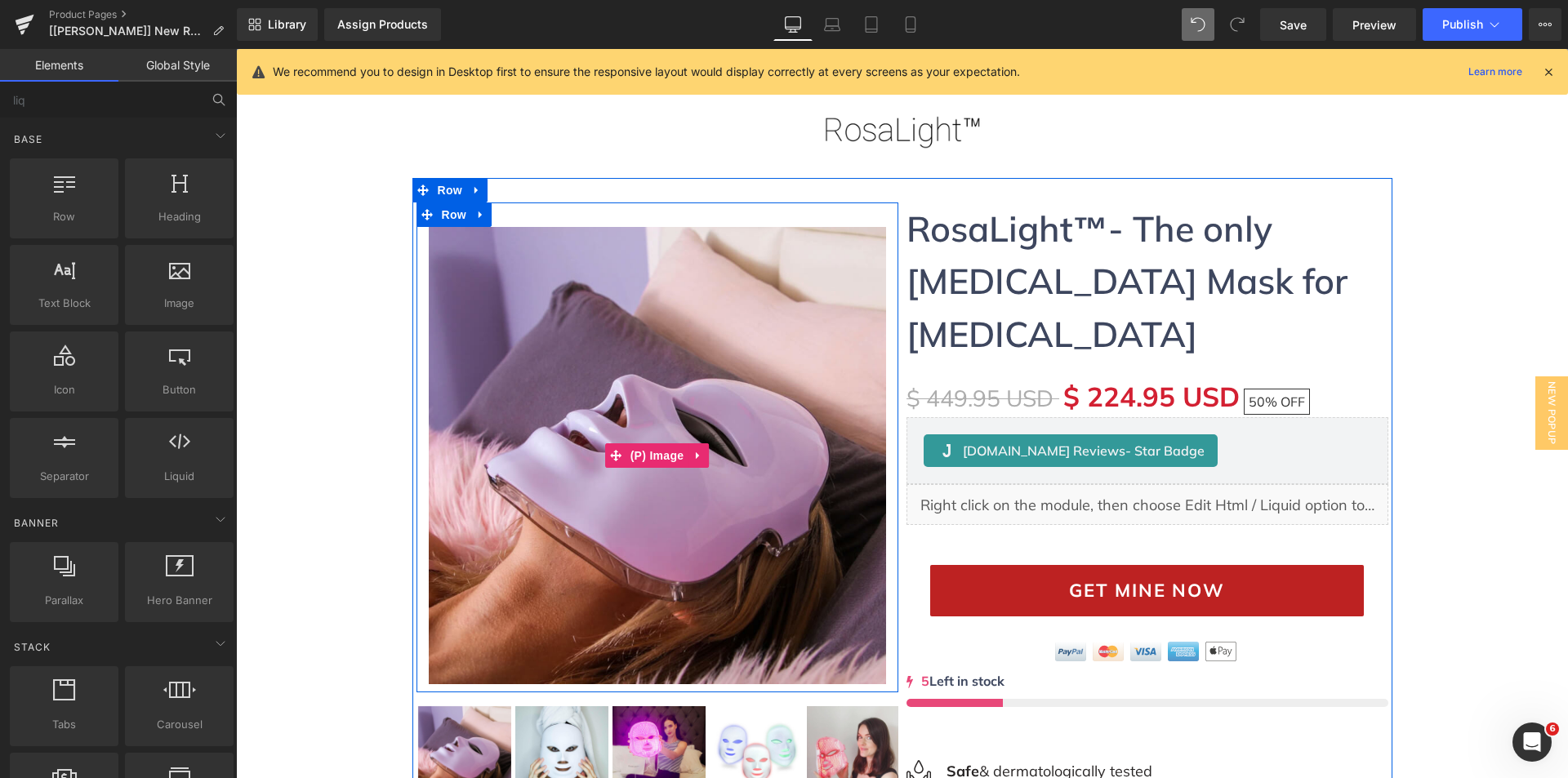
click at [509, 30] on div "Assign Products Product Preview No product match your search. Please try anothe…" at bounding box center [420, 24] width 204 height 33
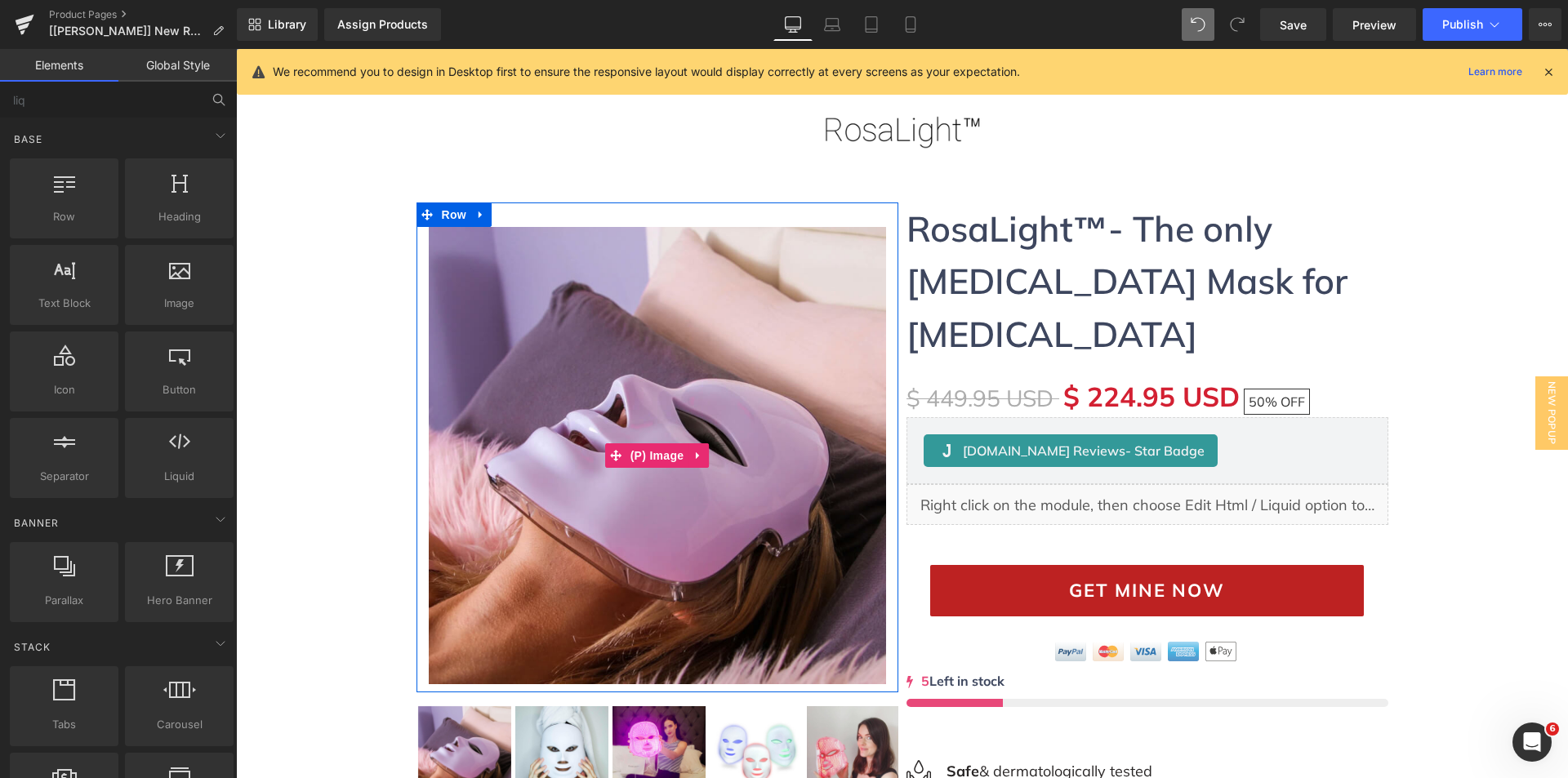
click at [1549, 72] on icon at bounding box center [1548, 71] width 14 height 14
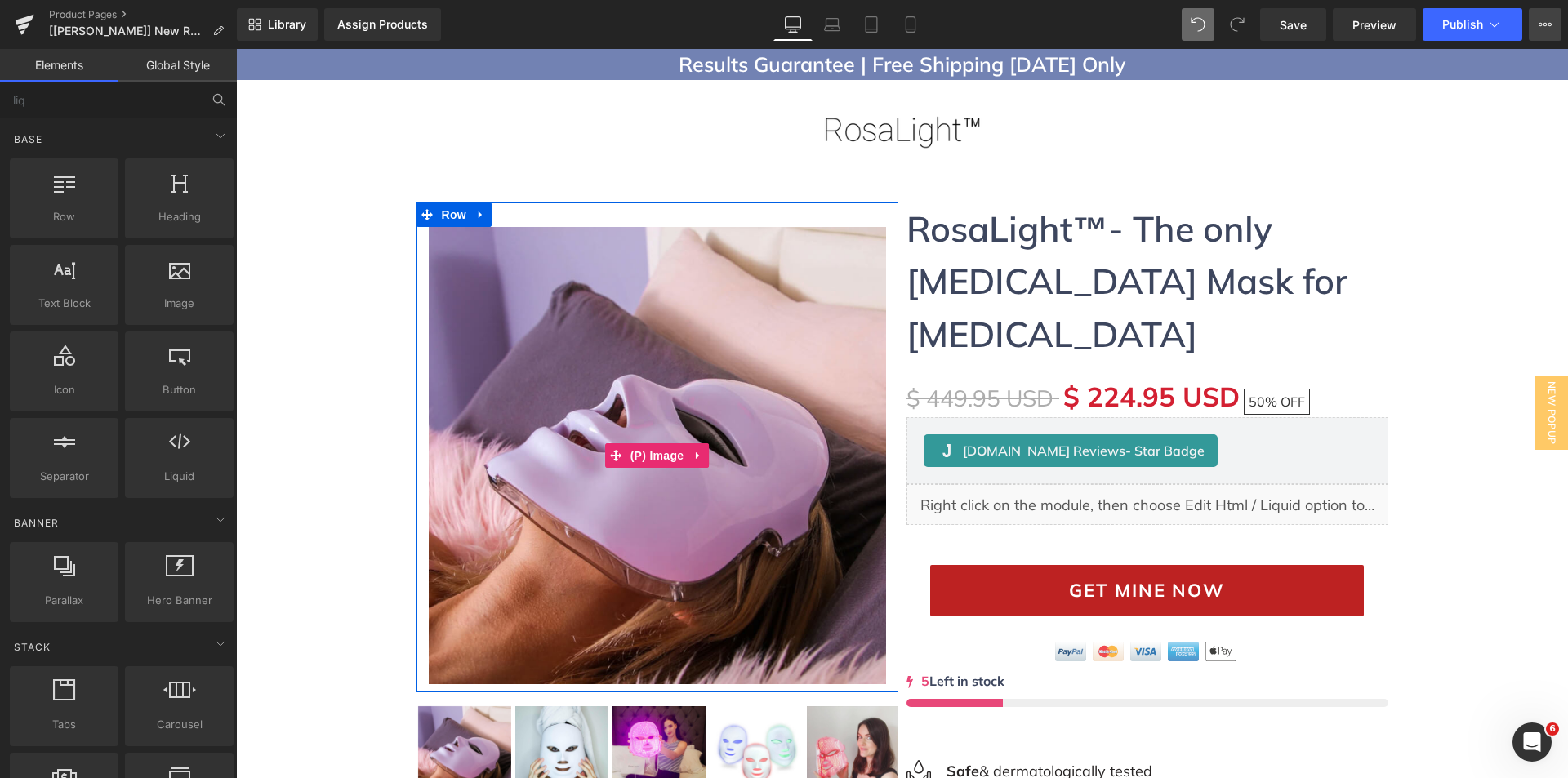
click at [1541, 30] on icon at bounding box center [1544, 24] width 13 height 13
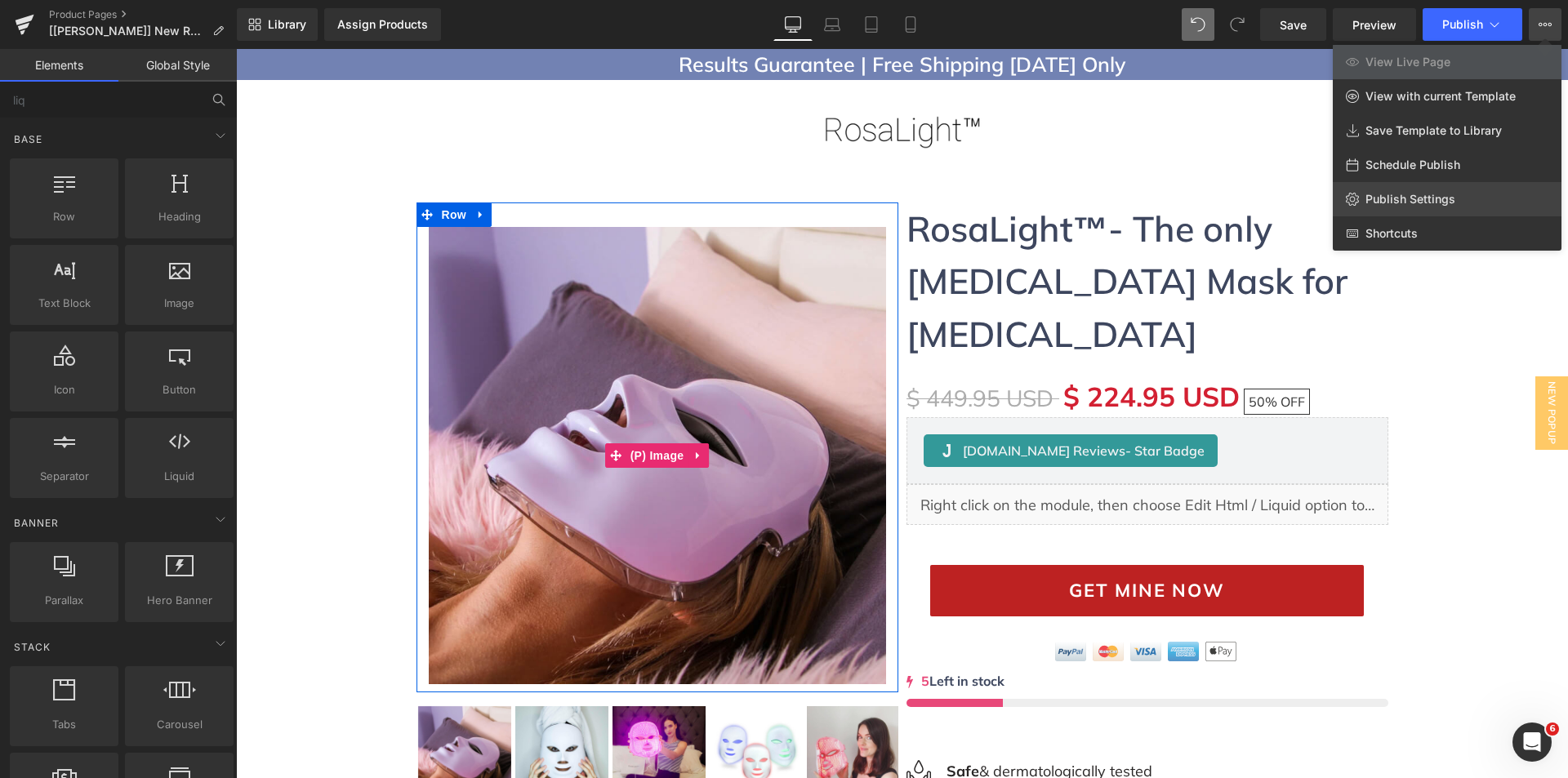
click at [1411, 189] on link "Publish Settings" at bounding box center [1446, 199] width 229 height 35
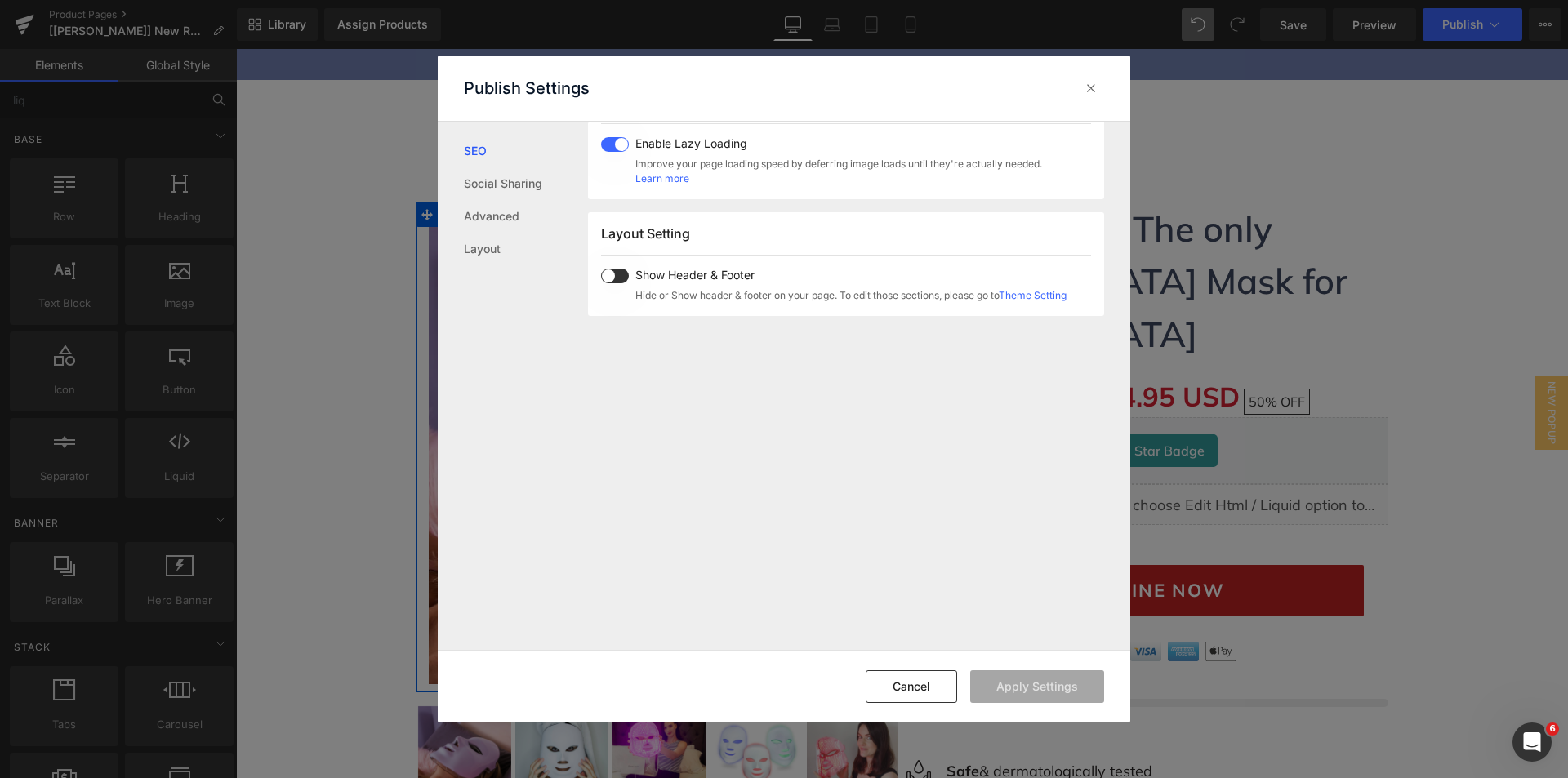
scroll to position [82, 0]
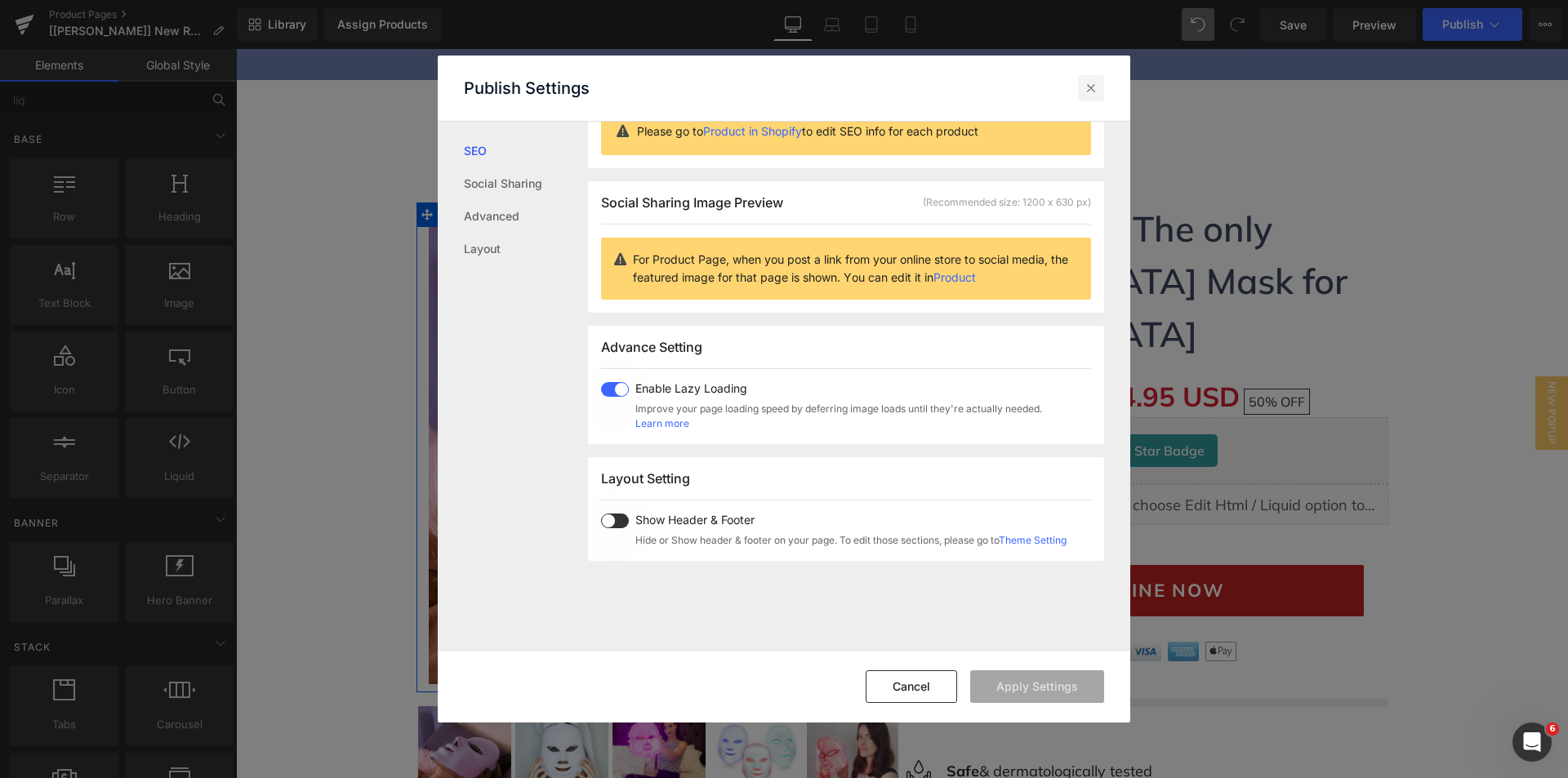
click at [1086, 90] on icon at bounding box center [1091, 88] width 16 height 16
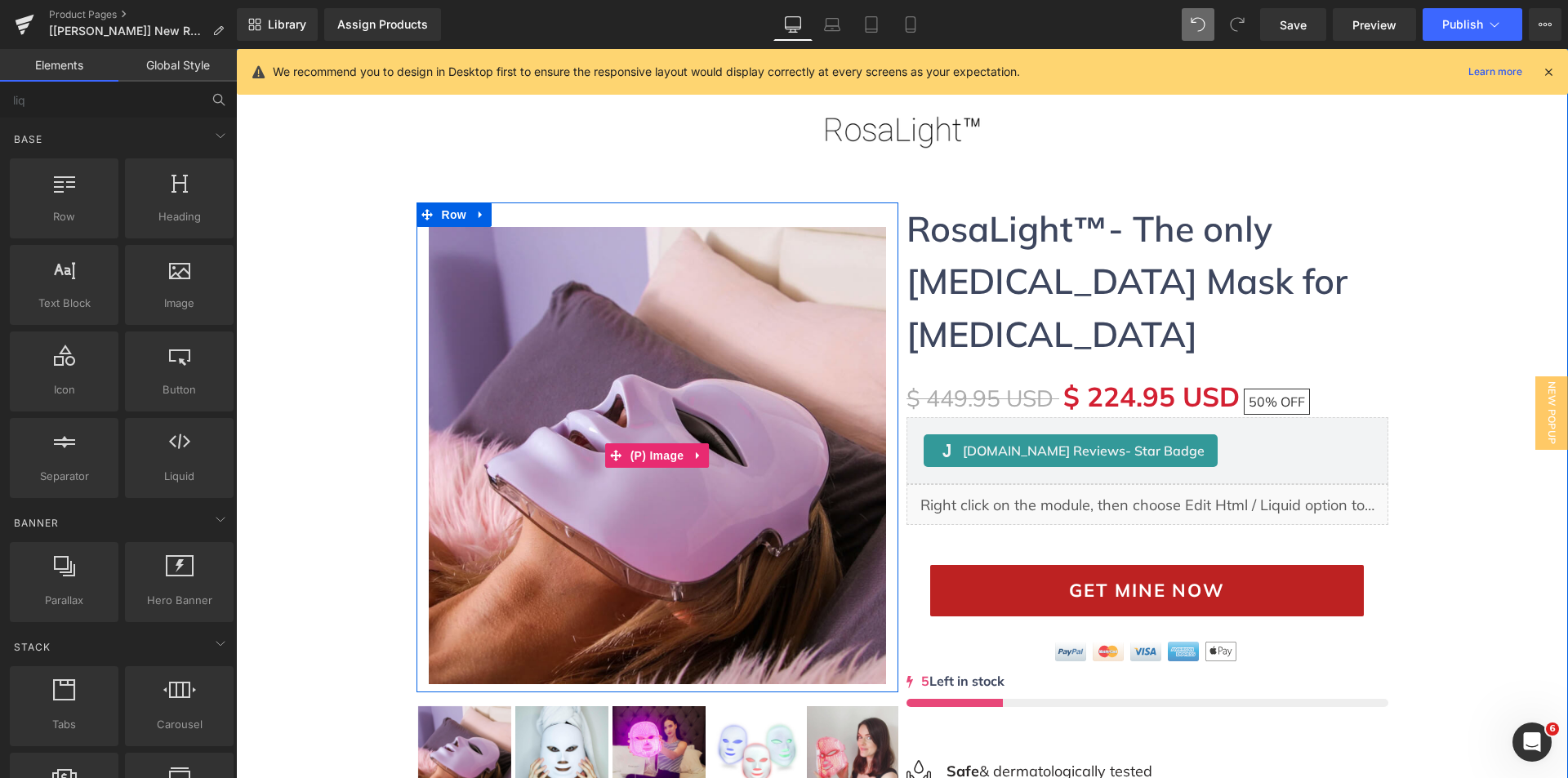
click at [506, 335] on img at bounding box center [656, 455] width 457 height 457
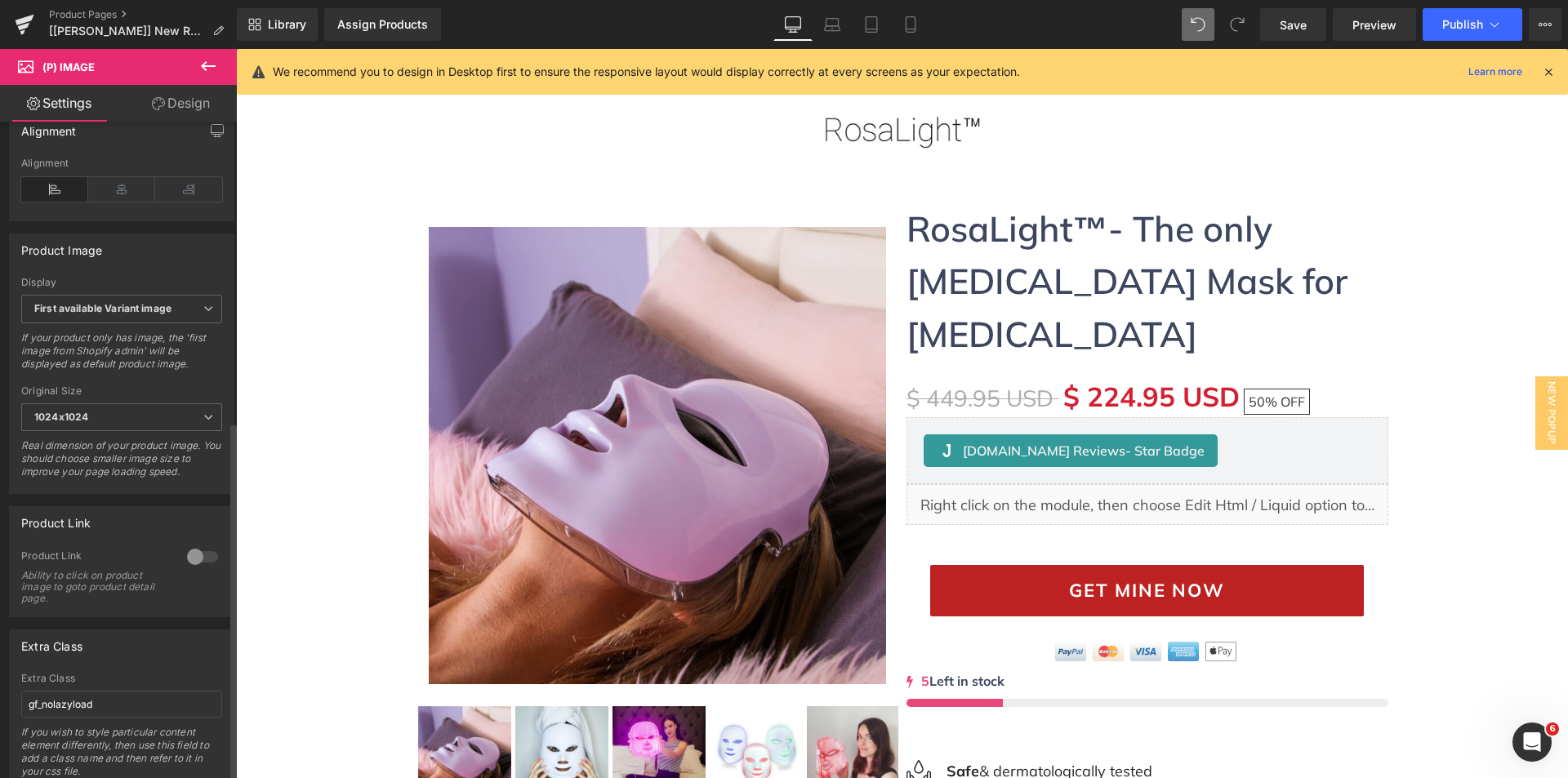
scroll to position [552, 0]
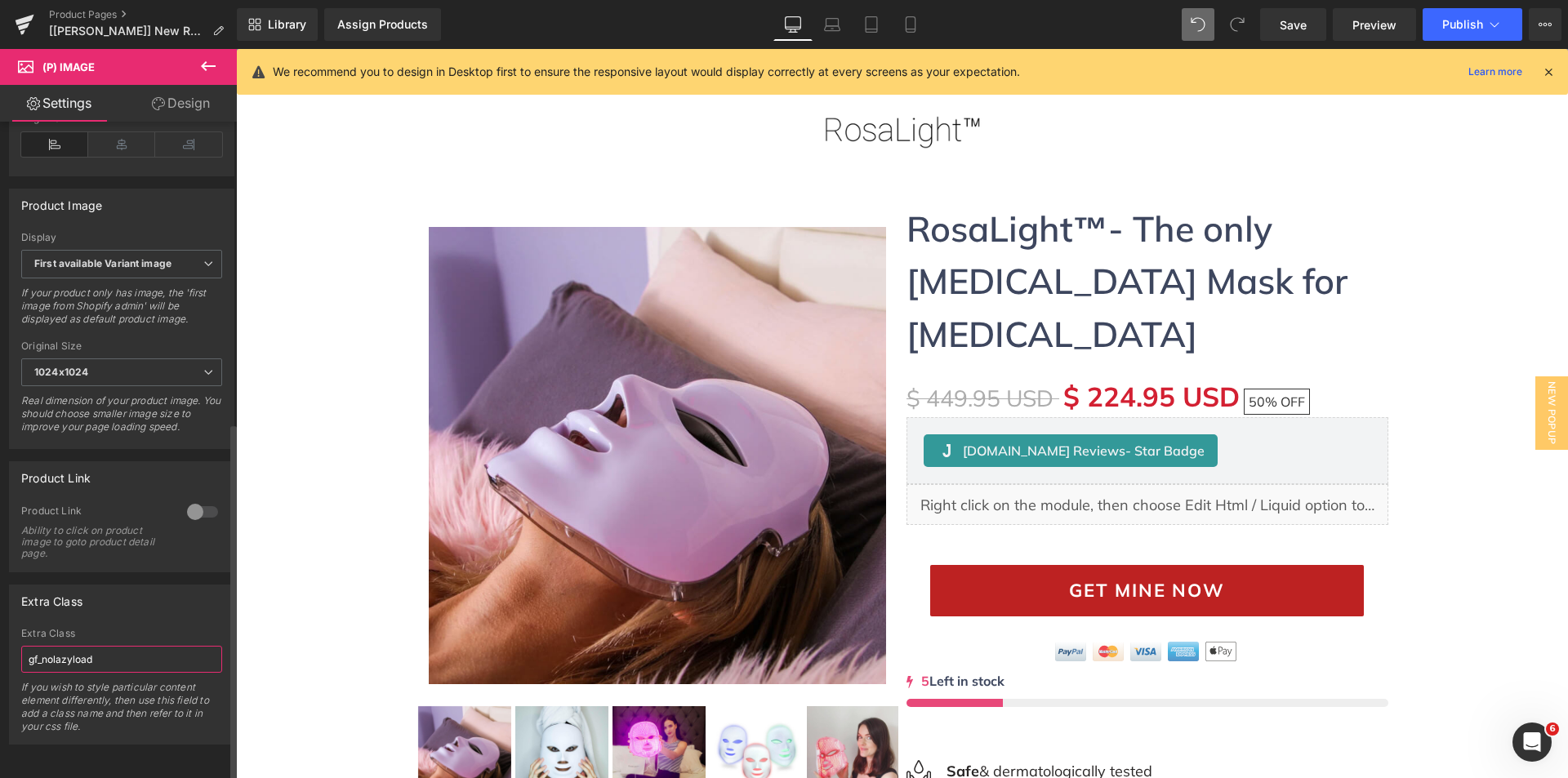
click at [130, 653] on input "gf_nolazyload" at bounding box center [122, 660] width 201 height 27
click at [121, 590] on div "Extra Class" at bounding box center [122, 601] width 224 height 31
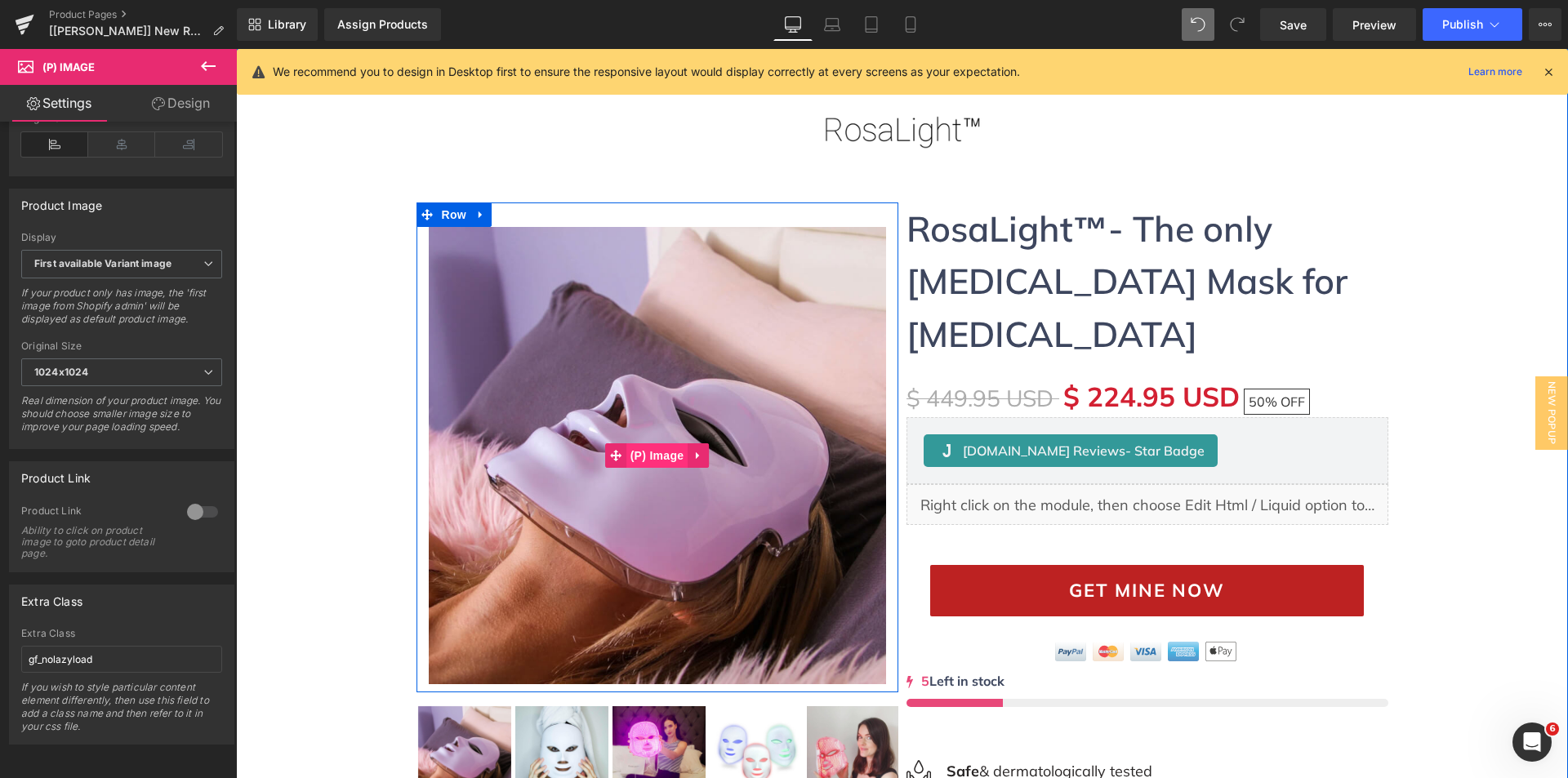
click at [667, 458] on span "(P) Image" at bounding box center [656, 455] width 62 height 24
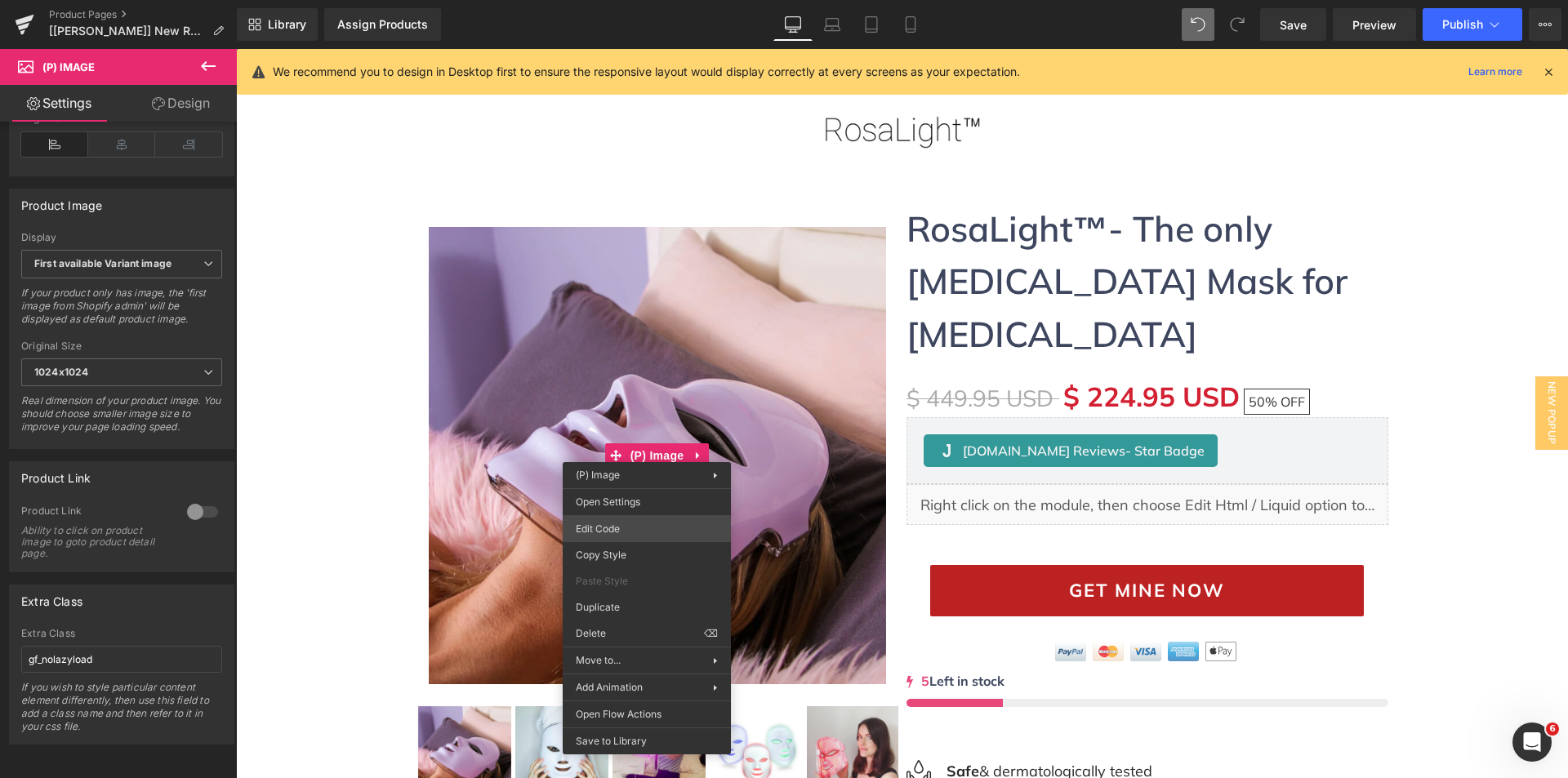
click at [614, 0] on div "(P) Image You are previewing how the will restyle your page. You can not edit E…" at bounding box center [784, 0] width 1568 height 0
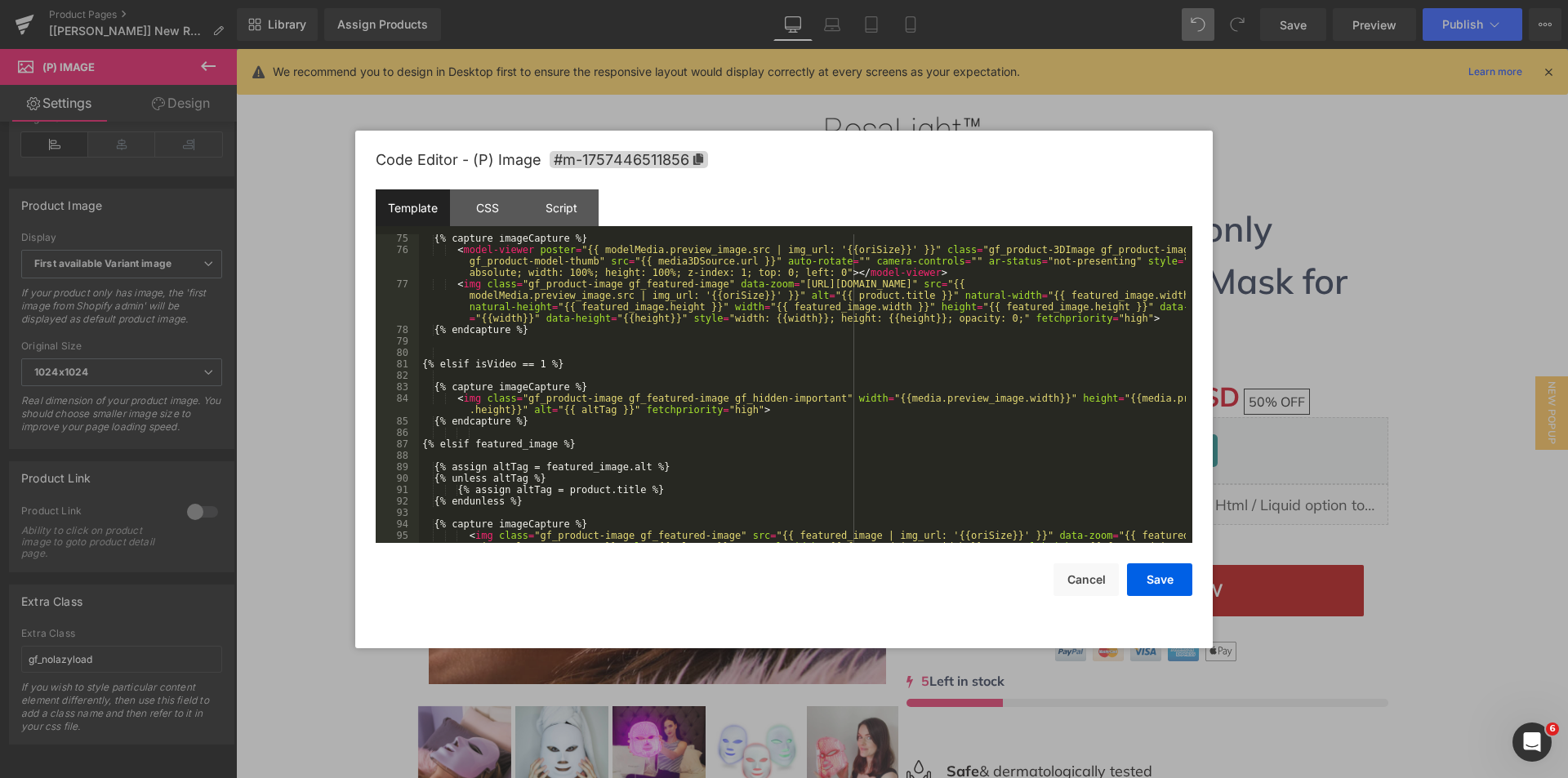
scroll to position [882, 0]
click at [628, 411] on div "{% capture imageCapture %} < model-viewer poster = "{{ modelMedia.preview_image…" at bounding box center [803, 415] width 767 height 366
click at [734, 411] on div "{% capture imageCapture %} < model-viewer poster = "{{ modelMedia.preview_image…" at bounding box center [803, 415] width 767 height 366
click at [752, 208] on div "Template CSS Script Data" at bounding box center [784, 211] width 817 height 45
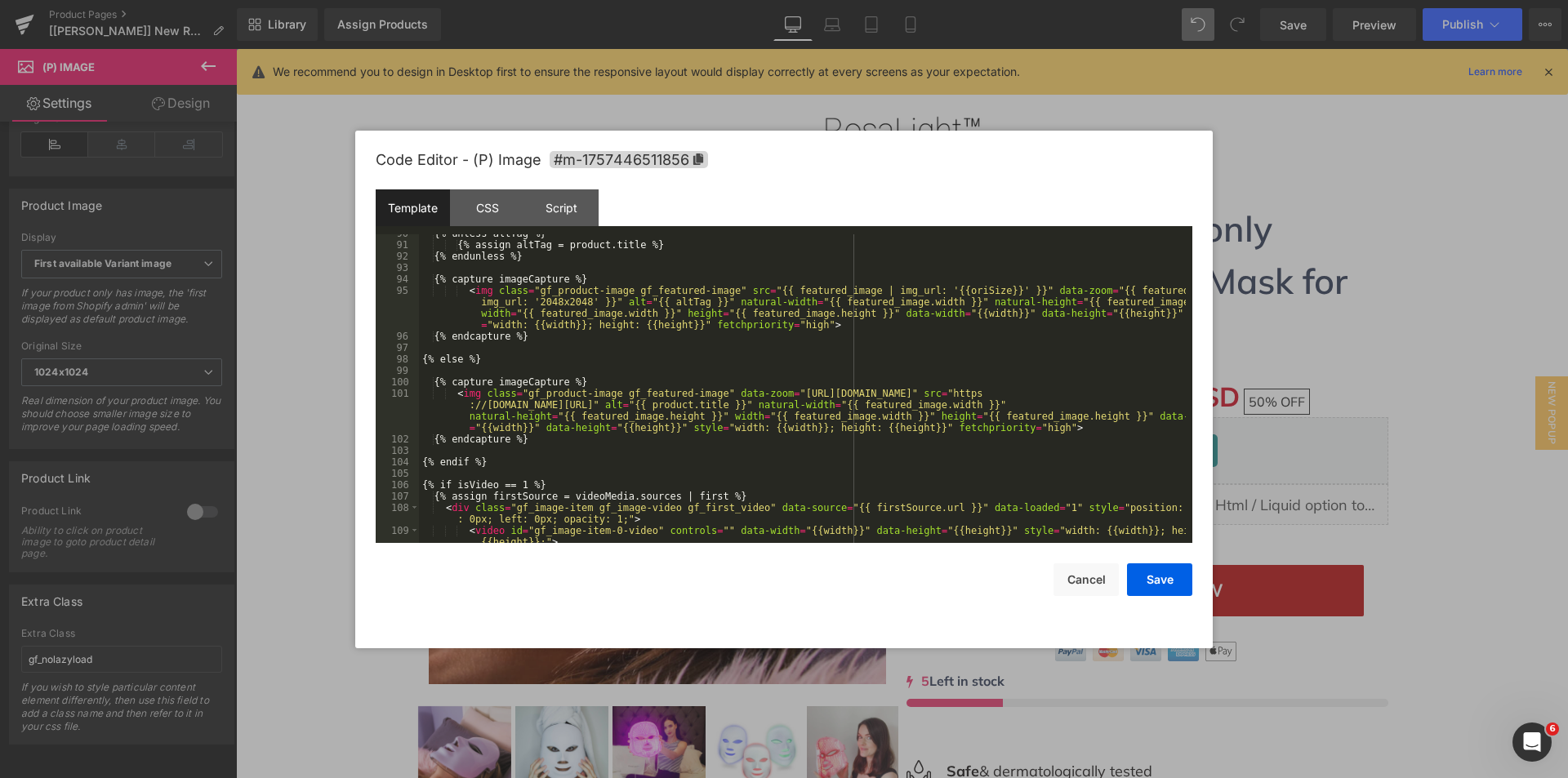
scroll to position [1078, 0]
